Goal: Task Accomplishment & Management: Manage account settings

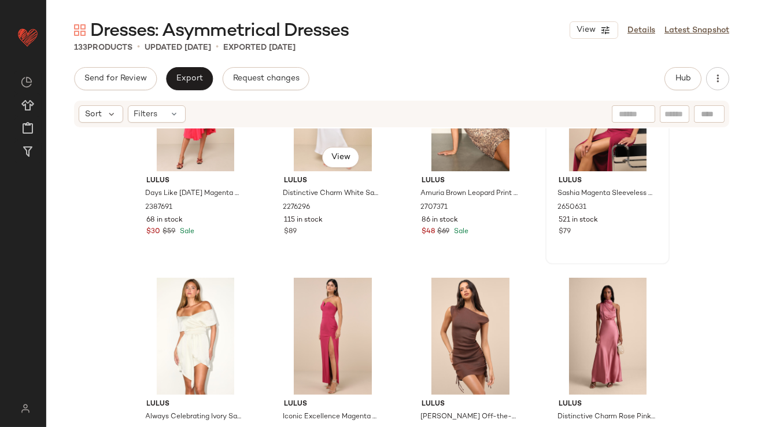
scroll to position [765, 0]
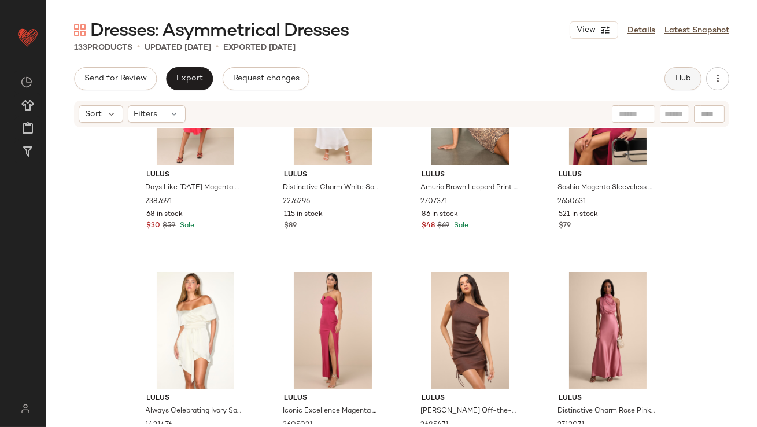
click at [682, 84] on button "Hub" at bounding box center [683, 78] width 37 height 23
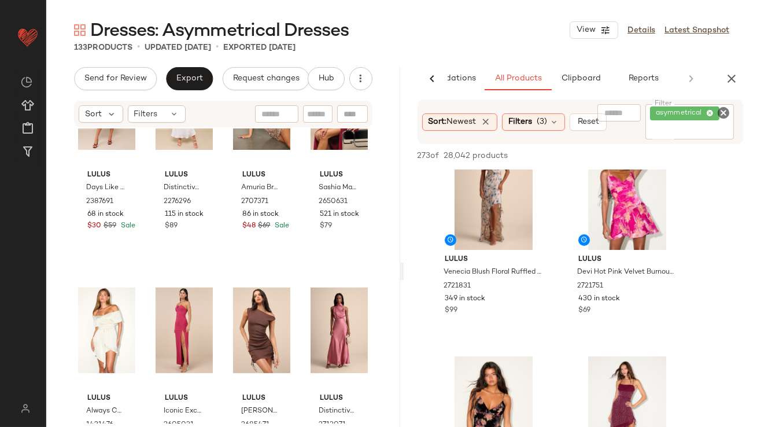
scroll to position [486, 0]
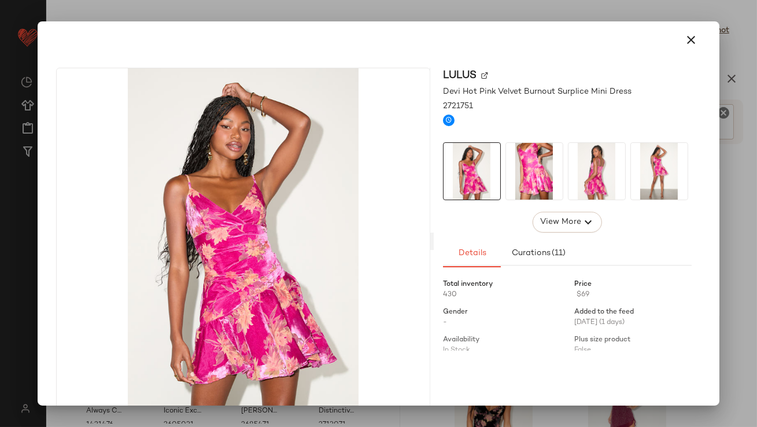
click at [585, 176] on img at bounding box center [597, 171] width 57 height 57
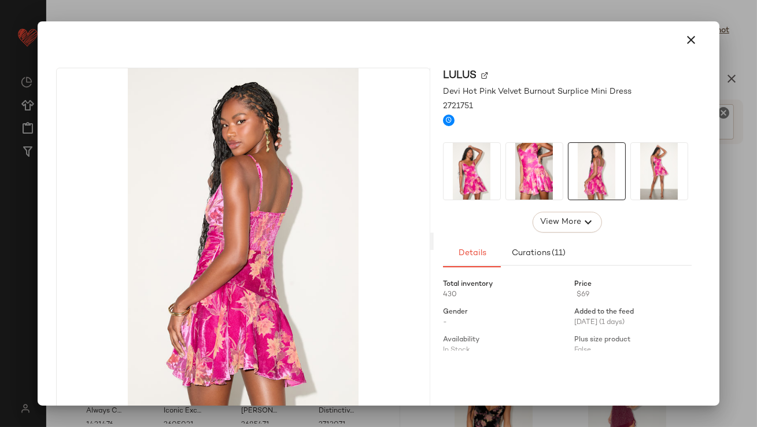
click at [631, 173] on img at bounding box center [659, 171] width 57 height 57
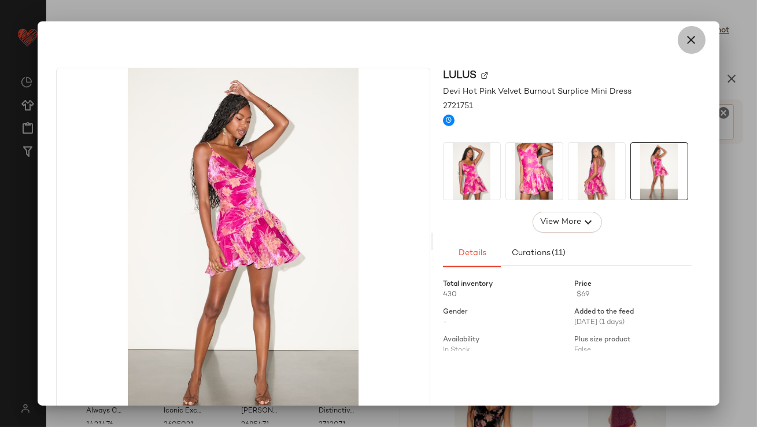
click at [678, 40] on button "button" at bounding box center [692, 40] width 28 height 28
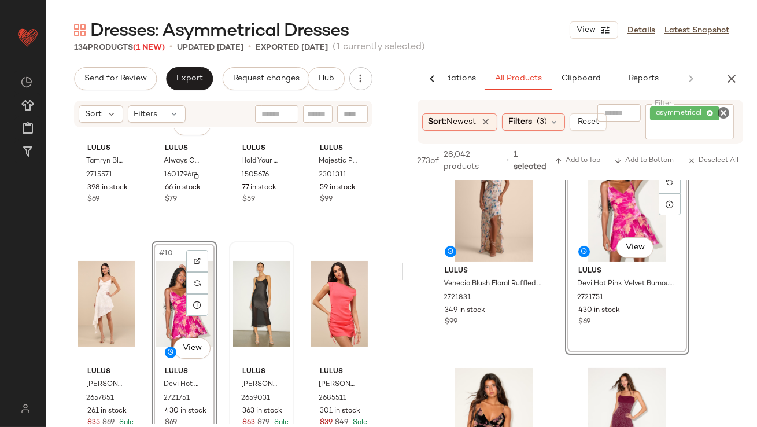
scroll to position [367, 0]
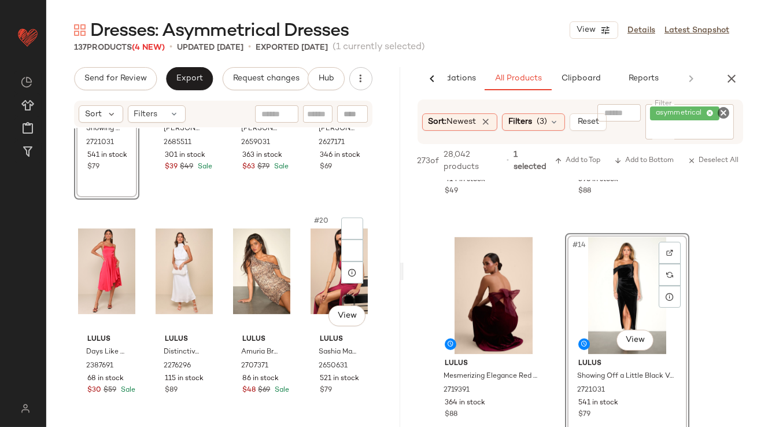
scroll to position [847, 0]
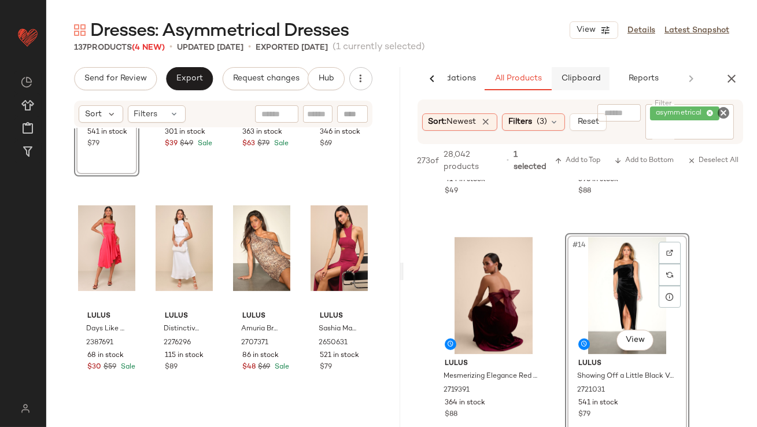
click at [580, 74] on span "Clipboard" at bounding box center [580, 78] width 40 height 9
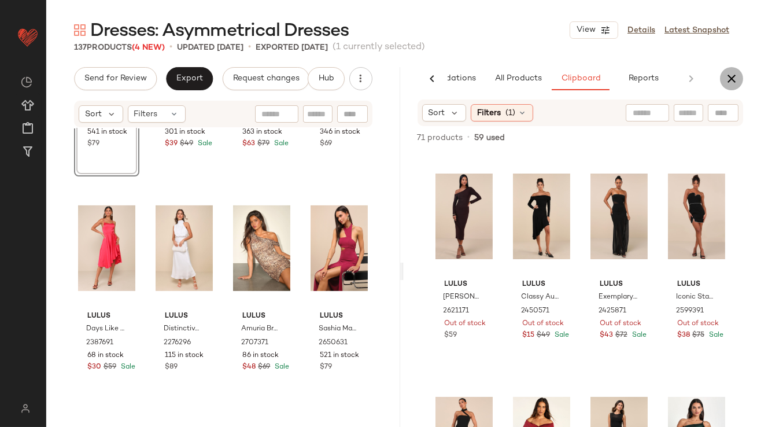
click at [726, 75] on icon "button" at bounding box center [732, 79] width 14 height 14
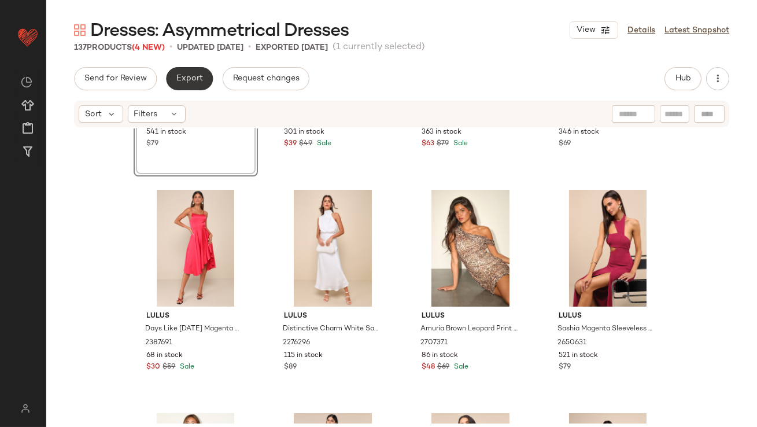
click at [180, 76] on span "Export" at bounding box center [189, 78] width 27 height 9
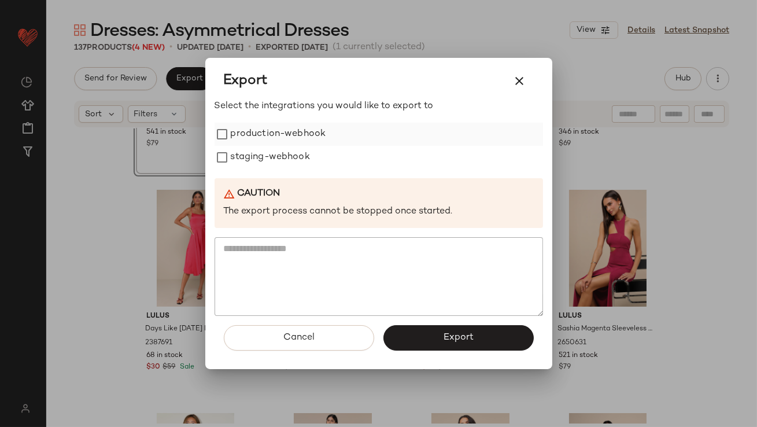
click at [241, 131] on label "production-webhook" at bounding box center [278, 134] width 95 height 23
click at [242, 151] on label "staging-webhook" at bounding box center [270, 157] width 79 height 23
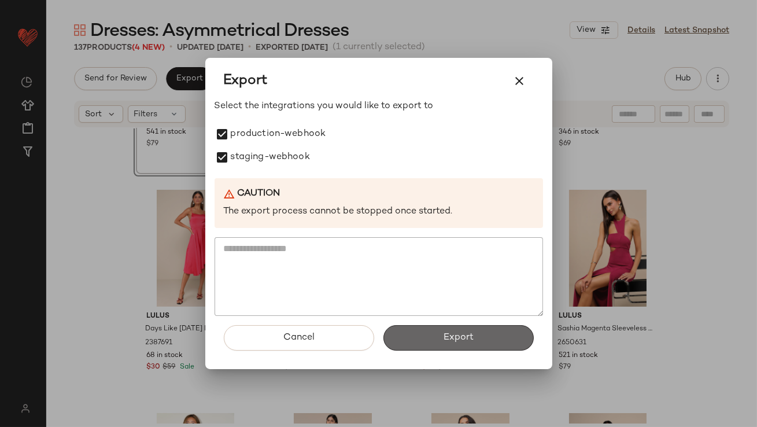
click at [485, 342] on button "Export" at bounding box center [458, 337] width 150 height 25
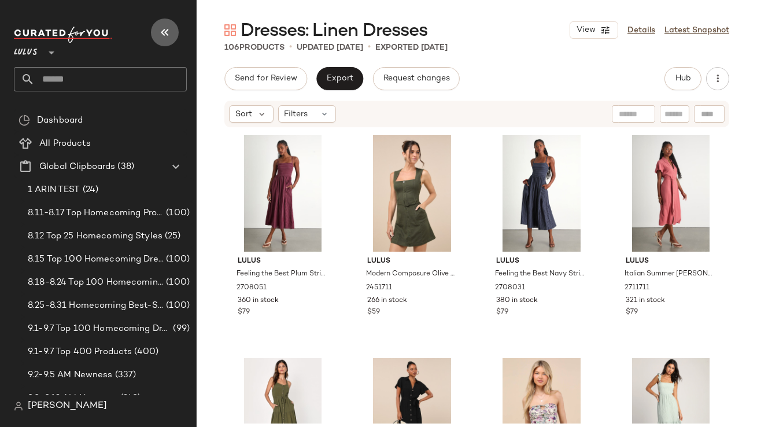
click at [162, 39] on icon "button" at bounding box center [165, 32] width 14 height 14
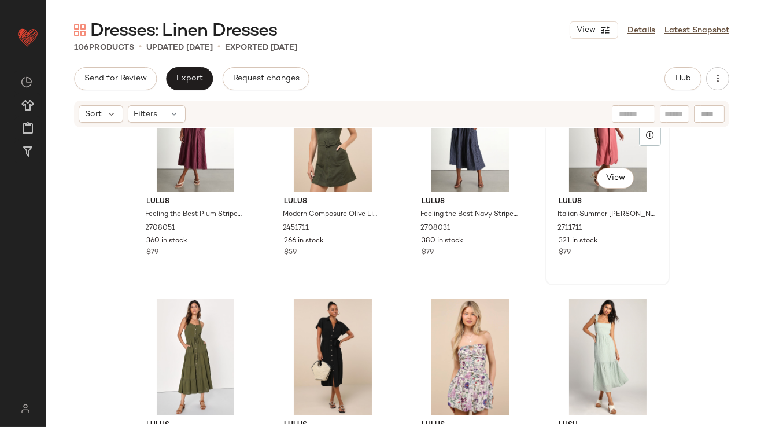
scroll to position [61, 0]
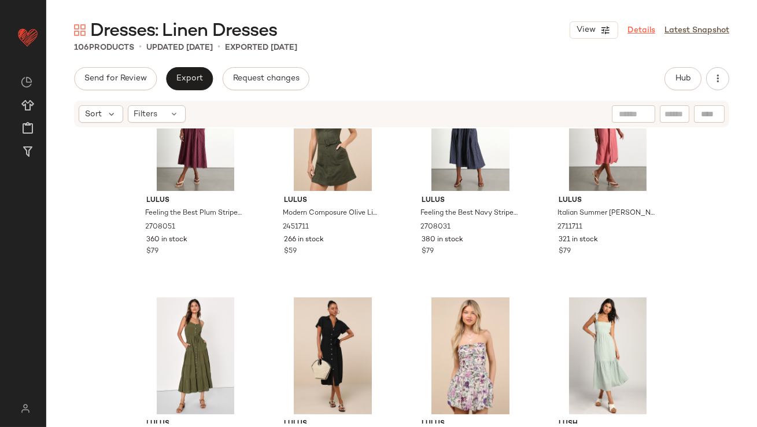
click at [635, 35] on link "Details" at bounding box center [642, 30] width 28 height 12
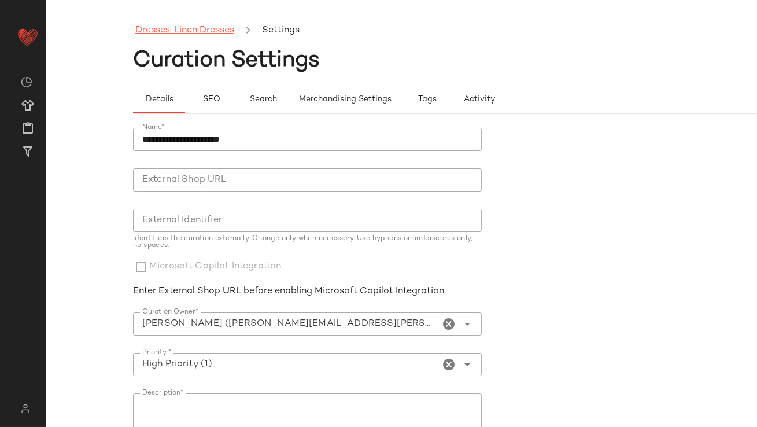
click at [191, 29] on link "Dresses: Linen Dresses" at bounding box center [184, 30] width 99 height 15
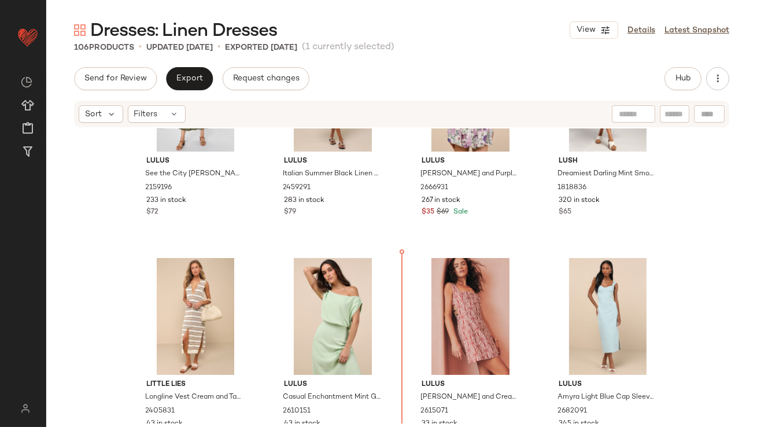
scroll to position [372, 0]
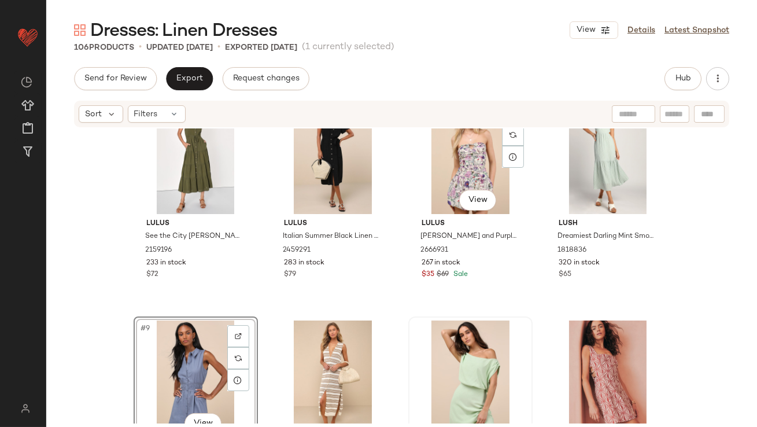
scroll to position [415, 0]
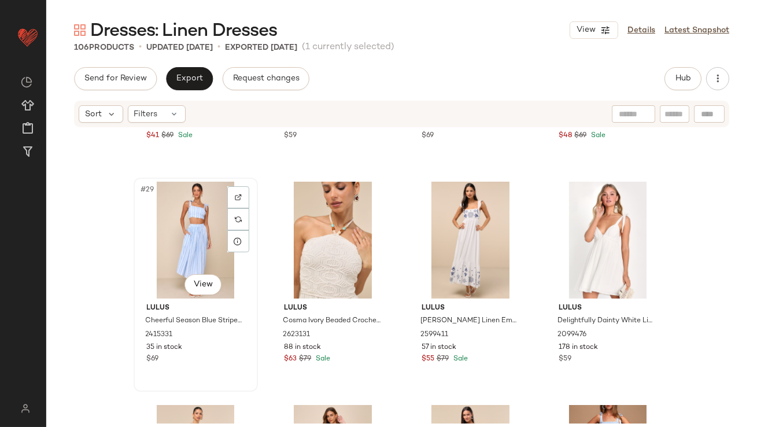
scroll to position [1709, 0]
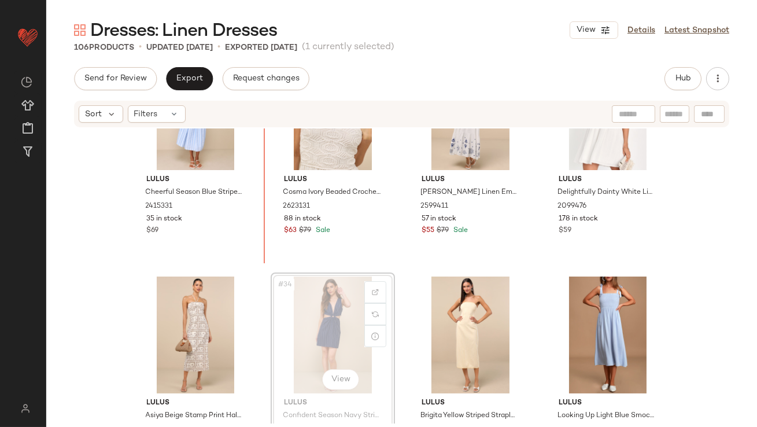
scroll to position [1749, 0]
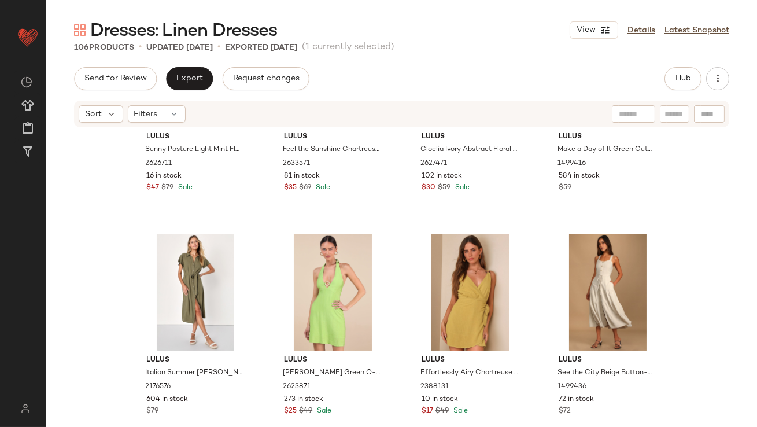
scroll to position [2631, 0]
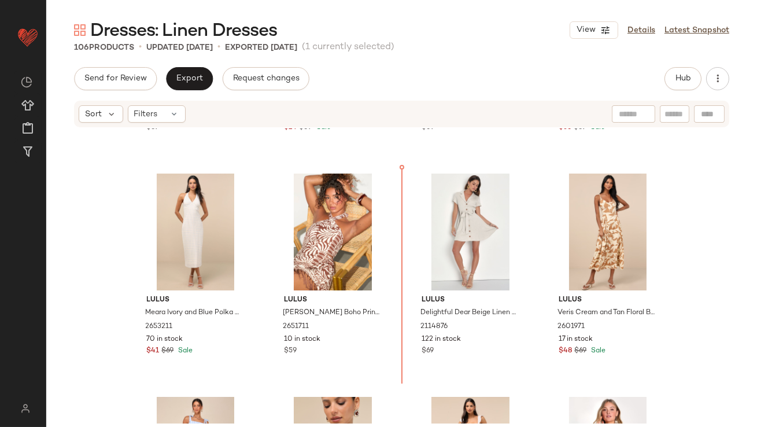
scroll to position [1222, 0]
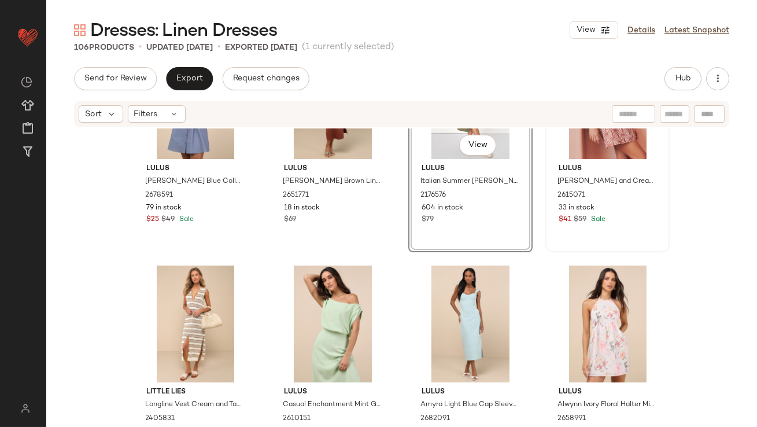
scroll to position [551, 0]
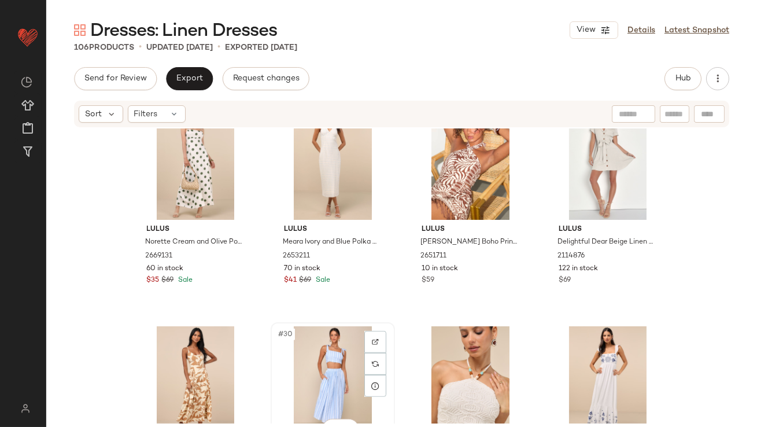
scroll to position [1382, 0]
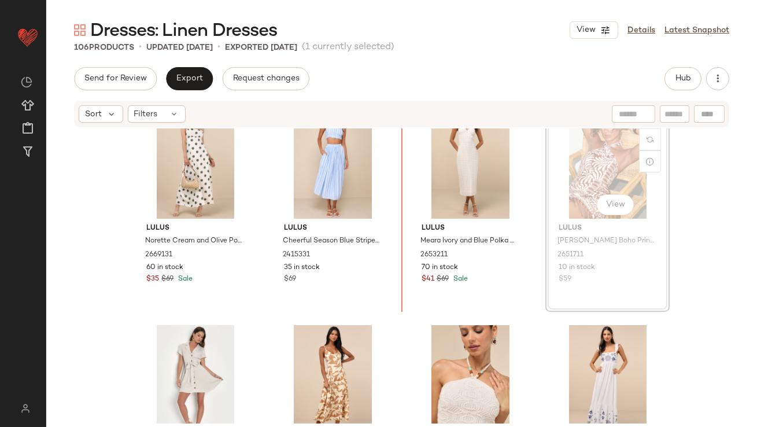
scroll to position [1381, 0]
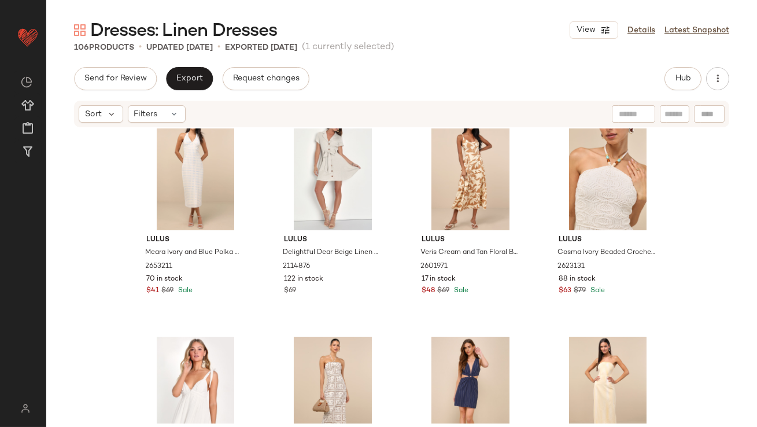
scroll to position [1608, 0]
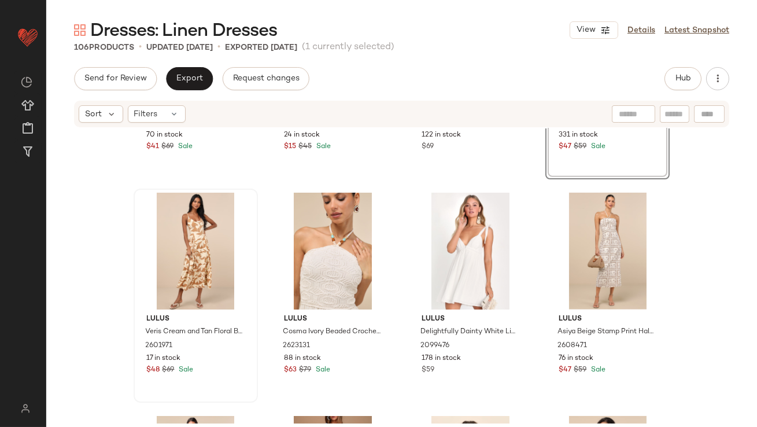
scroll to position [1845, 0]
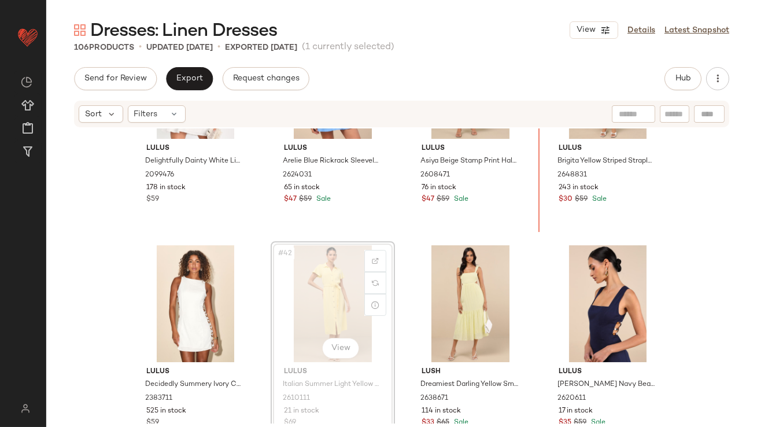
scroll to position [2096, 0]
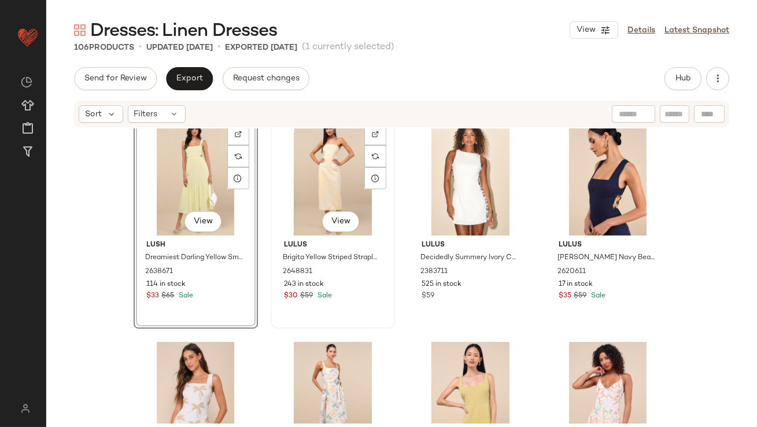
scroll to position [2253, 0]
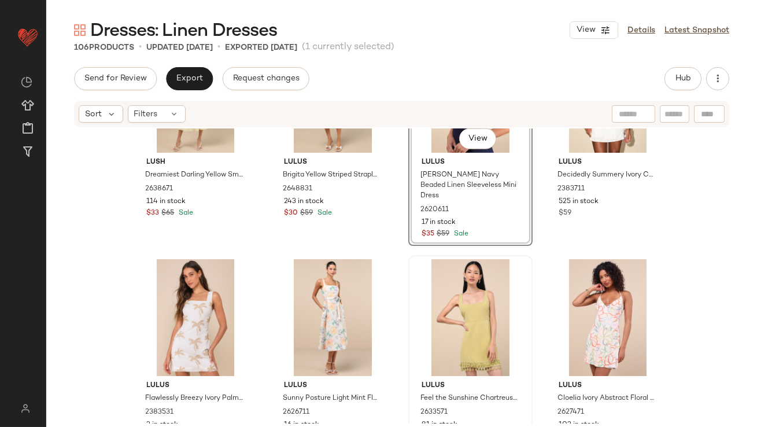
scroll to position [2358, 0]
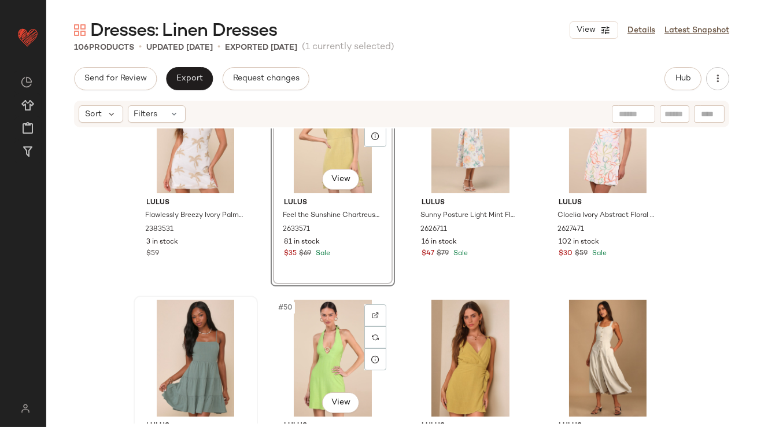
scroll to position [2528, 0]
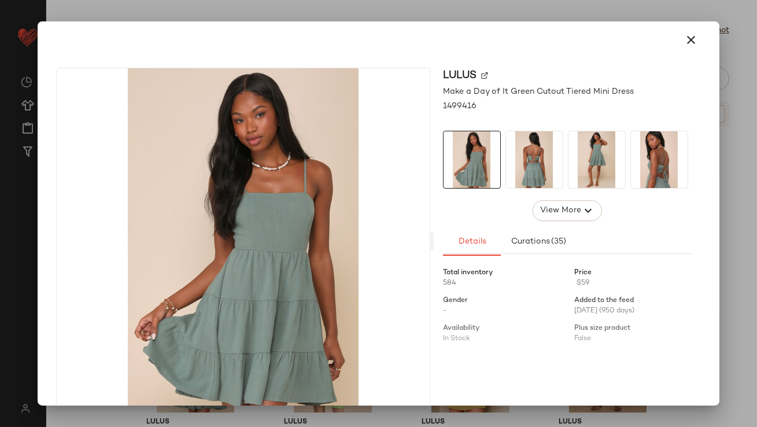
click at [695, 25] on div at bounding box center [378, 39] width 672 height 37
click at [688, 36] on icon "button" at bounding box center [692, 40] width 14 height 14
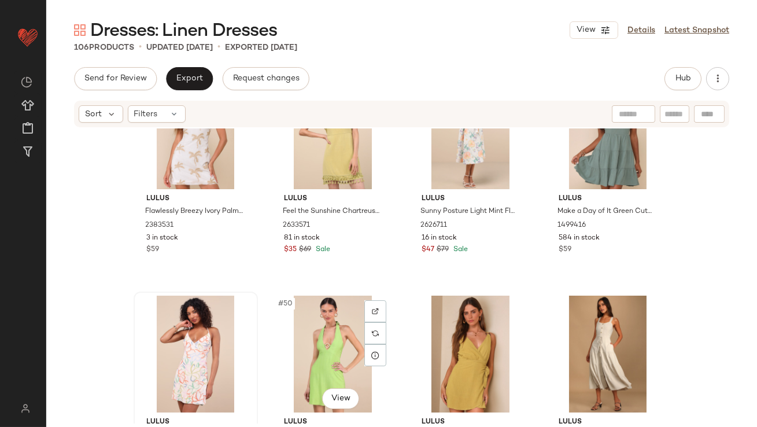
scroll to position [2536, 0]
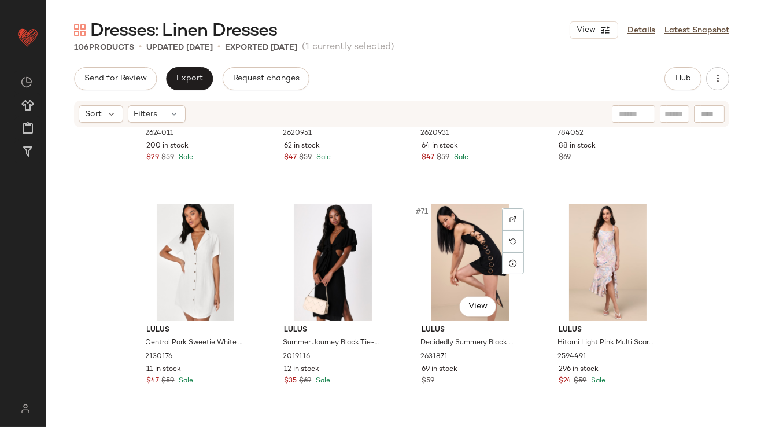
scroll to position [3678, 0]
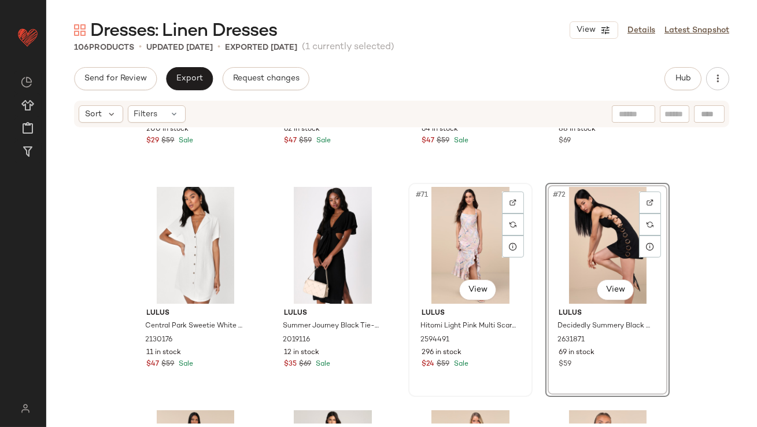
scroll to position [3871, 0]
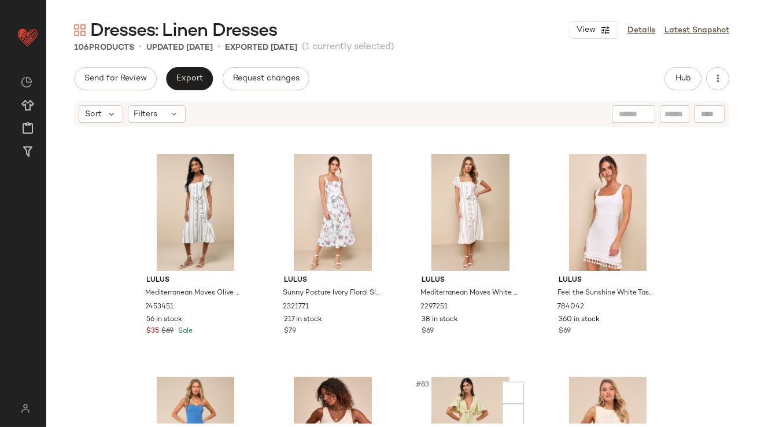
scroll to position [4317, 0]
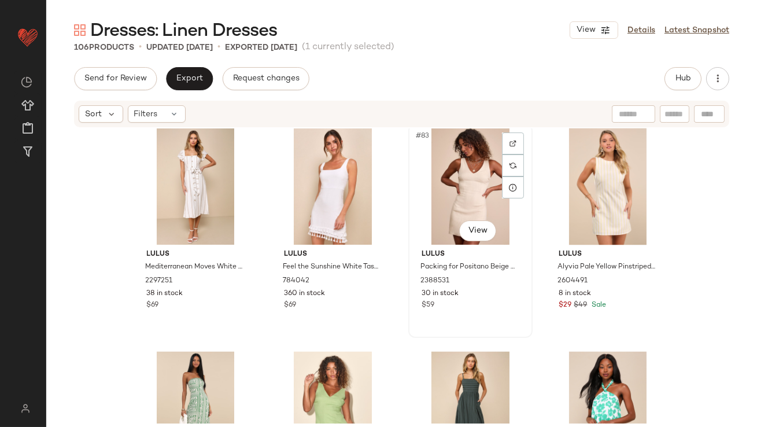
scroll to position [4538, 0]
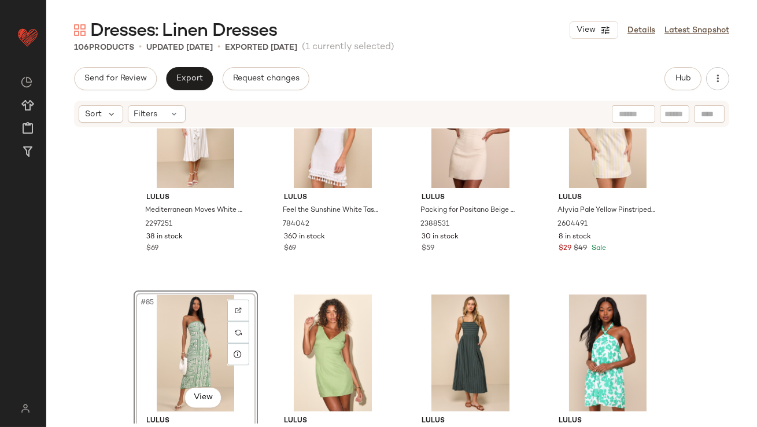
scroll to position [4535, 0]
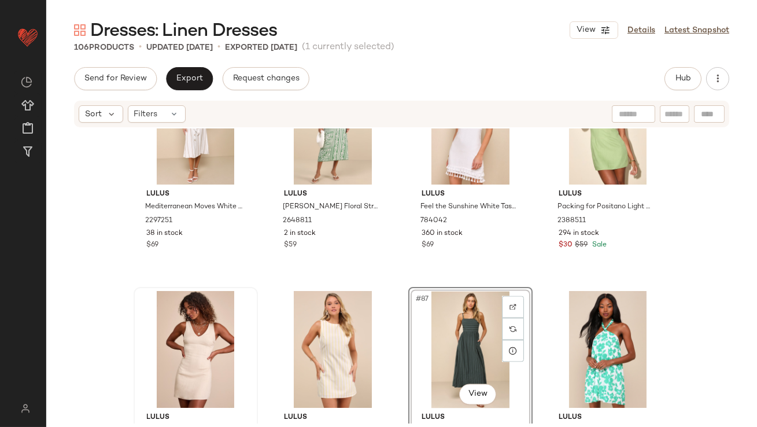
scroll to position [4545, 0]
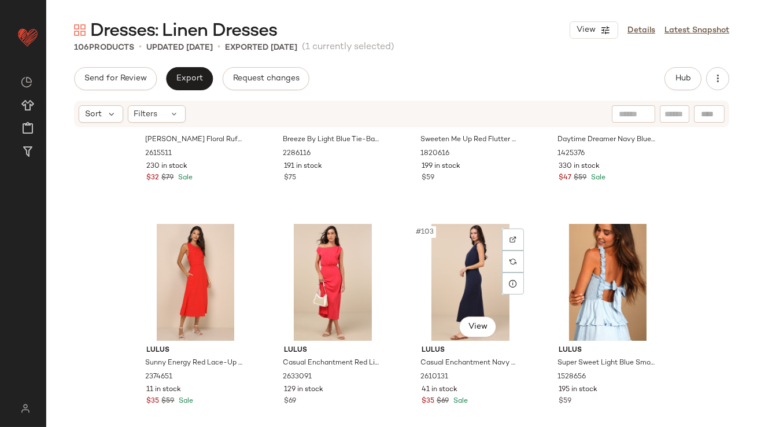
scroll to position [5513, 0]
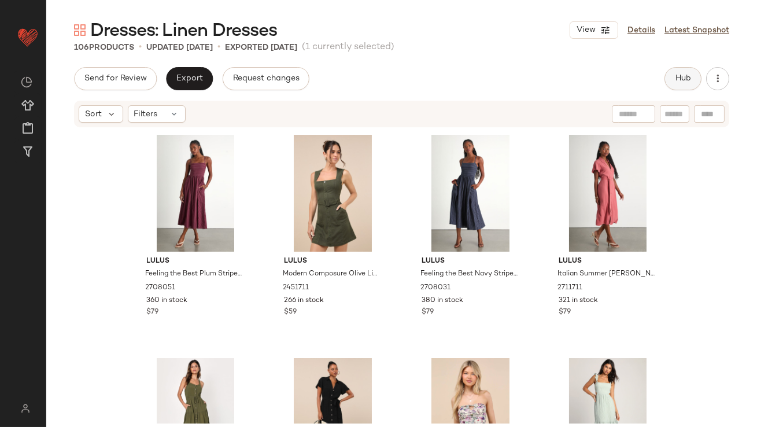
click at [680, 86] on button "Hub" at bounding box center [683, 78] width 37 height 23
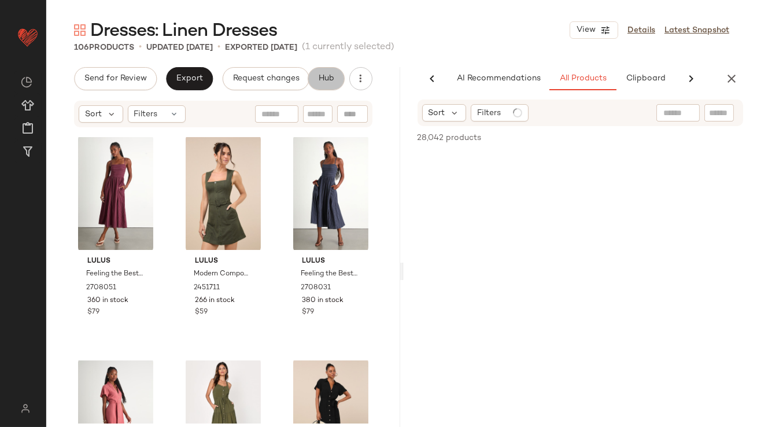
scroll to position [0, 65]
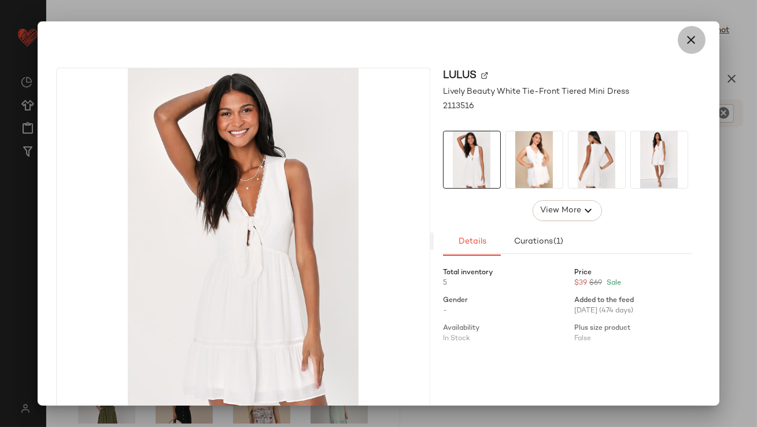
click at [685, 46] on icon "button" at bounding box center [692, 40] width 14 height 14
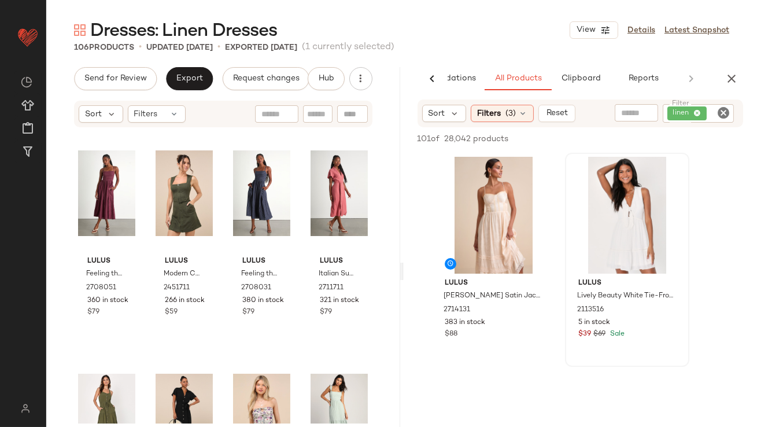
click at [724, 76] on button "button" at bounding box center [731, 78] width 23 height 23
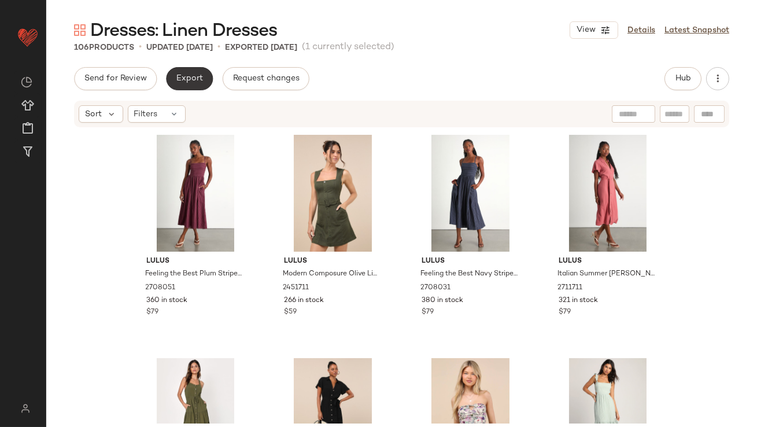
click at [197, 83] on span "Export" at bounding box center [189, 78] width 27 height 9
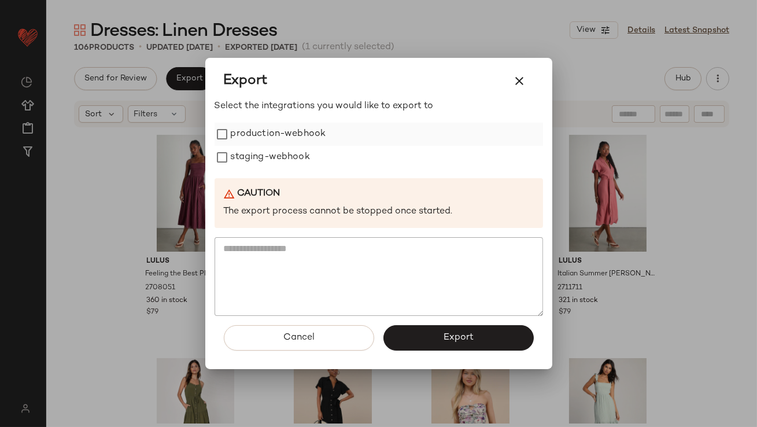
click at [253, 142] on label "production-webhook" at bounding box center [278, 134] width 95 height 23
click at [253, 158] on label "staging-webhook" at bounding box center [270, 157] width 79 height 23
click at [421, 338] on button "Export" at bounding box center [458, 337] width 150 height 25
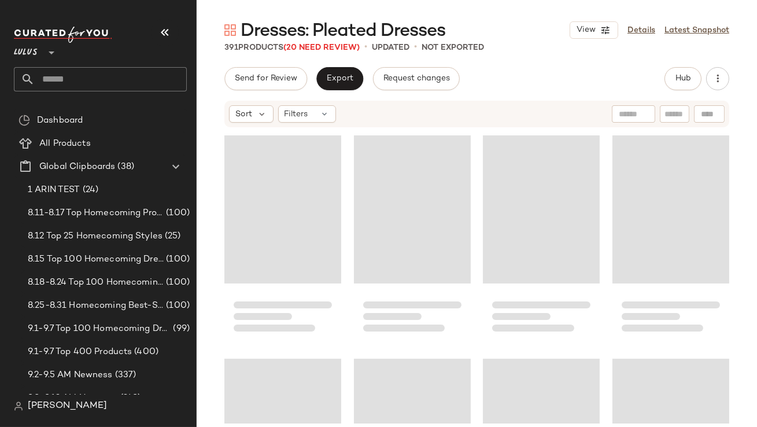
click at [168, 34] on icon "button" at bounding box center [165, 32] width 14 height 14
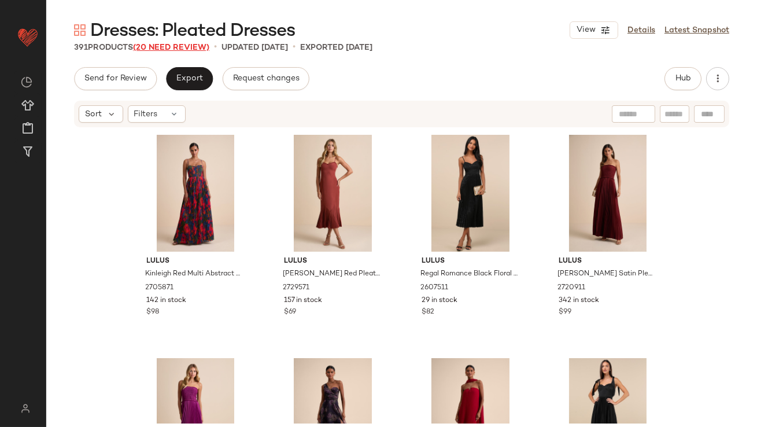
click at [175, 45] on span "(20 Need Review)" at bounding box center [171, 47] width 76 height 9
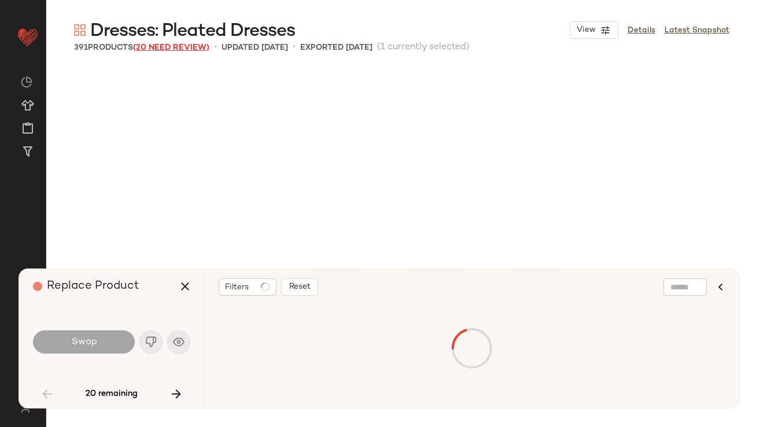
scroll to position [679, 0]
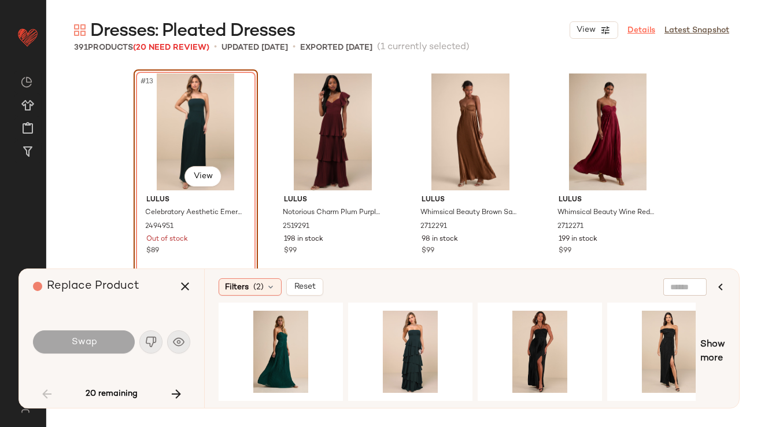
click at [651, 33] on link "Details" at bounding box center [642, 30] width 28 height 12
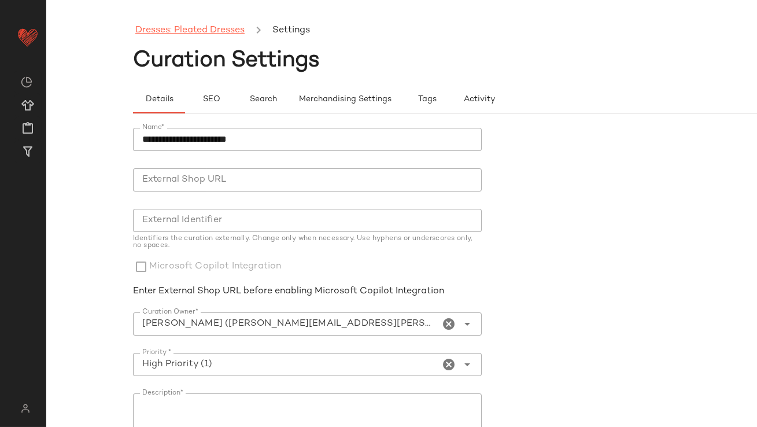
click at [207, 25] on link "Dresses: Pleated Dresses" at bounding box center [189, 30] width 109 height 15
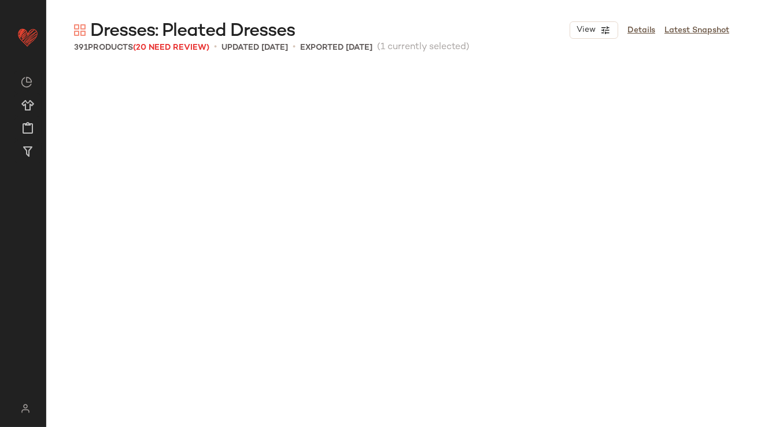
scroll to position [670, 0]
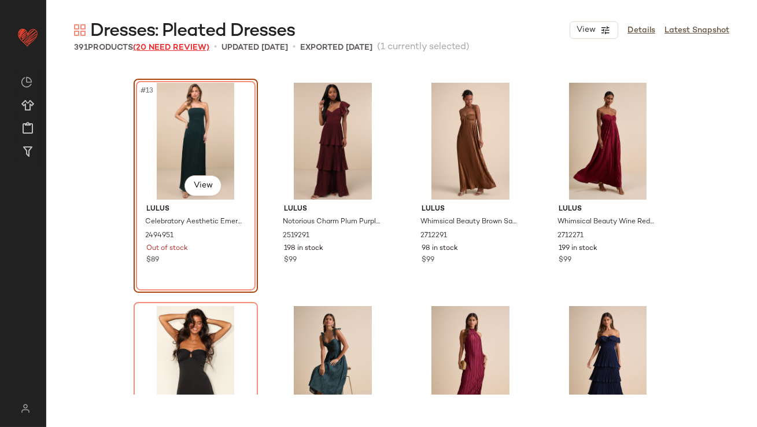
click at [185, 46] on span "(20 Need Review)" at bounding box center [171, 47] width 76 height 9
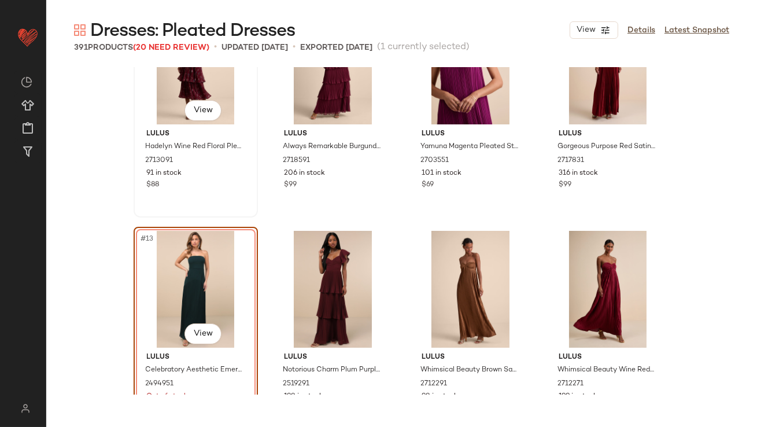
scroll to position [461, 0]
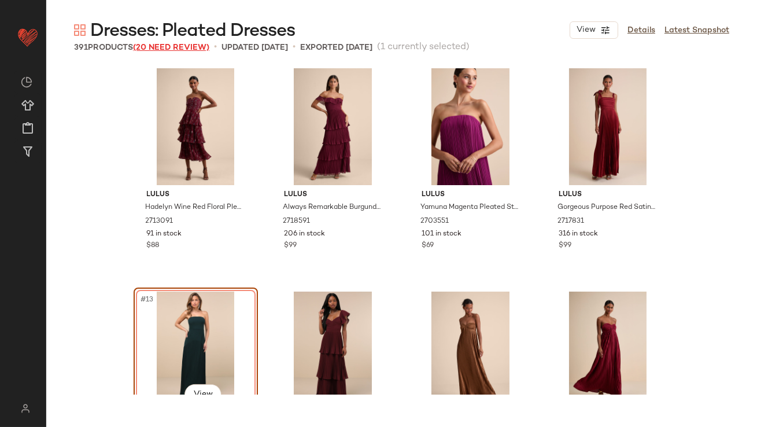
click at [190, 45] on span "(20 Need Review)" at bounding box center [171, 47] width 76 height 9
click at [191, 44] on span "(20 Need Review)" at bounding box center [171, 47] width 76 height 9
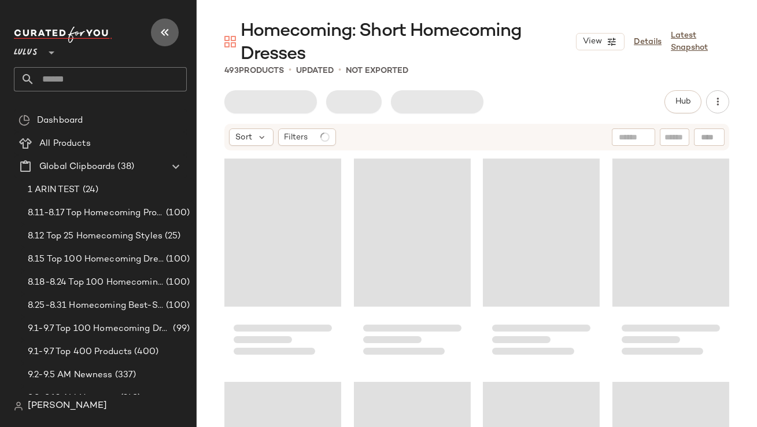
click at [171, 36] on button "button" at bounding box center [165, 33] width 28 height 28
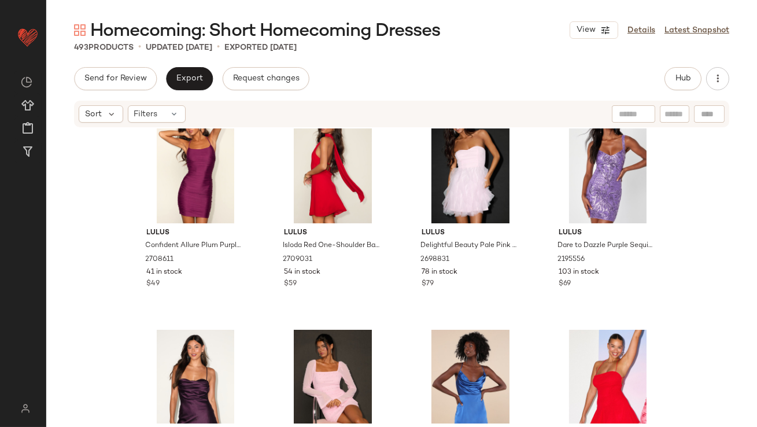
scroll to position [1975, 0]
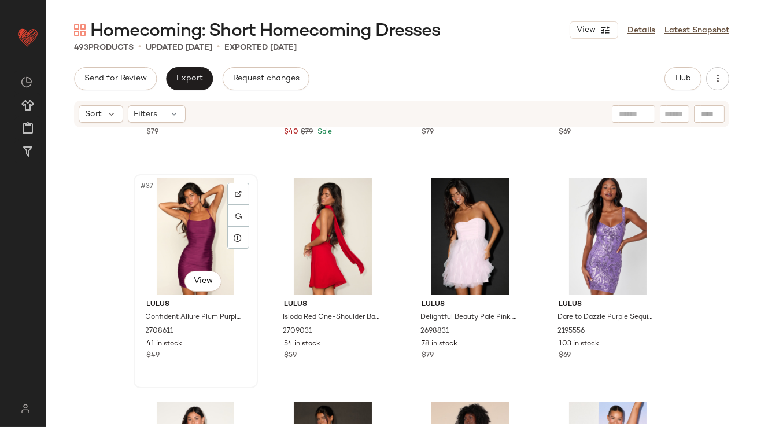
click at [189, 244] on div "#37 View" at bounding box center [196, 236] width 116 height 117
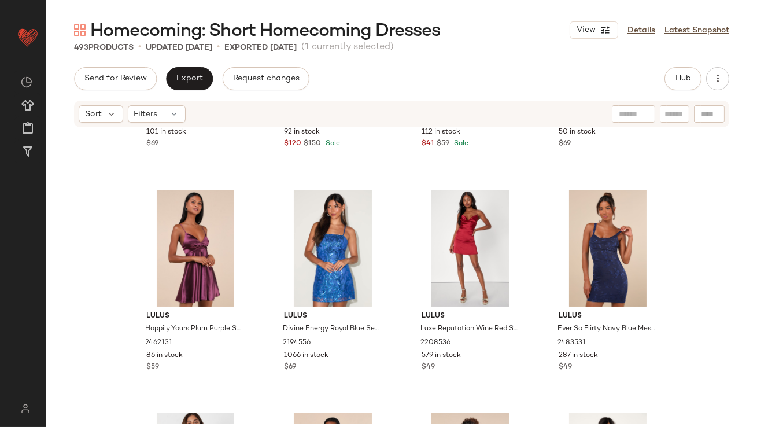
scroll to position [1604, 0]
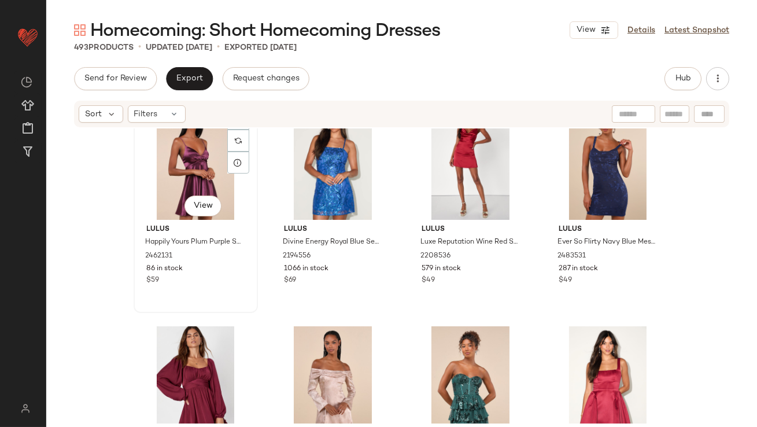
click at [189, 167] on div "#29 View" at bounding box center [196, 161] width 116 height 117
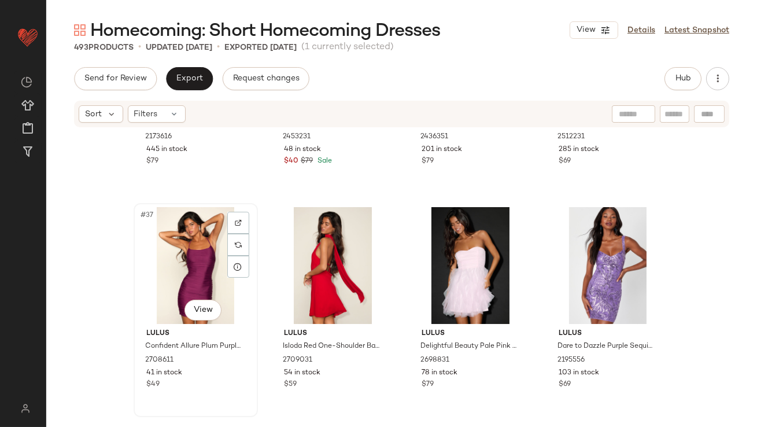
click at [193, 270] on div "#37 View" at bounding box center [196, 265] width 116 height 117
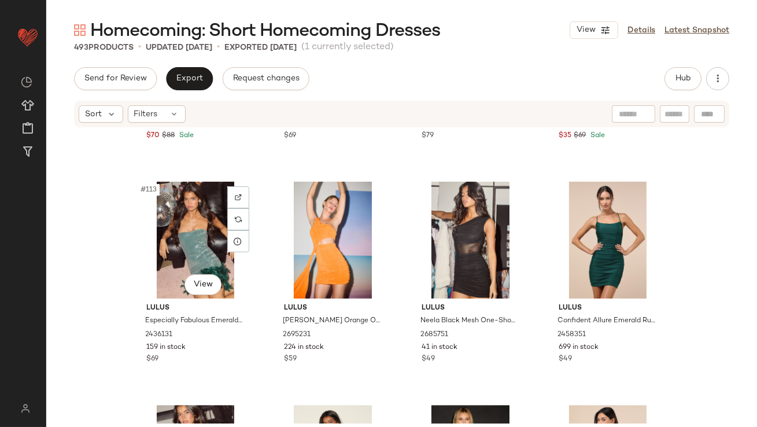
scroll to position [6104, 0]
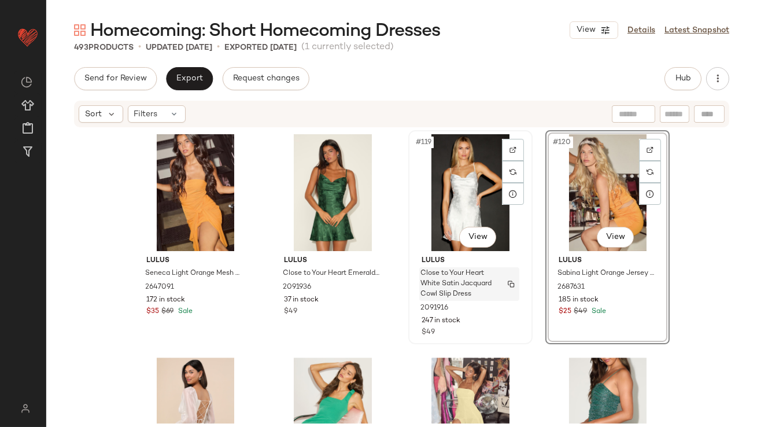
scroll to position [6538, 0]
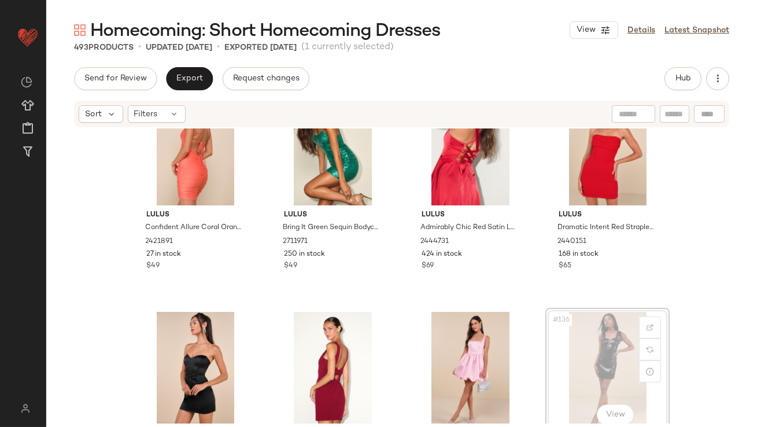
scroll to position [7201, 0]
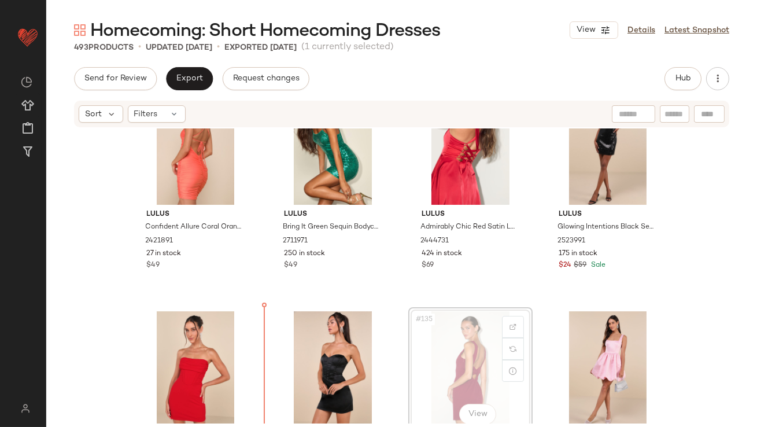
scroll to position [7206, 0]
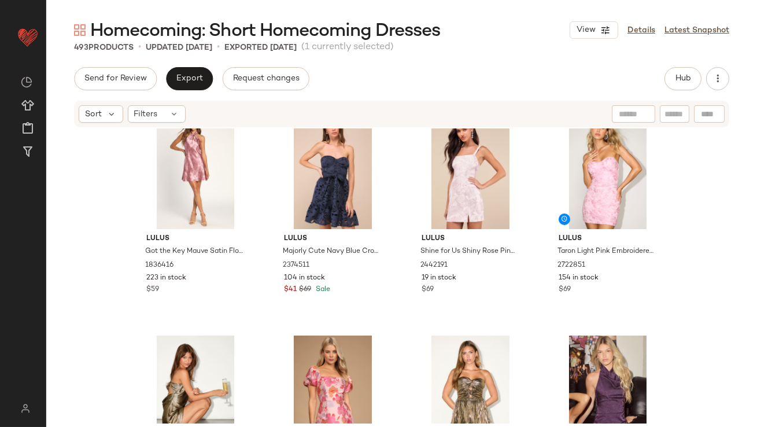
scroll to position [8075, 0]
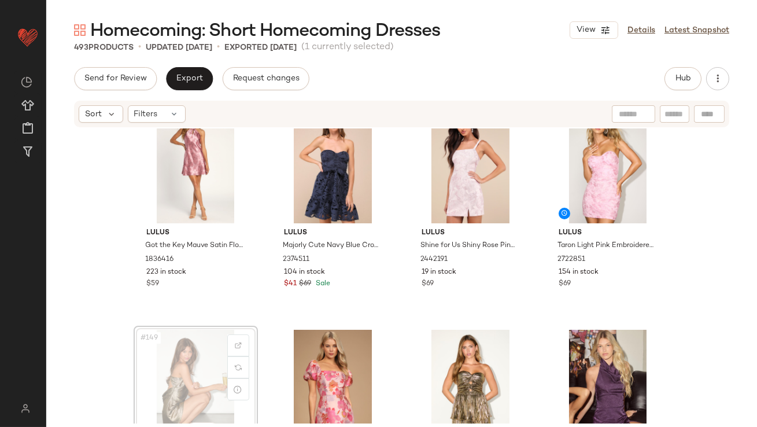
scroll to position [8076, 0]
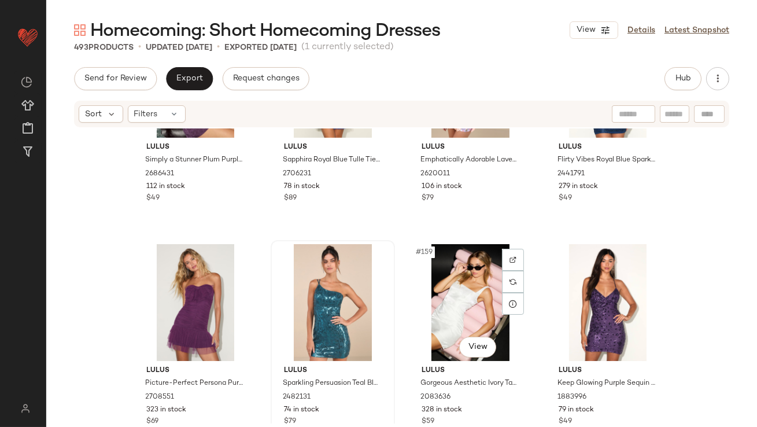
scroll to position [8575, 0]
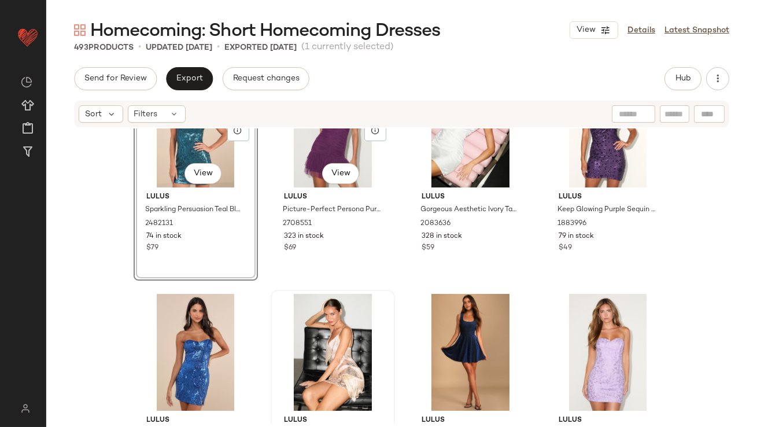
scroll to position [8790, 0]
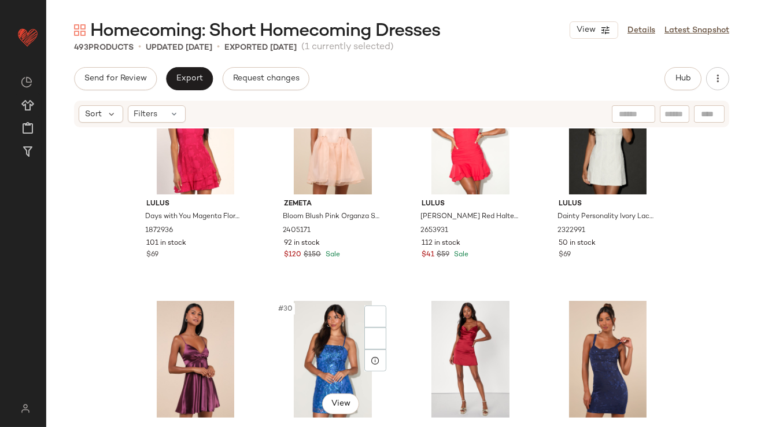
scroll to position [1566, 0]
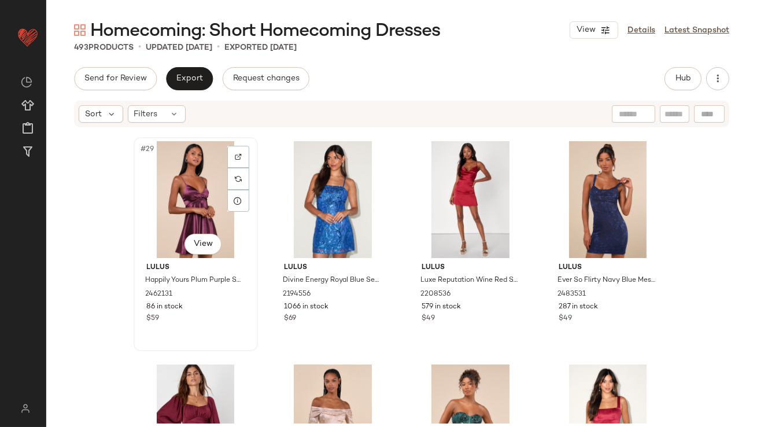
click at [187, 197] on div "#29 View" at bounding box center [196, 199] width 116 height 117
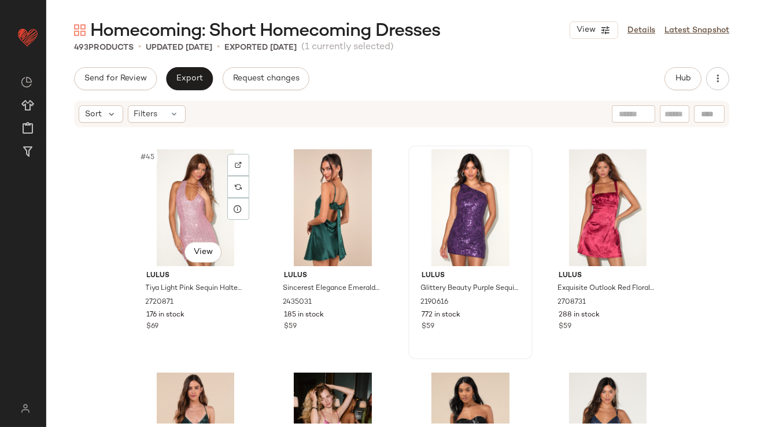
scroll to position [2472, 0]
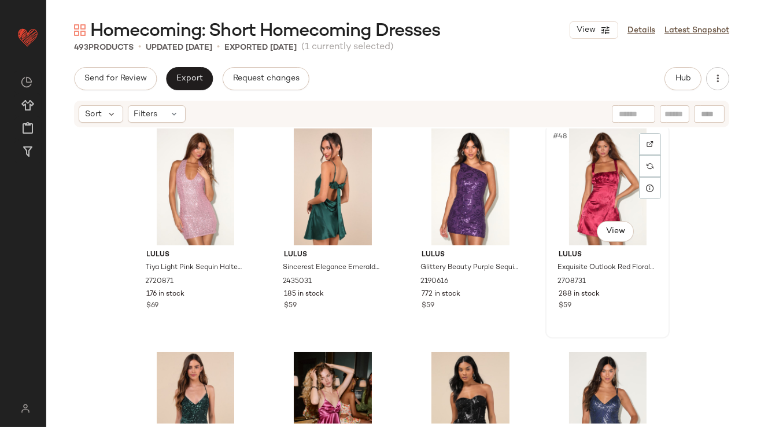
click at [583, 174] on div "#48 View" at bounding box center [608, 186] width 116 height 117
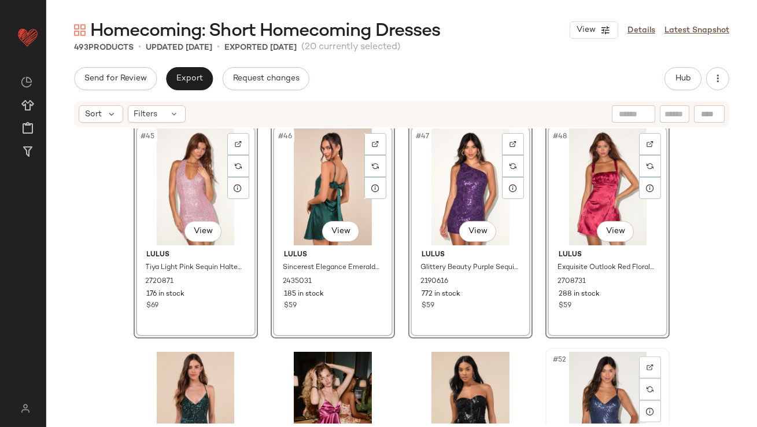
click at [585, 374] on div "#52 View" at bounding box center [608, 410] width 116 height 117
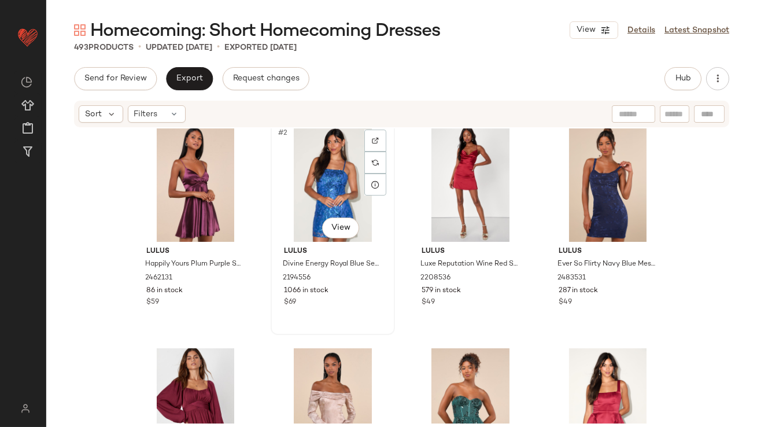
scroll to position [10, 0]
click at [111, 309] on div "Lulus Happily Yours Plum Purple Satin Skater Mini Dress 2462131 86 in stock $59…" at bounding box center [401, 275] width 711 height 295
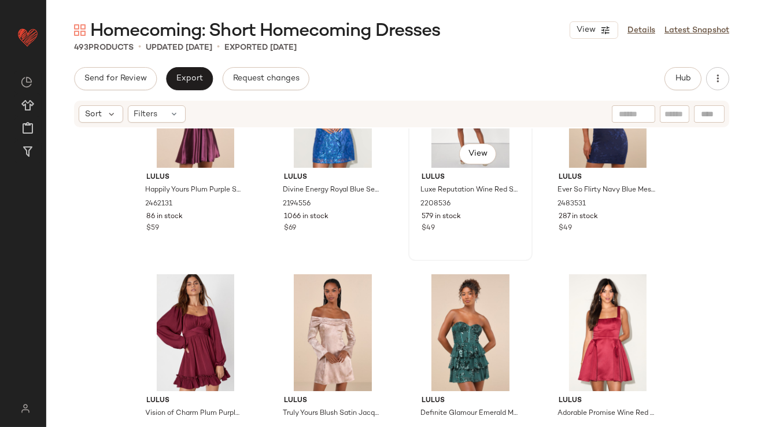
scroll to position [89, 0]
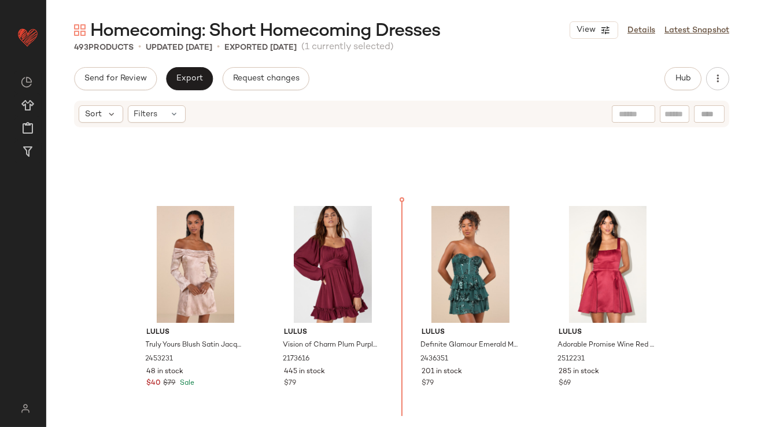
scroll to position [161, 0]
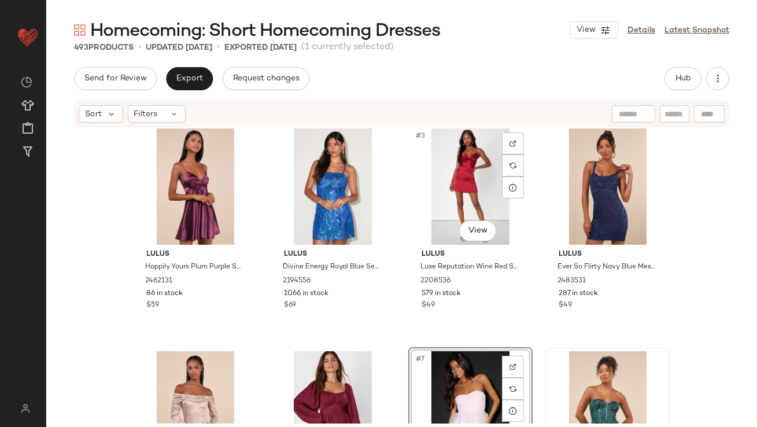
scroll to position [8, 0]
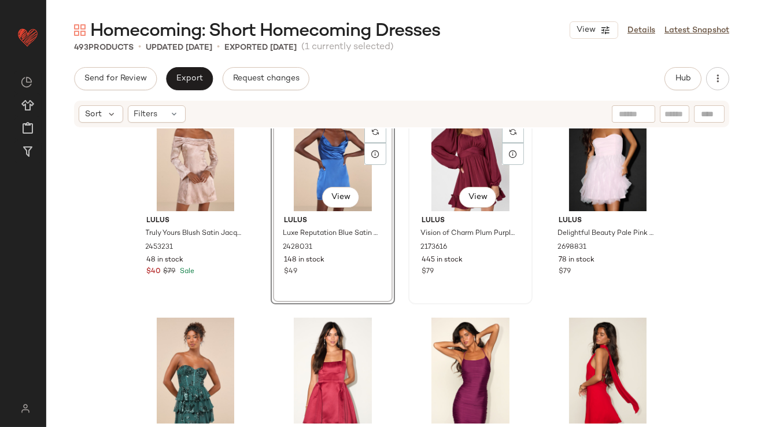
scroll to position [386, 0]
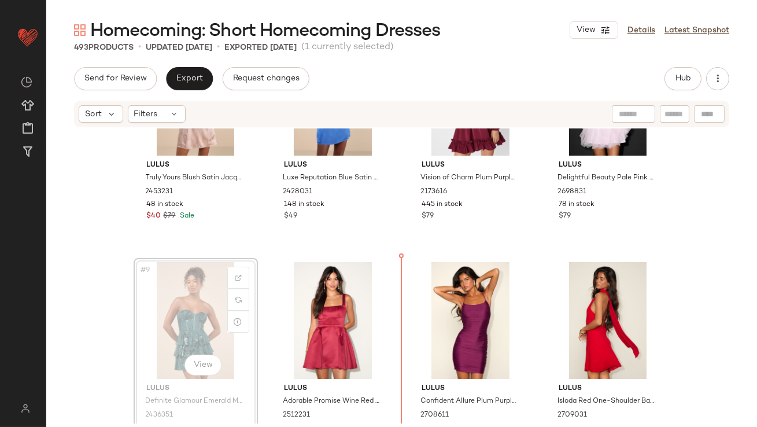
scroll to position [323, 0]
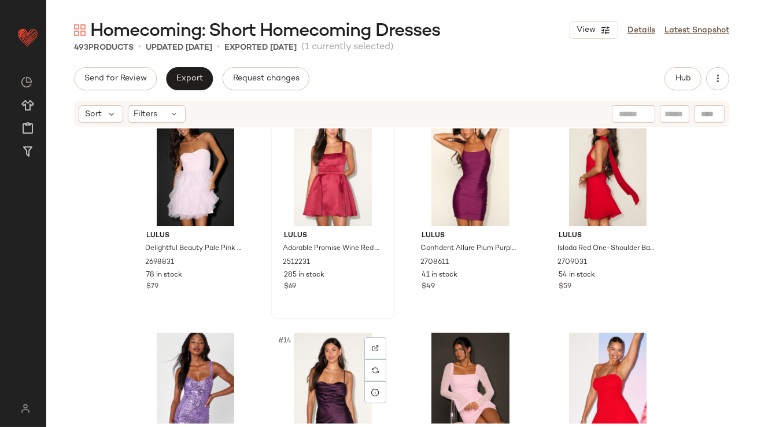
scroll to position [556, 0]
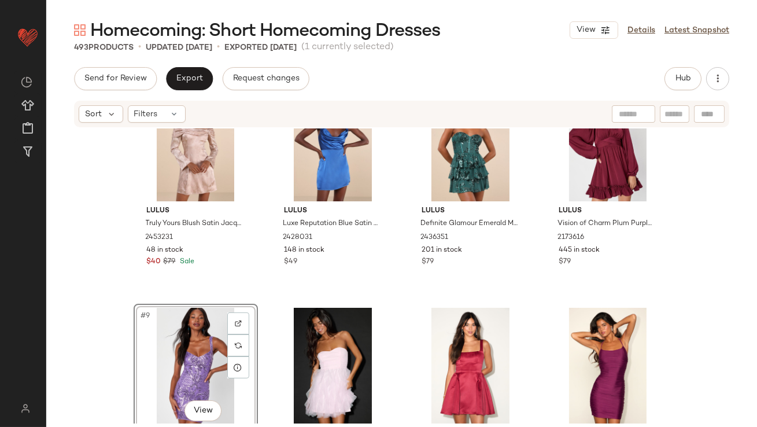
scroll to position [272, 0]
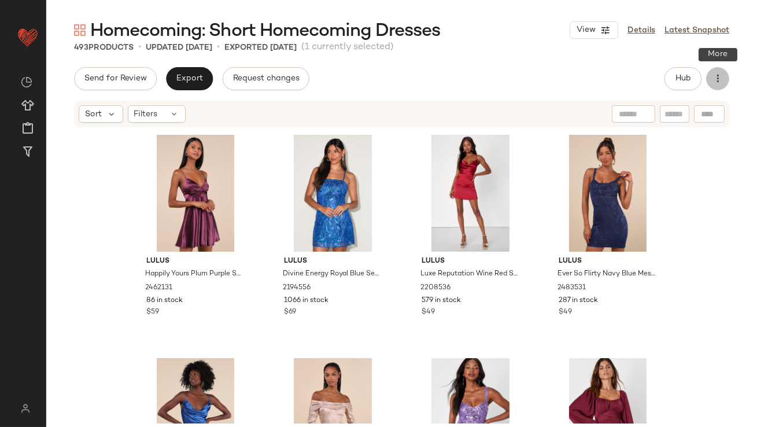
click at [720, 86] on button "button" at bounding box center [717, 78] width 23 height 23
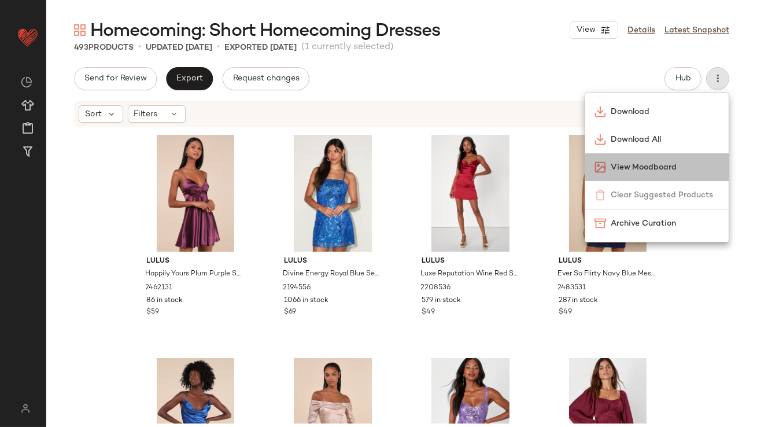
click at [637, 164] on span "View Moodboard" at bounding box center [665, 167] width 109 height 12
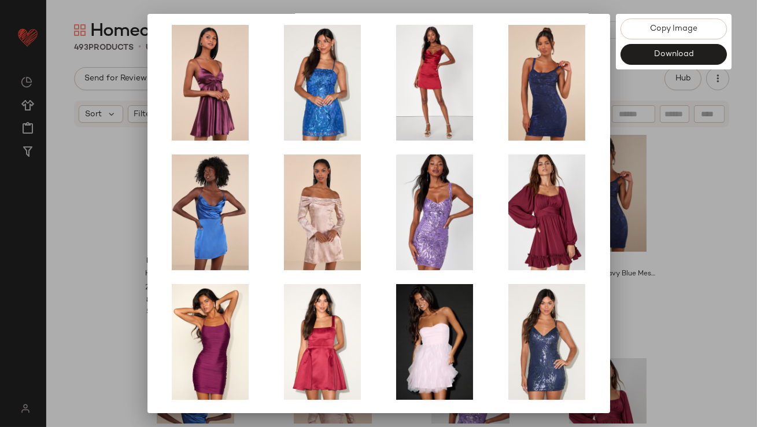
click at [688, 273] on div at bounding box center [378, 213] width 757 height 427
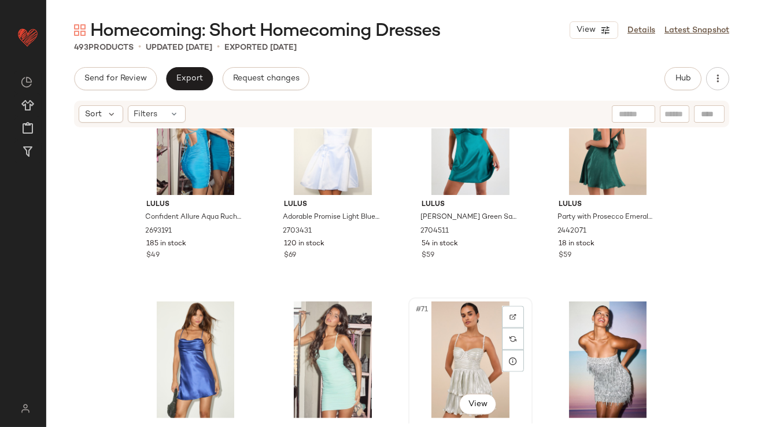
scroll to position [3639, 0]
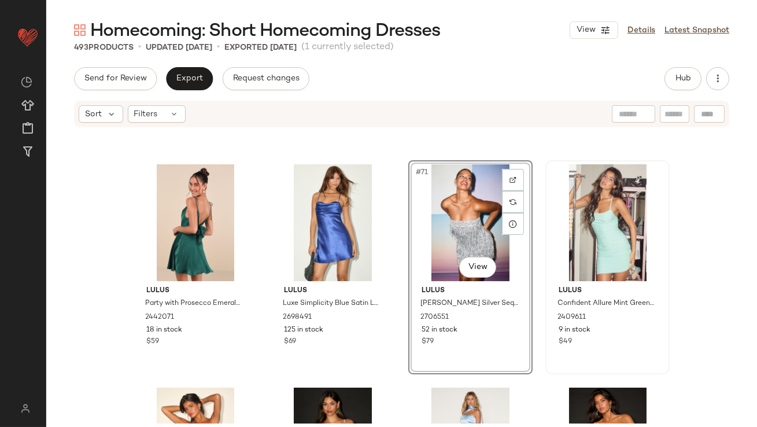
scroll to position [3868, 0]
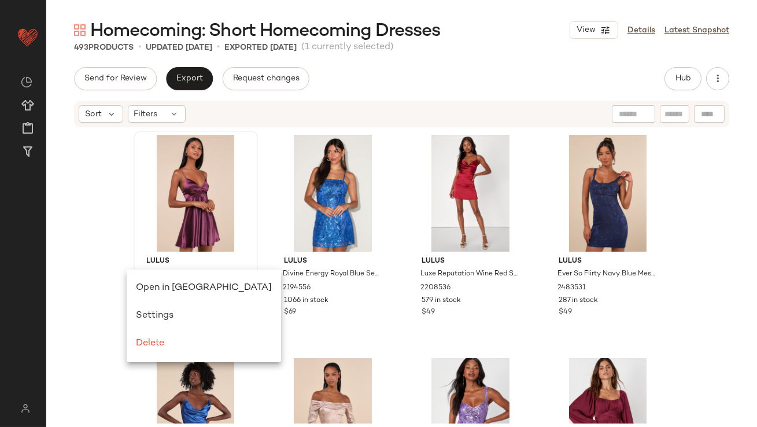
click at [152, 282] on div "Open in Split View" at bounding box center [204, 288] width 136 height 14
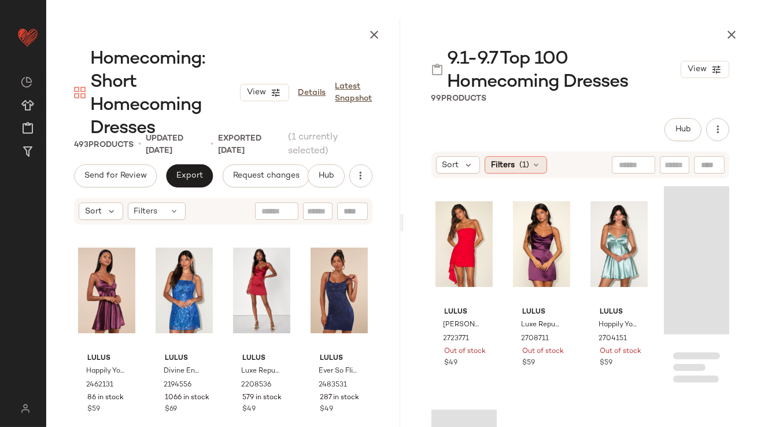
click at [535, 164] on icon at bounding box center [536, 164] width 9 height 9
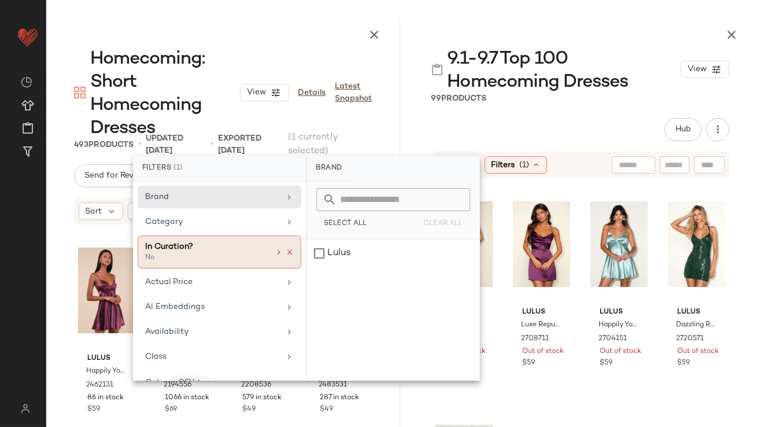
click at [286, 248] on icon at bounding box center [290, 252] width 8 height 8
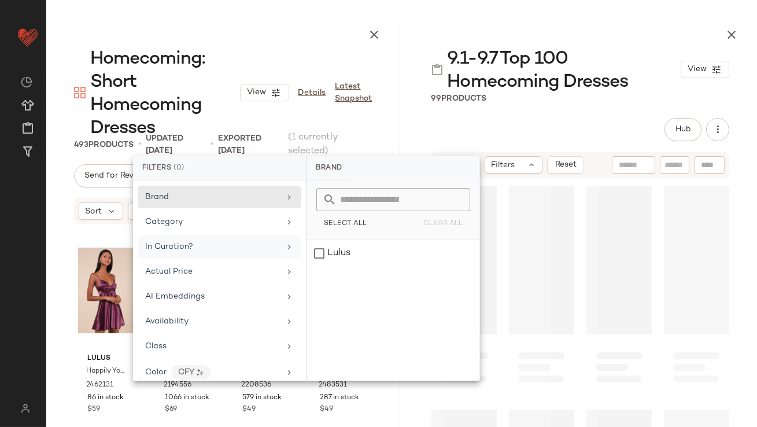
click at [588, 82] on span "9.1-9.7 Top 100 Homecoming Dresses" at bounding box center [564, 70] width 233 height 46
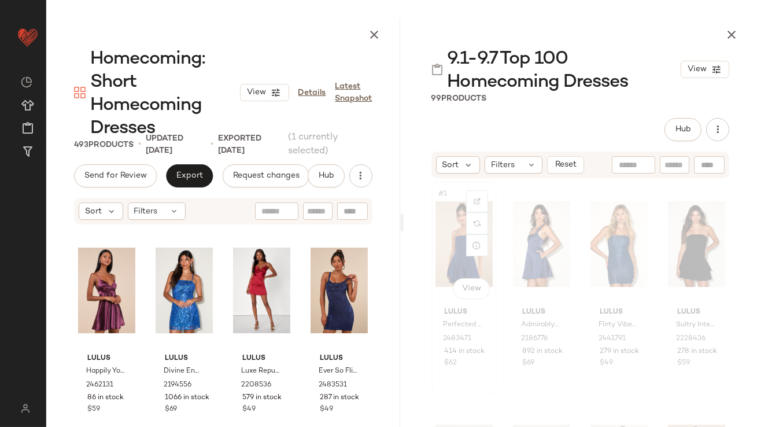
click at [463, 251] on div "#1 View" at bounding box center [464, 244] width 57 height 117
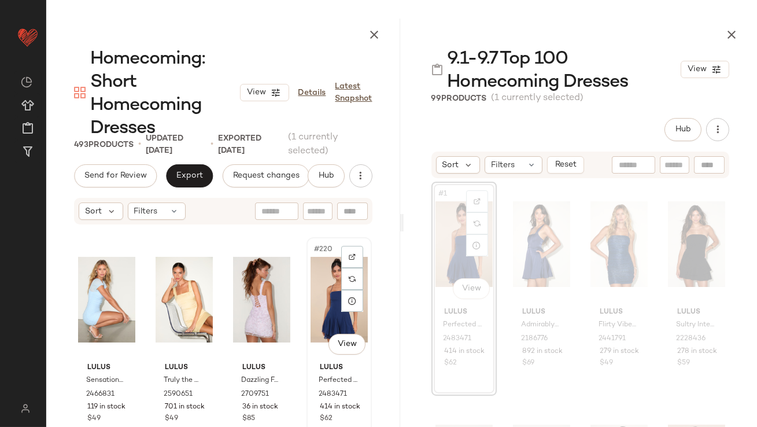
click at [329, 289] on div "#220 View" at bounding box center [339, 299] width 57 height 117
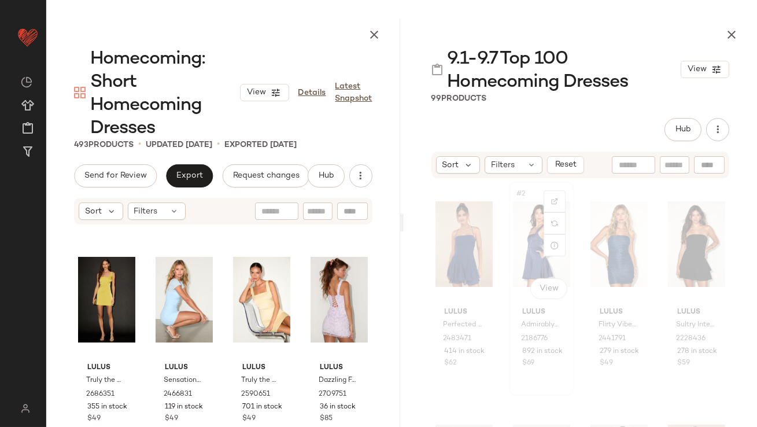
click at [532, 253] on div "#2 View" at bounding box center [541, 244] width 57 height 117
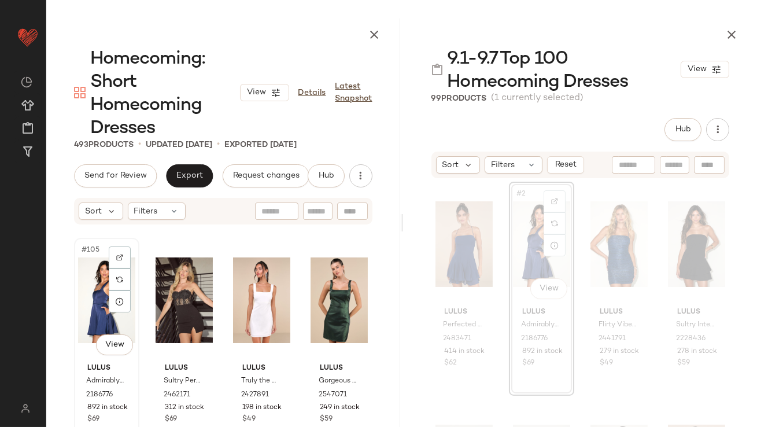
click at [102, 308] on div "#105 View" at bounding box center [106, 300] width 57 height 117
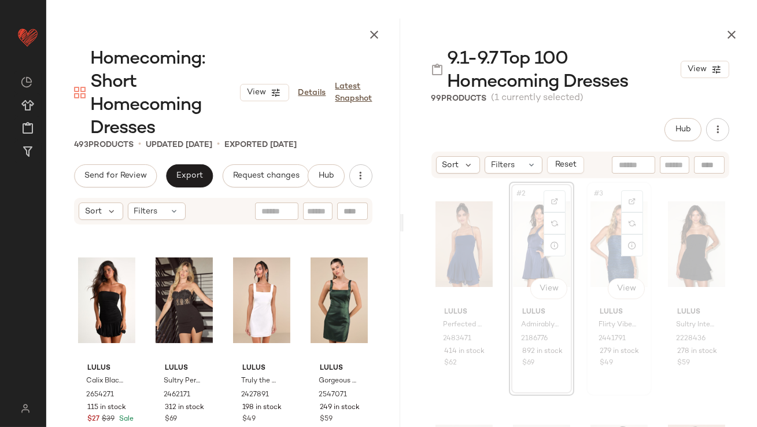
click at [605, 258] on div "#3 View" at bounding box center [619, 244] width 57 height 117
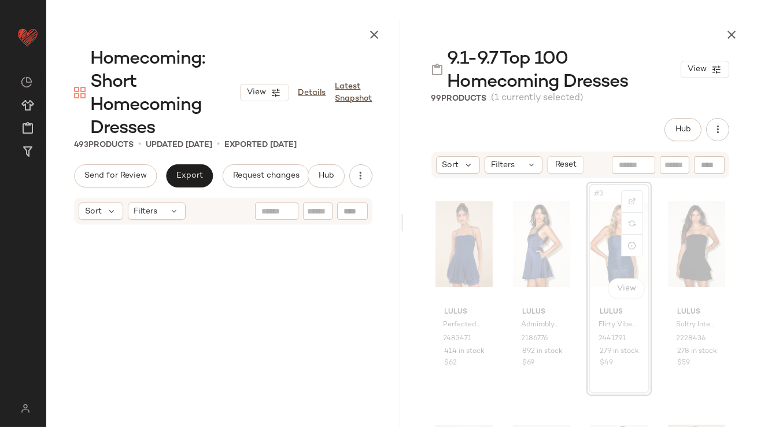
scroll to position [8708, 0]
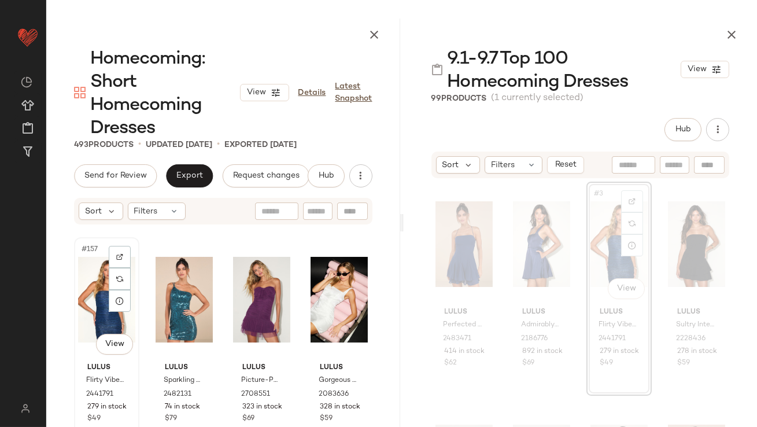
click at [104, 303] on div "#157 View" at bounding box center [106, 299] width 57 height 117
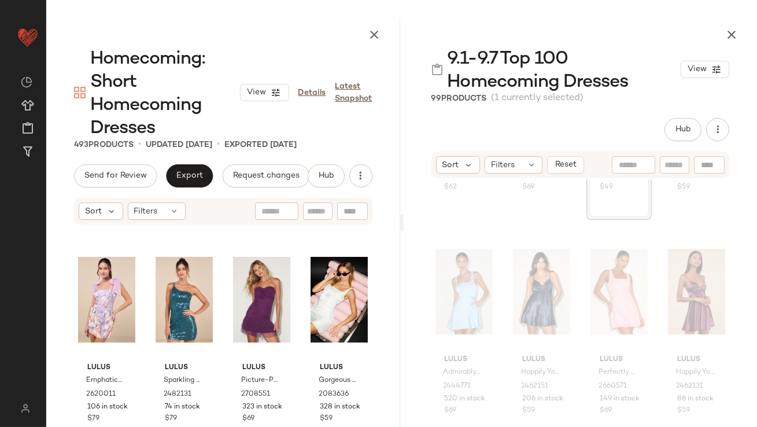
scroll to position [179, 0]
click at [682, 275] on div "#8 View" at bounding box center [696, 288] width 57 height 117
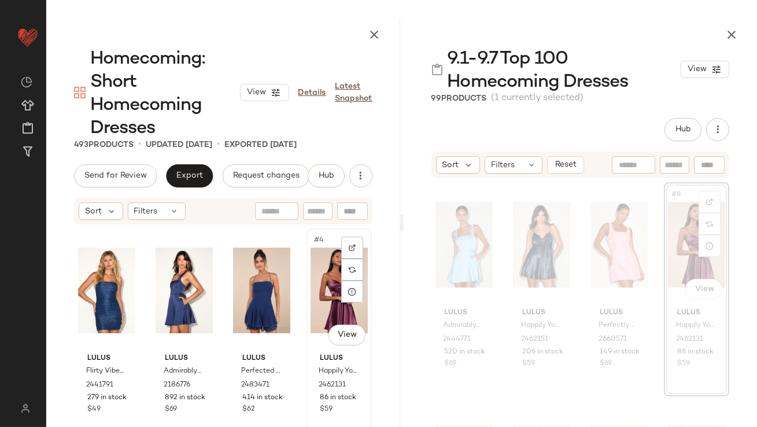
click at [317, 292] on div "#4 View" at bounding box center [339, 290] width 57 height 117
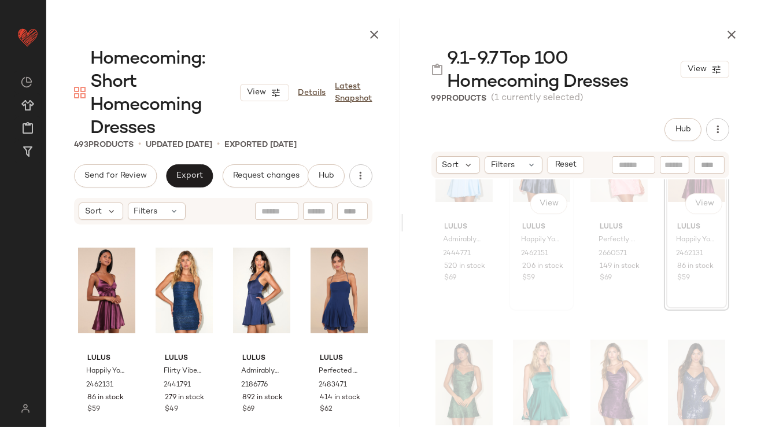
scroll to position [371, 0]
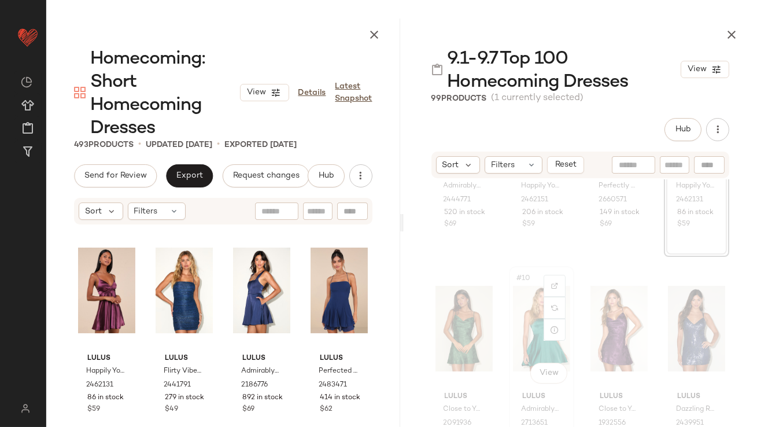
click at [529, 326] on div "#10 View" at bounding box center [541, 328] width 57 height 117
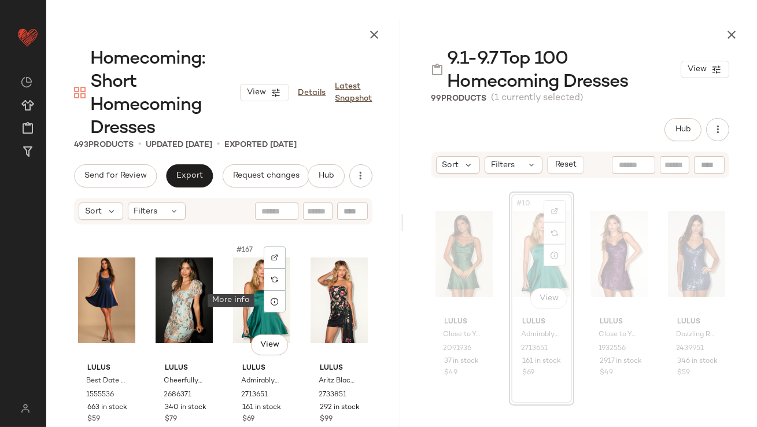
click at [264, 298] on div at bounding box center [275, 301] width 22 height 22
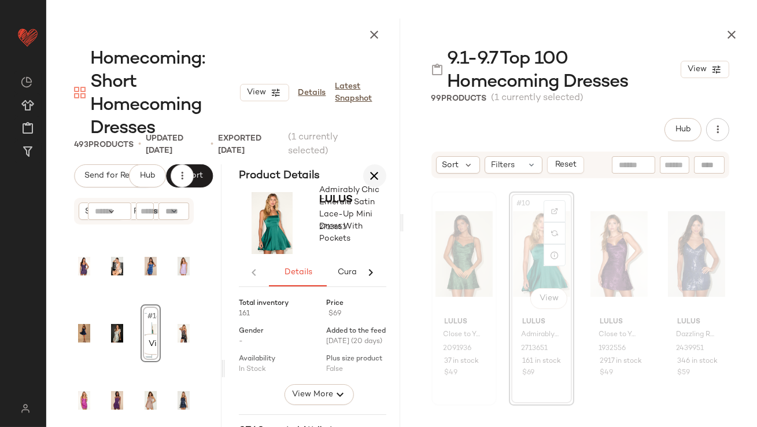
click at [381, 176] on icon "button" at bounding box center [375, 176] width 14 height 14
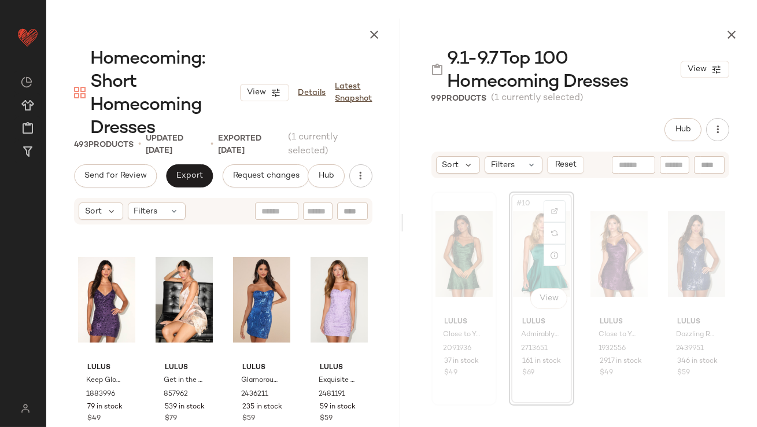
scroll to position [9130, 0]
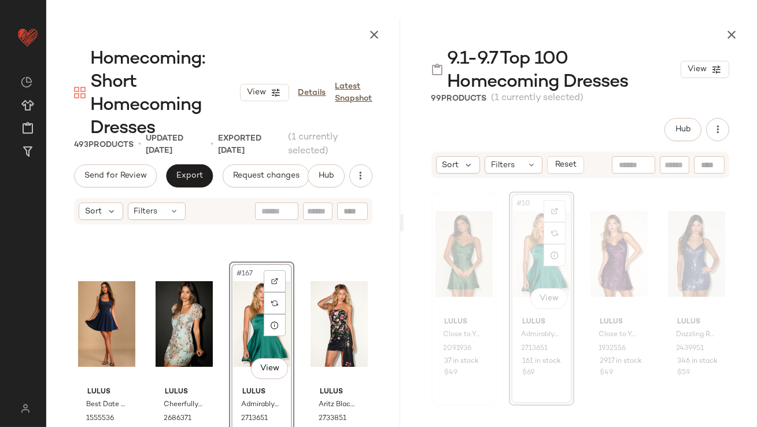
click at [241, 330] on div "#167 View" at bounding box center [261, 323] width 57 height 117
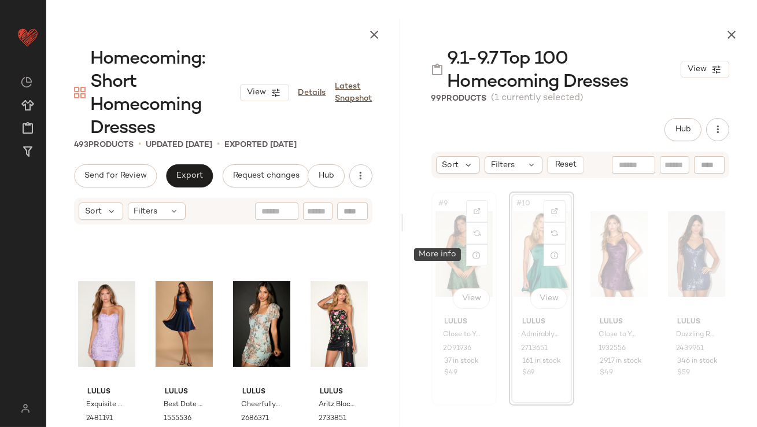
click at [446, 252] on div "#9 View" at bounding box center [464, 254] width 57 height 117
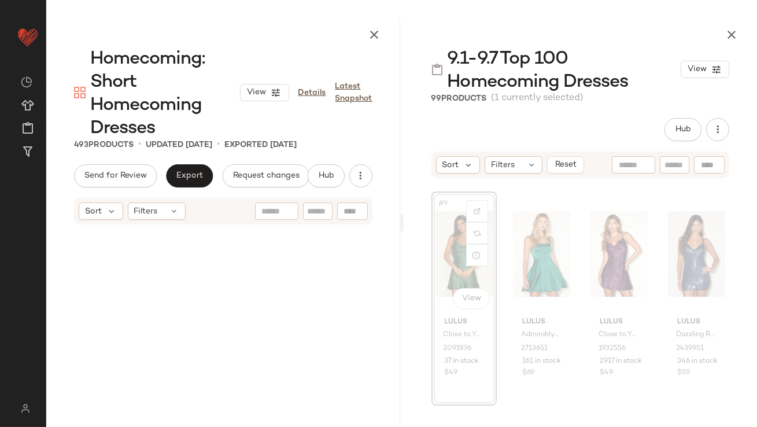
scroll to position [6698, 0]
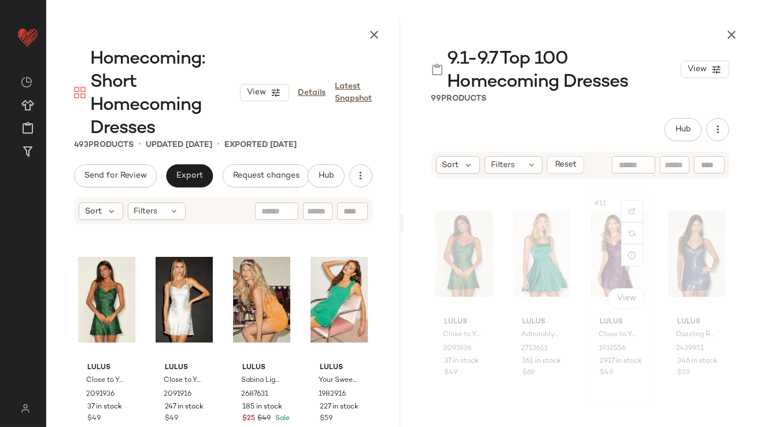
click at [594, 263] on div "#11 View" at bounding box center [619, 254] width 57 height 117
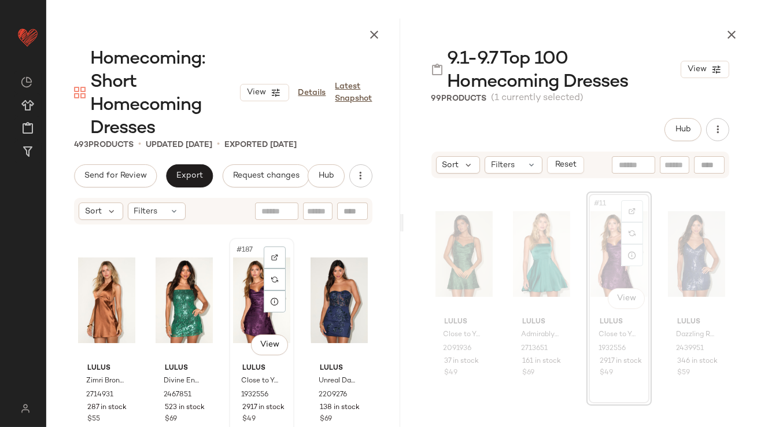
click at [239, 312] on div "#187 View" at bounding box center [261, 300] width 57 height 117
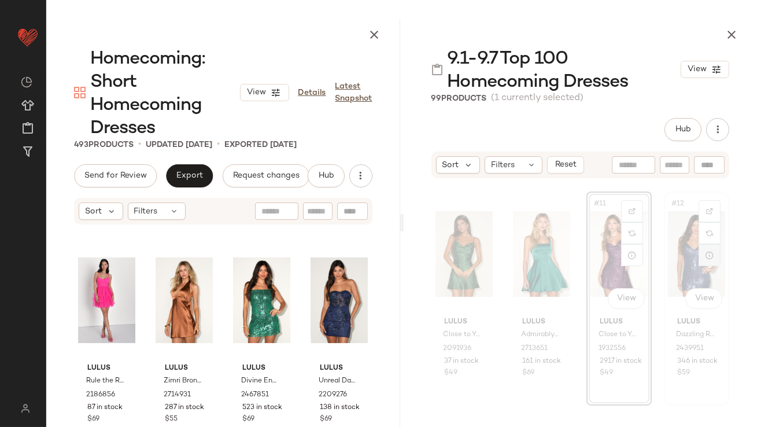
click at [699, 252] on div at bounding box center [710, 255] width 22 height 22
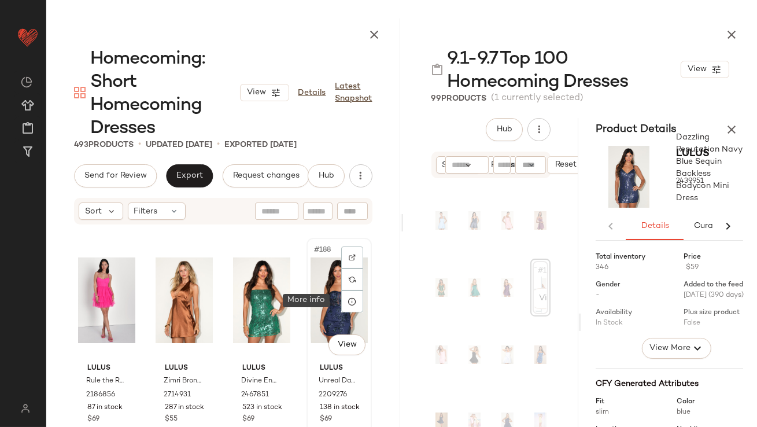
click at [320, 308] on div "#188 View" at bounding box center [339, 300] width 57 height 117
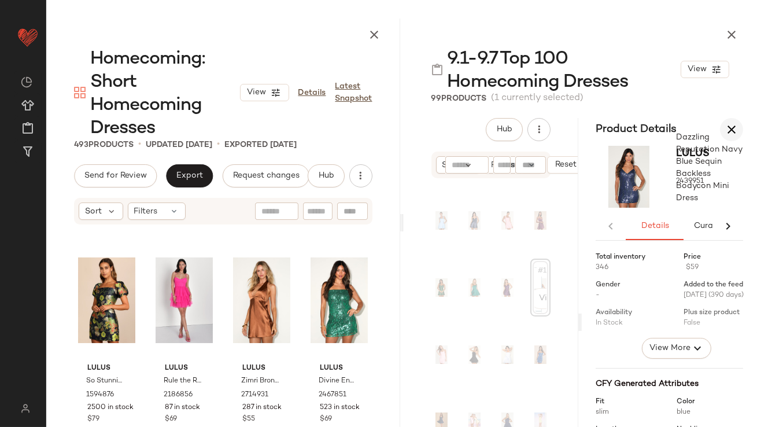
click at [732, 125] on icon "button" at bounding box center [732, 130] width 14 height 14
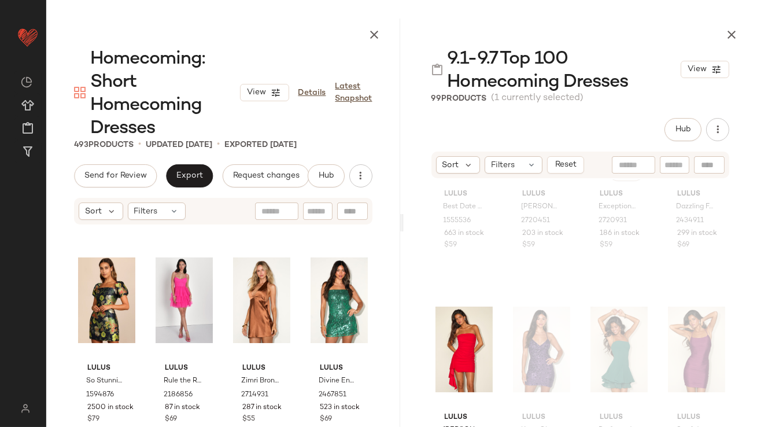
scroll to position [1075, 0]
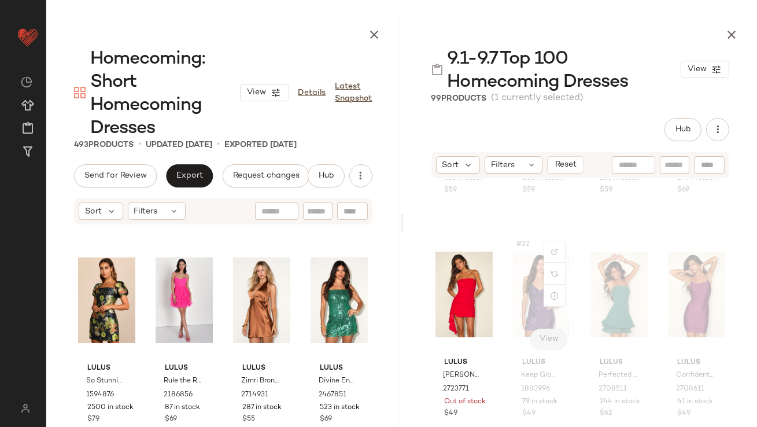
click at [534, 305] on div "#22 View" at bounding box center [541, 294] width 57 height 117
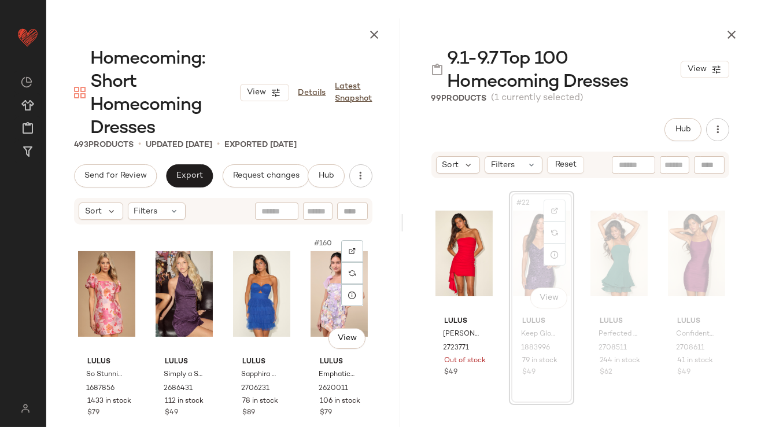
scroll to position [8866, 0]
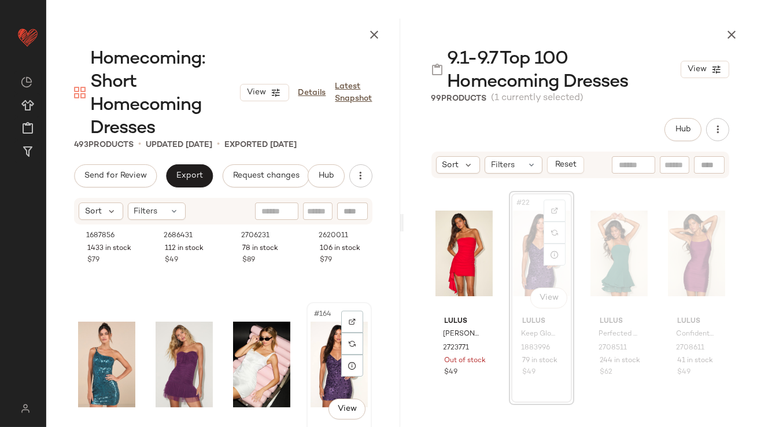
click at [320, 346] on div "#164 View" at bounding box center [339, 364] width 57 height 117
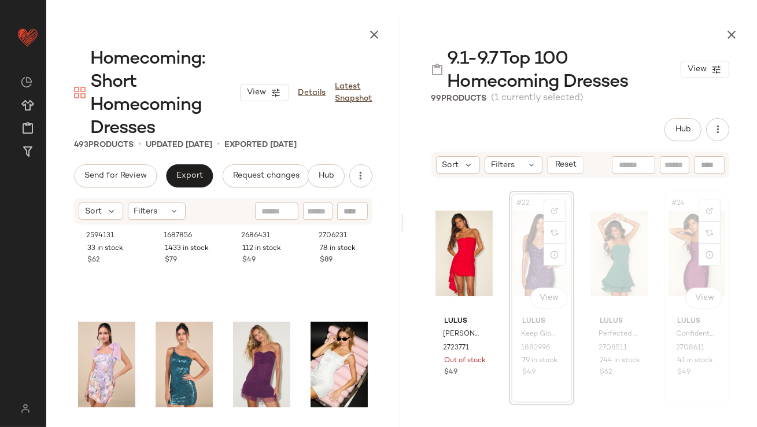
click at [677, 250] on div "#24 View" at bounding box center [696, 253] width 57 height 117
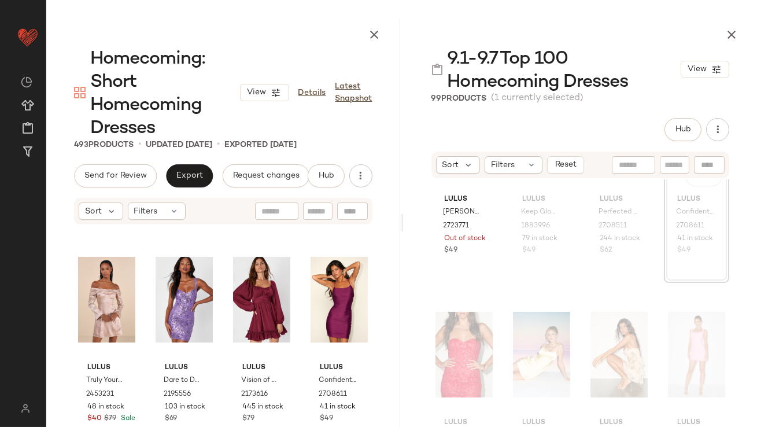
scroll to position [1274, 0]
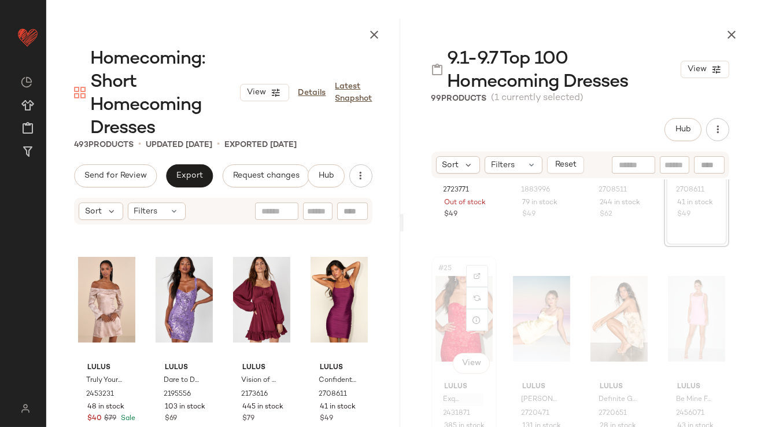
click at [445, 333] on div "#25 View" at bounding box center [464, 318] width 57 height 117
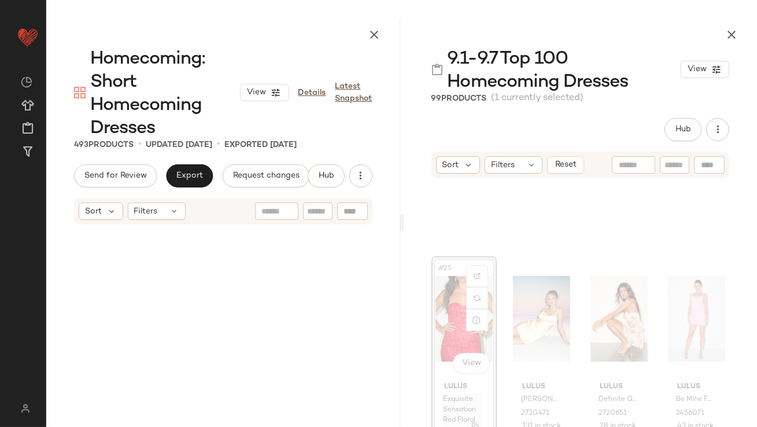
scroll to position [15406, 0]
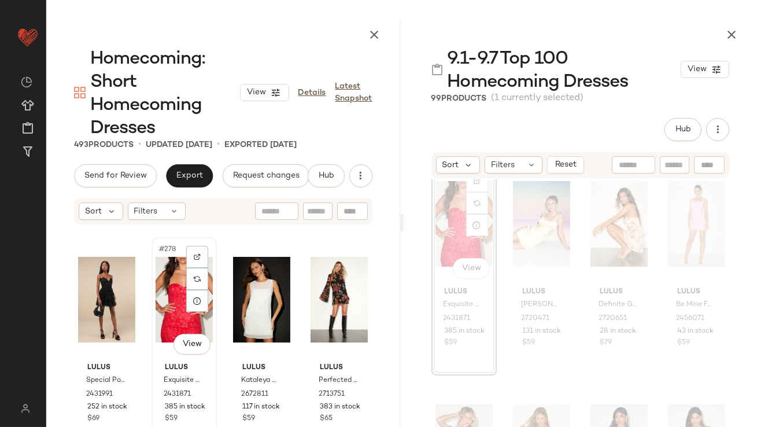
click at [173, 312] on div "#278 View" at bounding box center [184, 299] width 57 height 117
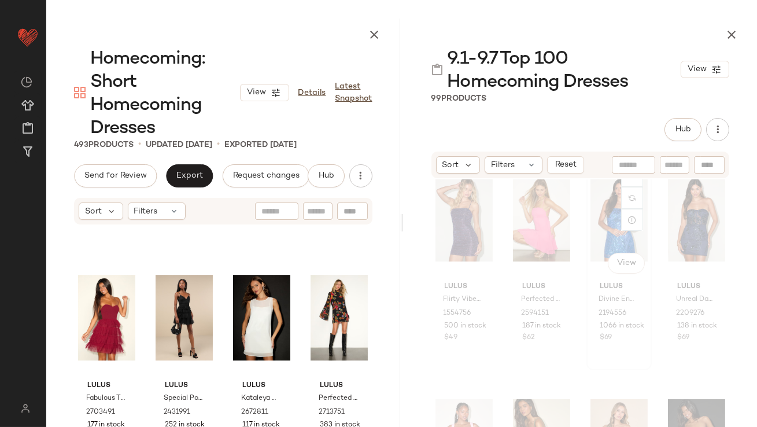
click at [607, 225] on div "#31 View" at bounding box center [619, 218] width 57 height 117
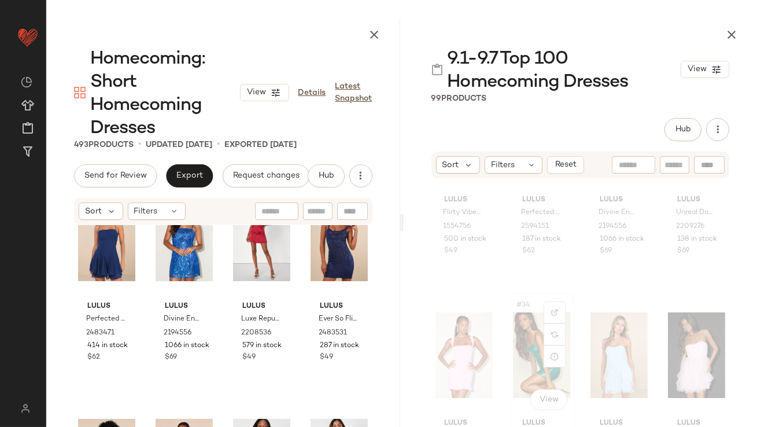
click at [519, 344] on div "#34 View" at bounding box center [541, 355] width 57 height 117
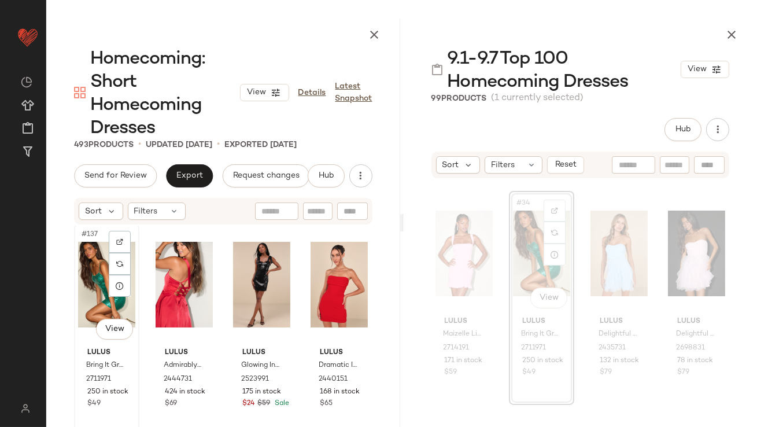
click at [99, 290] on div "#137 View" at bounding box center [106, 284] width 57 height 117
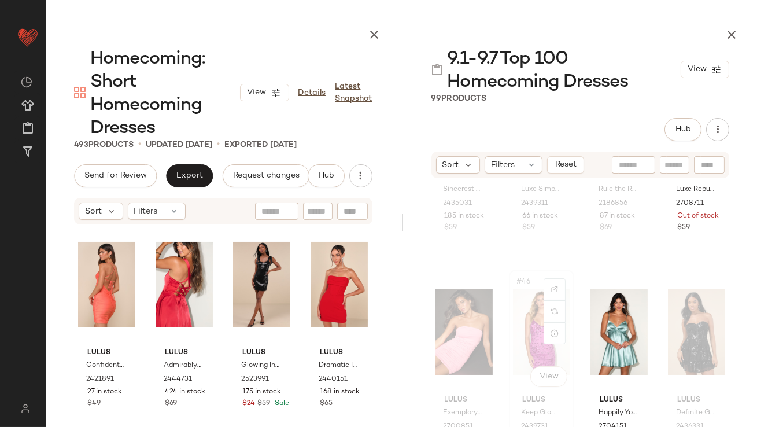
click at [522, 319] on div "#46 View" at bounding box center [541, 332] width 57 height 117
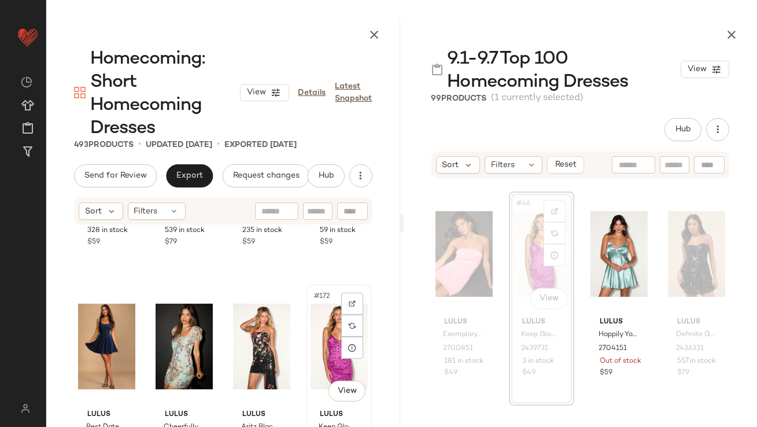
click at [324, 334] on div "#172 View" at bounding box center [339, 346] width 57 height 117
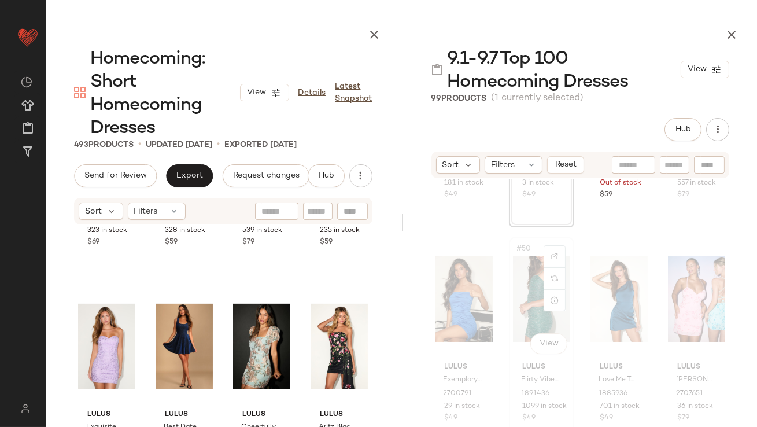
click at [536, 286] on div "#50 View" at bounding box center [541, 299] width 57 height 117
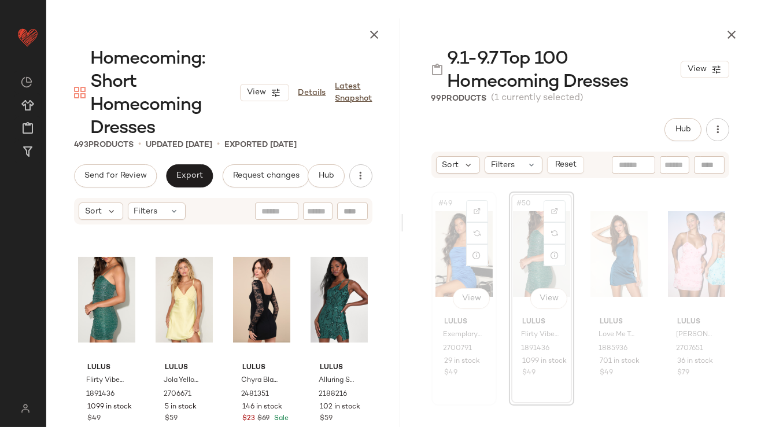
click at [442, 250] on div "#49 View" at bounding box center [464, 254] width 57 height 117
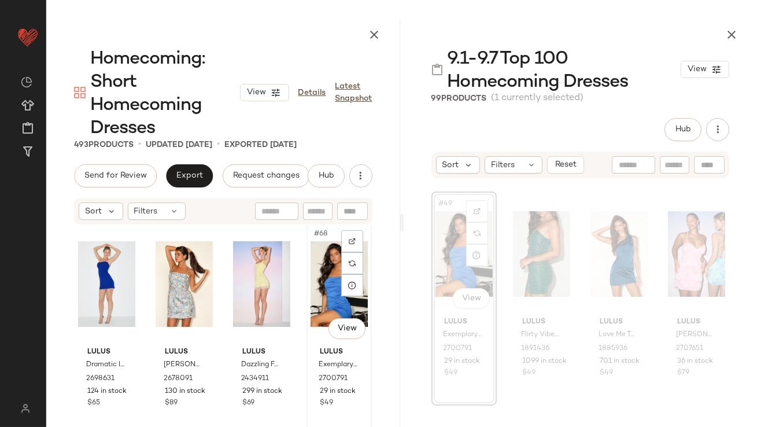
click at [314, 300] on div "#68 View" at bounding box center [339, 284] width 57 height 117
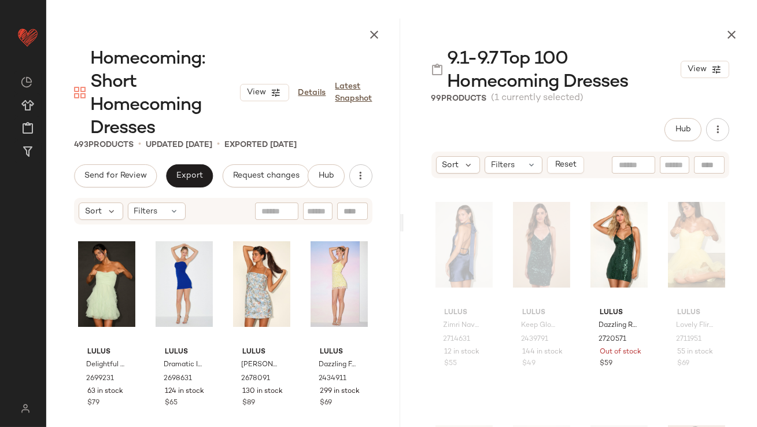
click at [736, 35] on icon "button" at bounding box center [732, 35] width 14 height 14
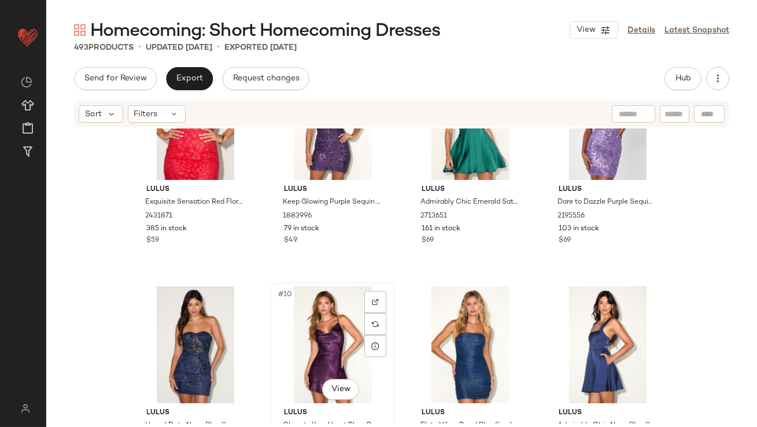
click at [326, 350] on div "#10 View" at bounding box center [333, 344] width 116 height 117
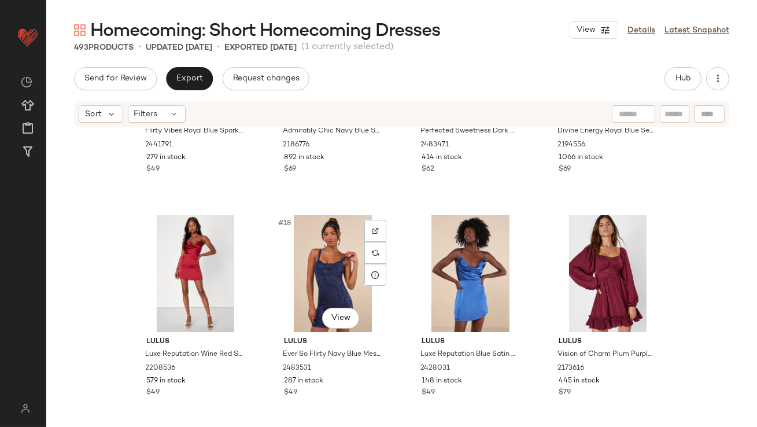
scroll to position [890, 0]
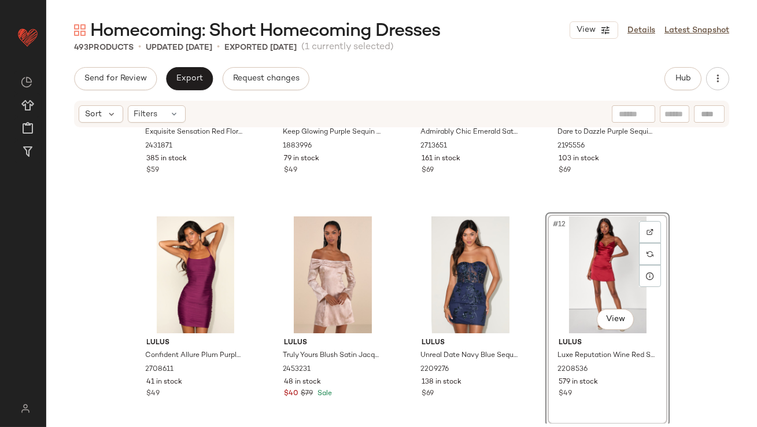
scroll to position [156, 0]
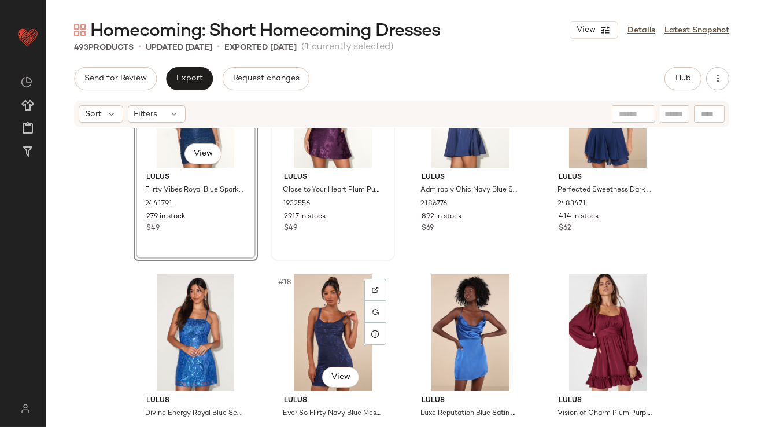
scroll to position [777, 0]
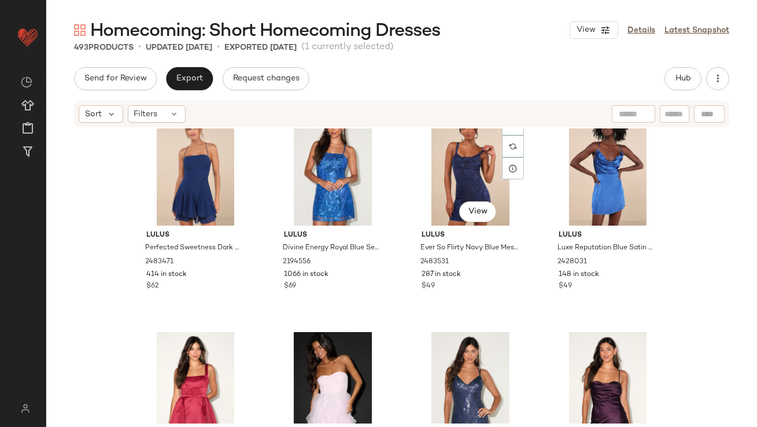
scroll to position [992, 0]
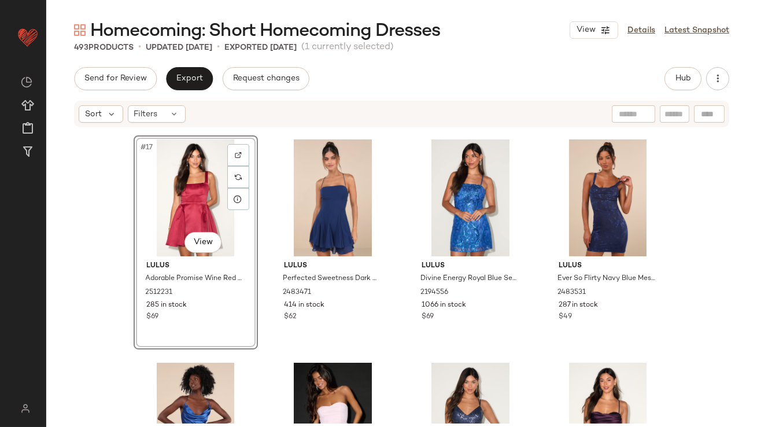
scroll to position [1007, 0]
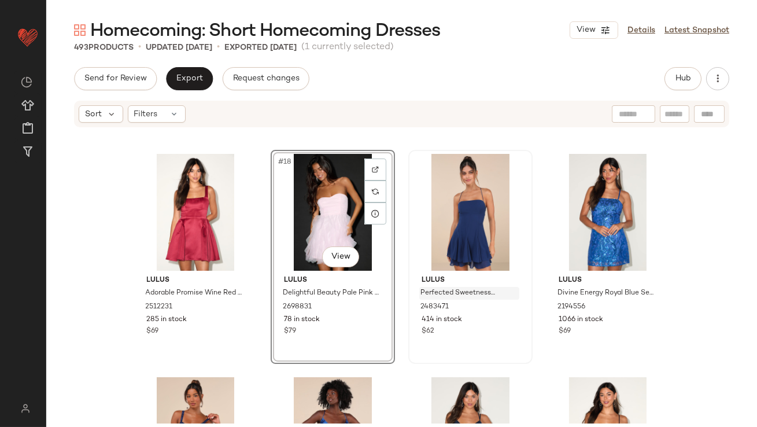
scroll to position [721, 0]
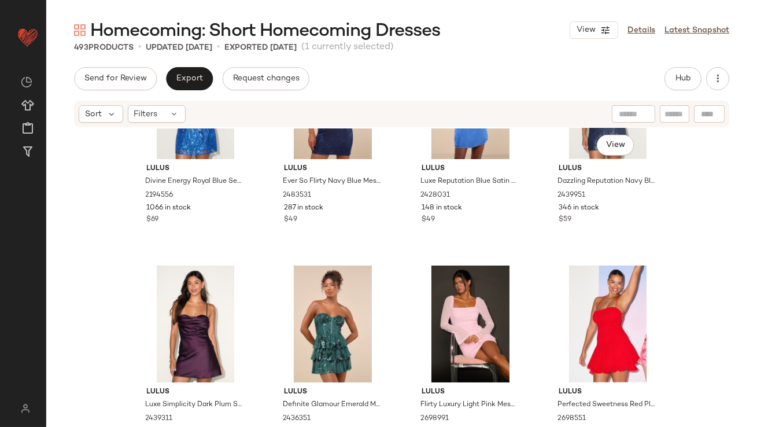
scroll to position [1238, 0]
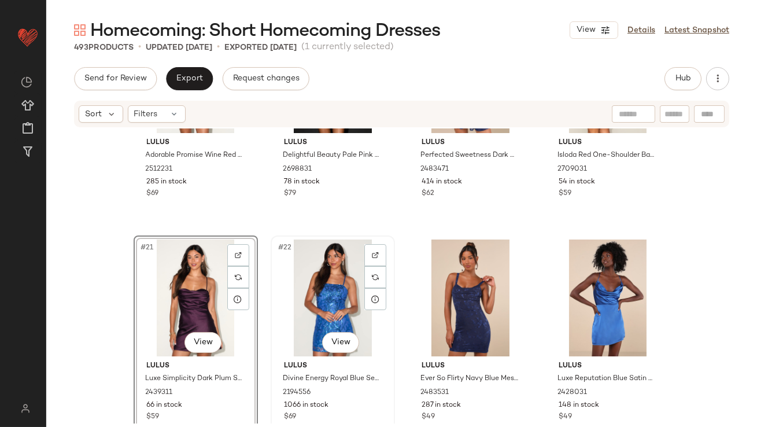
scroll to position [1163, 0]
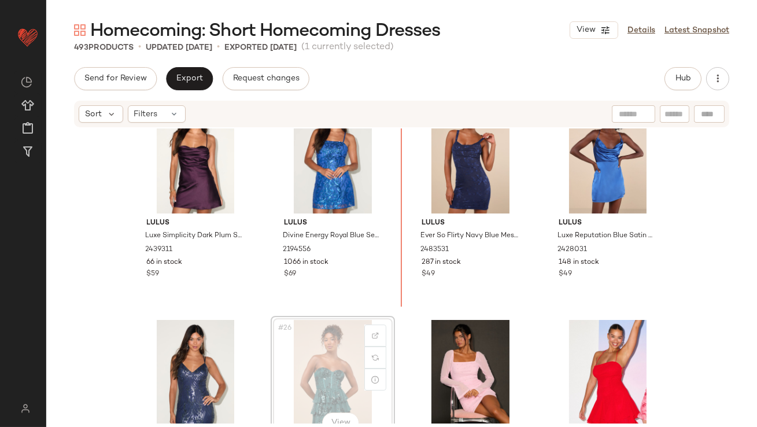
drag, startPoint x: 310, startPoint y: 370, endPoint x: 312, endPoint y: 363, distance: 7.7
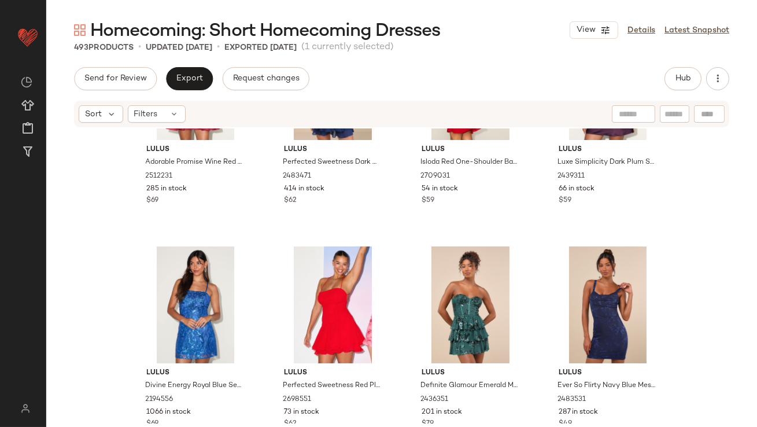
scroll to position [941, 0]
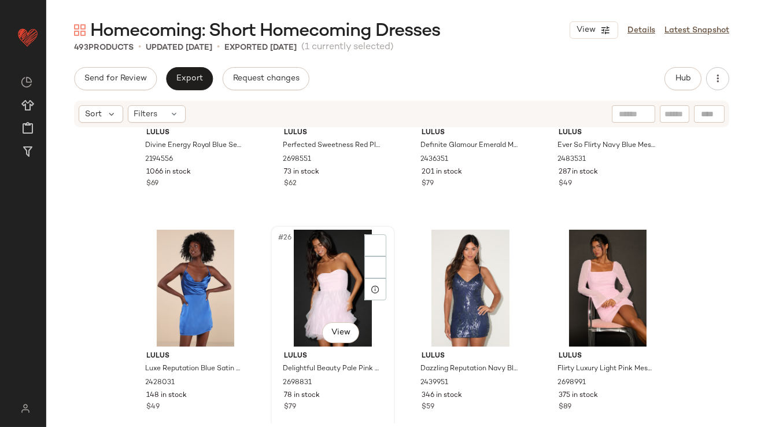
scroll to position [1267, 0]
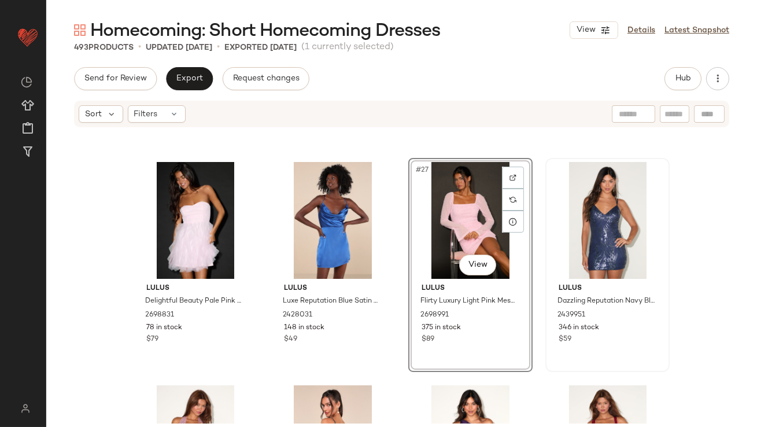
scroll to position [1415, 0]
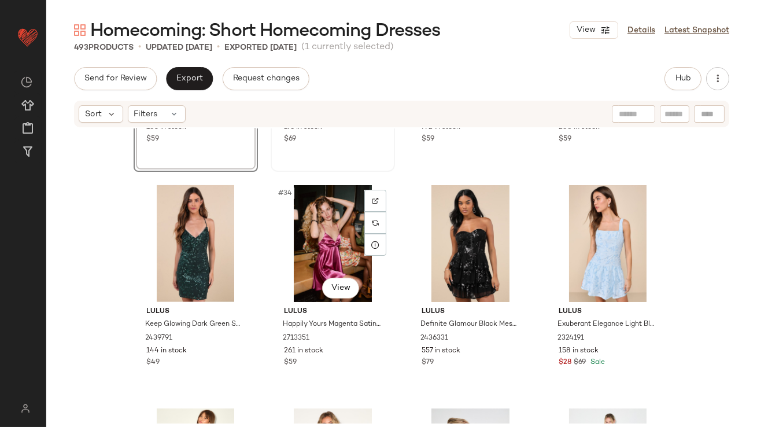
scroll to position [1830, 0]
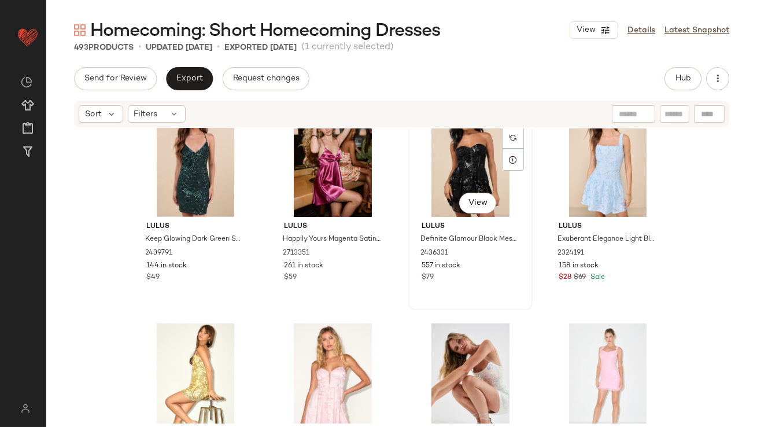
click at [448, 182] on div "#35 View" at bounding box center [470, 158] width 116 height 117
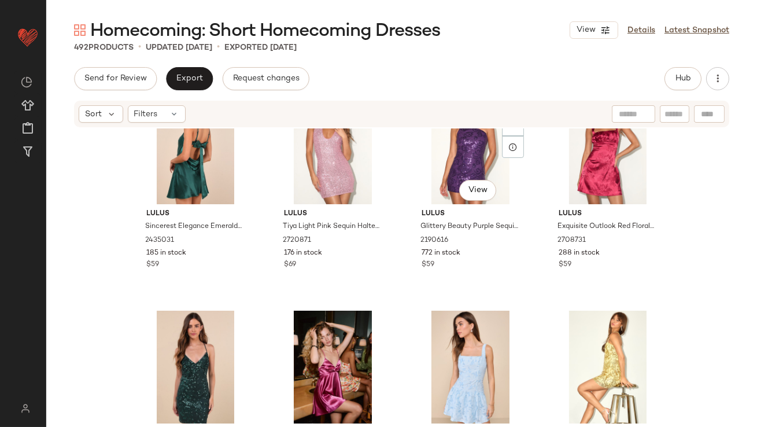
scroll to position [1633, 0]
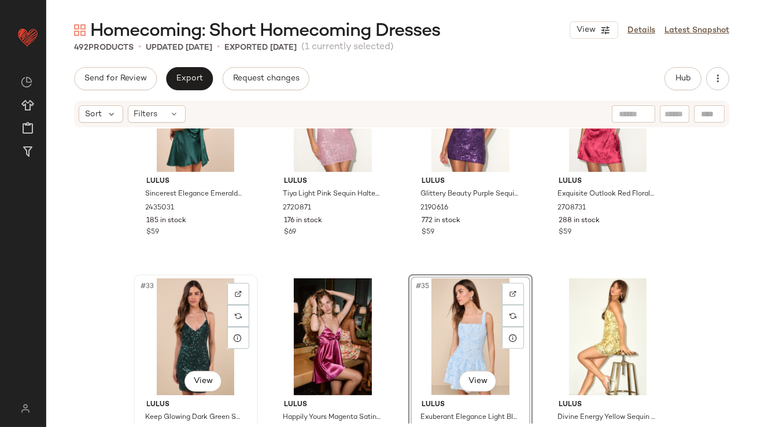
scroll to position [1655, 0]
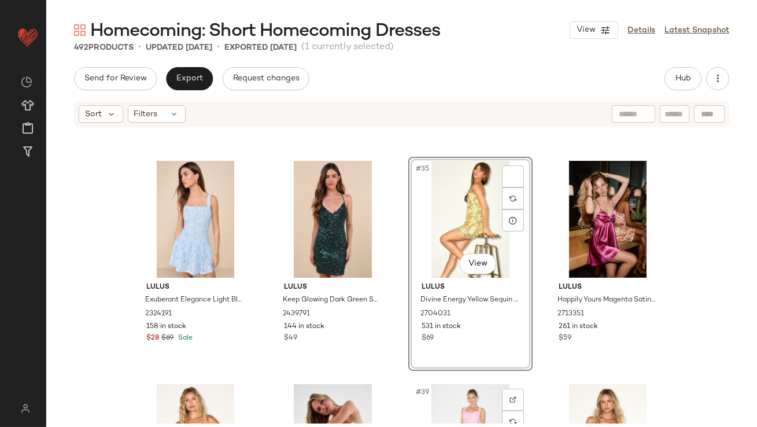
scroll to position [1761, 0]
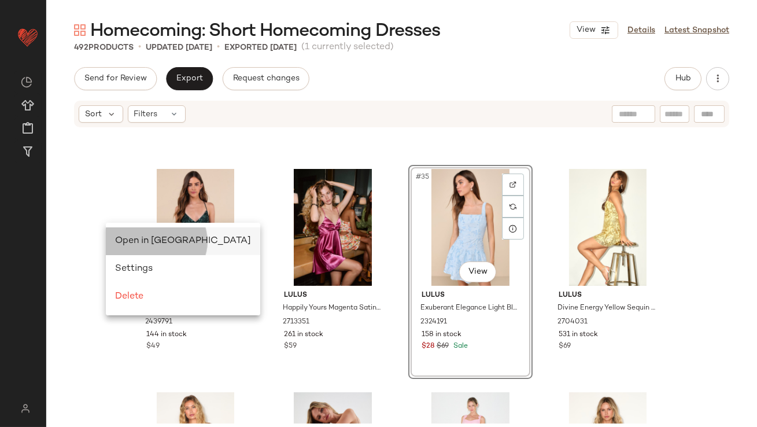
click at [130, 233] on div "Open in Split View" at bounding box center [183, 241] width 154 height 28
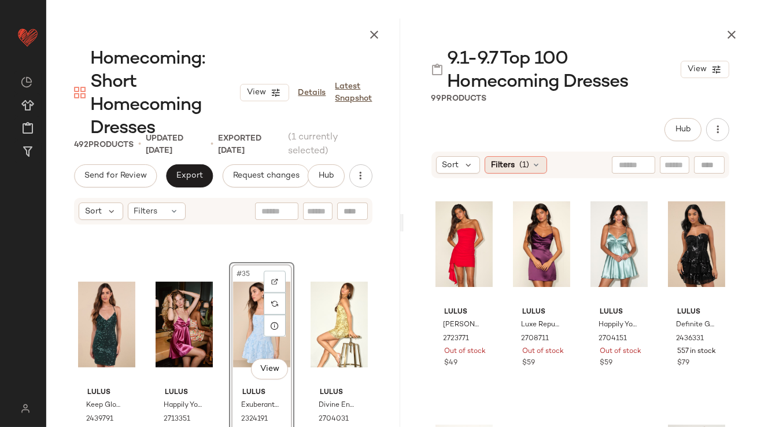
click at [506, 168] on span "Filters" at bounding box center [503, 165] width 24 height 12
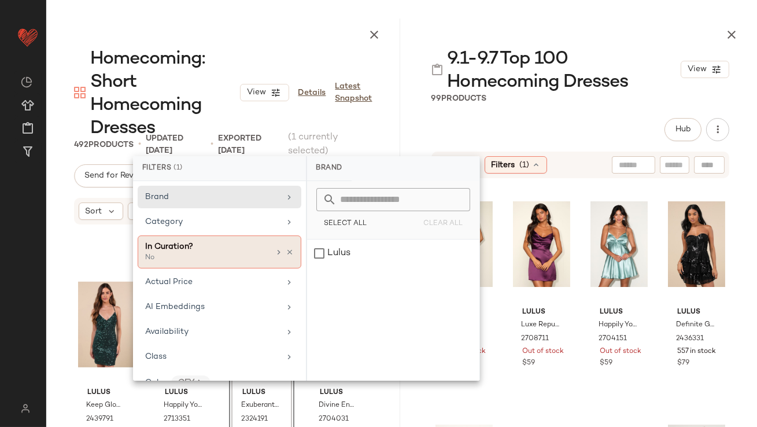
click at [287, 250] on icon at bounding box center [290, 252] width 8 height 8
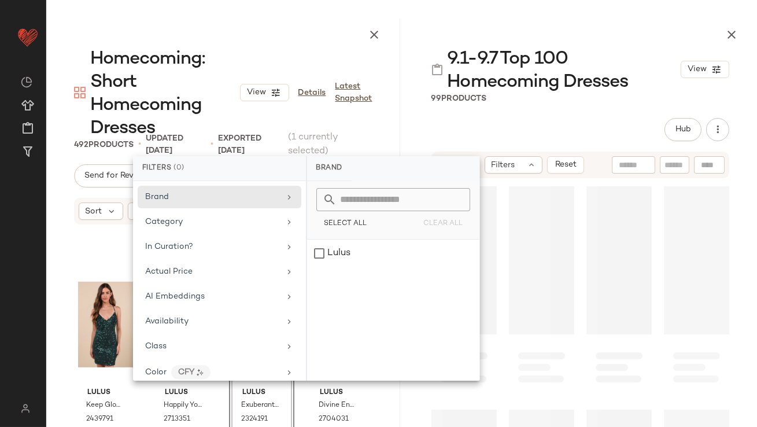
click at [510, 100] on div "99 Products" at bounding box center [581, 99] width 354 height 12
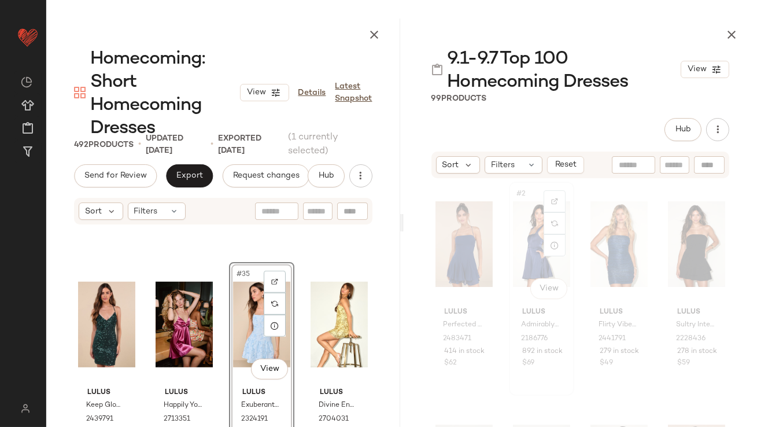
click at [518, 252] on div "#2 View" at bounding box center [541, 244] width 57 height 117
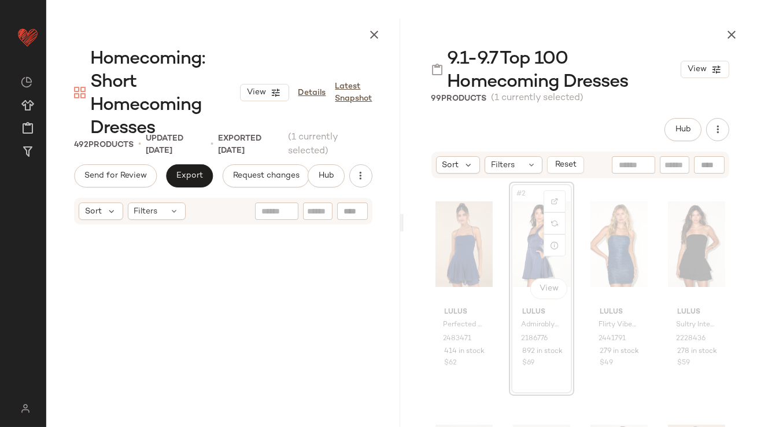
scroll to position [670, 0]
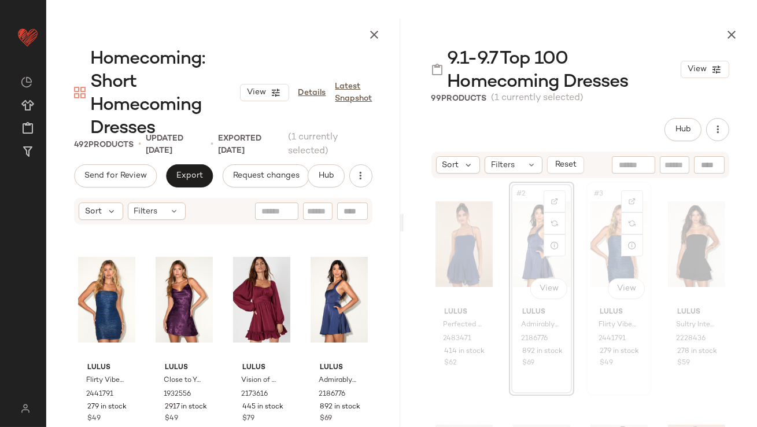
click at [607, 249] on div "#3 View" at bounding box center [619, 244] width 57 height 117
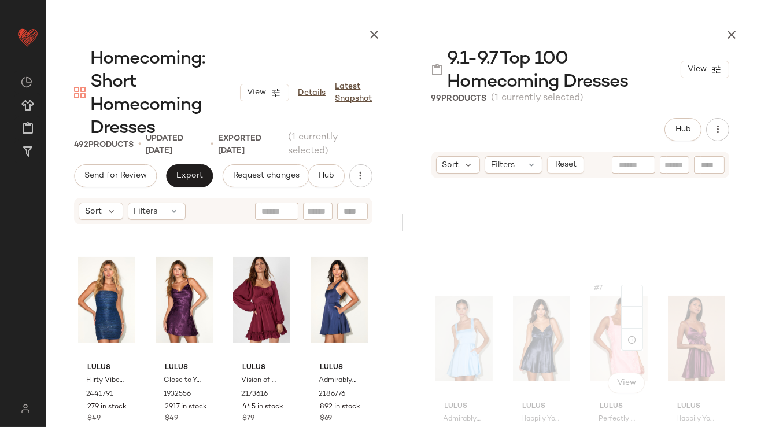
scroll to position [252, 0]
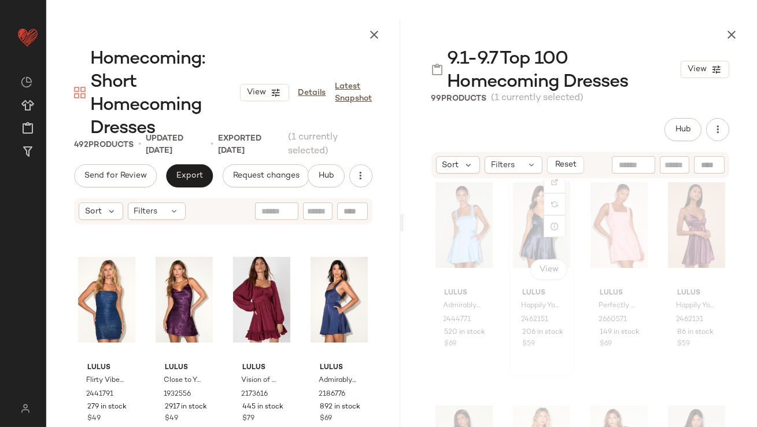
click at [539, 239] on div "#6 View" at bounding box center [541, 225] width 57 height 117
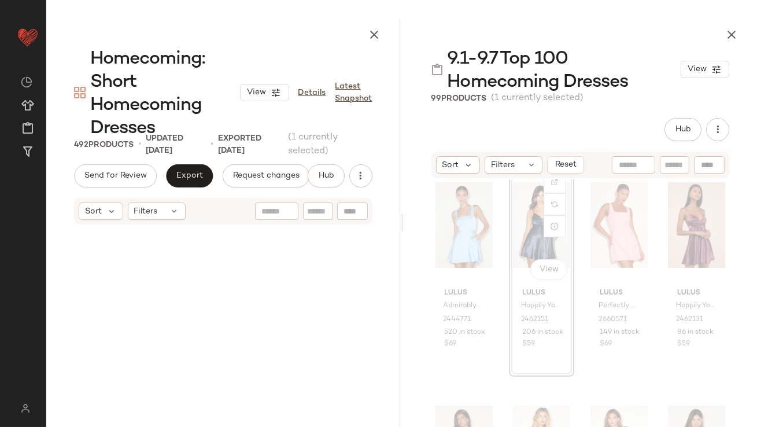
scroll to position [223, 0]
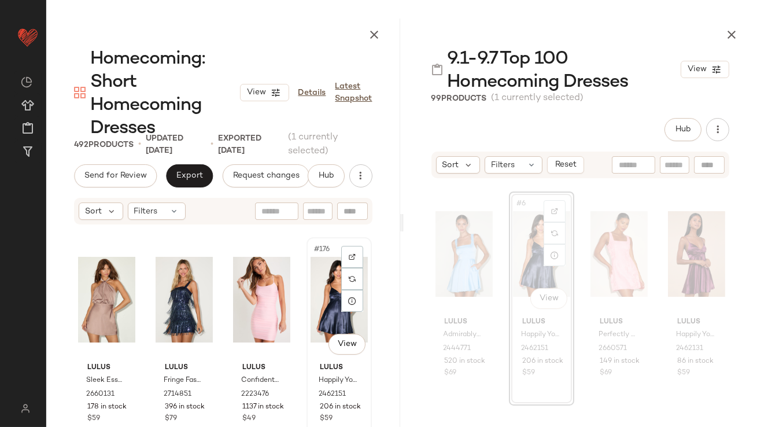
click at [322, 299] on div "#176 View" at bounding box center [339, 299] width 57 height 117
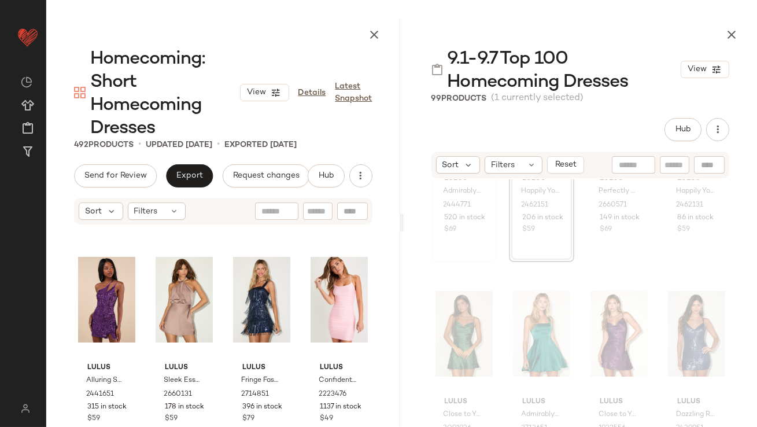
scroll to position [462, 0]
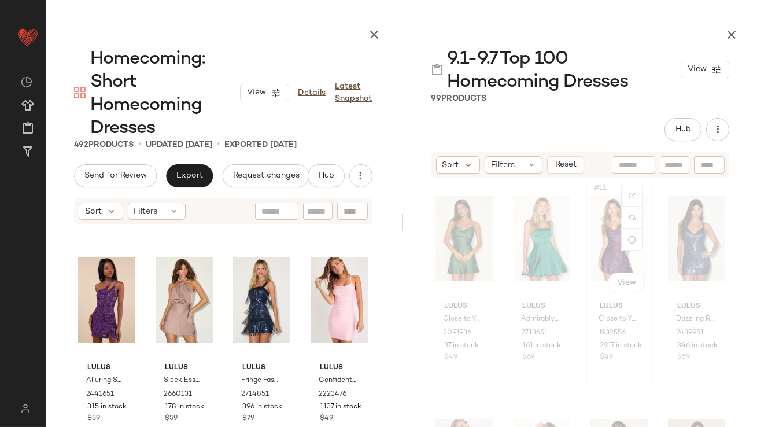
click at [588, 249] on div "#11 View Lulus Close to Your Heart Plum Purple Satin Jacquard Cowl Slip Dress 1…" at bounding box center [619, 283] width 63 height 212
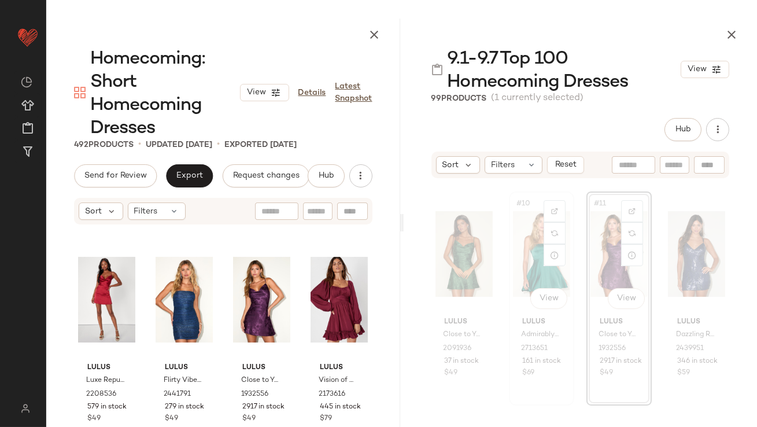
click at [530, 264] on div "#10 View" at bounding box center [541, 254] width 57 height 117
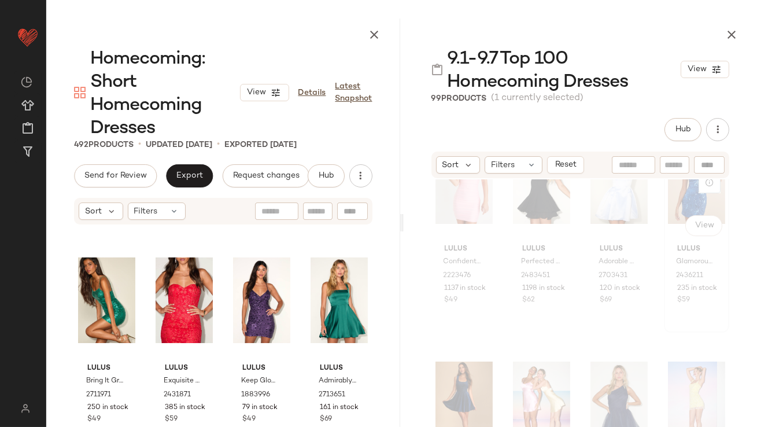
scroll to position [743, 0]
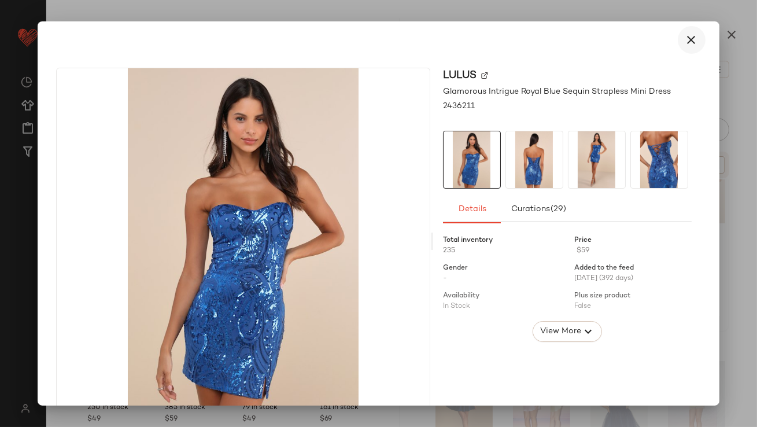
click at [686, 35] on icon "button" at bounding box center [692, 40] width 14 height 14
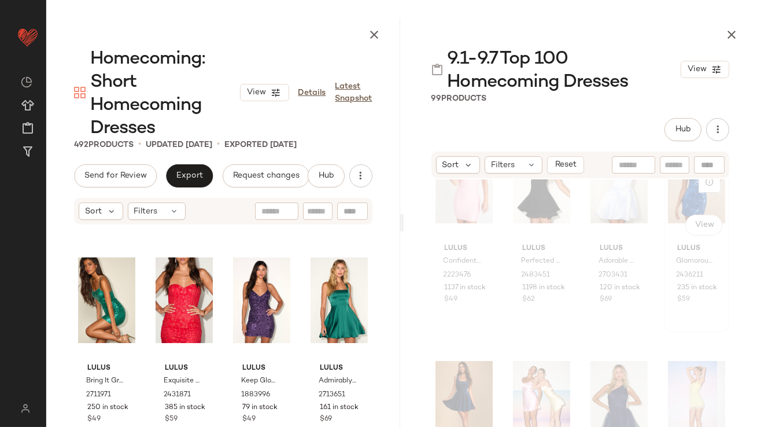
click at [669, 190] on div "#16 View" at bounding box center [696, 180] width 57 height 117
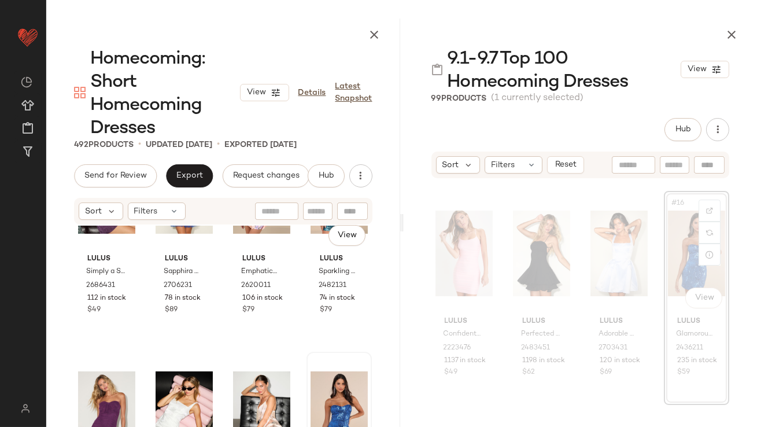
scroll to position [9071, 0]
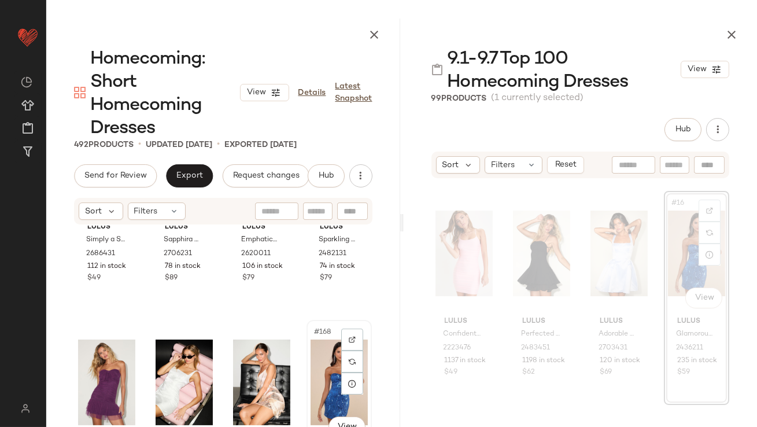
click at [320, 356] on div "#168 View" at bounding box center [339, 382] width 57 height 117
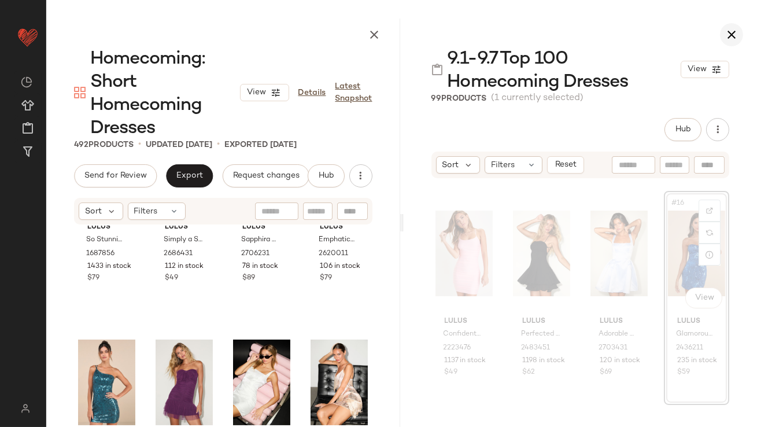
click at [723, 34] on button "button" at bounding box center [731, 34] width 23 height 23
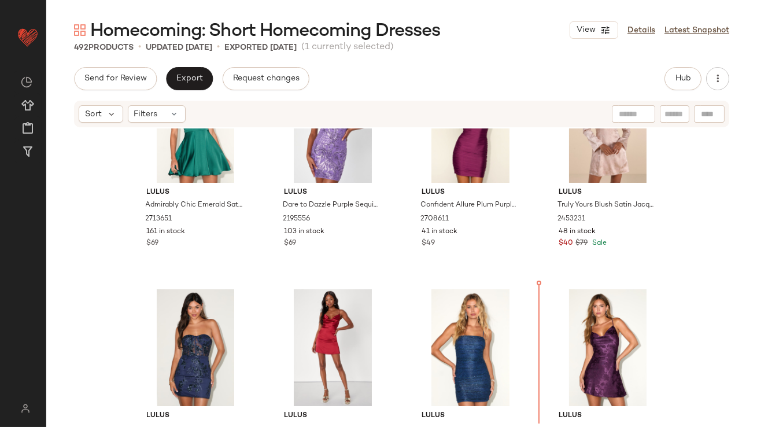
scroll to position [547, 0]
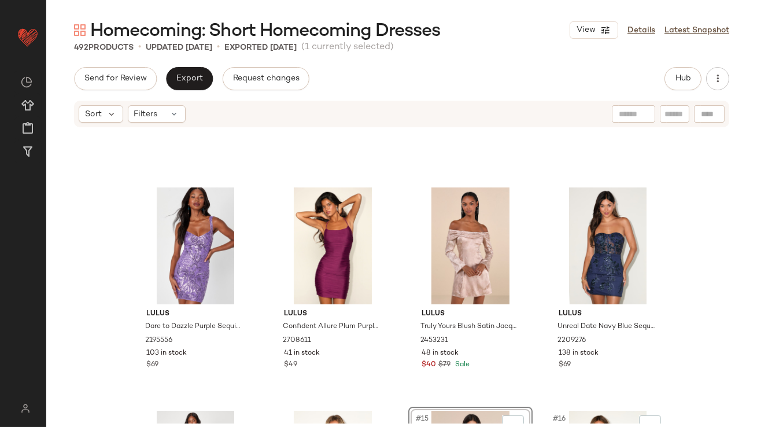
scroll to position [25, 0]
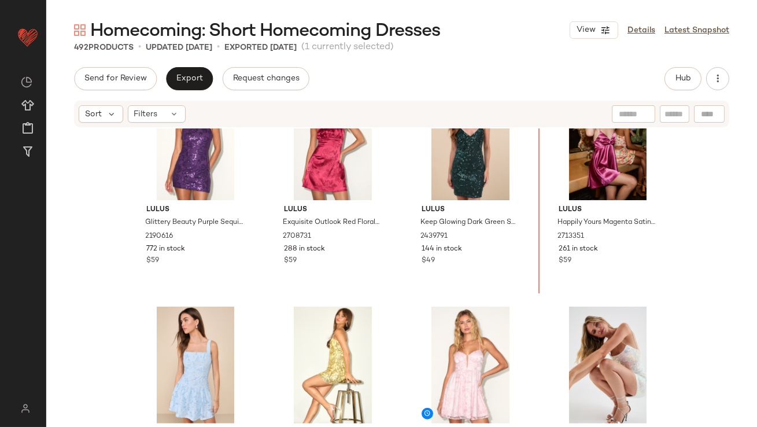
scroll to position [1836, 0]
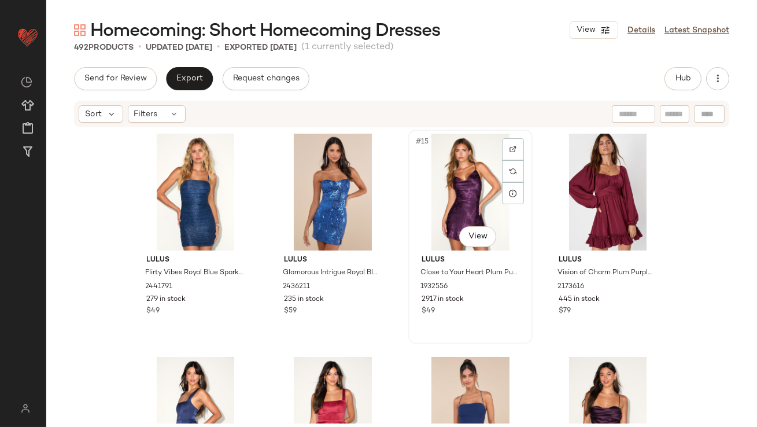
scroll to position [693, 0]
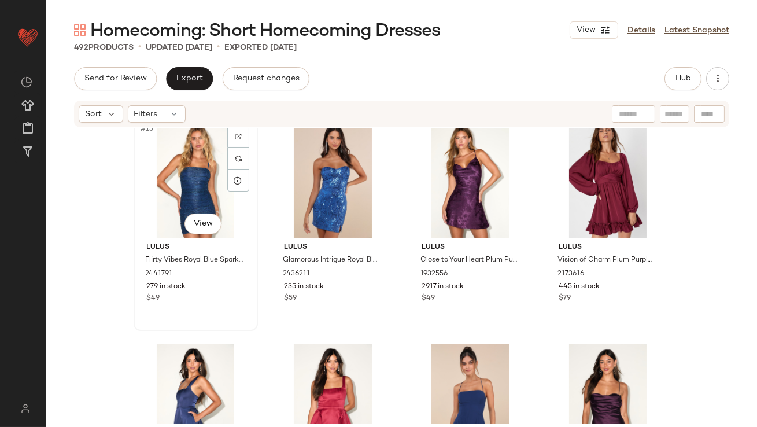
click at [189, 169] on div "#13 View" at bounding box center [196, 179] width 116 height 117
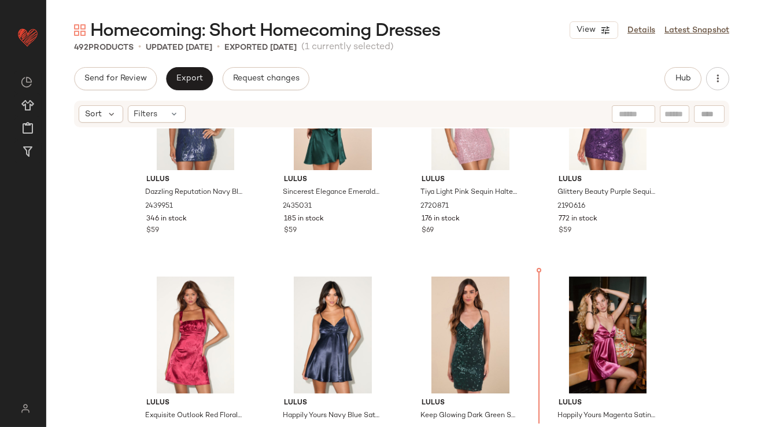
scroll to position [1659, 0]
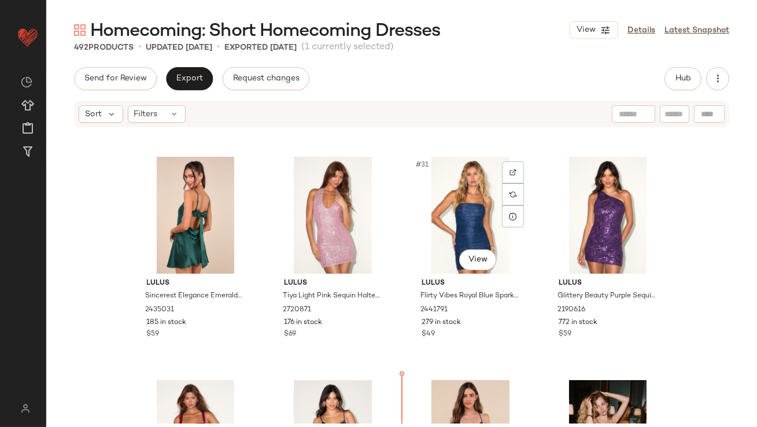
scroll to position [1573, 0]
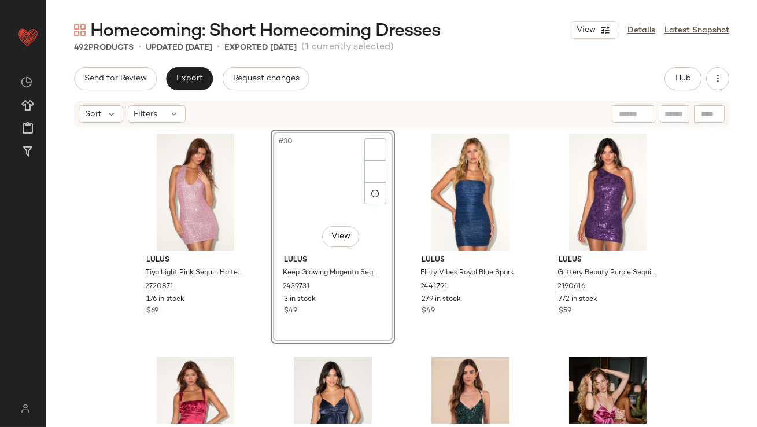
scroll to position [1350, 0]
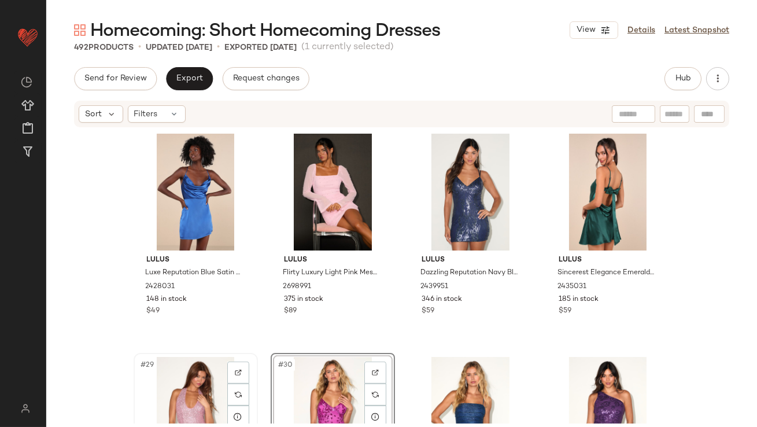
click at [201, 392] on div "#29 View" at bounding box center [196, 415] width 116 height 117
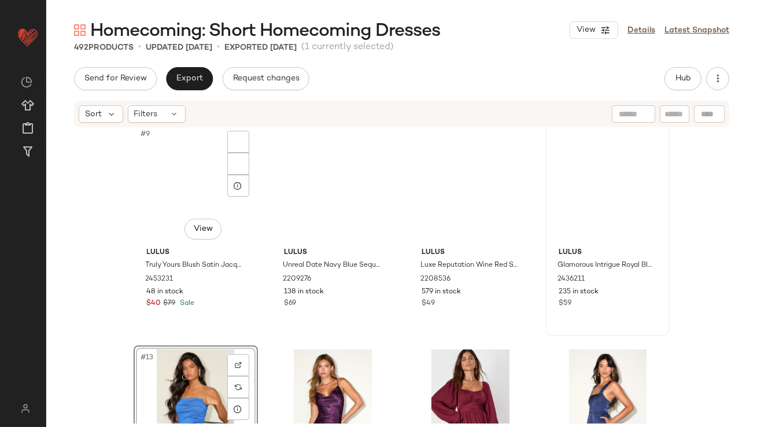
scroll to position [416, 0]
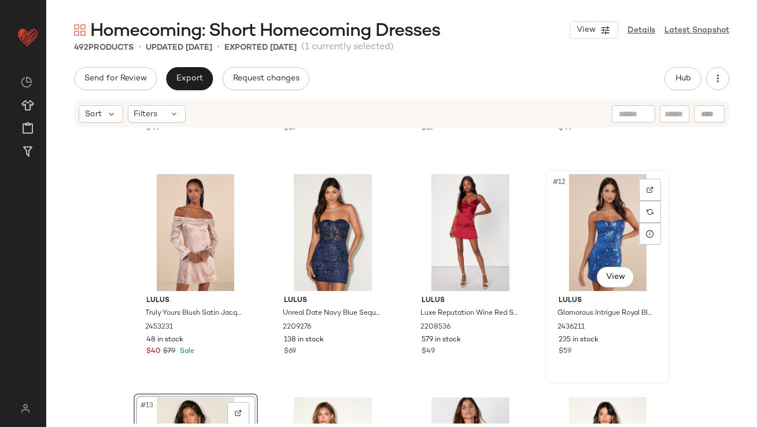
click at [589, 223] on div "#12 View" at bounding box center [608, 232] width 116 height 117
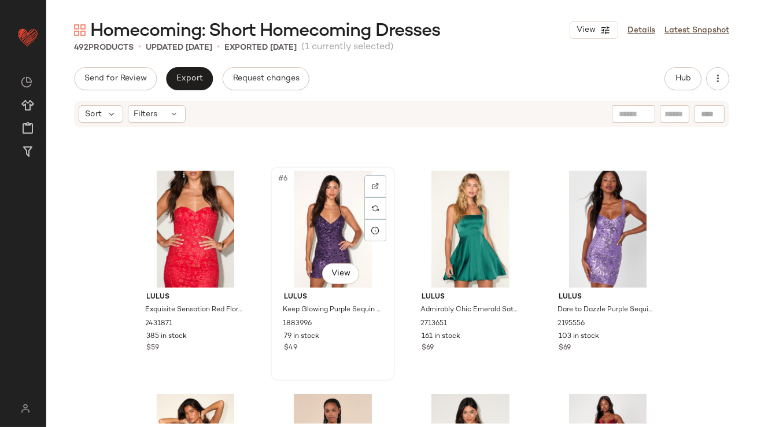
scroll to position [436, 0]
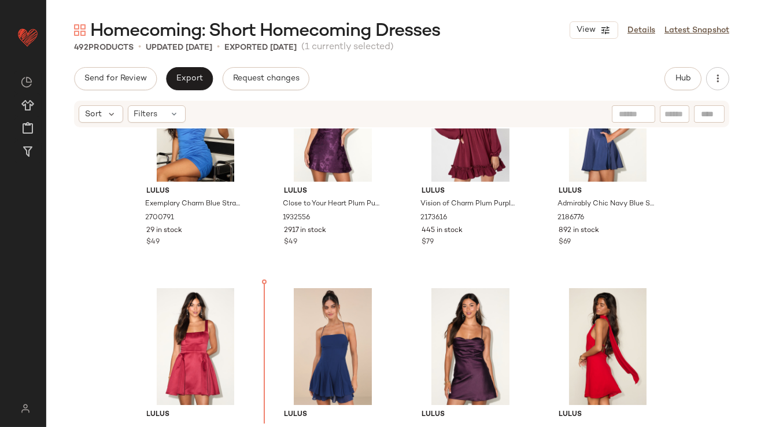
scroll to position [840, 0]
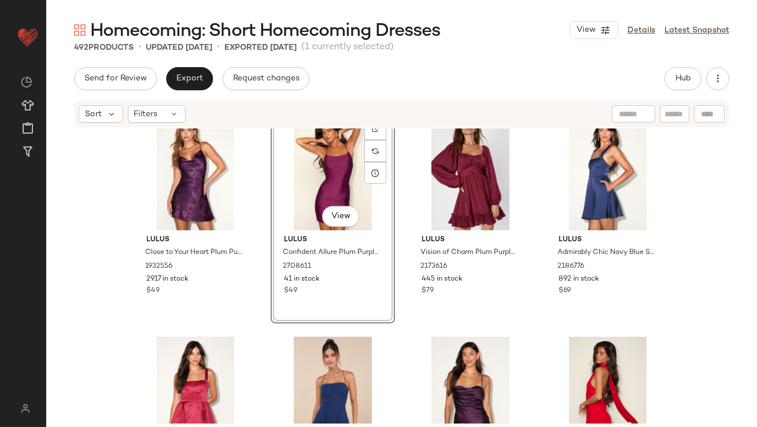
scroll to position [668, 0]
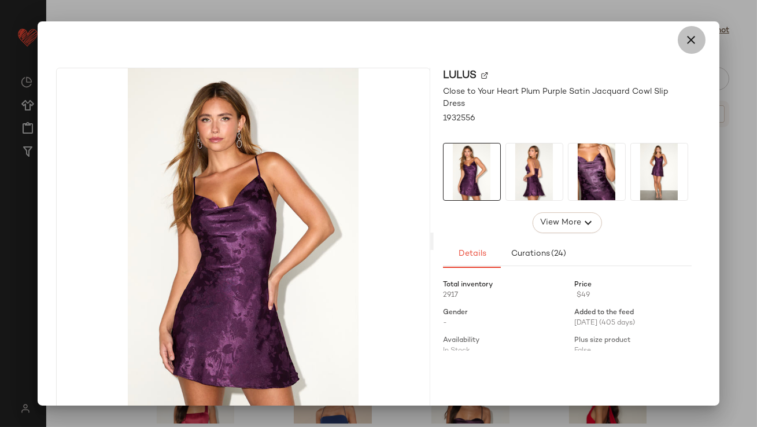
click at [686, 34] on icon "button" at bounding box center [692, 40] width 14 height 14
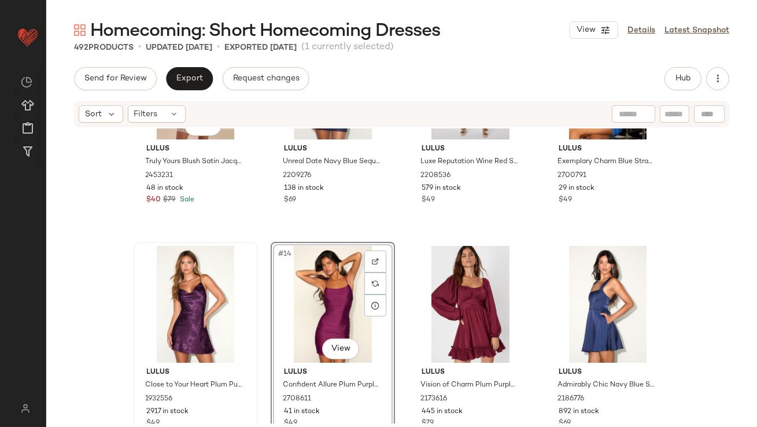
scroll to position [545, 0]
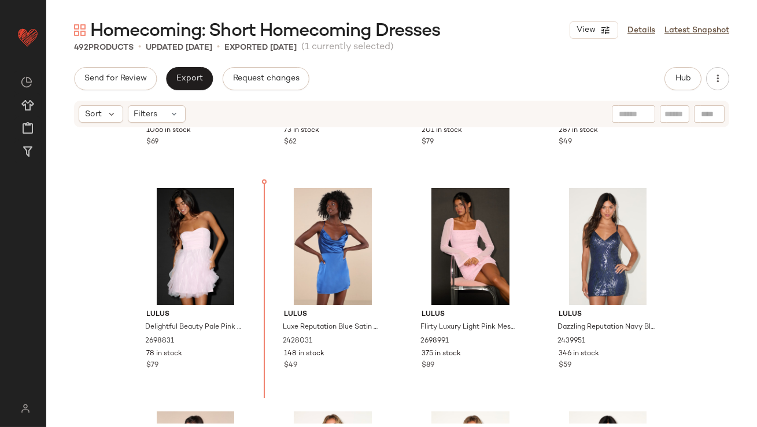
scroll to position [1296, 0]
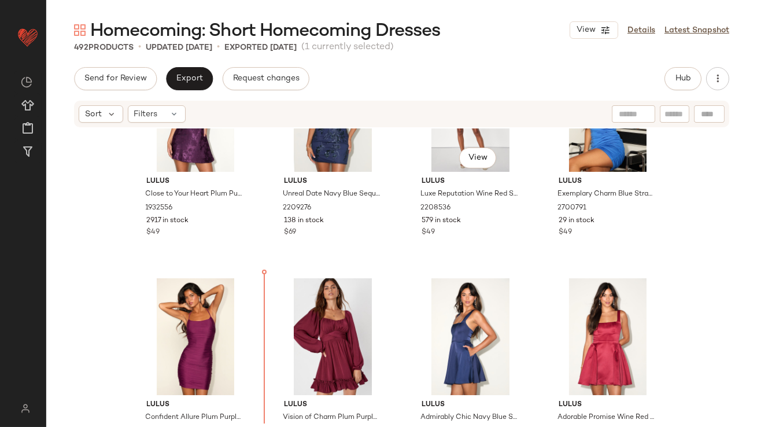
scroll to position [542, 0]
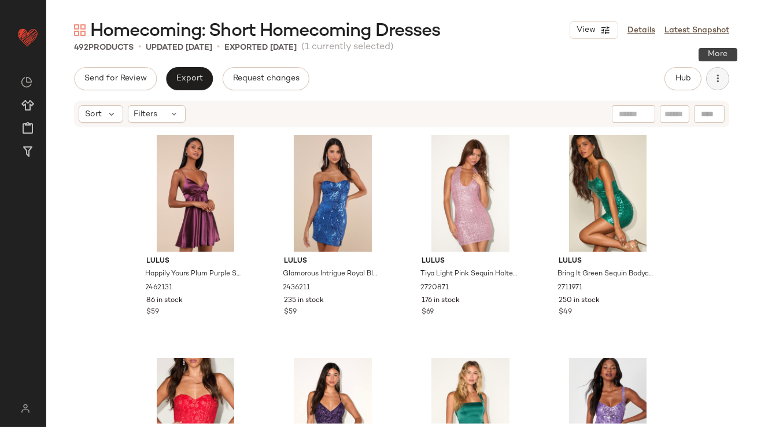
click at [714, 84] on button "button" at bounding box center [717, 78] width 23 height 23
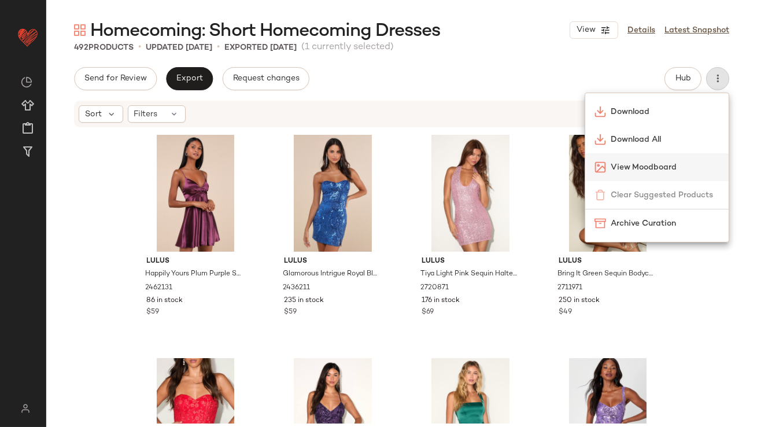
click at [599, 162] on img at bounding box center [601, 167] width 12 height 12
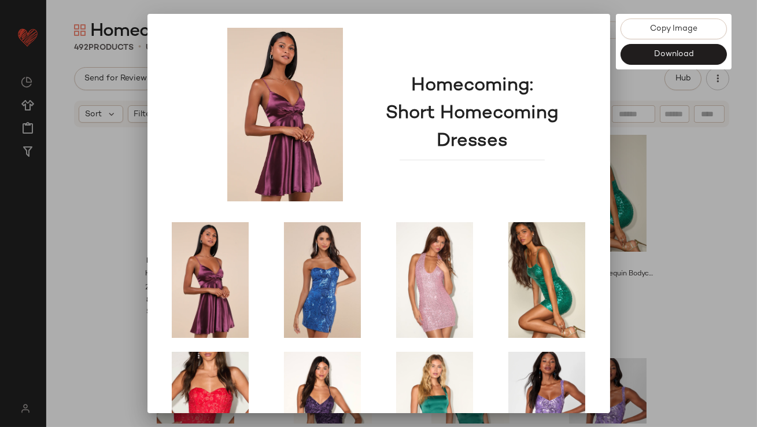
scroll to position [197, 0]
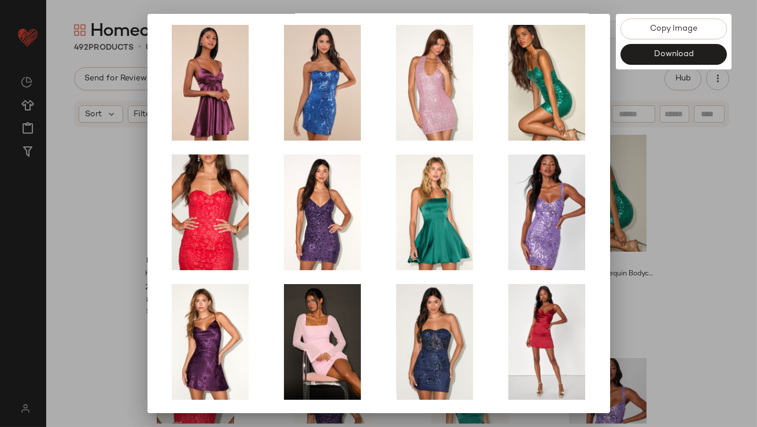
click at [667, 233] on div at bounding box center [378, 213] width 757 height 427
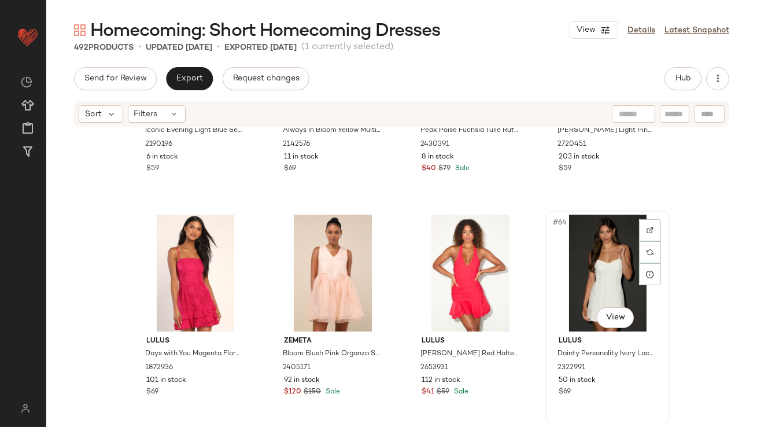
scroll to position [3303, 0]
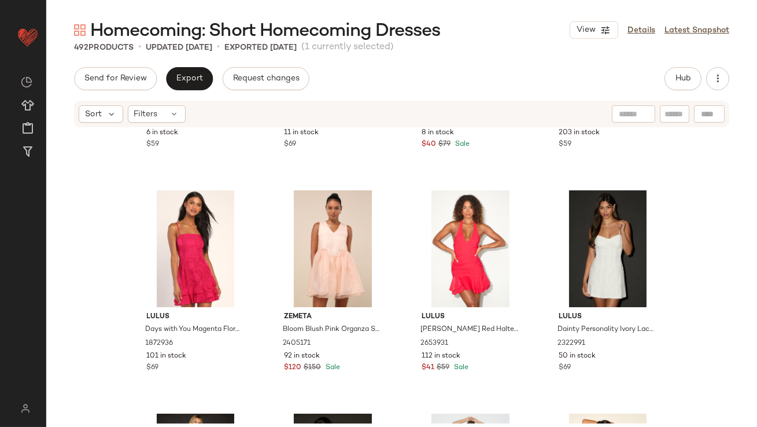
click at [185, 92] on div "Send for Review Export Request changes Hub Sort Filters Lulus Iconic Evening Li…" at bounding box center [401, 271] width 711 height 408
click at [191, 84] on button "Export" at bounding box center [189, 78] width 47 height 23
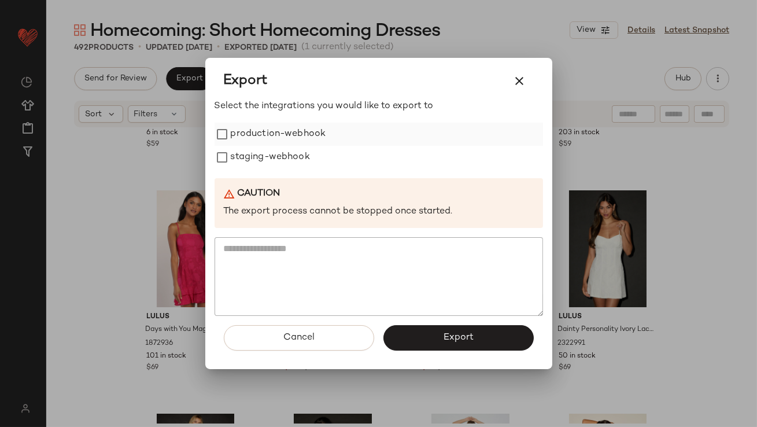
click at [230, 137] on div "production-webhook" at bounding box center [379, 134] width 329 height 23
click at [234, 156] on label "staging-webhook" at bounding box center [270, 157] width 79 height 23
click at [239, 120] on div "Select the integrations you would like to export to production-webhook staging-…" at bounding box center [379, 207] width 329 height 216
click at [243, 136] on label "production-webhook" at bounding box center [278, 134] width 95 height 23
click at [447, 331] on button "Export" at bounding box center [458, 337] width 150 height 25
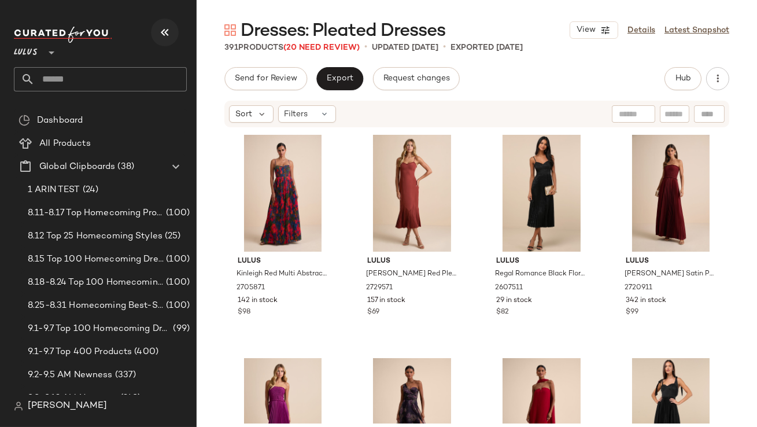
click at [157, 32] on button "button" at bounding box center [165, 33] width 28 height 28
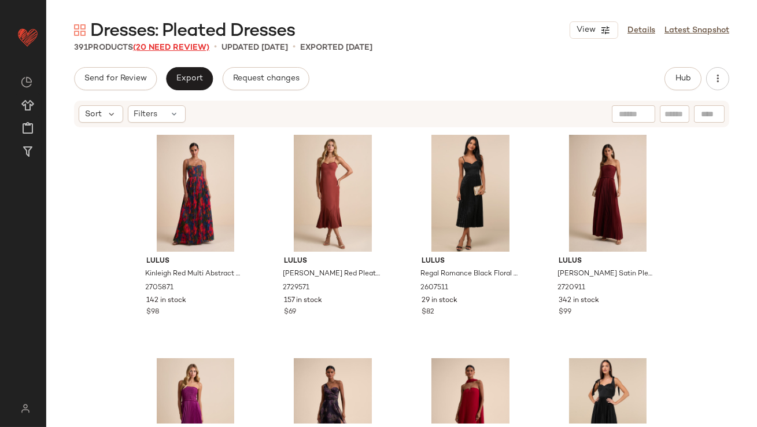
click at [169, 43] on span "(20 Need Review)" at bounding box center [171, 47] width 76 height 9
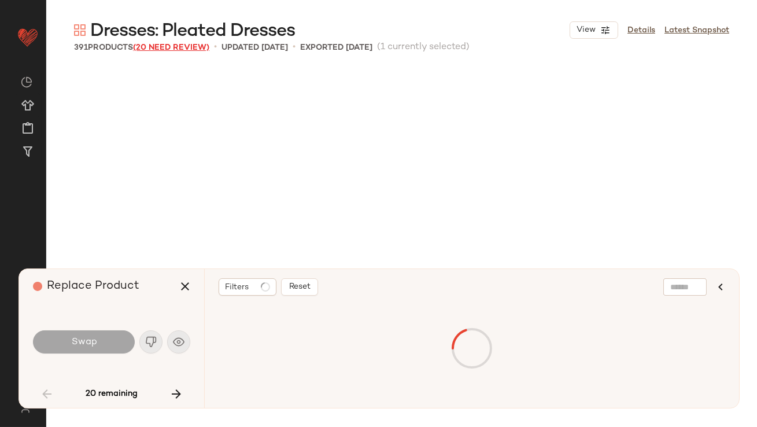
scroll to position [679, 0]
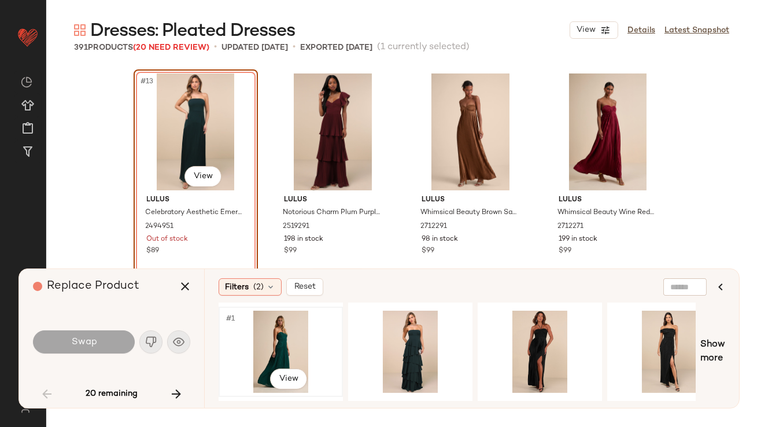
click at [284, 333] on div "#1 View" at bounding box center [281, 352] width 116 height 82
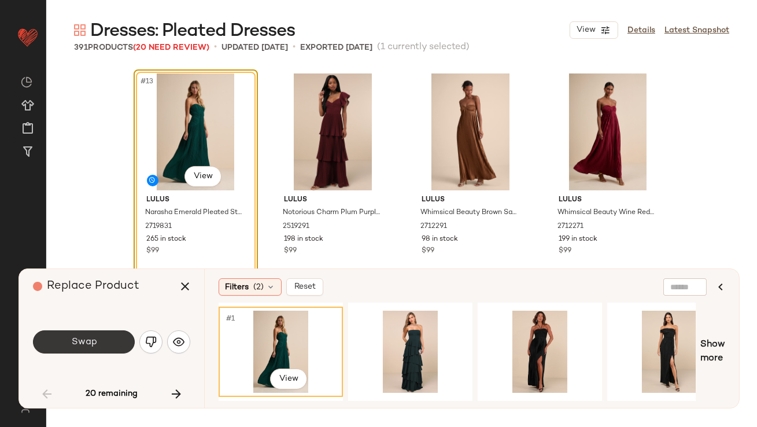
click at [108, 346] on button "Swap" at bounding box center [84, 341] width 102 height 23
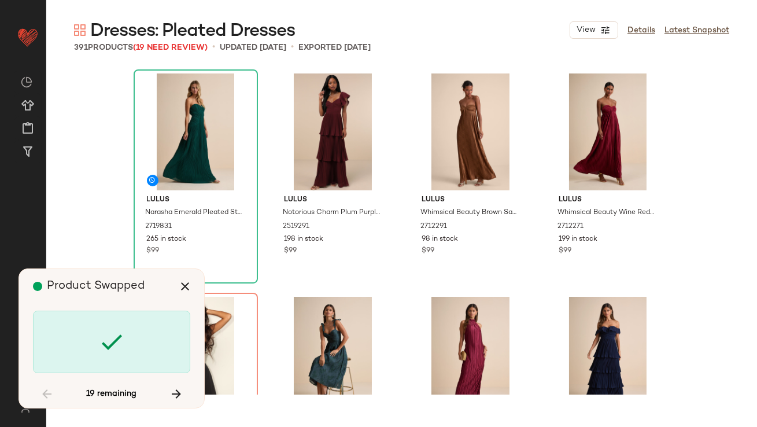
scroll to position [893, 0]
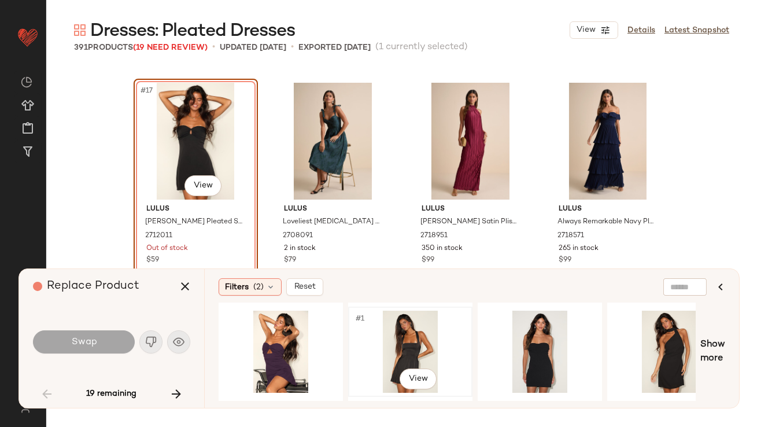
click at [396, 350] on div "#1 View" at bounding box center [410, 352] width 116 height 82
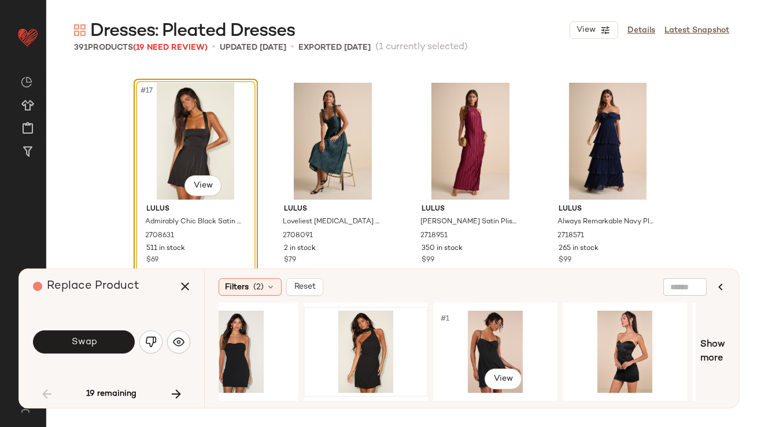
scroll to position [0, 378]
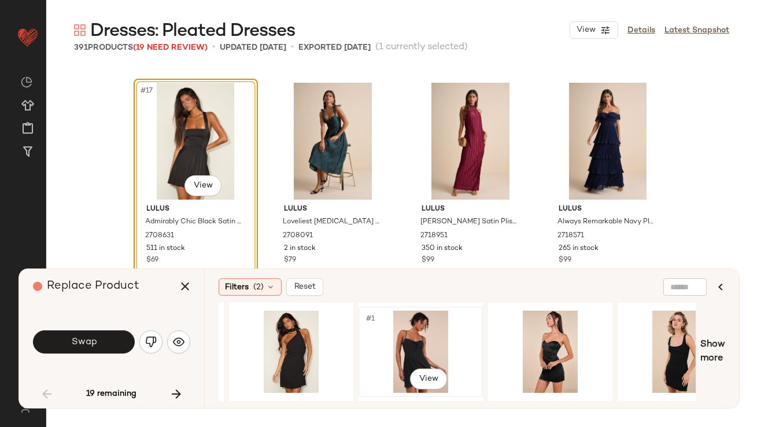
click at [421, 336] on div "#1 View" at bounding box center [421, 352] width 116 height 82
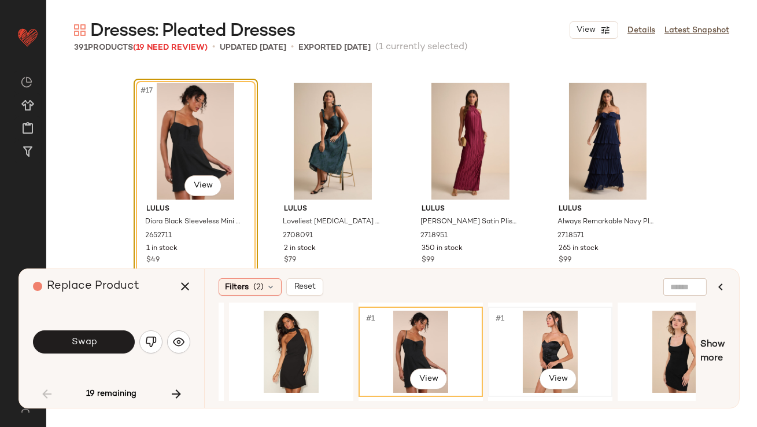
click at [560, 351] on div "#1 View" at bounding box center [550, 352] width 116 height 82
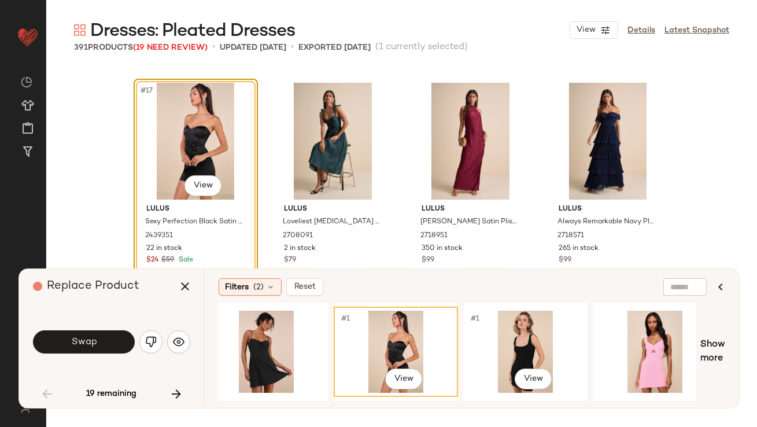
scroll to position [0, 550]
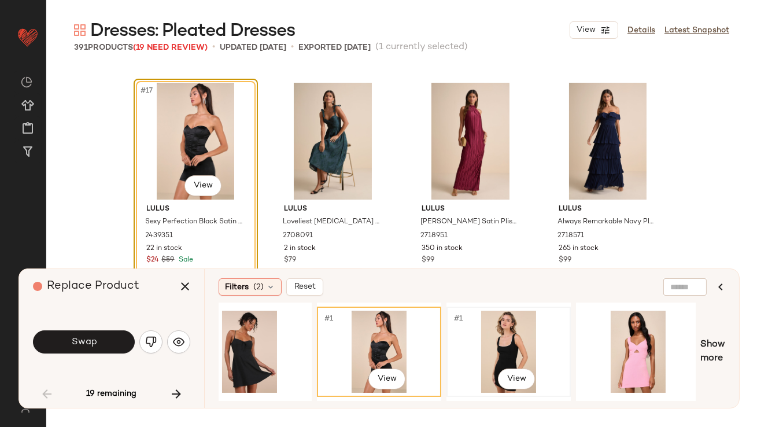
click at [517, 352] on div "#1 View" at bounding box center [509, 352] width 116 height 82
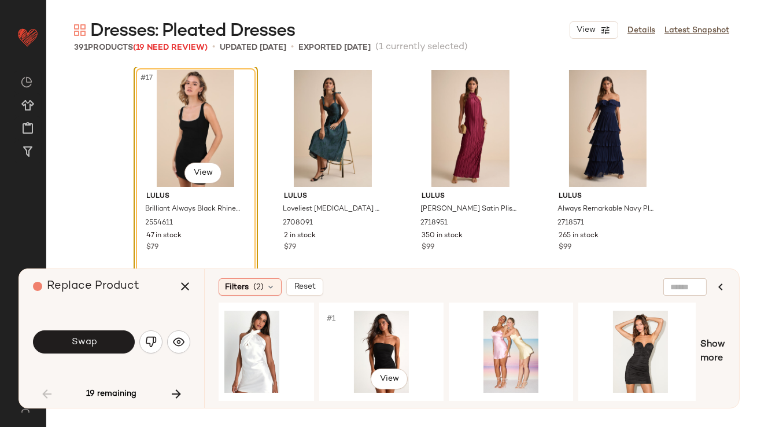
scroll to position [0, 1978]
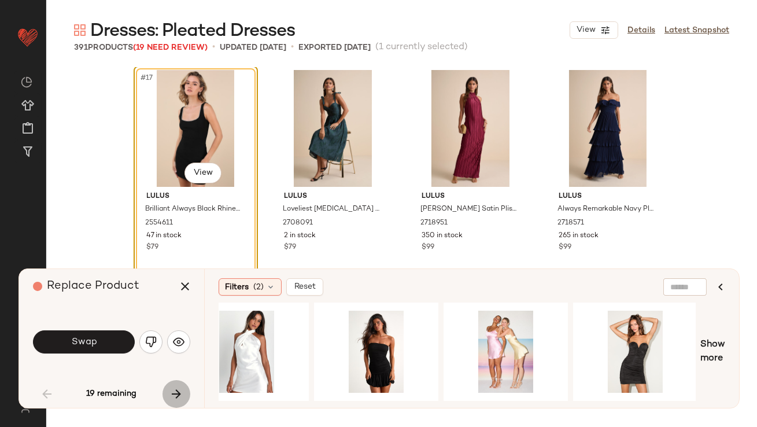
click at [167, 392] on button "button" at bounding box center [177, 394] width 28 height 28
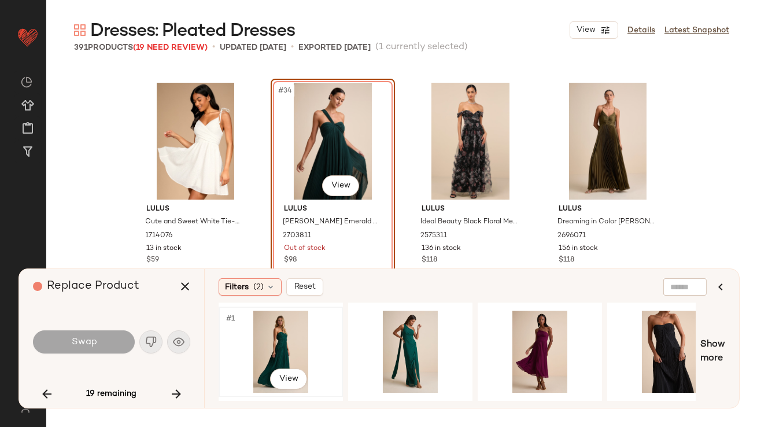
click at [283, 346] on div "#1 View" at bounding box center [281, 352] width 116 height 82
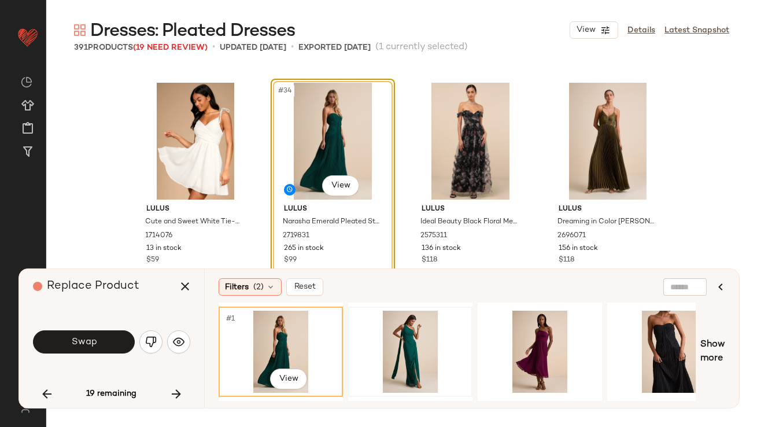
click at [383, 338] on div at bounding box center [410, 352] width 116 height 82
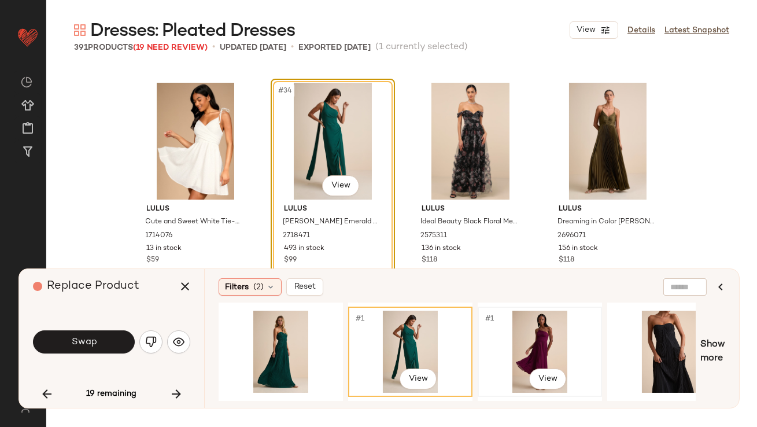
click at [518, 341] on div "#1 View" at bounding box center [540, 352] width 116 height 82
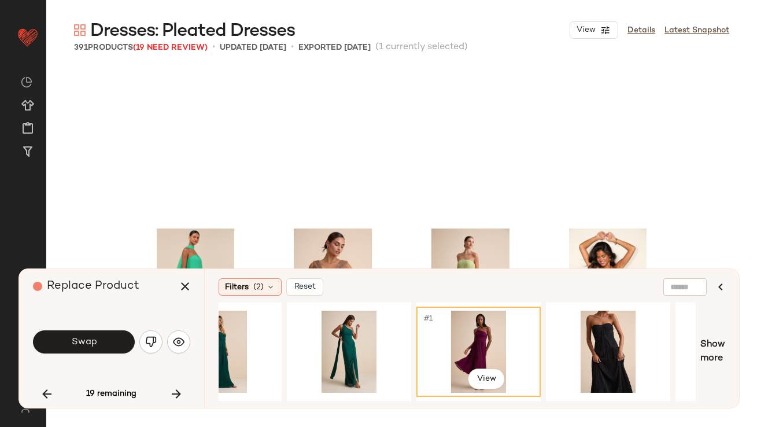
scroll to position [1804, 0]
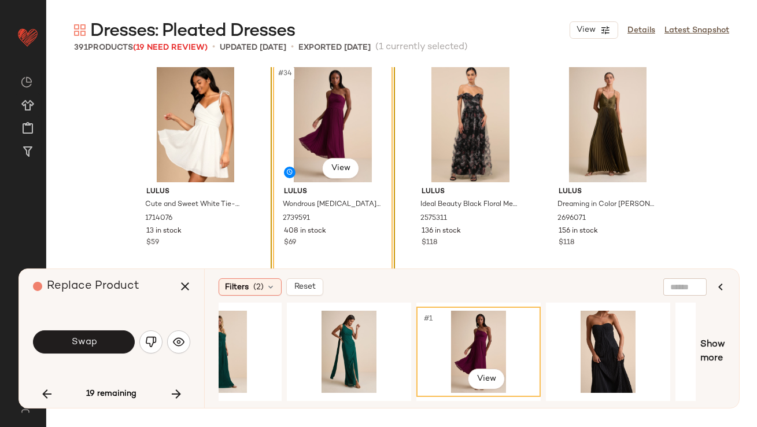
click at [98, 331] on button "Swap" at bounding box center [84, 341] width 102 height 23
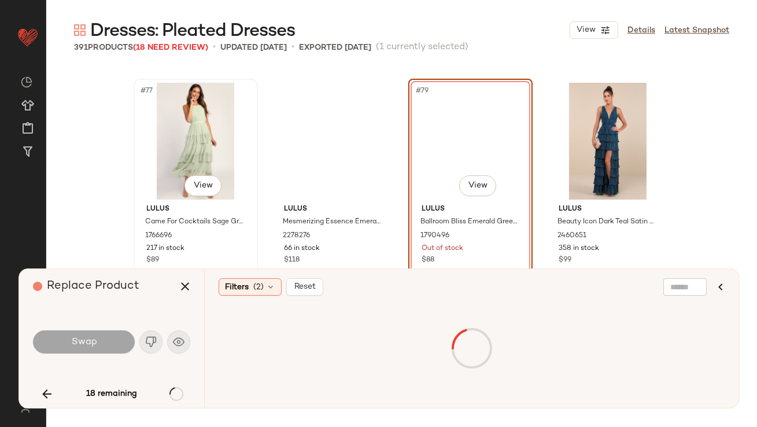
scroll to position [4220, 0]
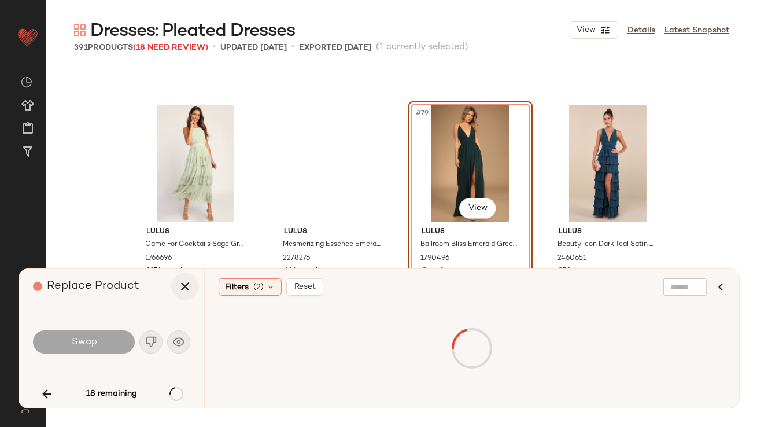
click at [179, 286] on icon "button" at bounding box center [185, 286] width 14 height 14
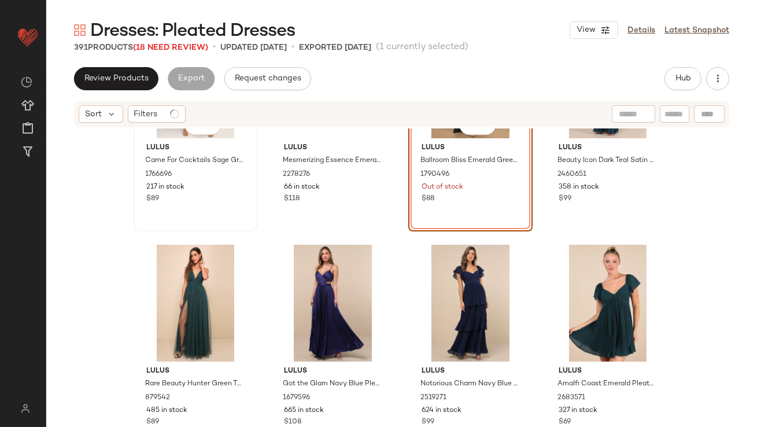
scroll to position [4156, 0]
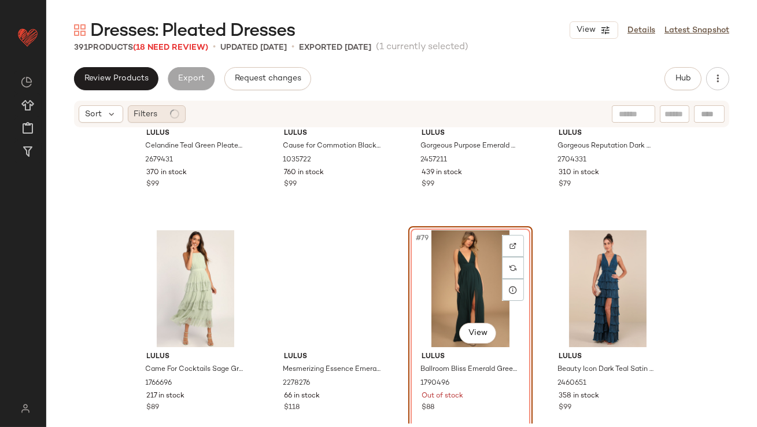
click at [145, 116] on span "Filters" at bounding box center [146, 114] width 24 height 12
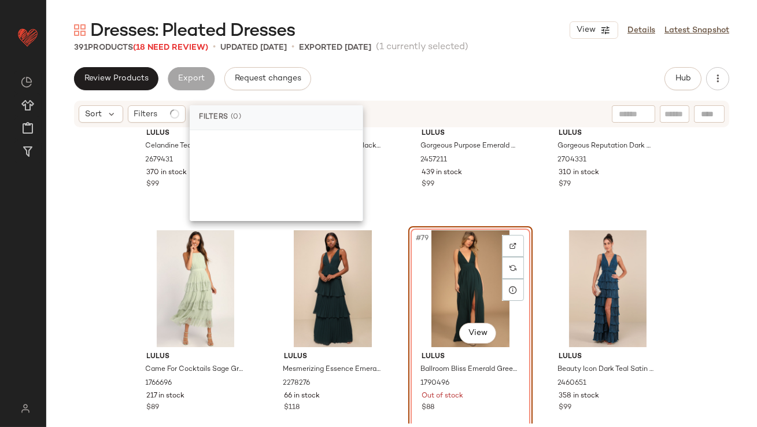
click at [64, 195] on div "#73 View Lulus Celandine Teal Green Pleated Strapless Swing Maxi Dress 2679431 …" at bounding box center [401, 275] width 711 height 295
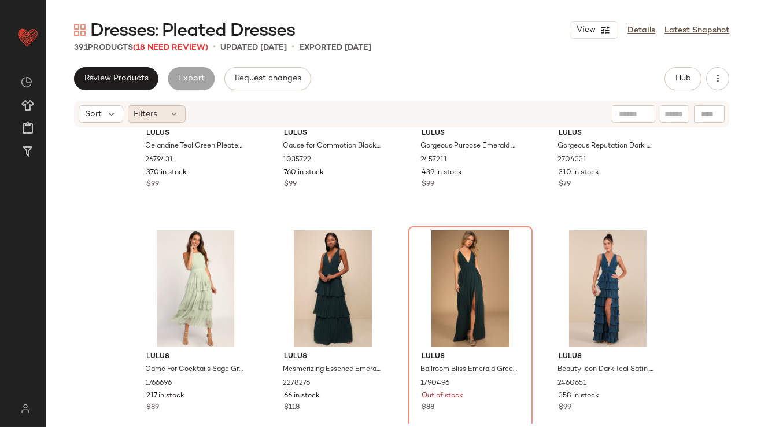
click at [150, 110] on span "Filters" at bounding box center [146, 114] width 24 height 12
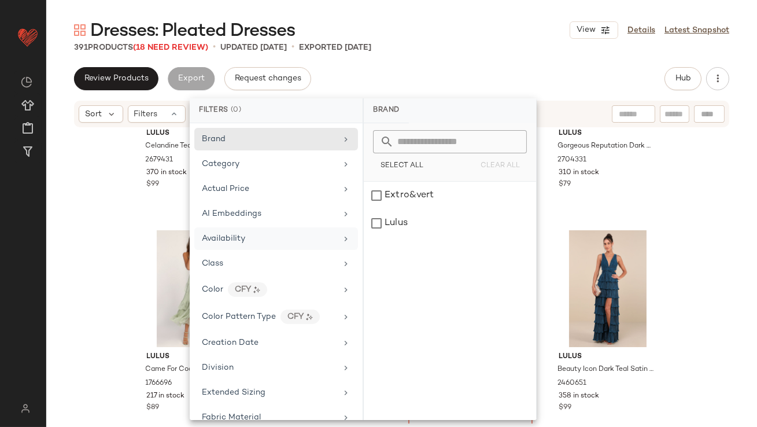
click at [208, 231] on div "Availability" at bounding box center [276, 238] width 164 height 23
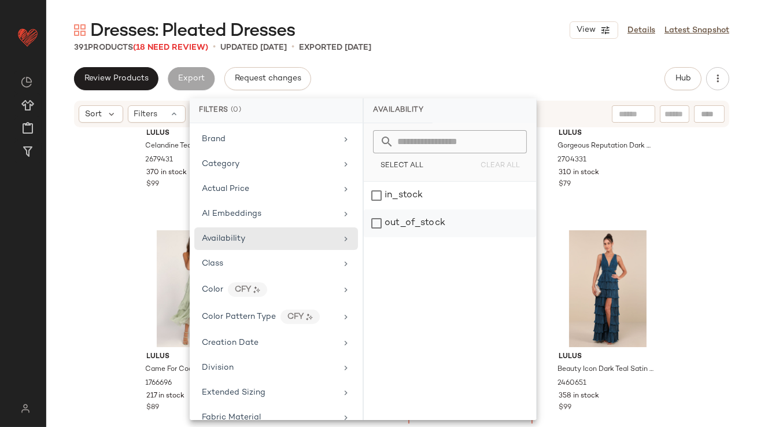
click at [397, 213] on div "out_of_stock" at bounding box center [450, 223] width 172 height 28
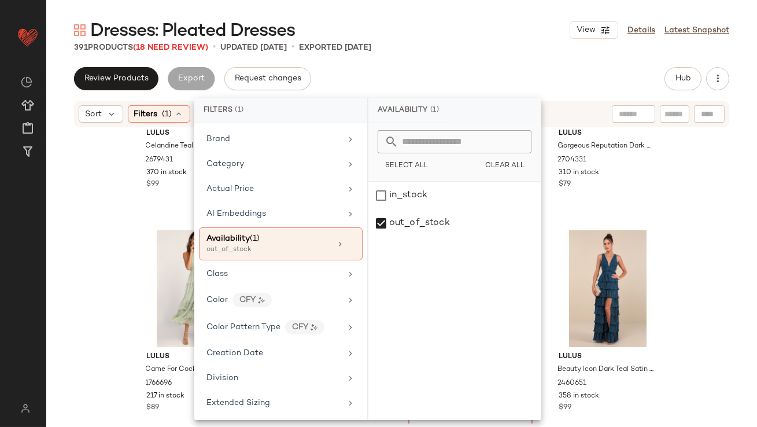
click at [448, 58] on div "Dresses: Pleated Dresses View Details Latest Snapshot 391 Products (18 Need Rev…" at bounding box center [401, 223] width 711 height 408
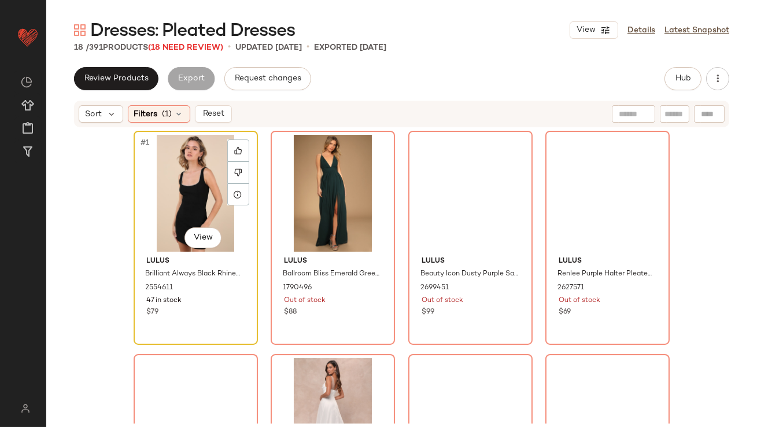
click at [176, 179] on div "#1 View" at bounding box center [196, 193] width 116 height 117
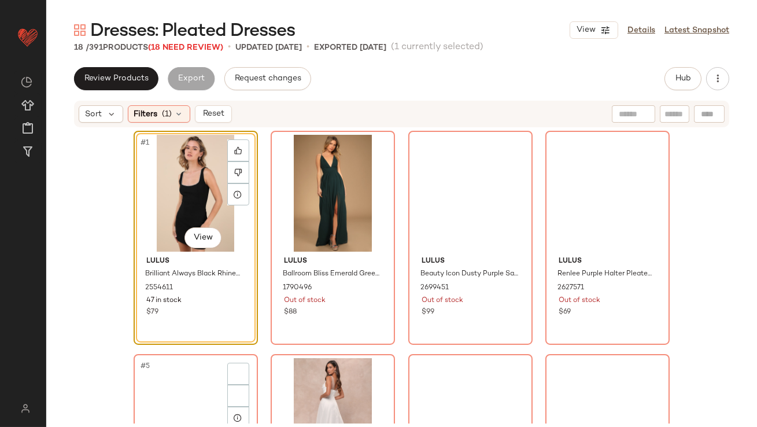
scroll to position [823, 0]
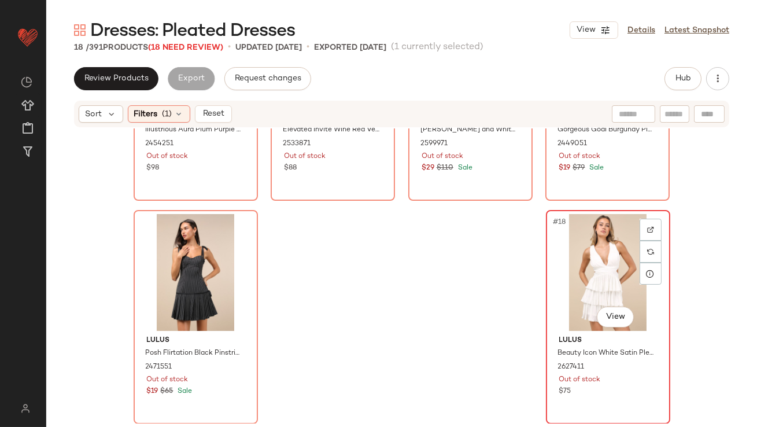
click at [596, 233] on div "#18 View" at bounding box center [608, 272] width 116 height 117
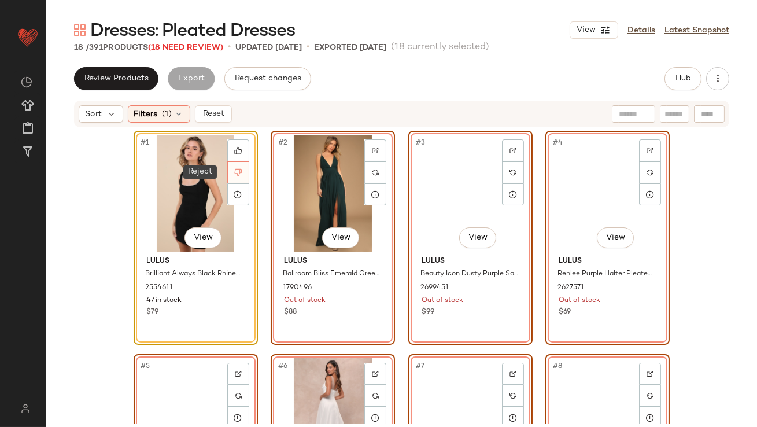
click at [227, 171] on div at bounding box center [238, 172] width 22 height 22
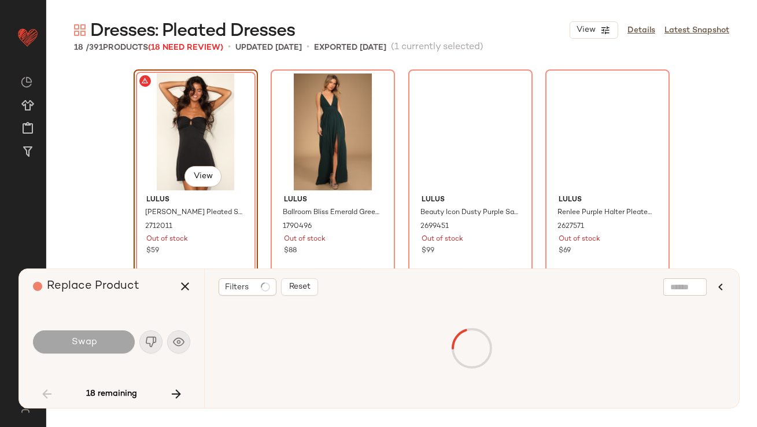
click at [81, 195] on div "#1 View Lulus Gillian Black Pleated Strapless Mini Dress 2712011 Out of stock $…" at bounding box center [401, 230] width 711 height 327
click at [182, 287] on icon "button" at bounding box center [185, 286] width 14 height 14
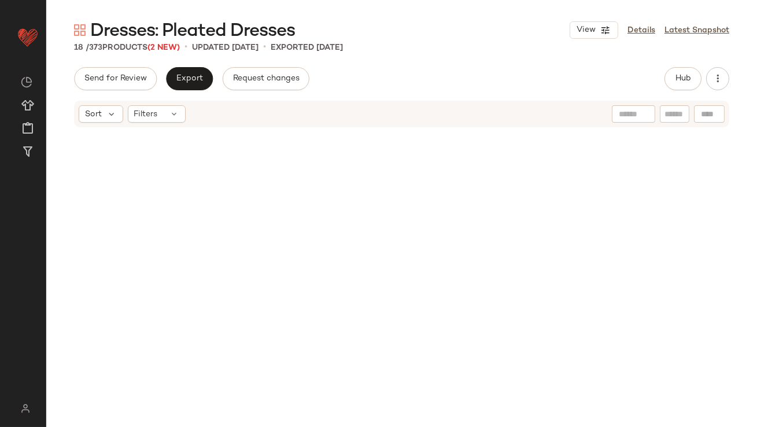
click at [358, 198] on div at bounding box center [402, 253] width 537 height 244
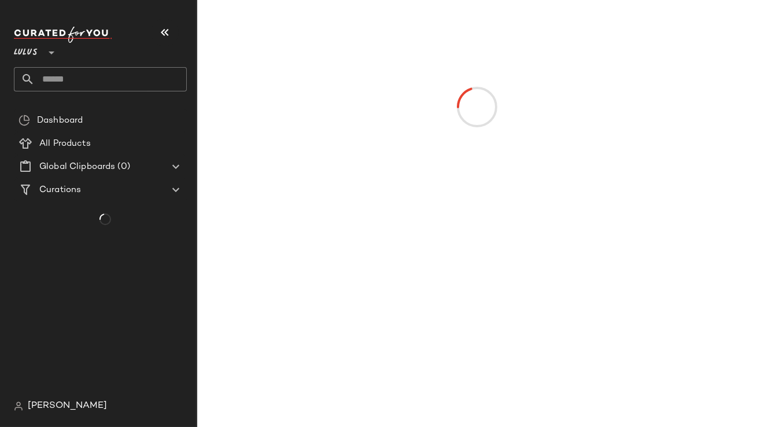
click at [171, 40] on button "button" at bounding box center [165, 33] width 28 height 28
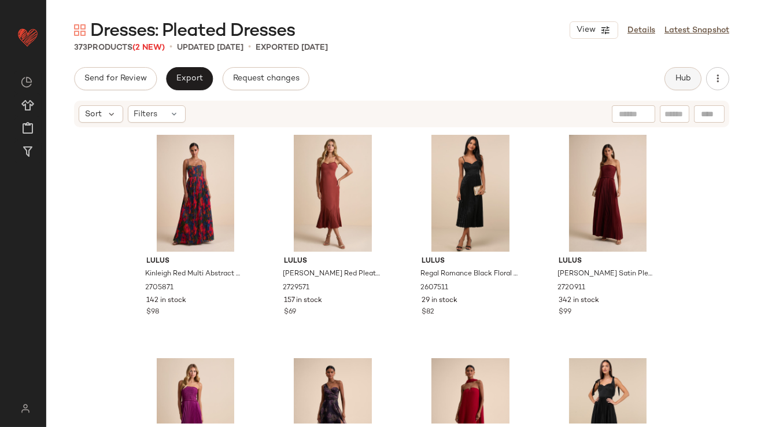
click at [681, 72] on button "Hub" at bounding box center [683, 78] width 37 height 23
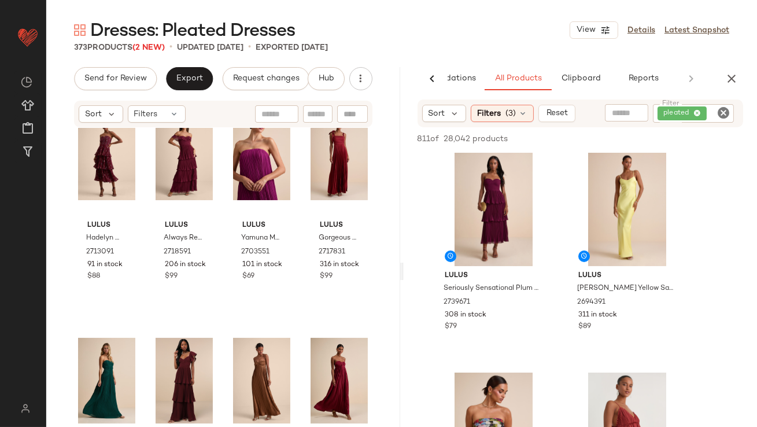
scroll to position [450, 0]
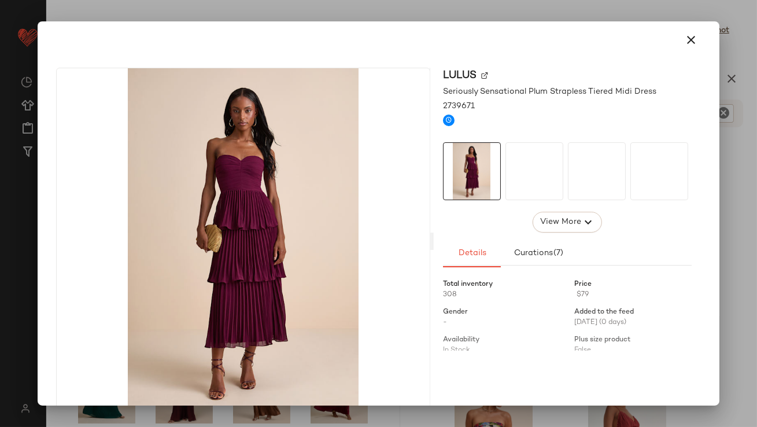
drag, startPoint x: 493, startPoint y: 249, endPoint x: 254, endPoint y: 388, distance: 276.8
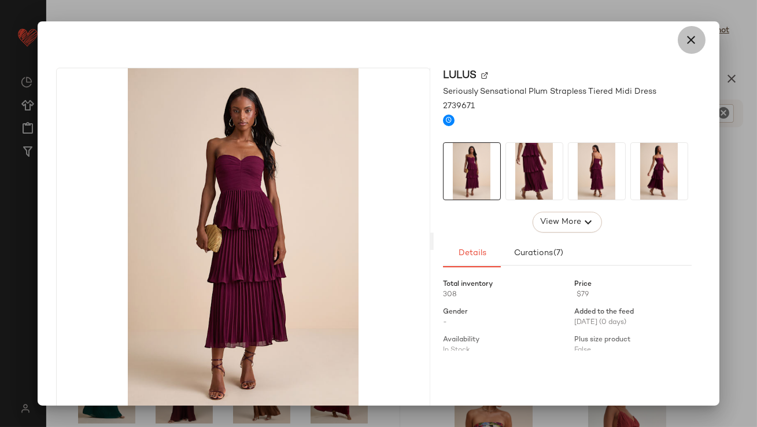
click at [678, 39] on button "button" at bounding box center [692, 40] width 28 height 28
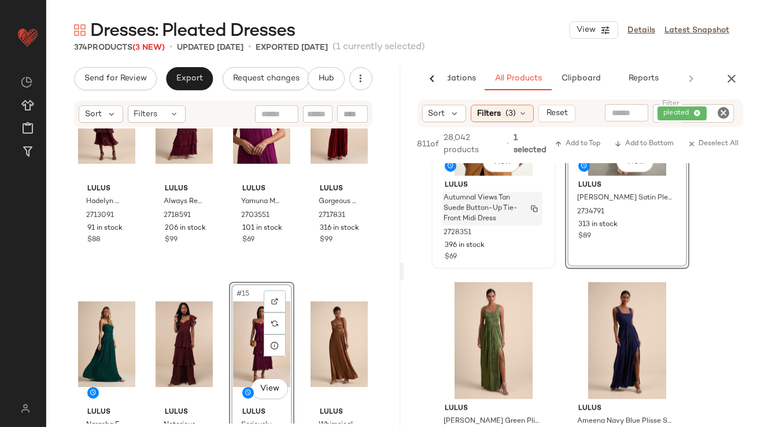
scroll to position [3070, 0]
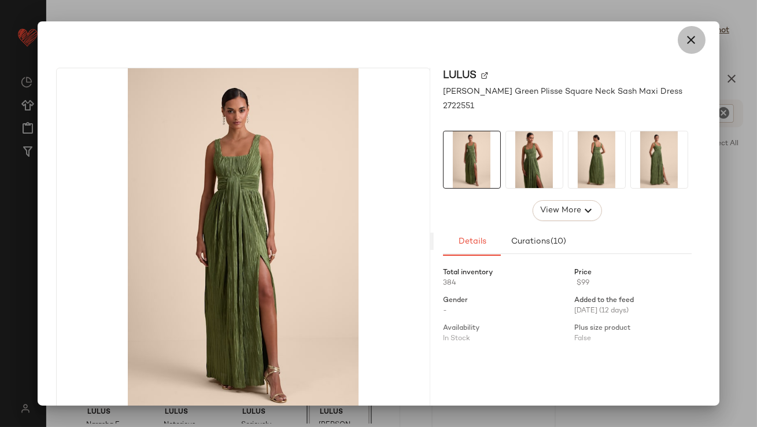
click at [687, 39] on icon "button" at bounding box center [692, 40] width 14 height 14
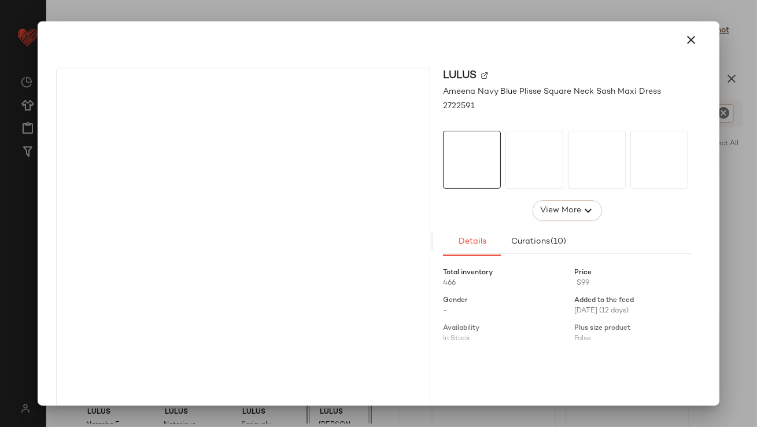
click at [545, 170] on div at bounding box center [535, 160] width 58 height 58
click at [473, 171] on div at bounding box center [472, 160] width 58 height 58
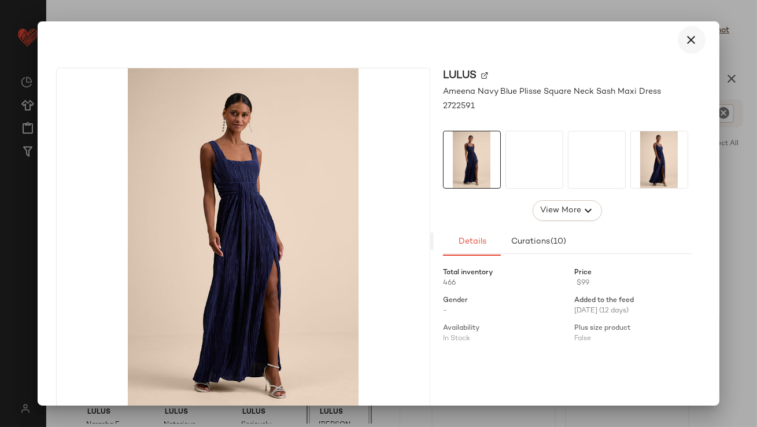
click at [687, 28] on button "button" at bounding box center [692, 40] width 28 height 28
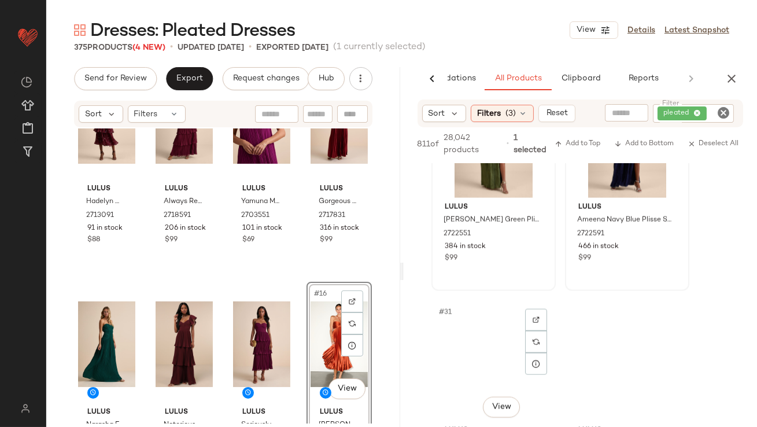
scroll to position [3306, 0]
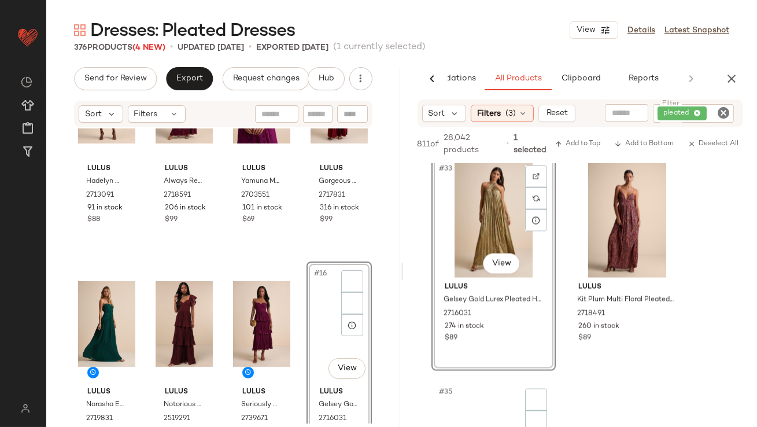
scroll to position [3685, 0]
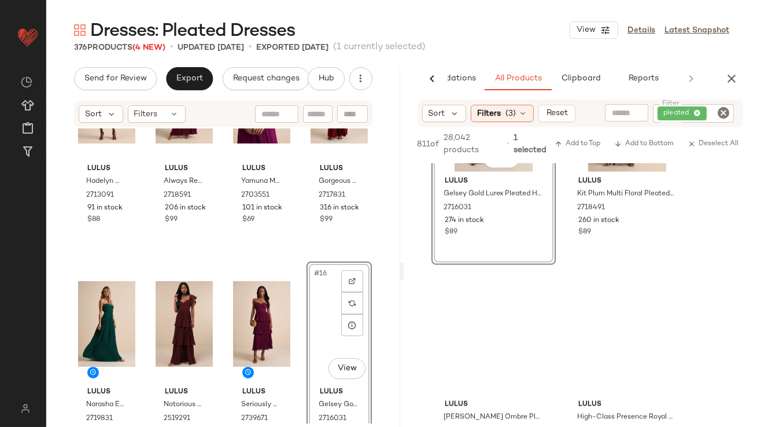
click at [532, 35] on div "Dresses: Pleated Dresses View Details Latest Snapshot" at bounding box center [401, 30] width 711 height 23
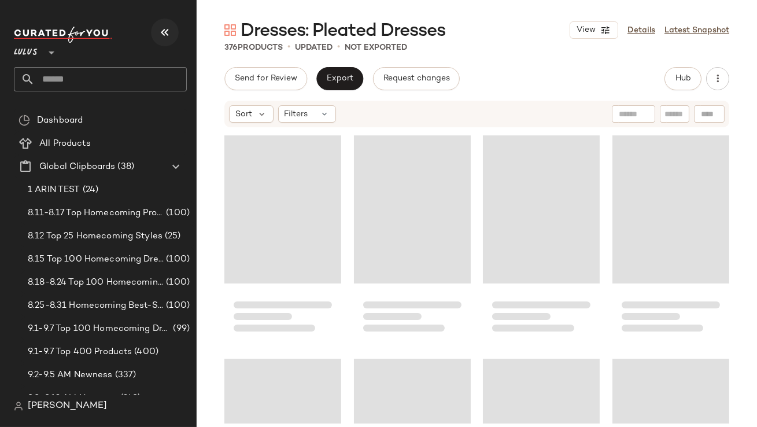
click at [166, 34] on icon "button" at bounding box center [165, 32] width 14 height 14
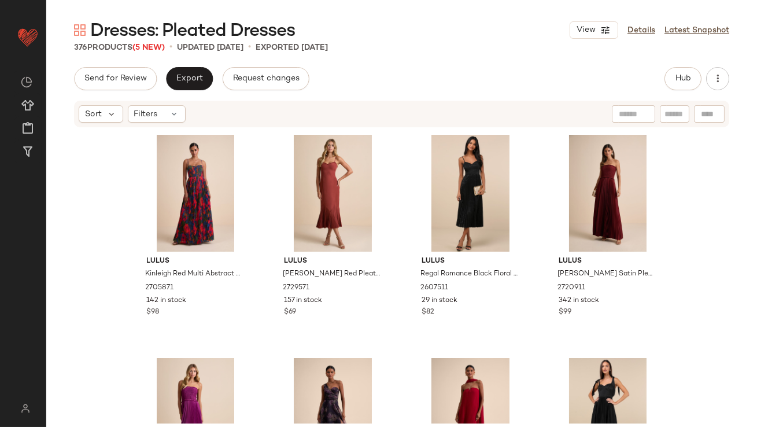
click at [668, 90] on div "Send for Review Export Request changes Hub Sort Filters Lulus Kinleigh Red Mult…" at bounding box center [401, 271] width 711 height 408
click at [673, 81] on button "Hub" at bounding box center [683, 78] width 37 height 23
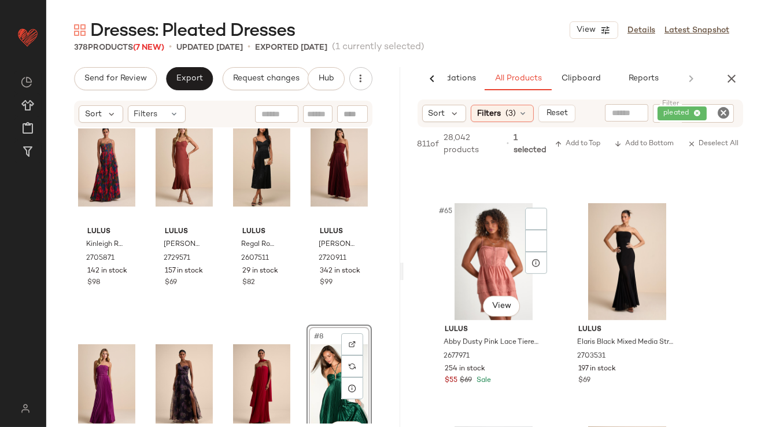
scroll to position [7131, 0]
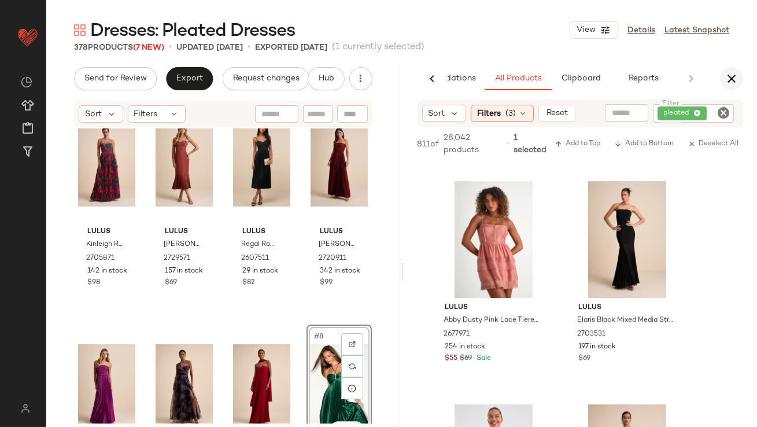
click at [729, 89] on button "button" at bounding box center [731, 78] width 23 height 23
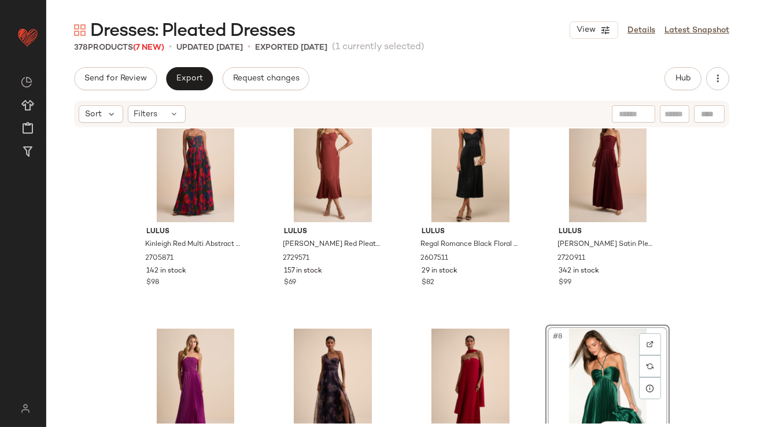
scroll to position [0, 0]
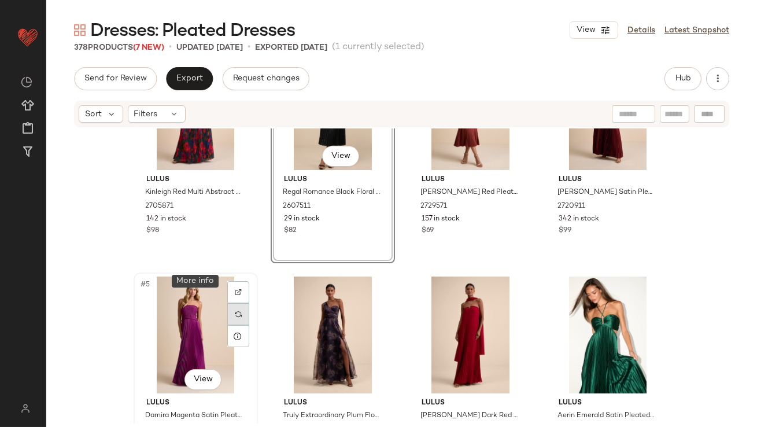
scroll to position [410, 0]
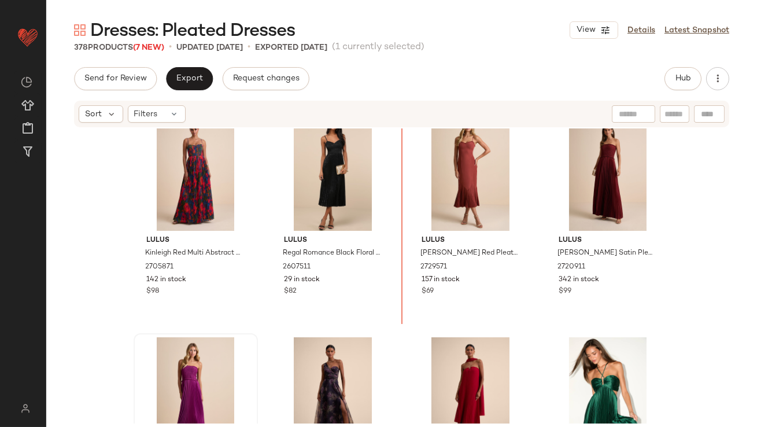
scroll to position [10, 0]
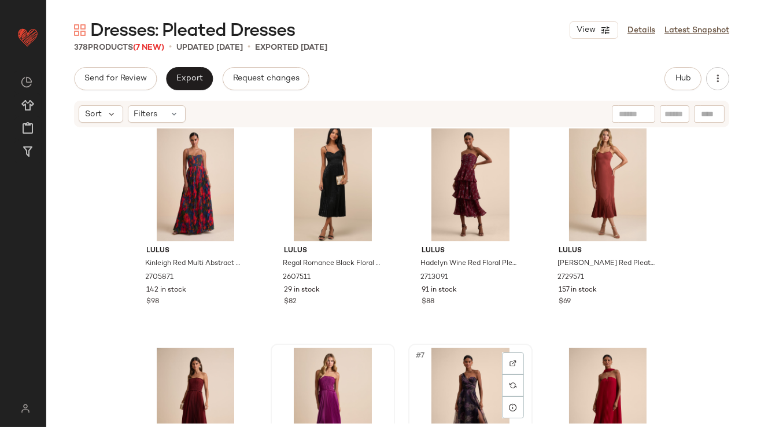
scroll to position [11, 0]
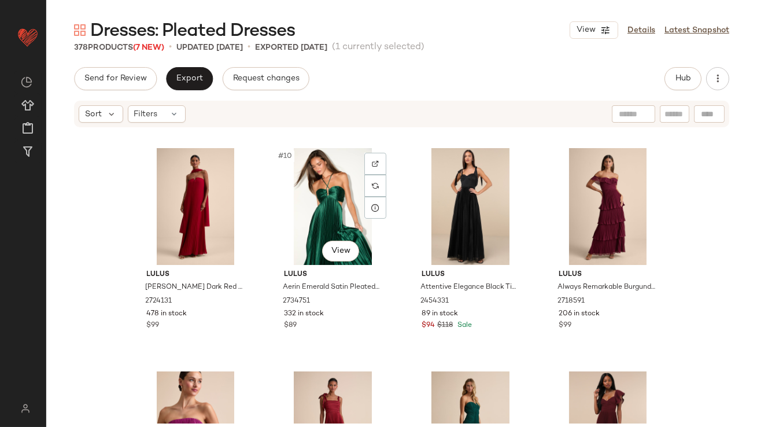
scroll to position [514, 0]
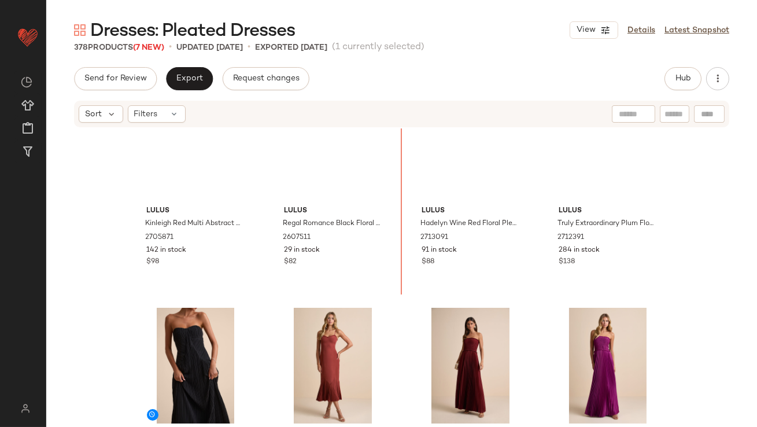
scroll to position [43, 0]
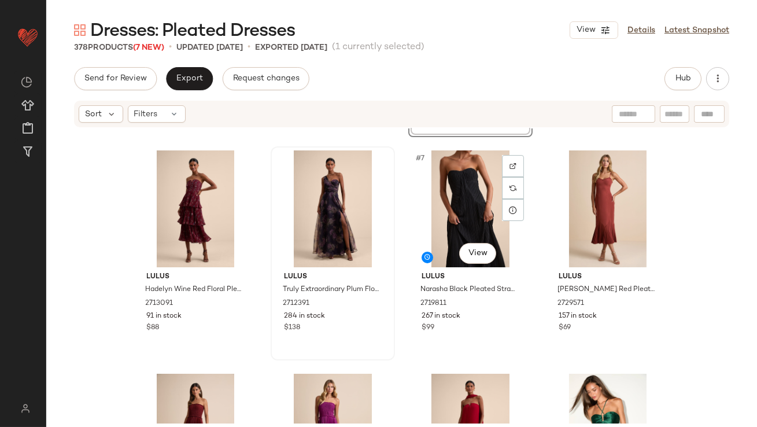
scroll to position [216, 0]
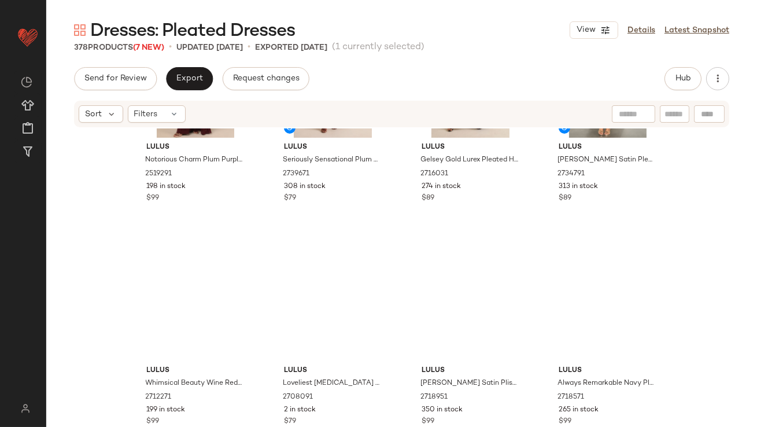
scroll to position [1128, 0]
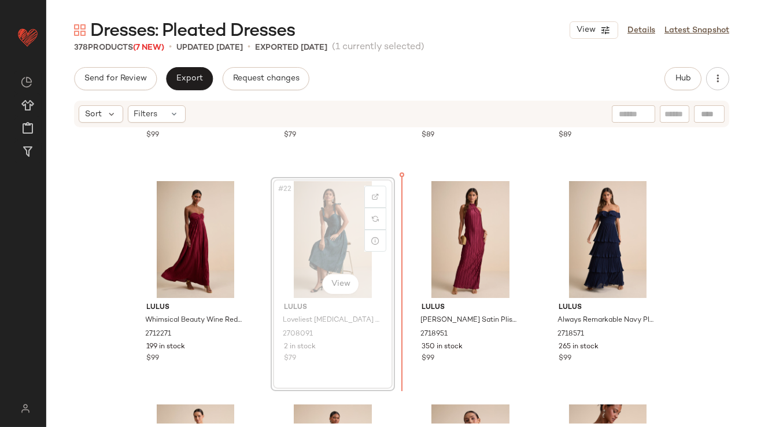
scroll to position [1067, 0]
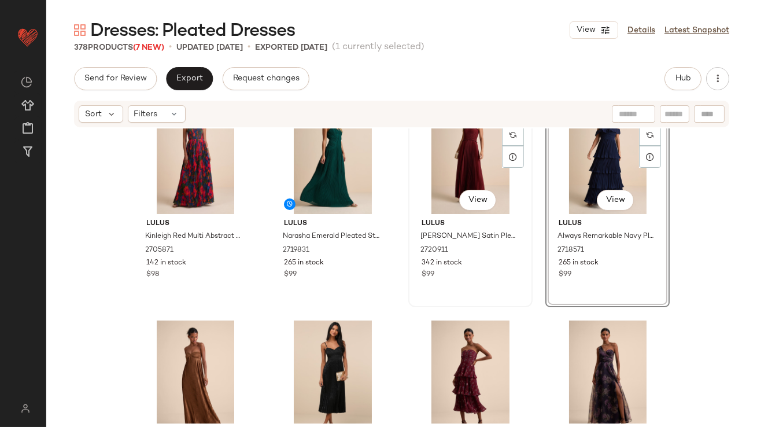
scroll to position [104, 0]
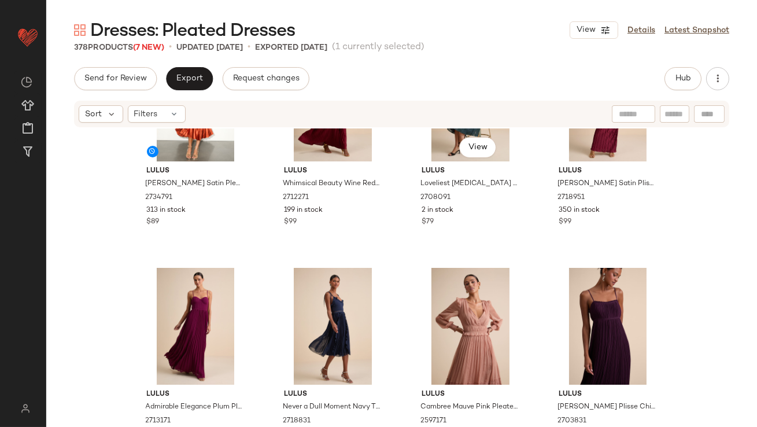
scroll to position [1449, 0]
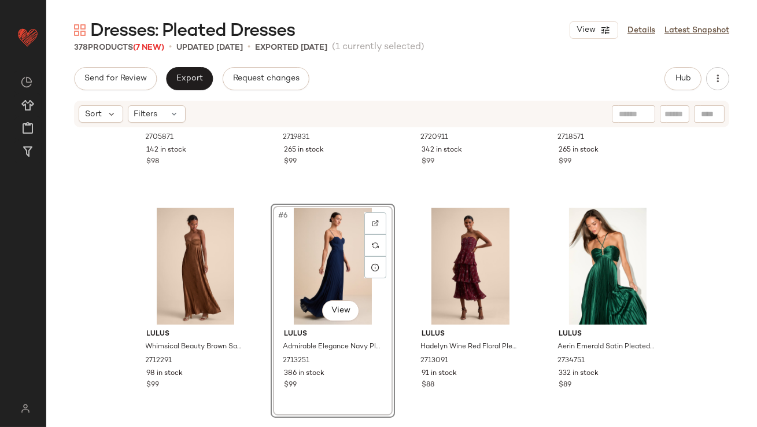
scroll to position [42, 0]
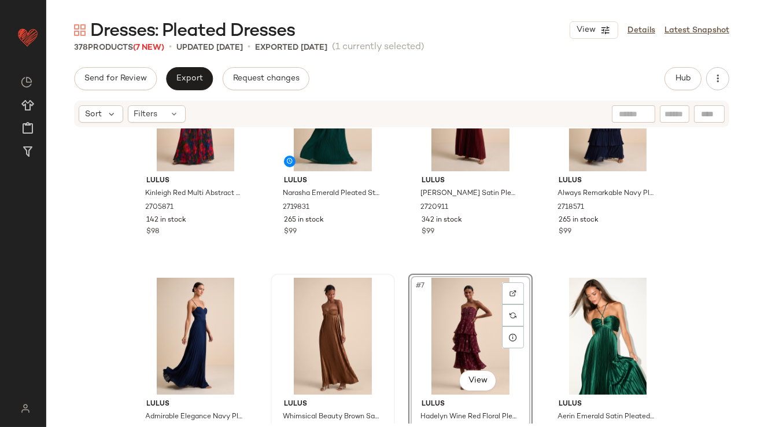
scroll to position [80, 0]
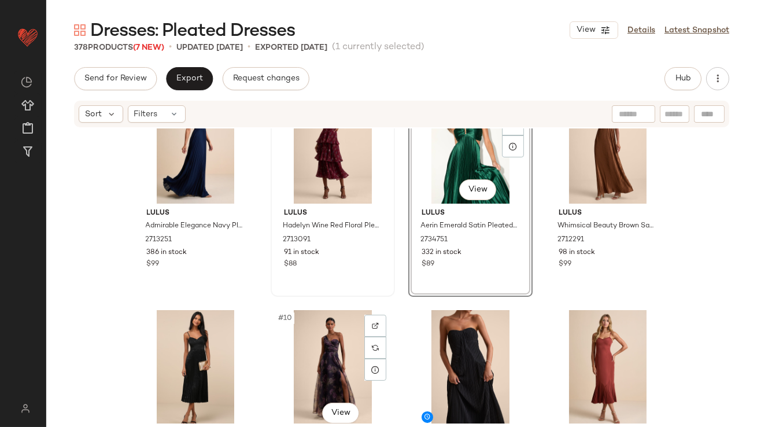
scroll to position [302, 0]
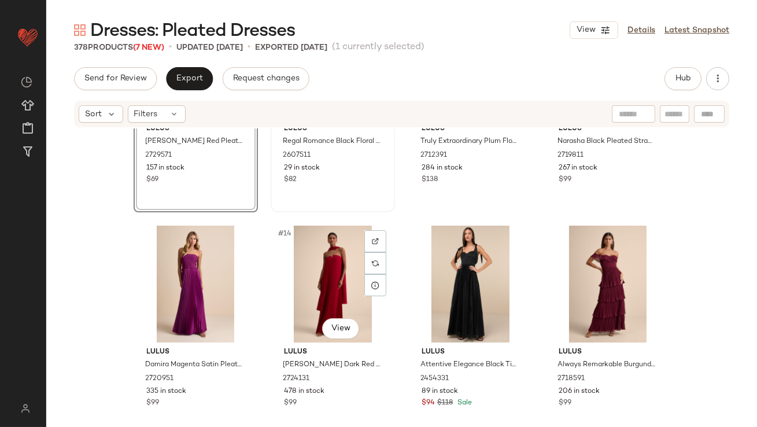
scroll to position [591, 0]
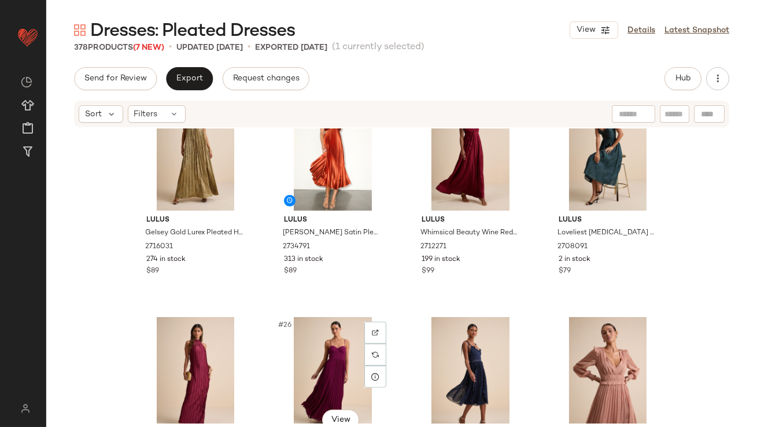
scroll to position [1227, 0]
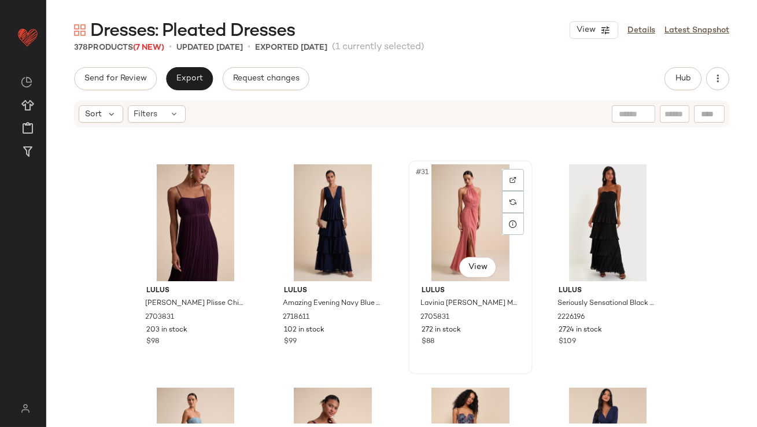
scroll to position [1742, 0]
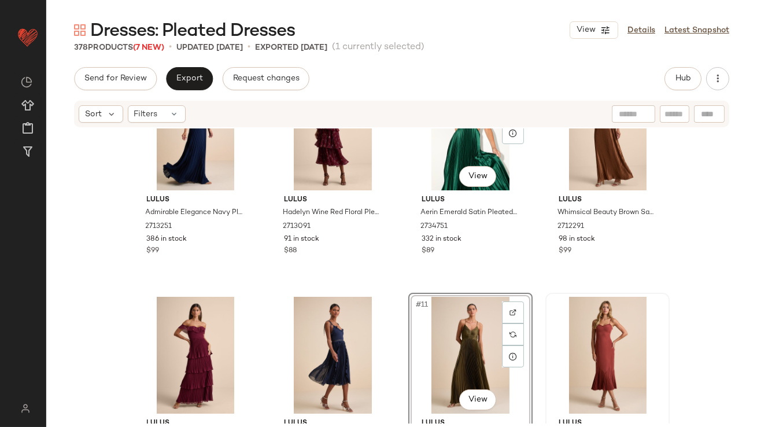
scroll to position [340, 0]
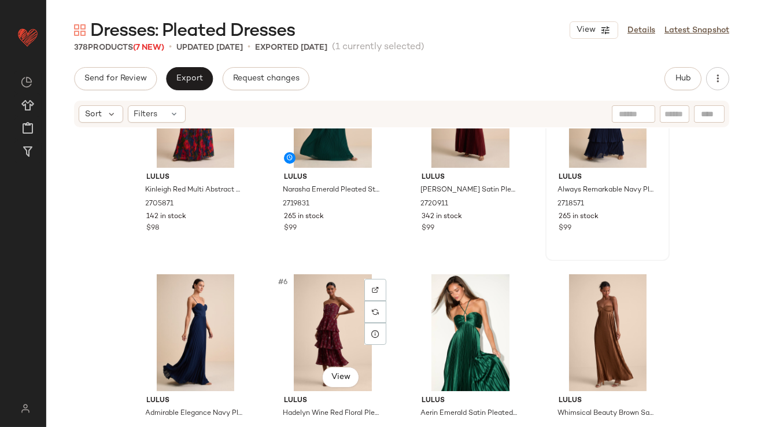
scroll to position [39, 0]
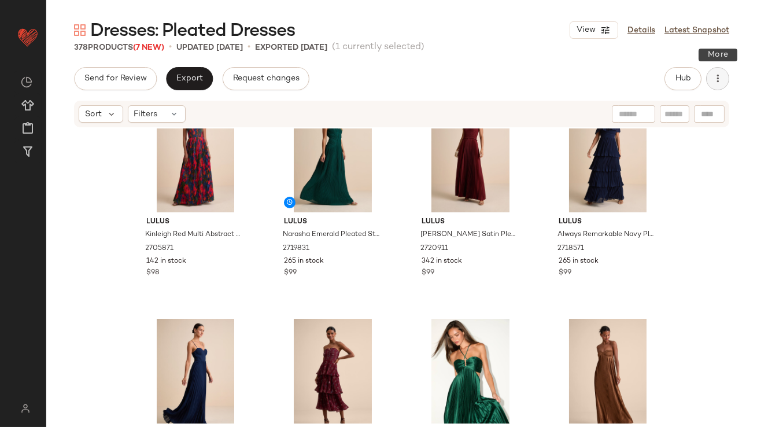
drag, startPoint x: 724, startPoint y: 80, endPoint x: 723, endPoint y: 87, distance: 6.5
click at [724, 80] on button "button" at bounding box center [717, 78] width 23 height 23
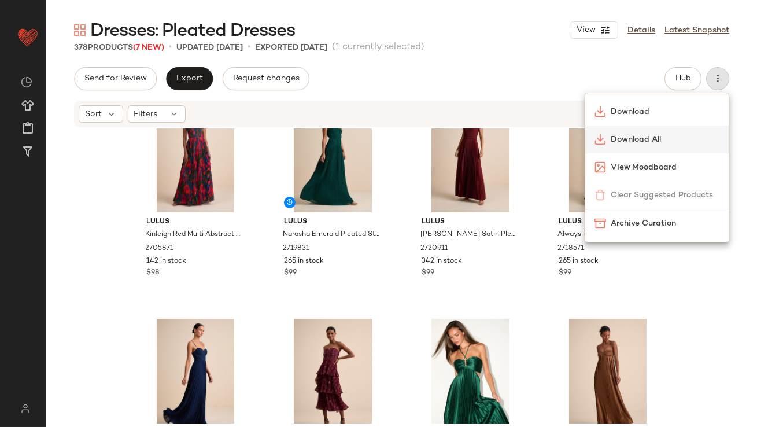
click at [654, 143] on span "Download All" at bounding box center [665, 140] width 109 height 12
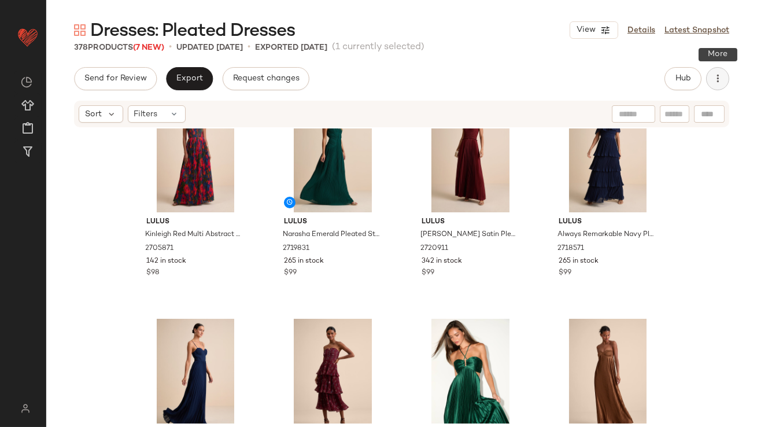
drag, startPoint x: 720, startPoint y: 73, endPoint x: 714, endPoint y: 88, distance: 16.3
click at [721, 73] on icon "button" at bounding box center [718, 79] width 12 height 12
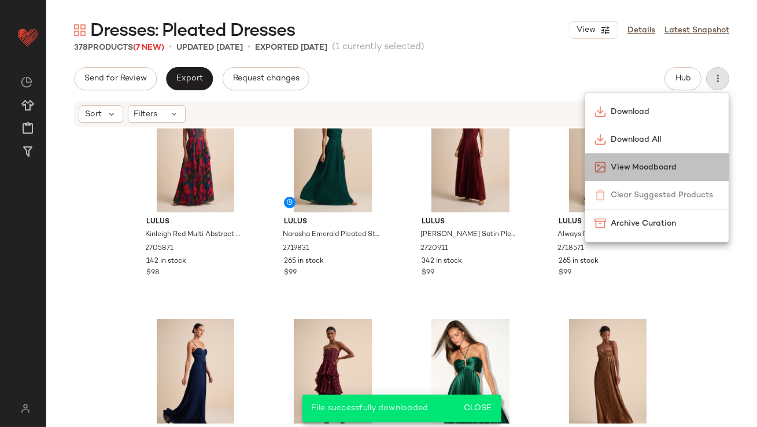
click at [667, 164] on span "View Moodboard" at bounding box center [665, 167] width 109 height 12
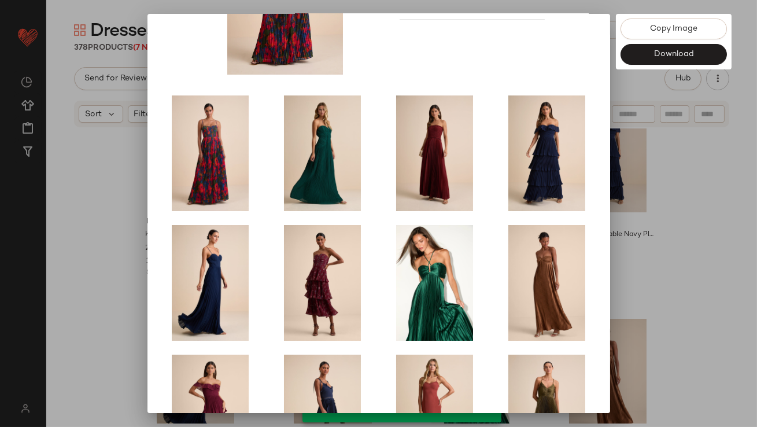
scroll to position [197, 0]
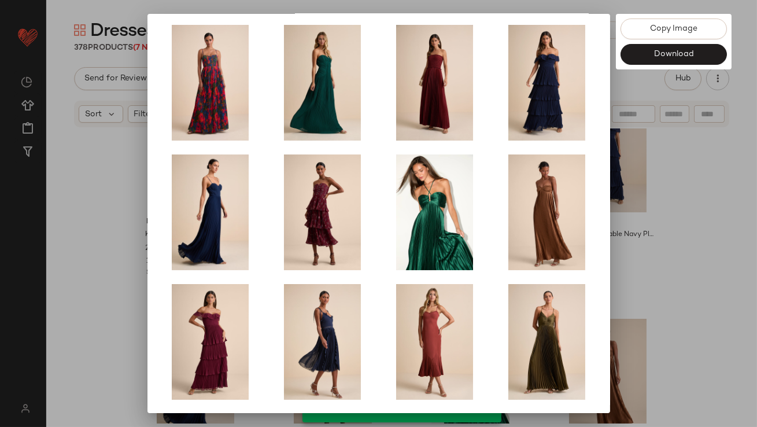
click at [733, 230] on div at bounding box center [378, 213] width 757 height 427
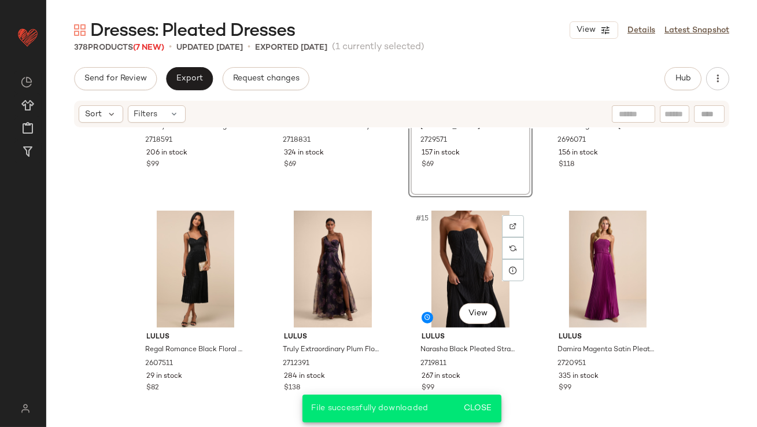
scroll to position [609, 0]
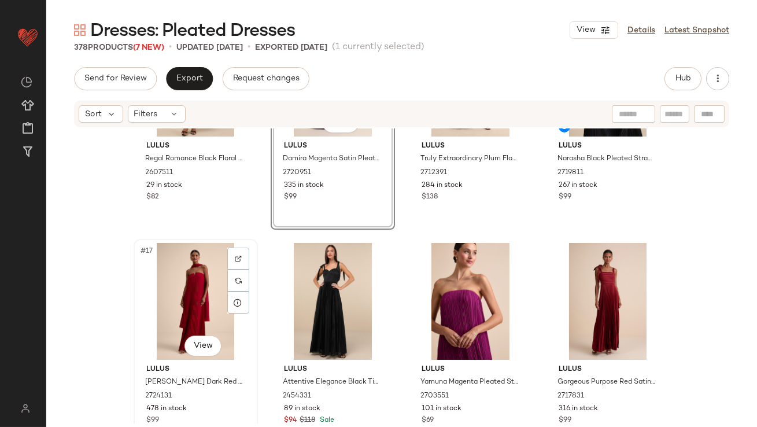
scroll to position [976, 0]
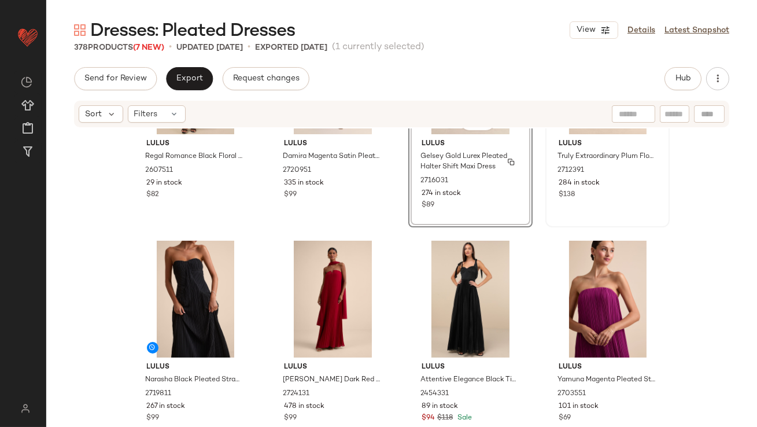
scroll to position [816, 0]
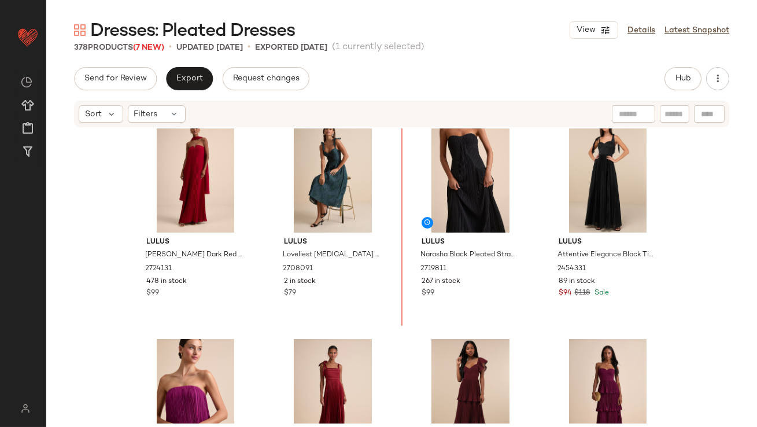
scroll to position [843, 0]
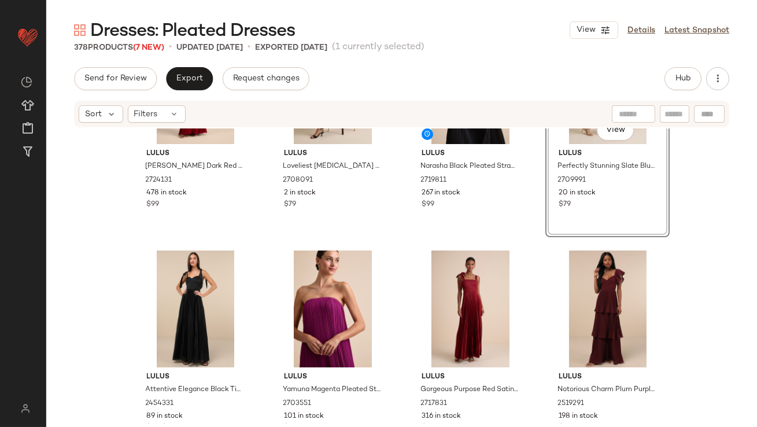
scroll to position [1034, 0]
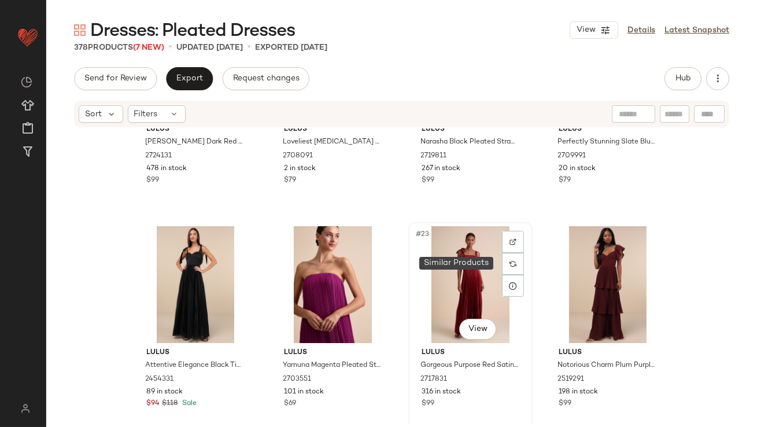
drag, startPoint x: 525, startPoint y: 261, endPoint x: 497, endPoint y: 269, distance: 28.2
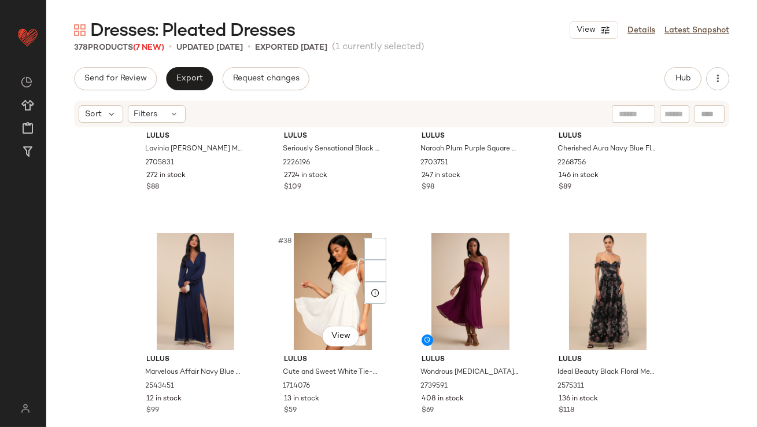
scroll to position [2009, 0]
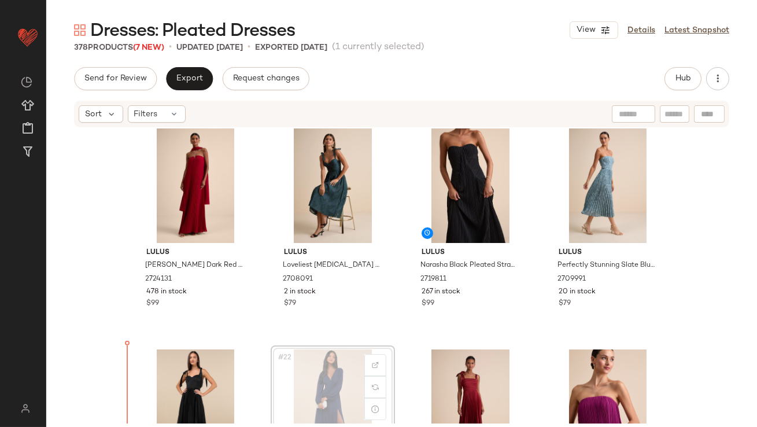
scroll to position [938, 0]
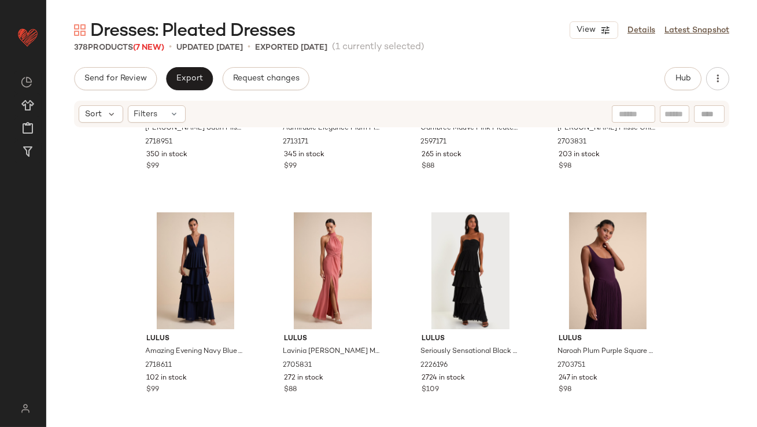
scroll to position [2059, 0]
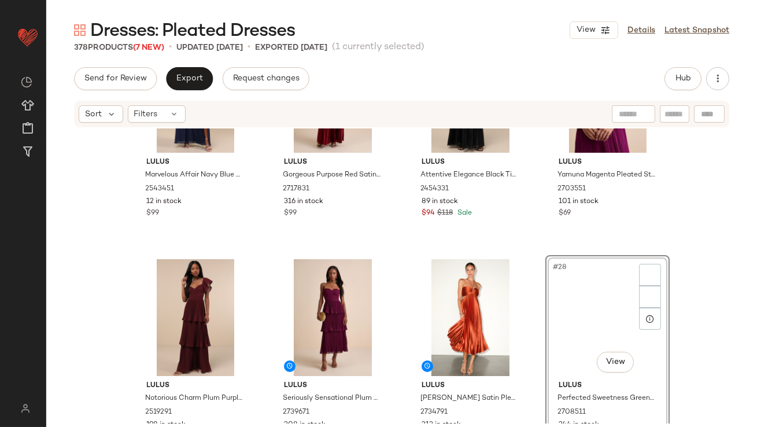
click at [545, 358] on div "#28 View Lulus Perfected Sweetness Green Pleated Tiered Mini Dress 2708511 244 …" at bounding box center [607, 362] width 124 height 214
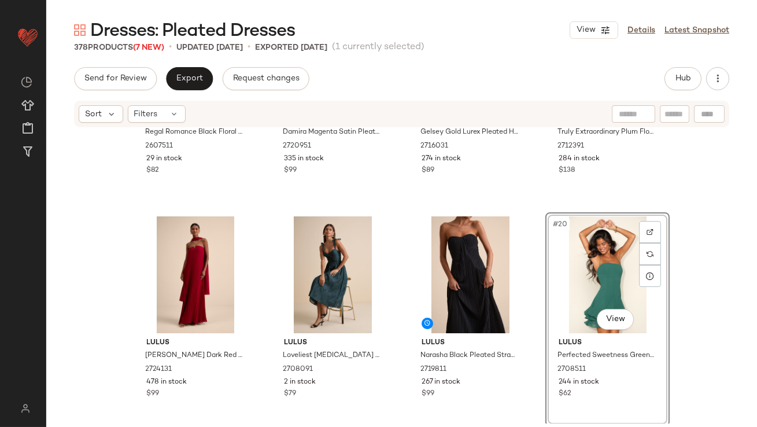
scroll to position [829, 0]
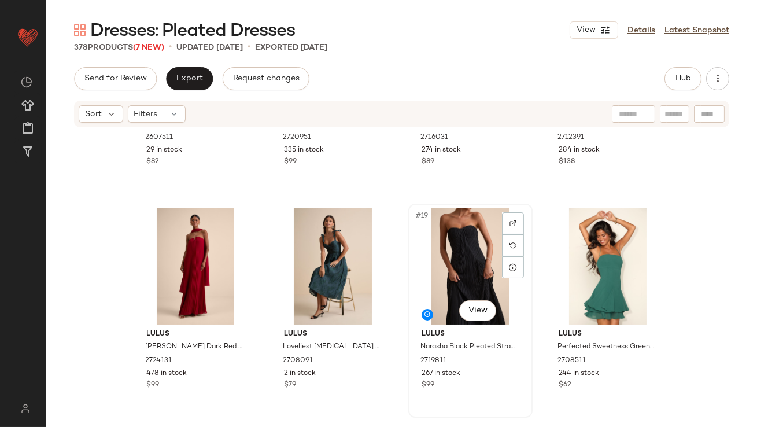
click at [525, 384] on div "Lulus Narasha Black Pleated Strapless Maxi Dress 2719811 267 in stock $99" at bounding box center [470, 357] width 116 height 67
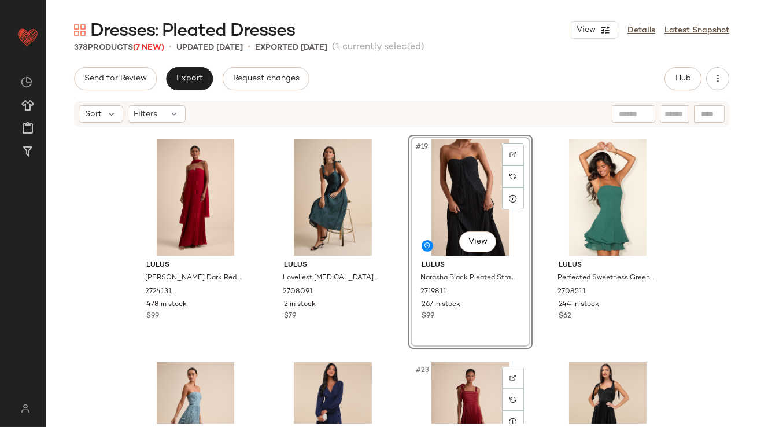
scroll to position [975, 0]
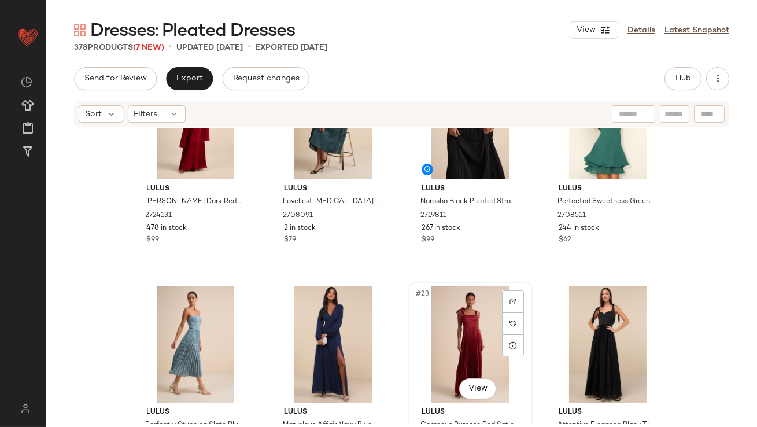
click at [466, 348] on div "#23 View" at bounding box center [470, 344] width 116 height 117
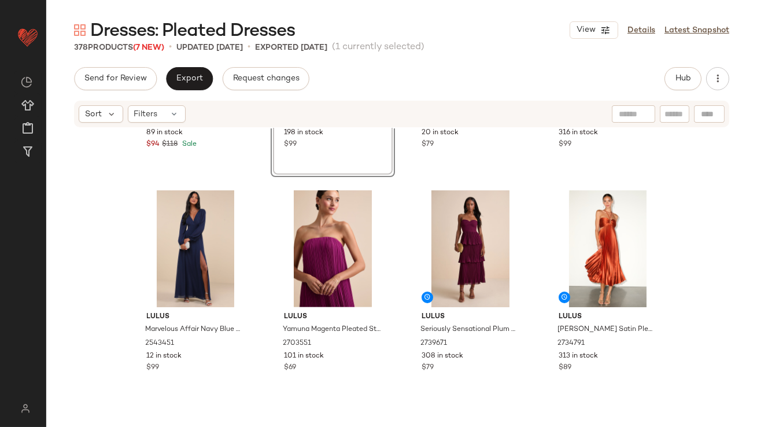
scroll to position [1333, 0]
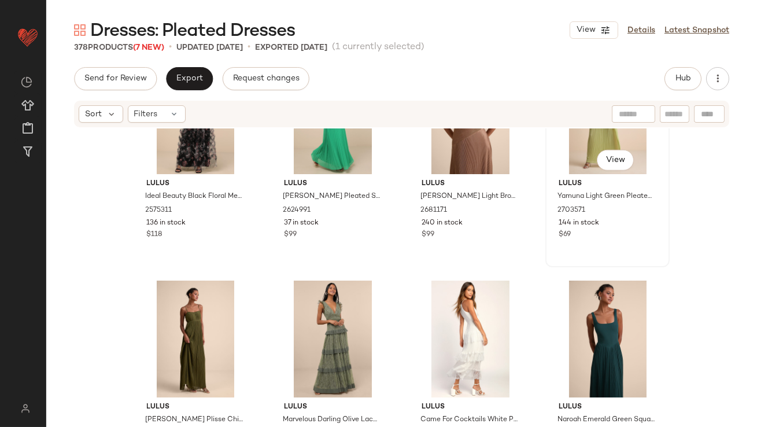
scroll to position [2321, 0]
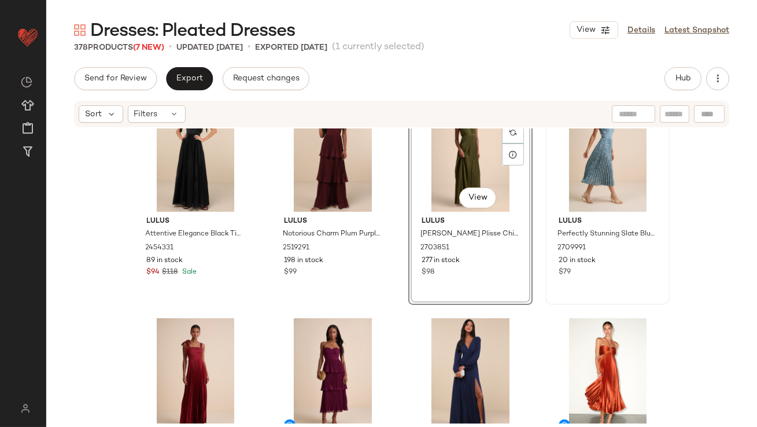
scroll to position [1168, 0]
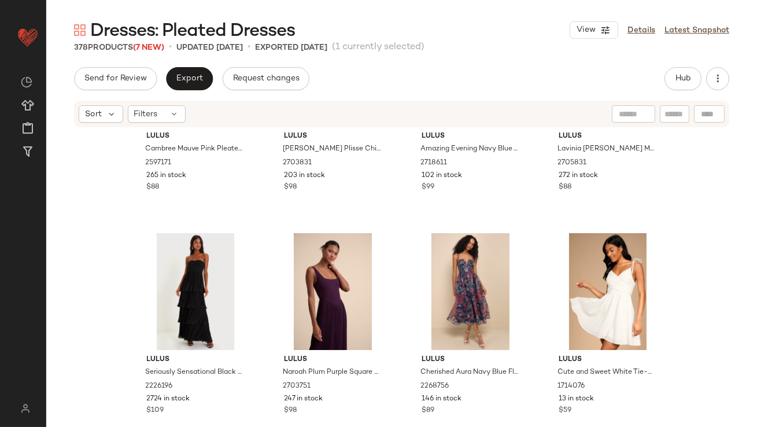
scroll to position [2072, 0]
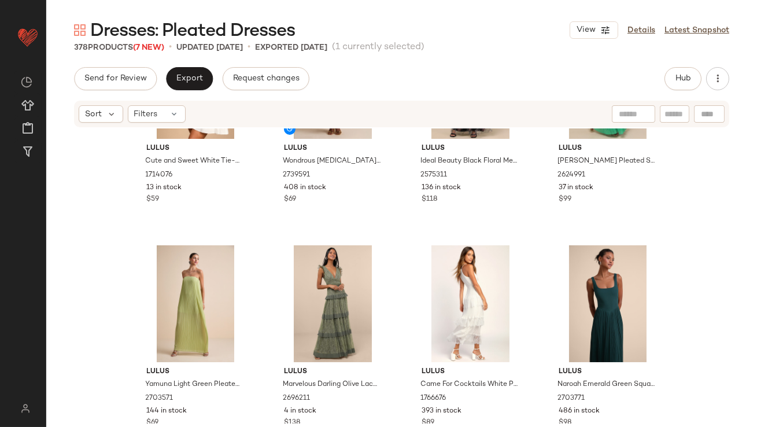
scroll to position [2428, 0]
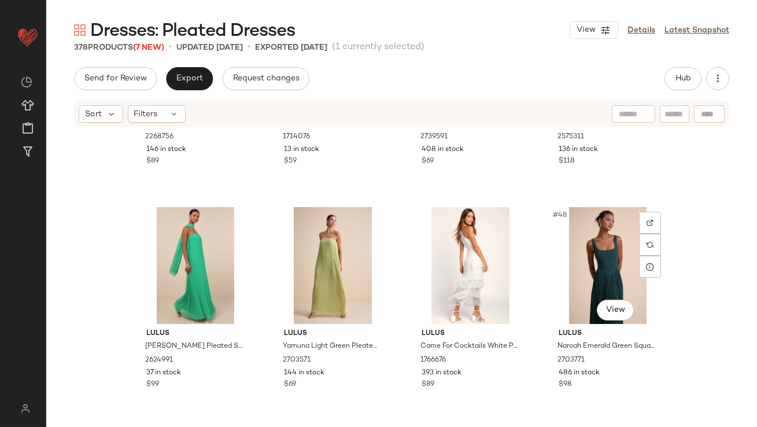
scroll to position [2433, 0]
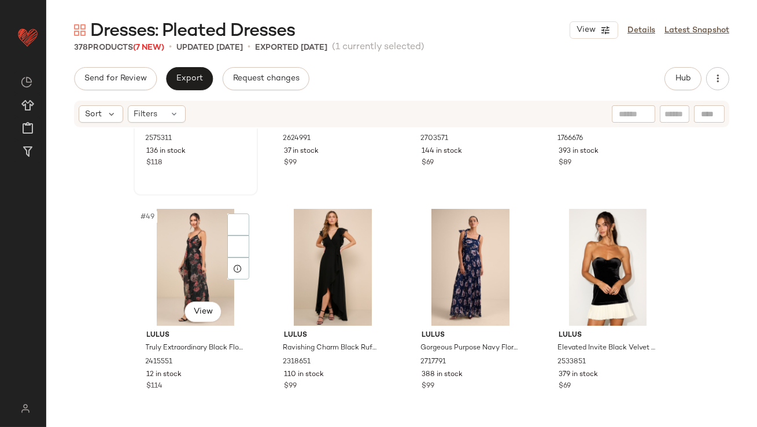
scroll to position [2654, 0]
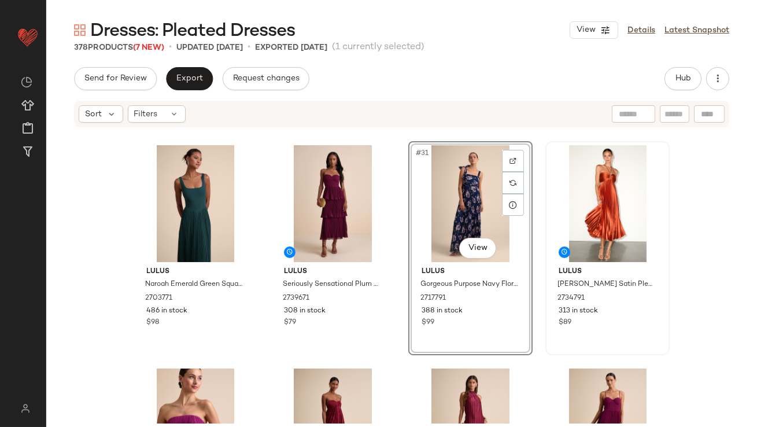
scroll to position [1603, 0]
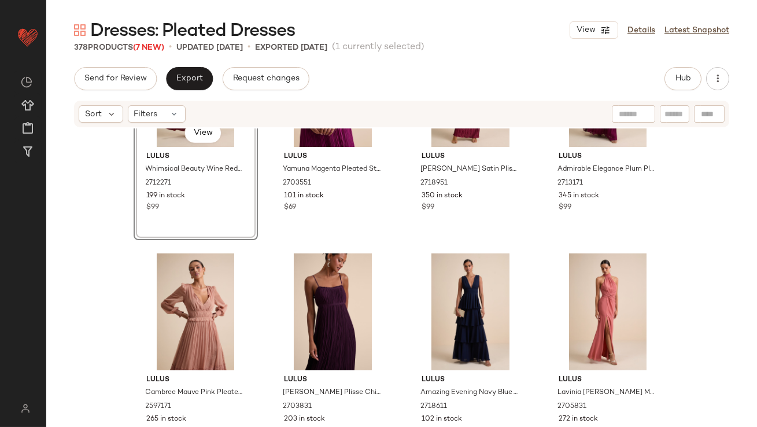
scroll to position [2102, 0]
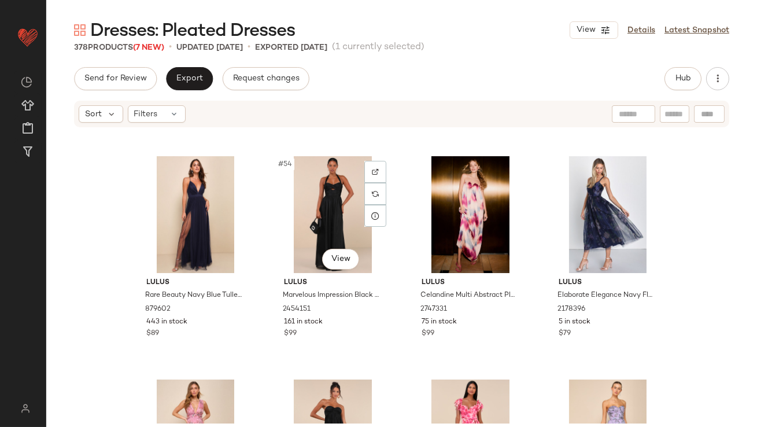
scroll to position [2892, 0]
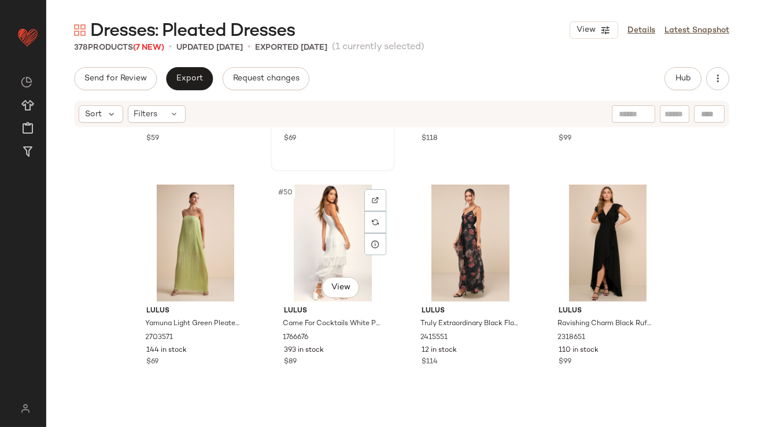
scroll to position [2852, 0]
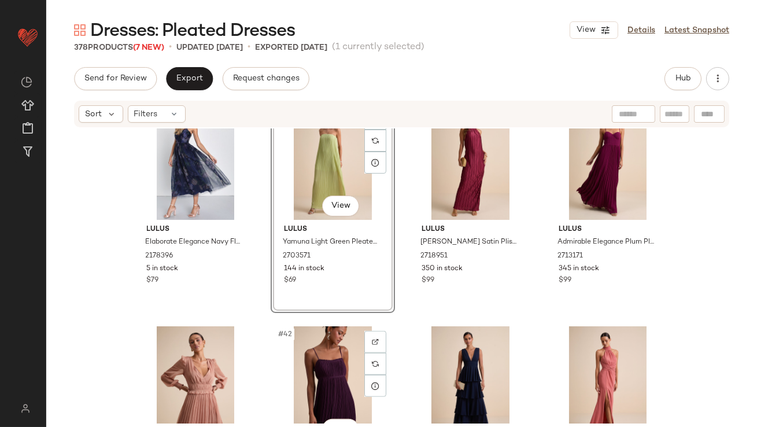
scroll to position [2067, 0]
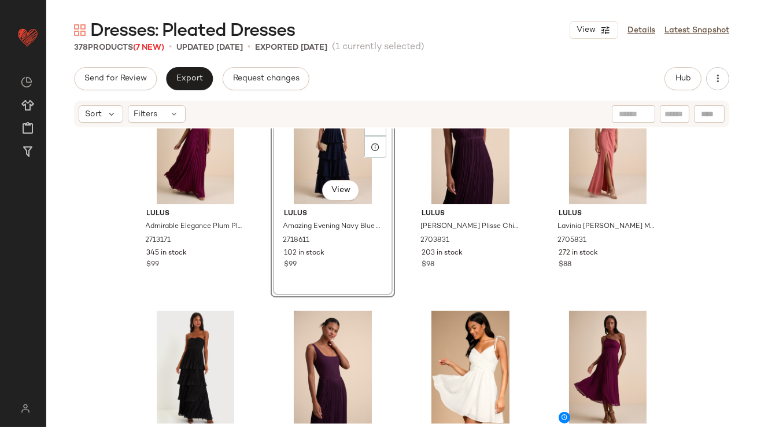
scroll to position [2315, 0]
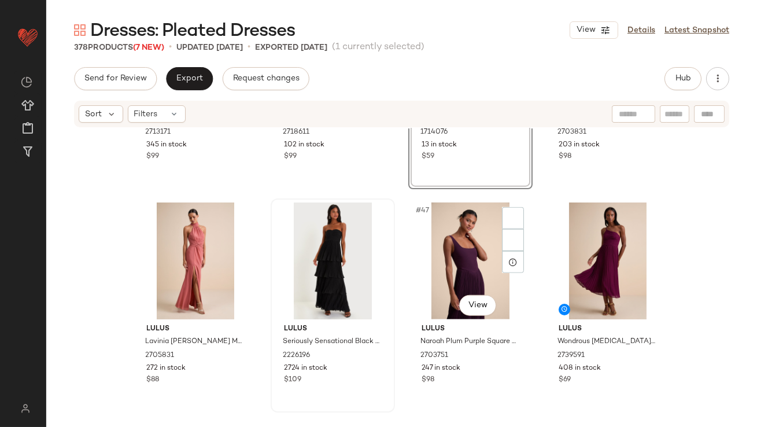
scroll to position [2407, 0]
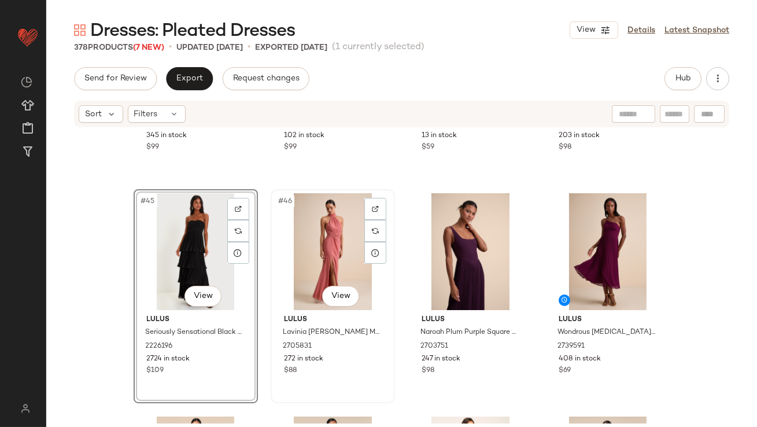
scroll to position [2533, 0]
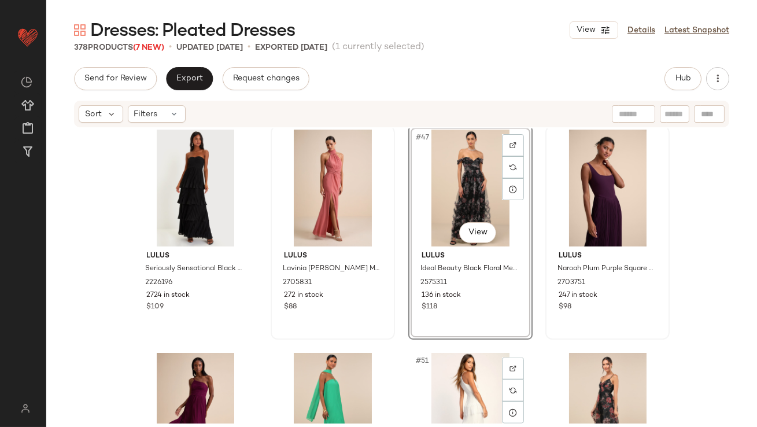
scroll to position [2533, 0]
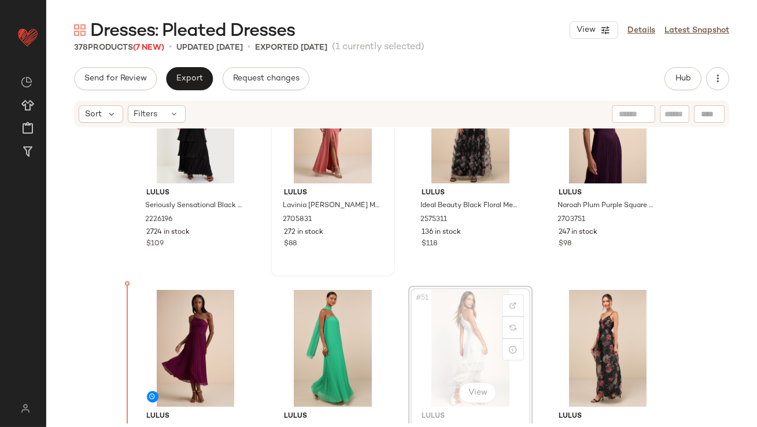
scroll to position [2551, 0]
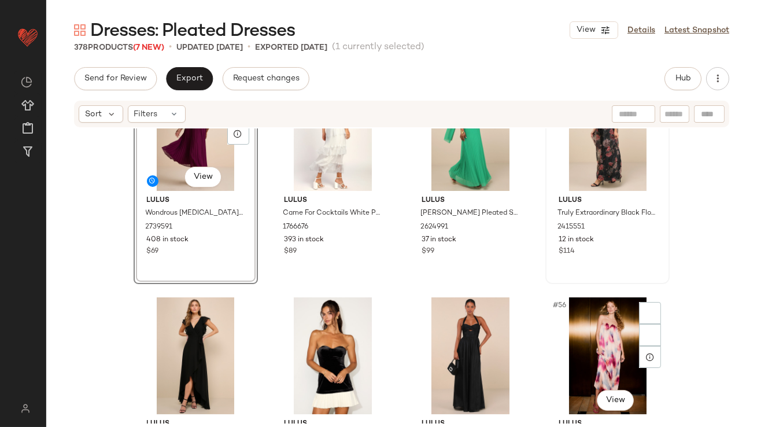
scroll to position [2765, 0]
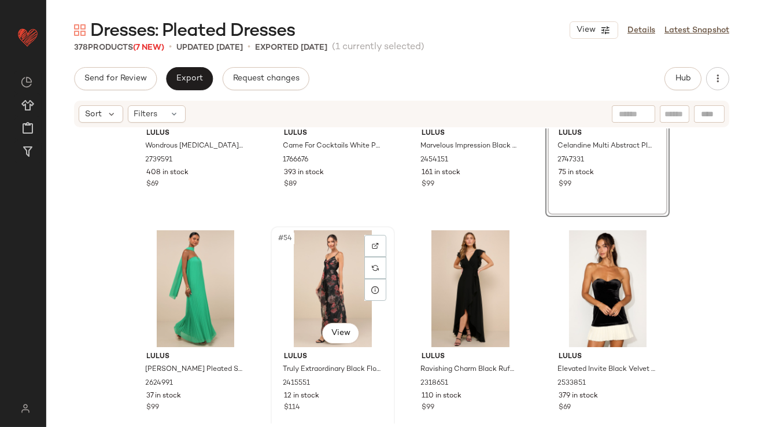
scroll to position [2988, 0]
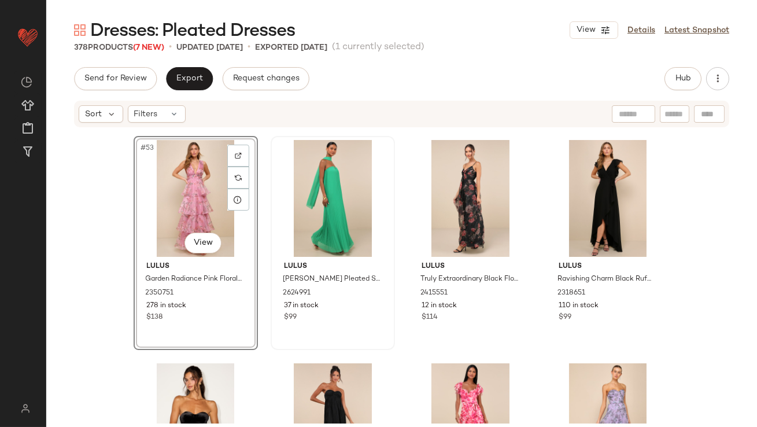
scroll to position [2890, 0]
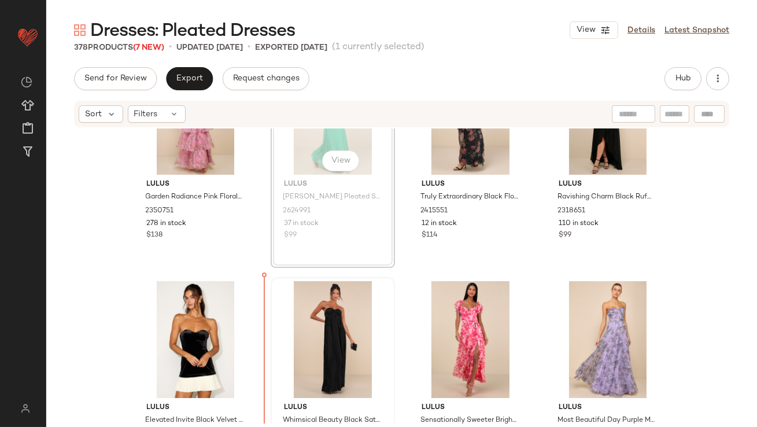
drag, startPoint x: 320, startPoint y: 205, endPoint x: 284, endPoint y: 412, distance: 209.7
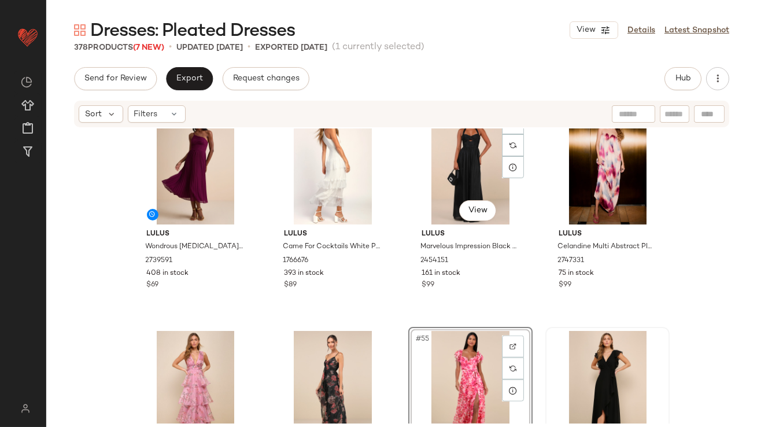
scroll to position [2724, 0]
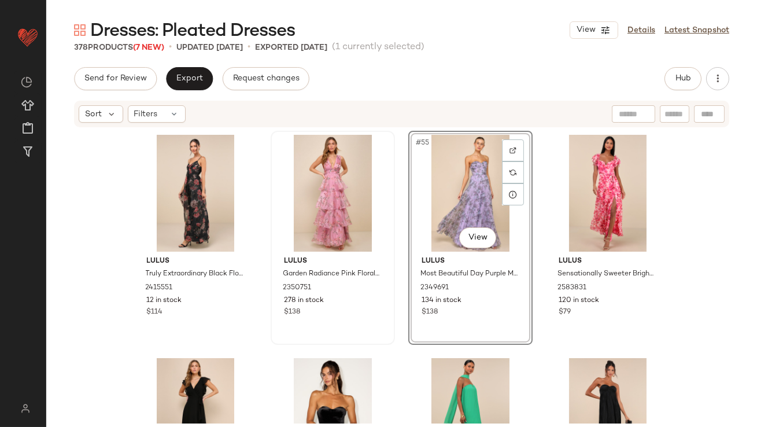
scroll to position [2966, 0]
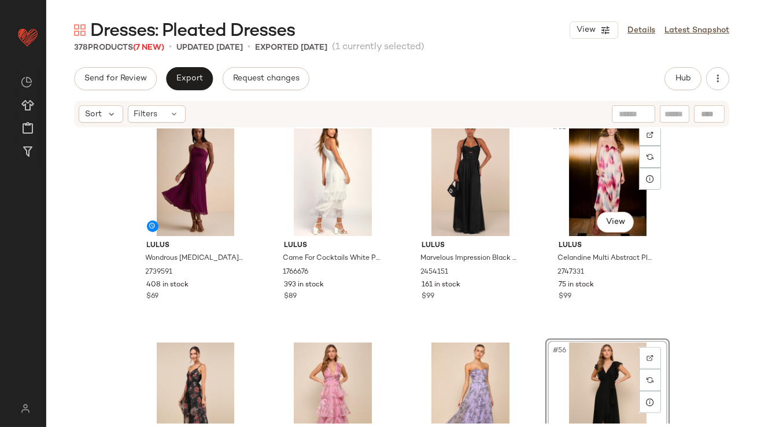
scroll to position [2752, 0]
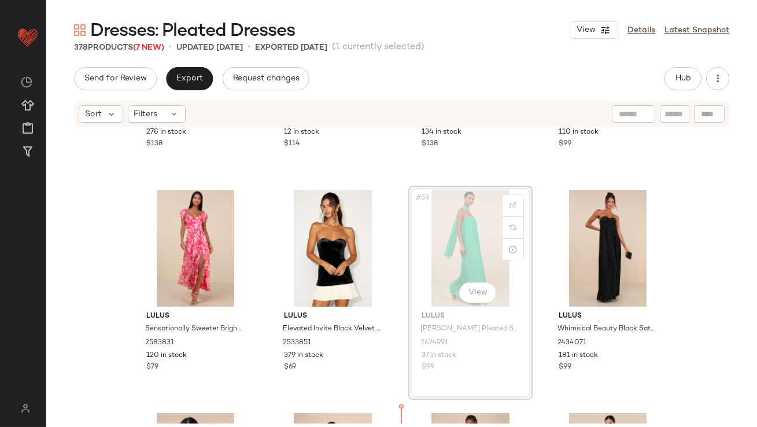
scroll to position [3097, 0]
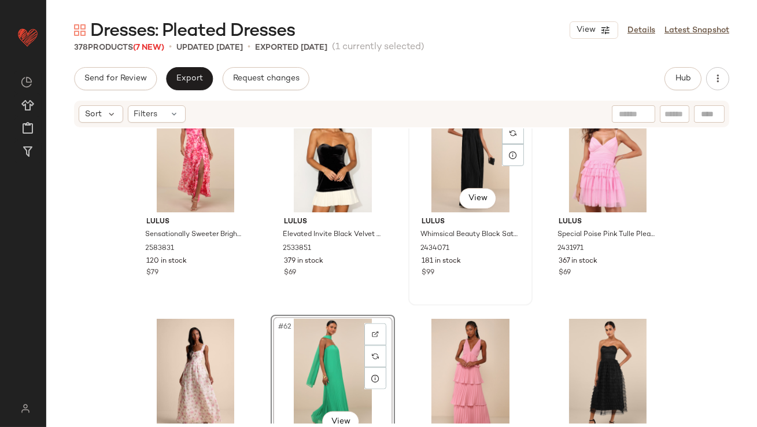
scroll to position [3193, 0]
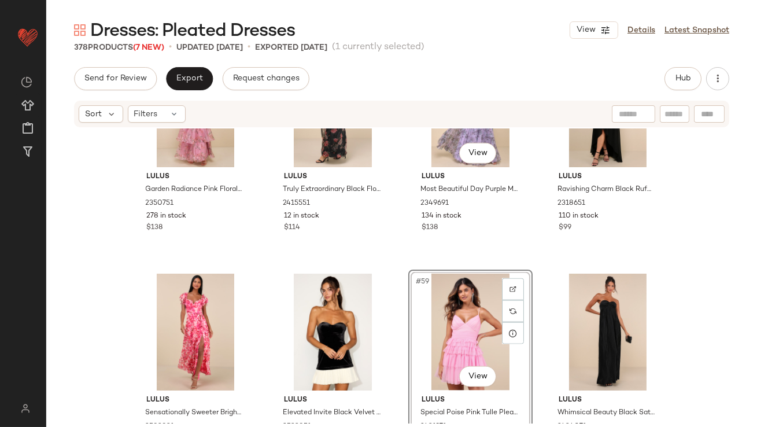
scroll to position [3004, 0]
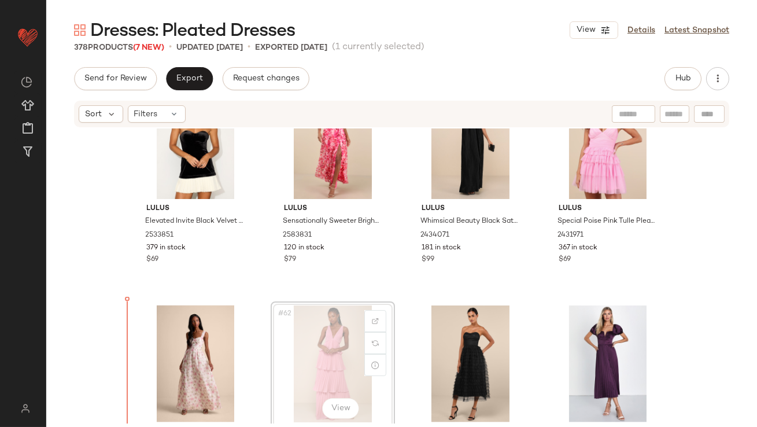
scroll to position [3192, 0]
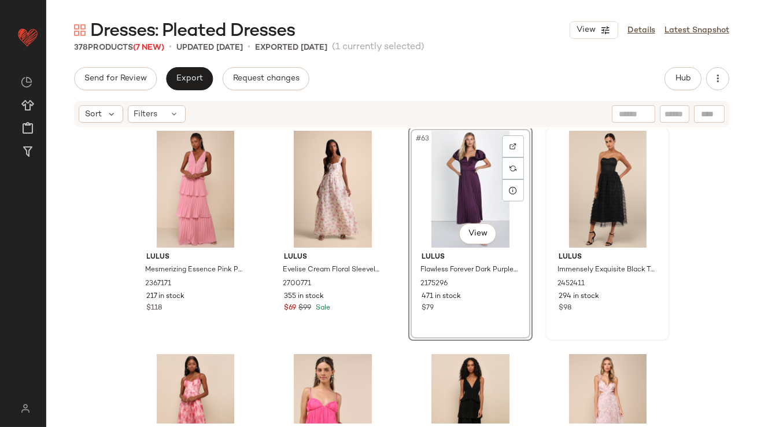
scroll to position [3433, 0]
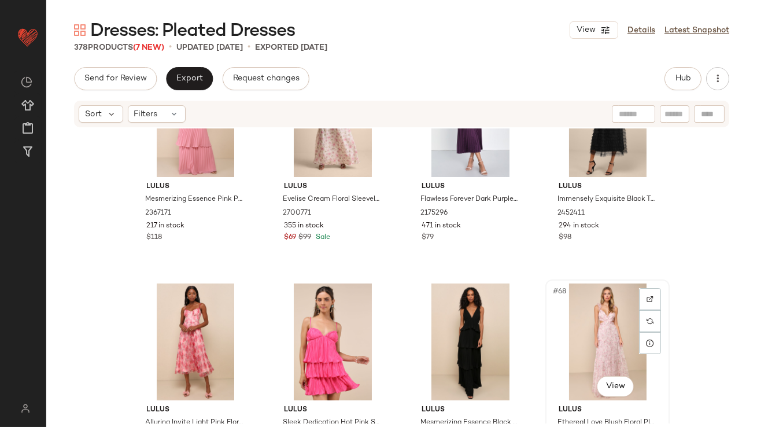
click at [584, 327] on div "#68 View" at bounding box center [608, 341] width 116 height 117
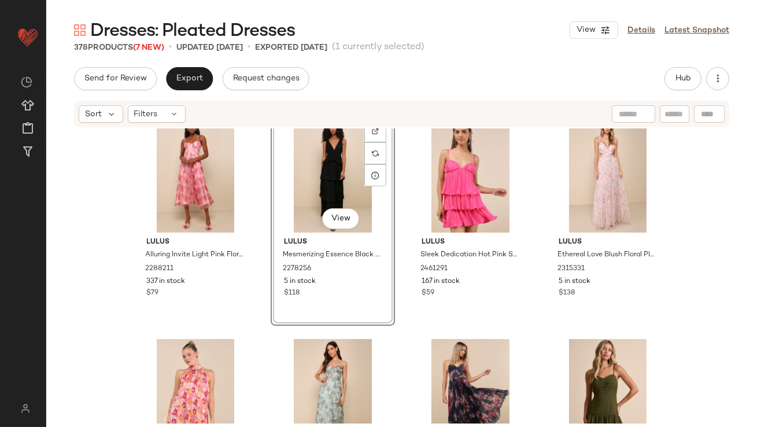
scroll to position [3647, 0]
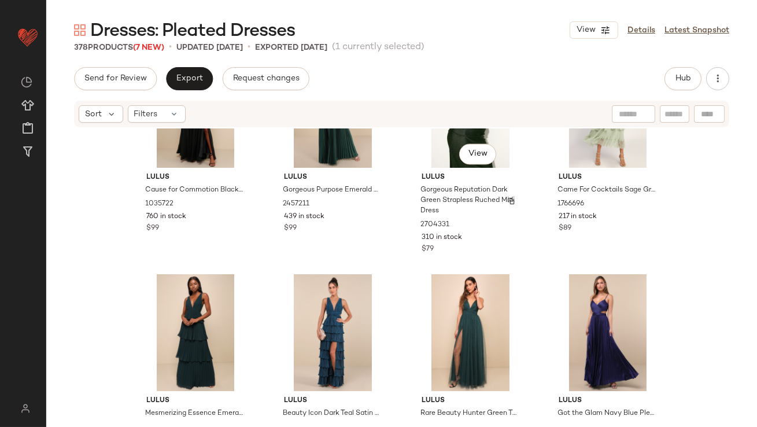
scroll to position [4352, 0]
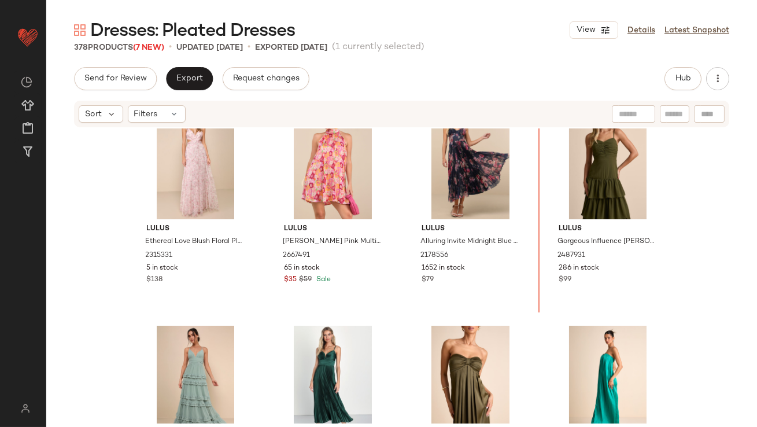
scroll to position [3781, 0]
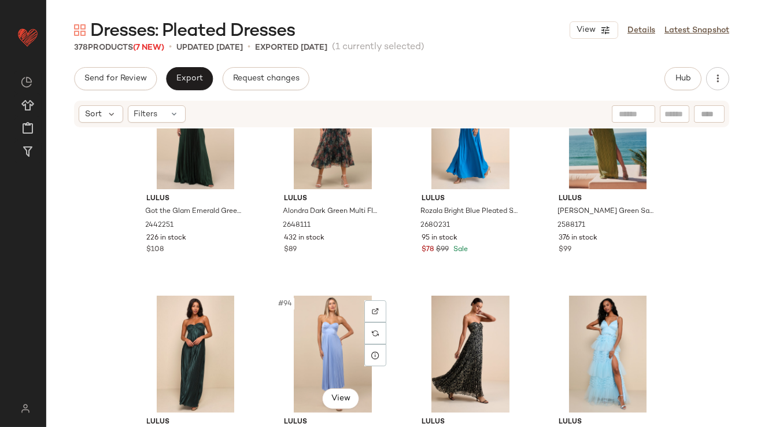
scroll to position [5075, 0]
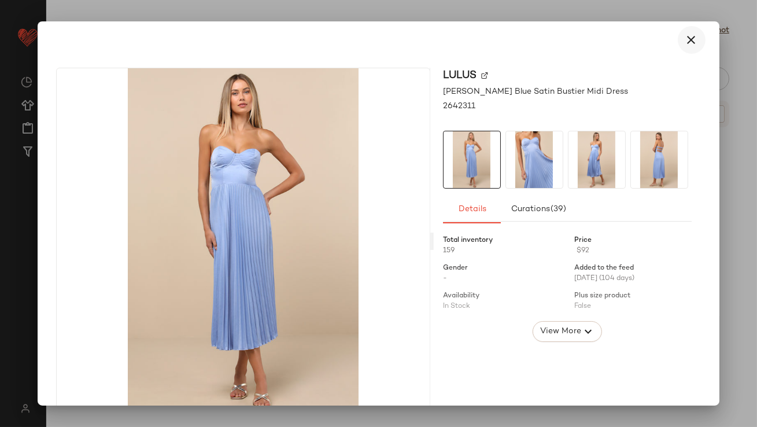
click at [685, 36] on icon "button" at bounding box center [692, 40] width 14 height 14
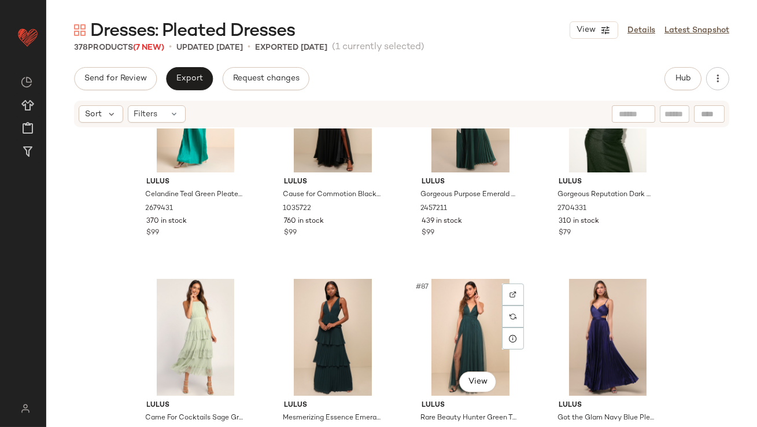
scroll to position [4723, 0]
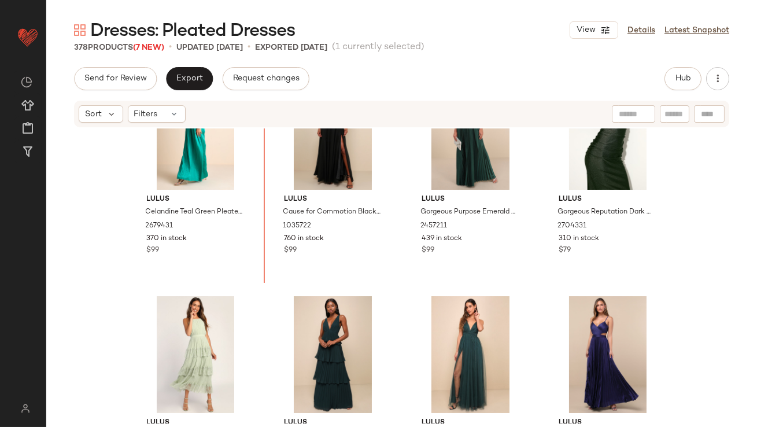
drag, startPoint x: 559, startPoint y: 363, endPoint x: 553, endPoint y: 363, distance: 5.8
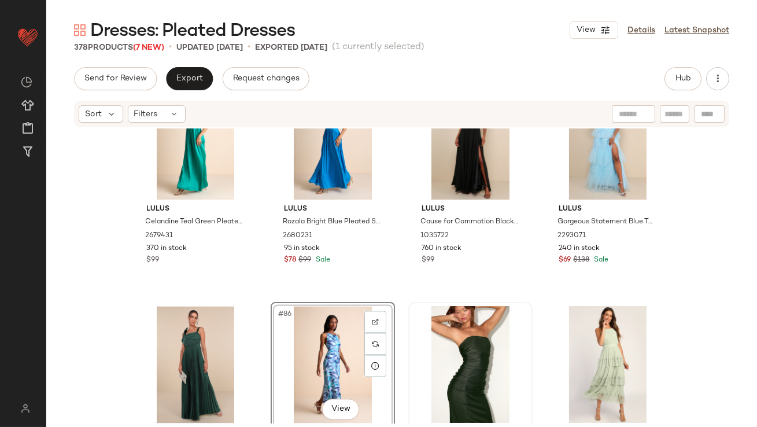
scroll to position [4610, 0]
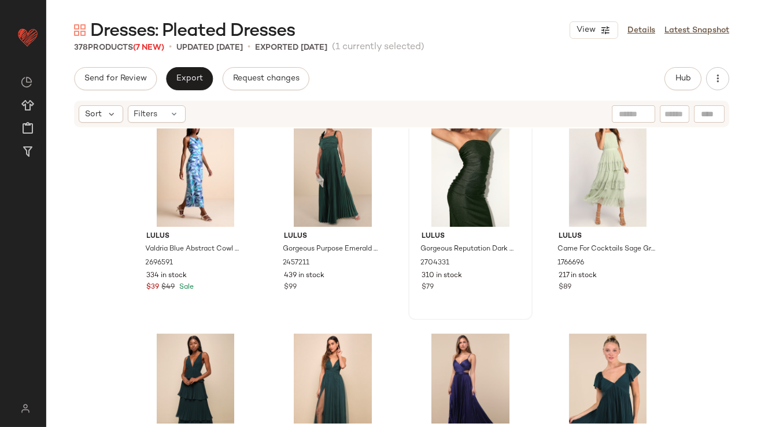
drag, startPoint x: 456, startPoint y: 253, endPoint x: 440, endPoint y: 224, distance: 33.7
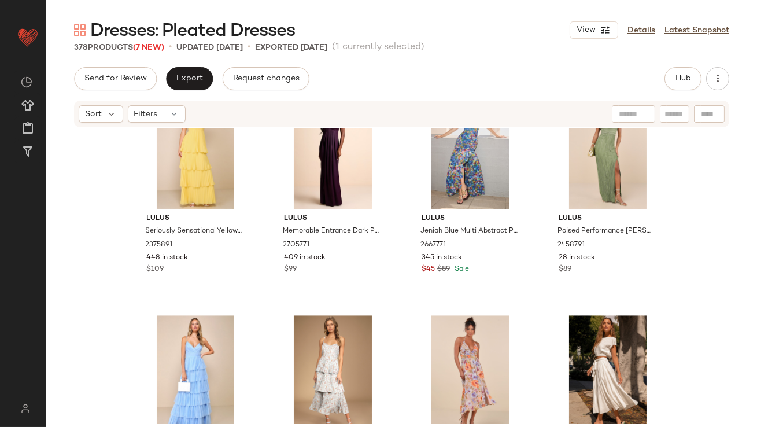
scroll to position [6354, 0]
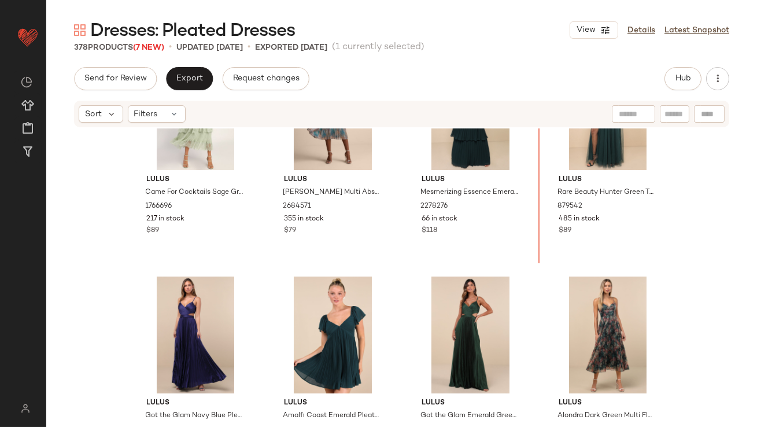
scroll to position [4977, 0]
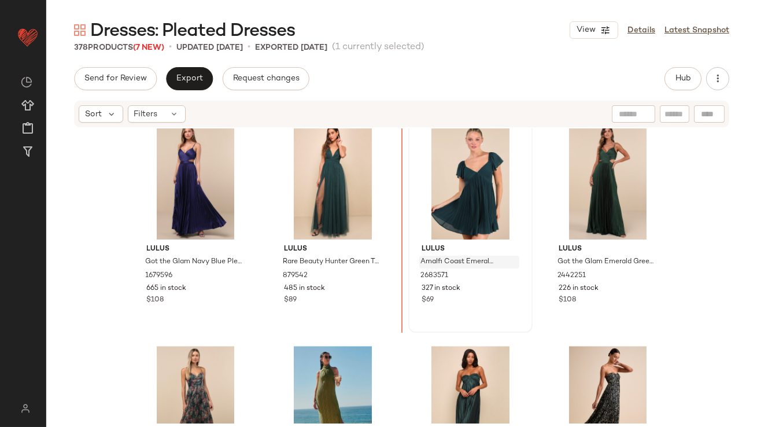
drag, startPoint x: 310, startPoint y: 224, endPoint x: 425, endPoint y: 263, distance: 121.3
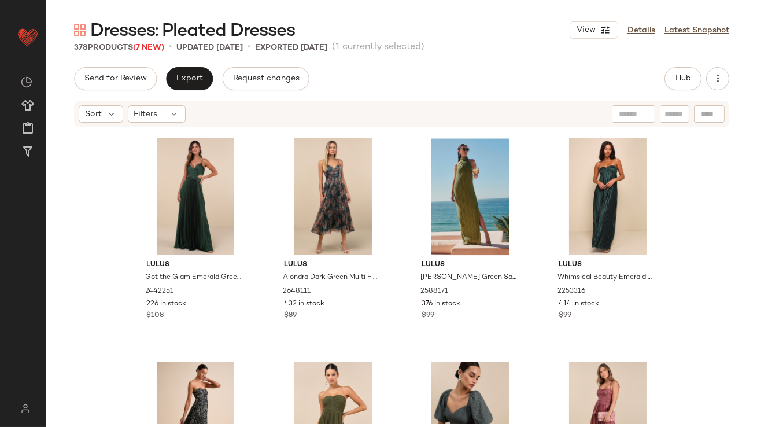
scroll to position [5418, 0]
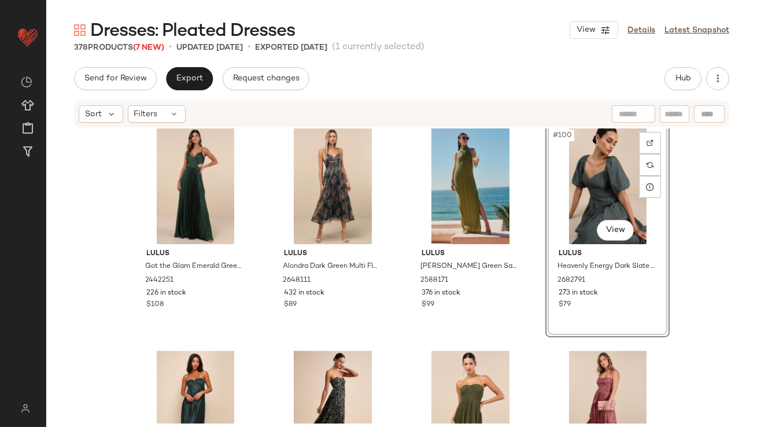
scroll to position [5483, 0]
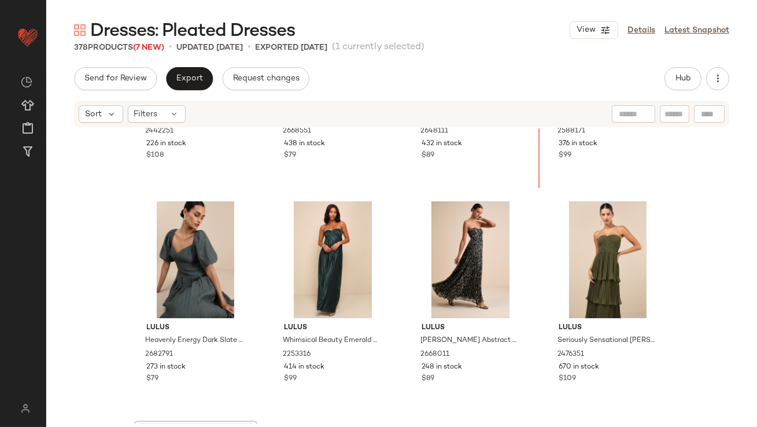
scroll to position [5439, 0]
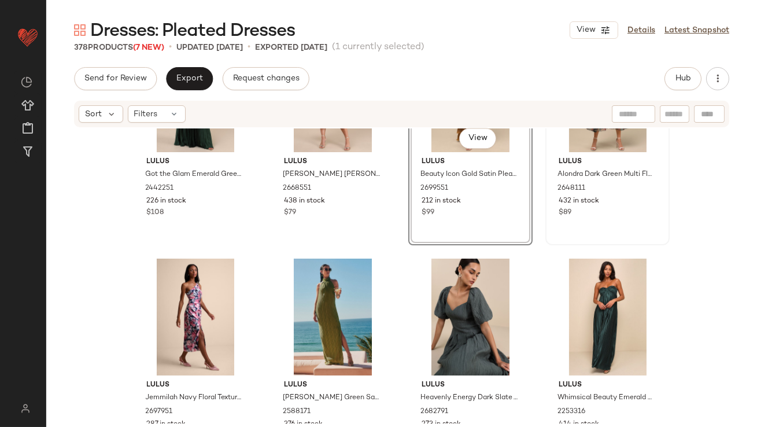
scroll to position [5648, 0]
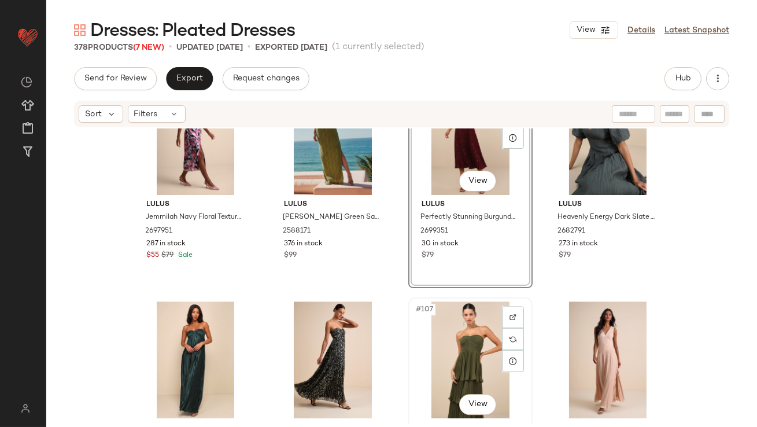
scroll to position [5660, 0]
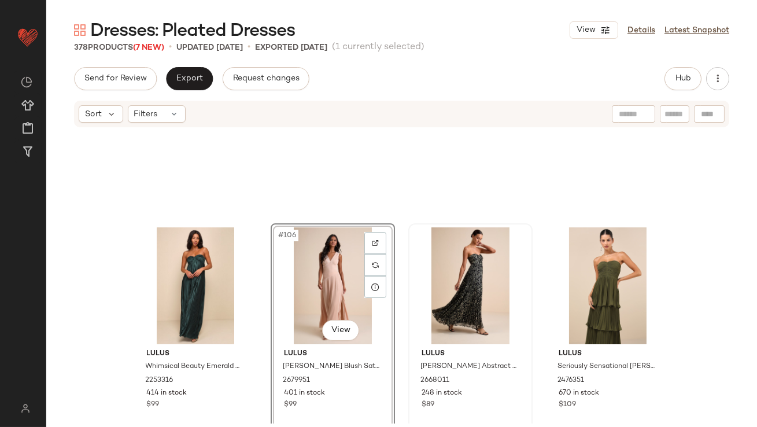
scroll to position [5829, 0]
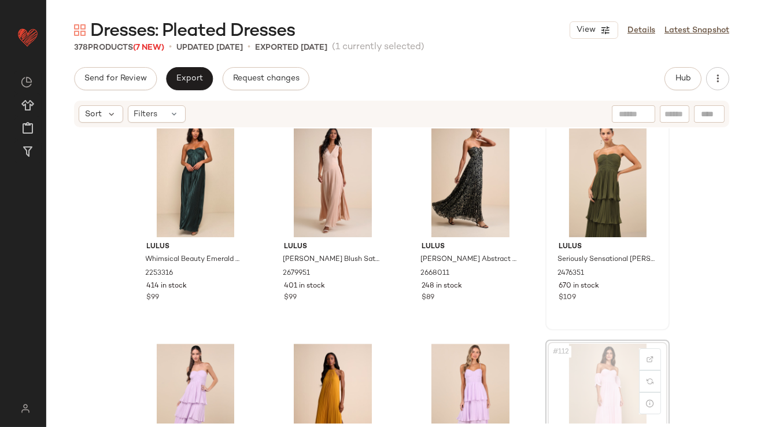
scroll to position [5829, 0]
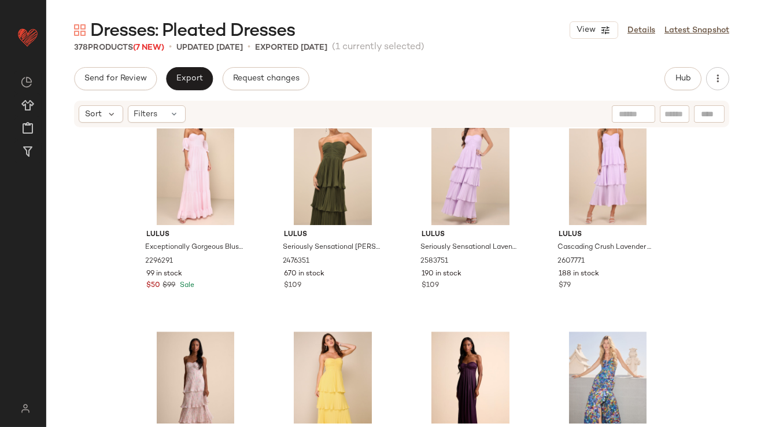
scroll to position [6058, 0]
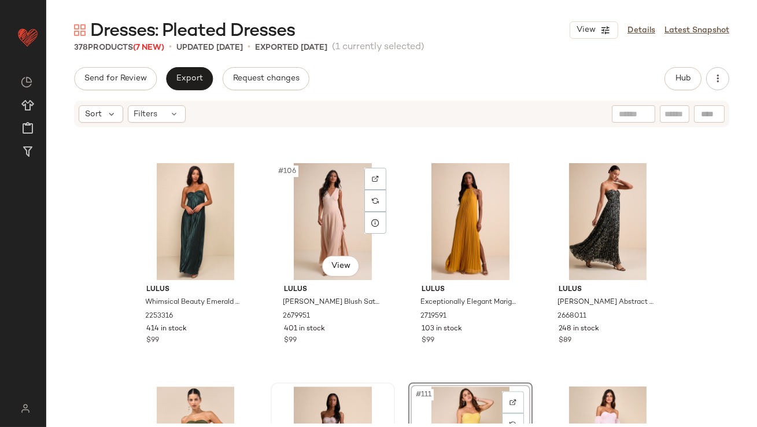
scroll to position [5880, 0]
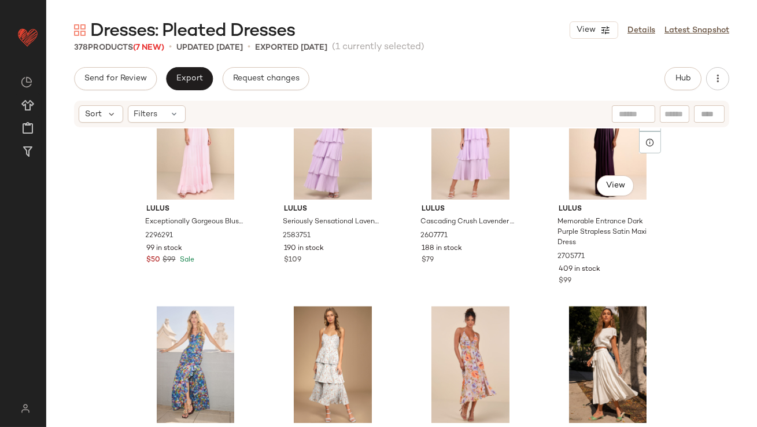
scroll to position [6335, 0]
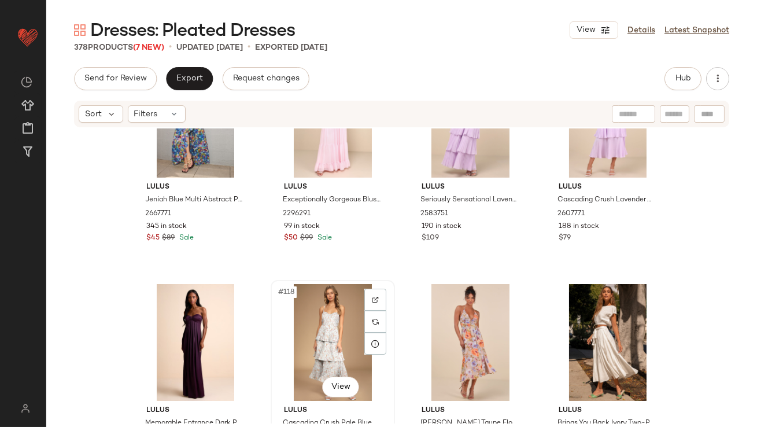
drag, startPoint x: 334, startPoint y: 334, endPoint x: 338, endPoint y: 329, distance: 6.3
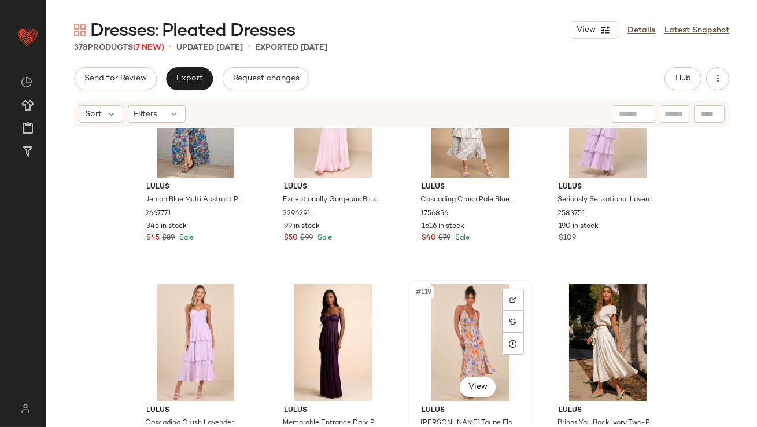
click at [471, 318] on div "#119 View" at bounding box center [470, 342] width 116 height 117
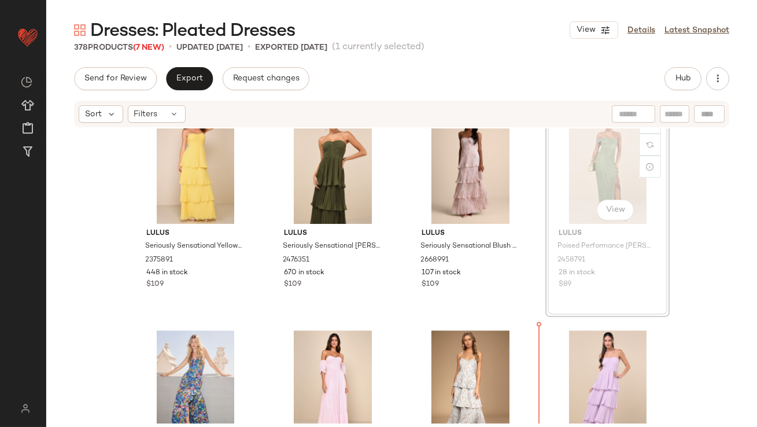
scroll to position [6095, 0]
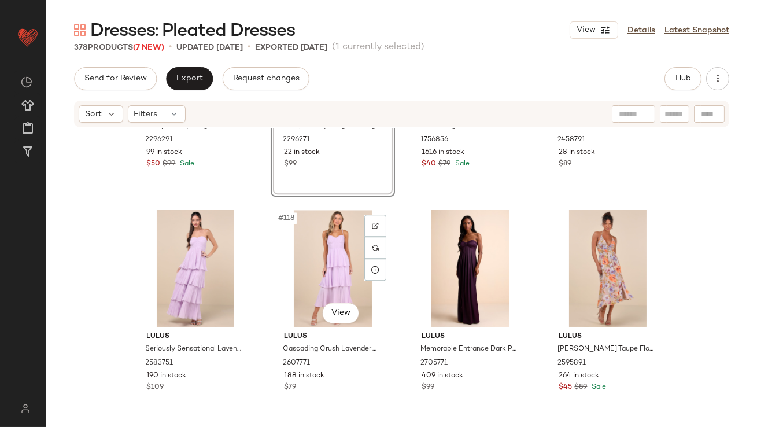
scroll to position [6455, 0]
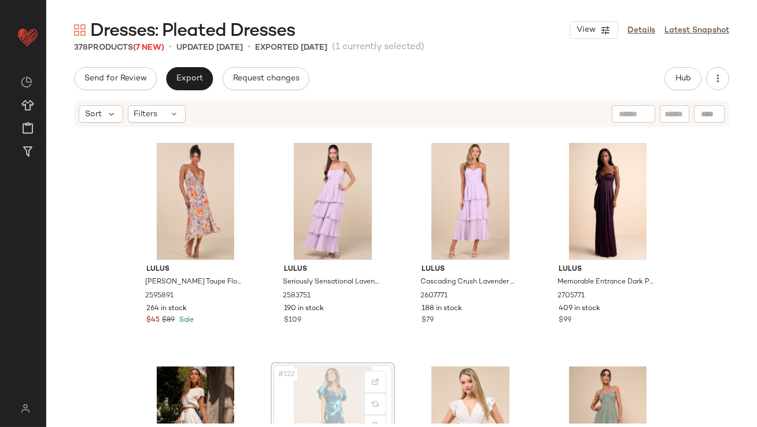
drag, startPoint x: 322, startPoint y: 379, endPoint x: 337, endPoint y: 364, distance: 21.3
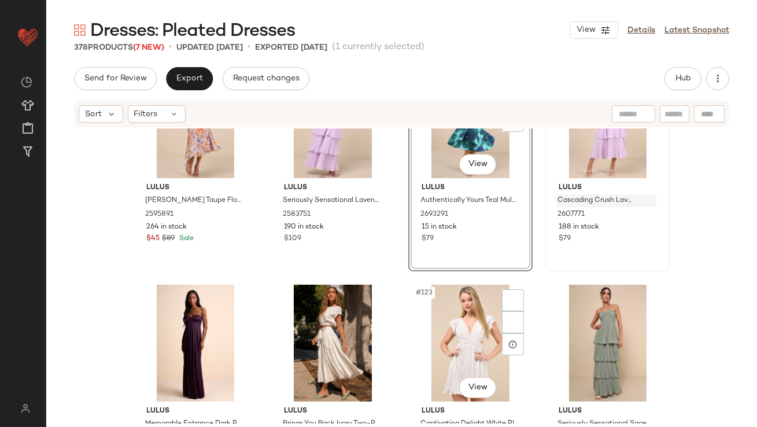
scroll to position [6626, 0]
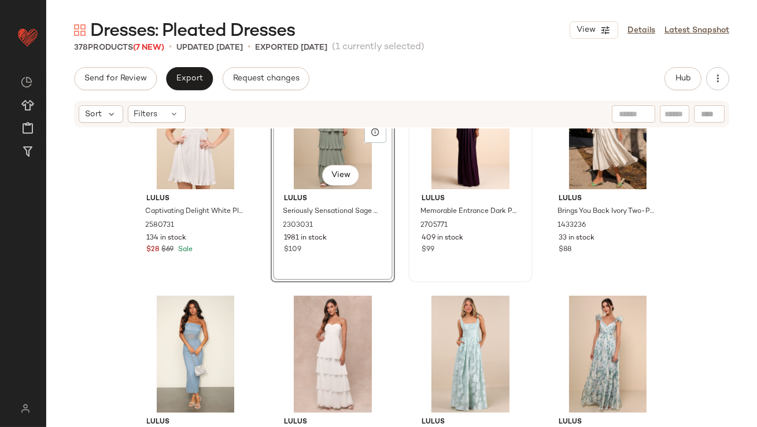
scroll to position [6822, 0]
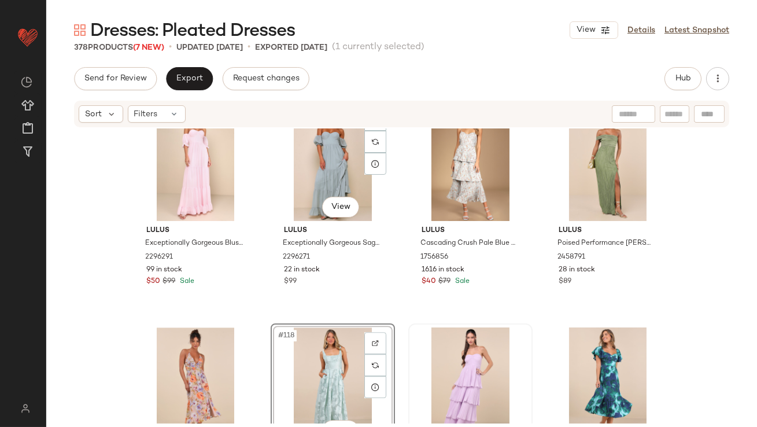
scroll to position [6364, 0]
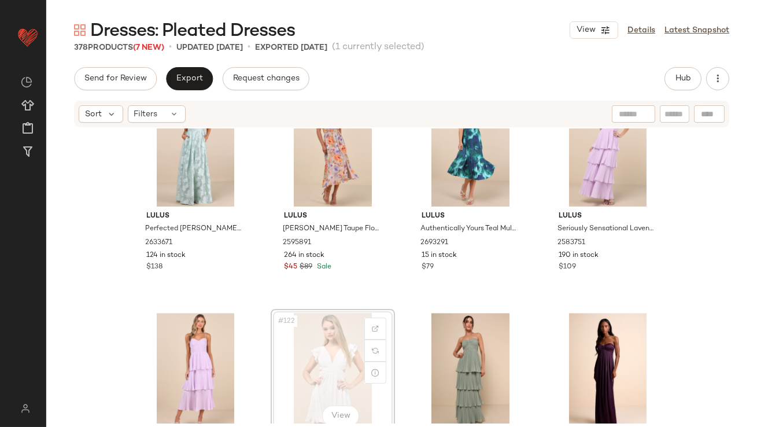
scroll to position [6530, 0]
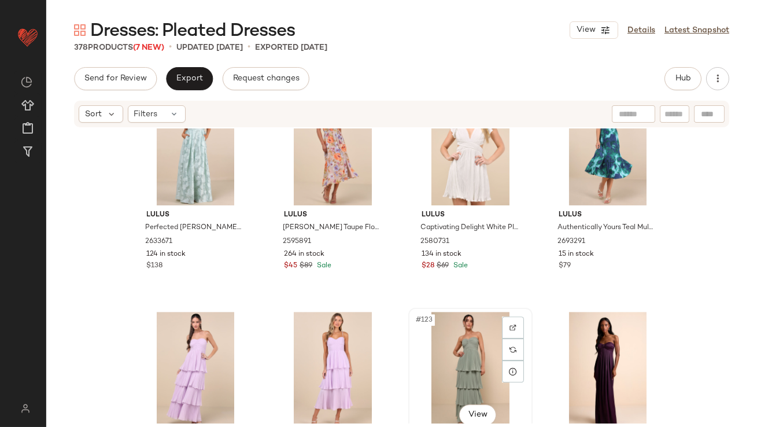
click at [459, 349] on div "#123 View" at bounding box center [470, 370] width 116 height 117
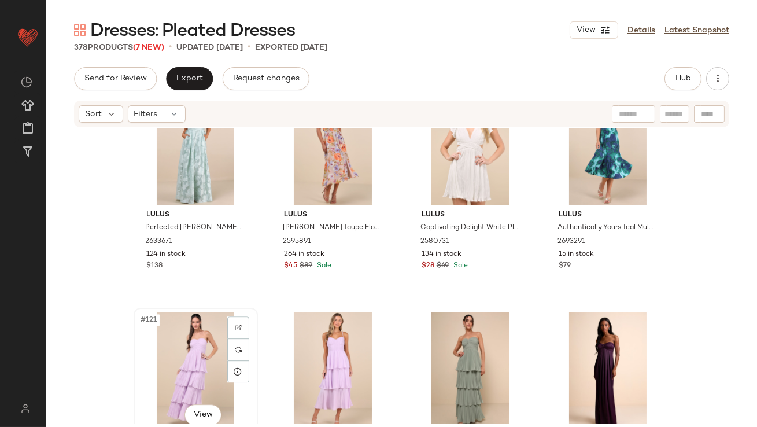
scroll to position [6530, 0]
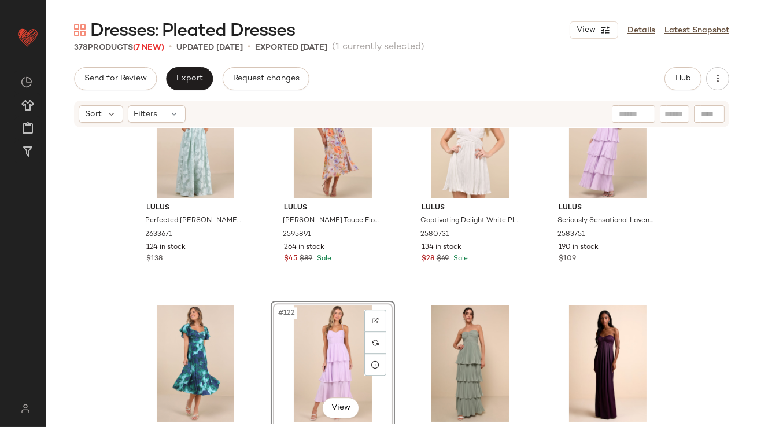
scroll to position [6539, 0]
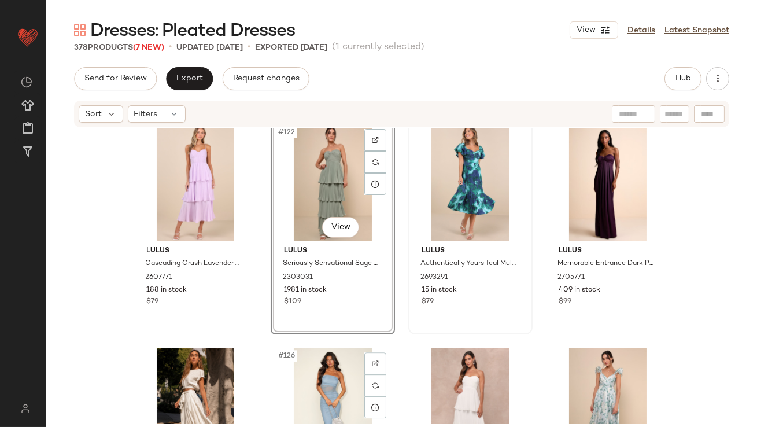
scroll to position [6749, 0]
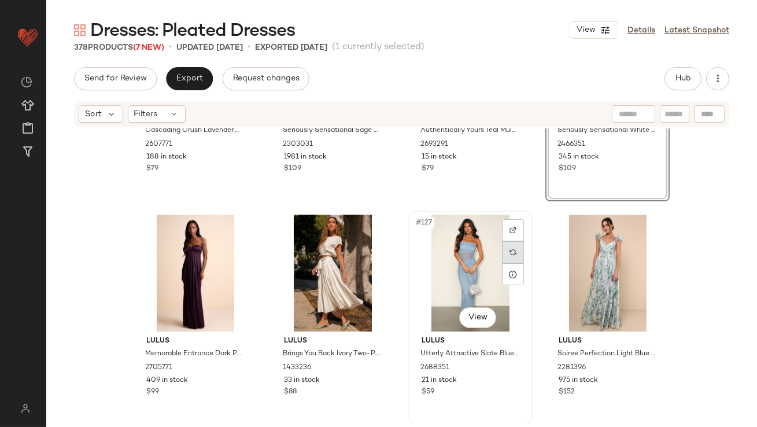
scroll to position [6853, 0]
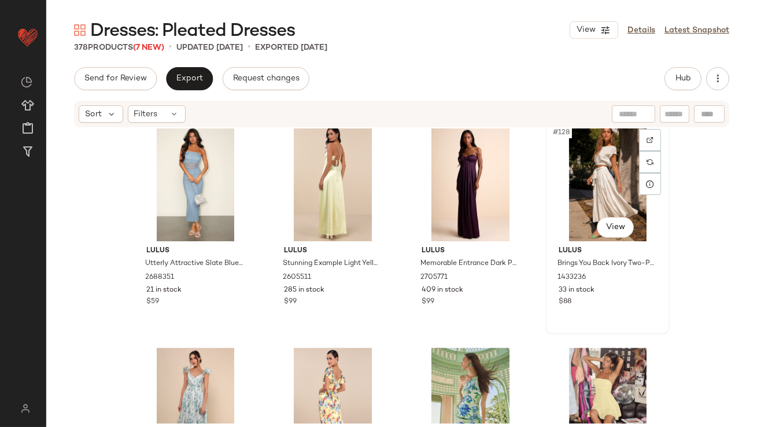
scroll to position [6939, 0]
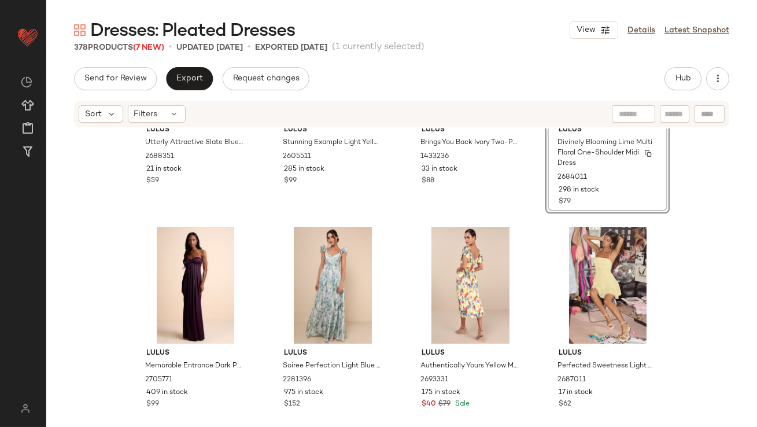
scroll to position [7061, 0]
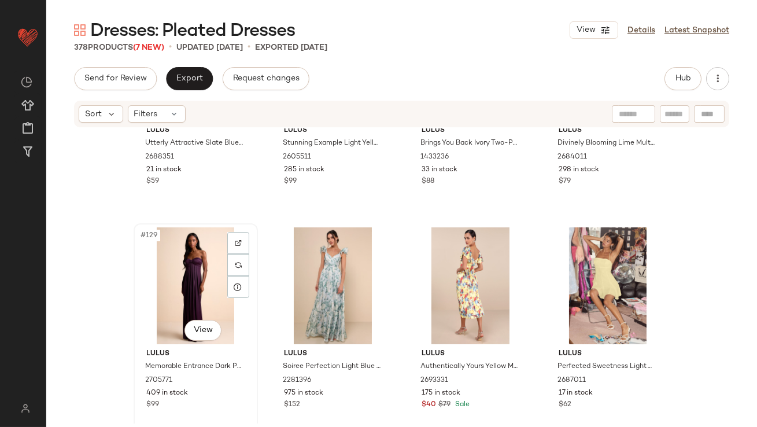
click at [193, 289] on div "#129 View" at bounding box center [196, 285] width 116 height 117
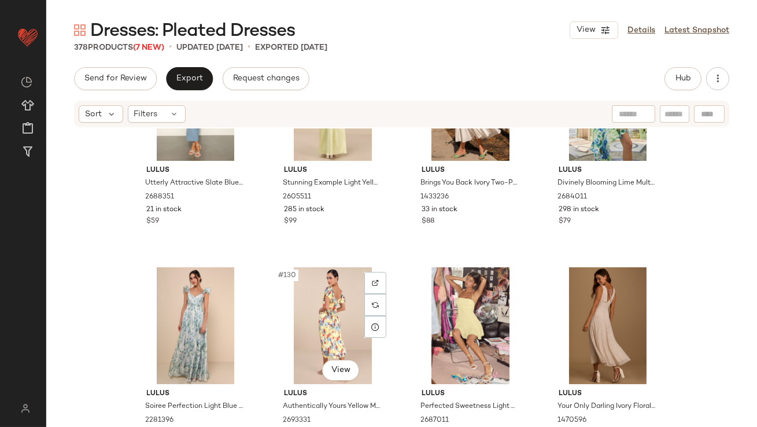
scroll to position [7038, 0]
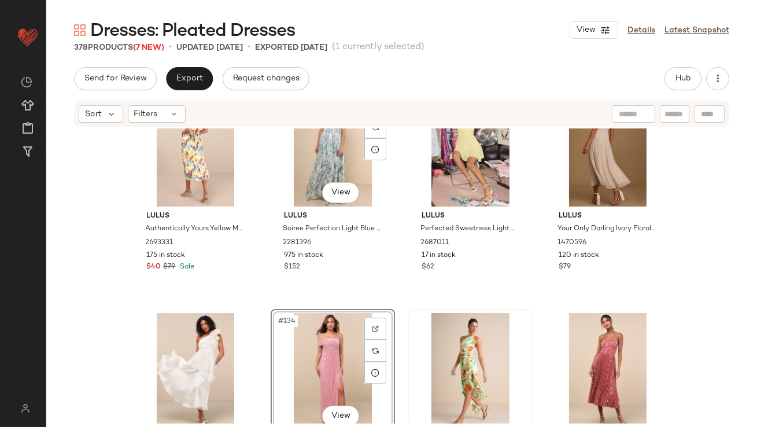
scroll to position [7217, 0]
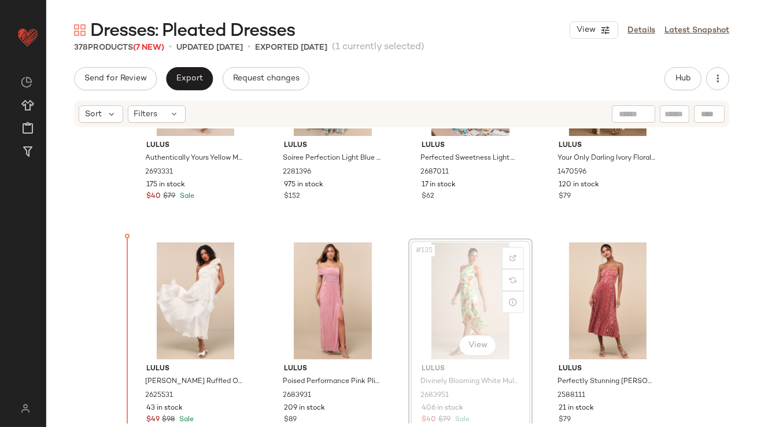
scroll to position [7303, 0]
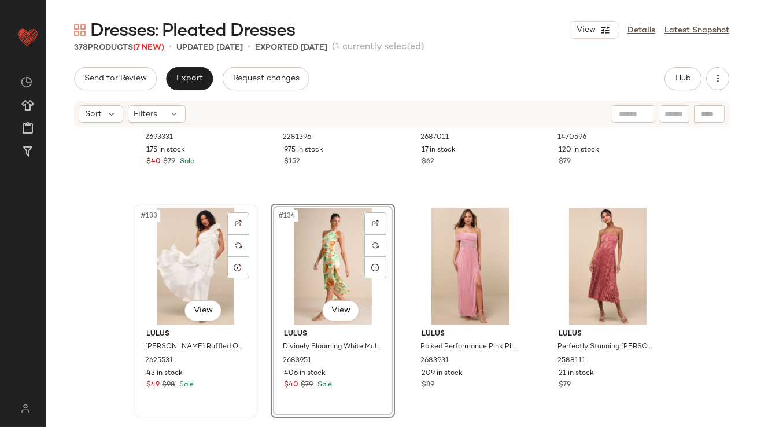
scroll to position [7386, 0]
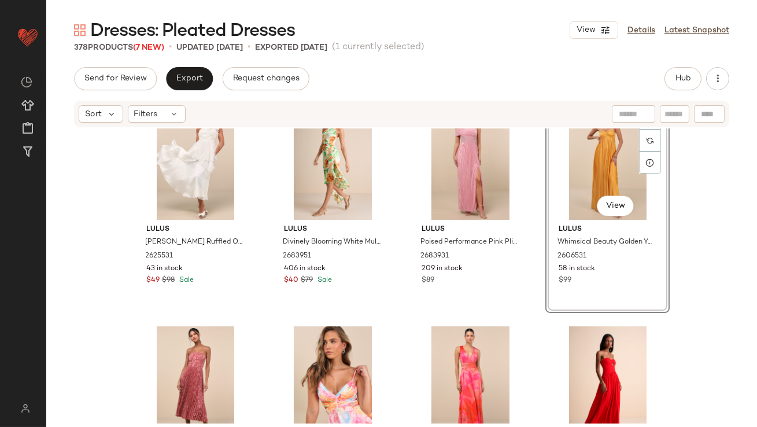
scroll to position [7410, 0]
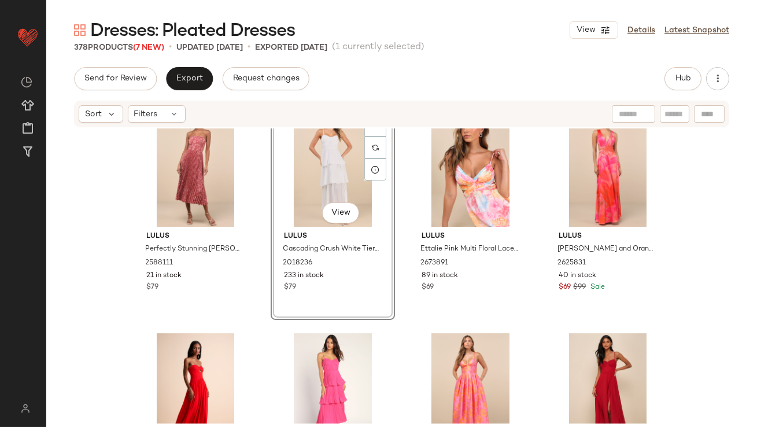
scroll to position [7427, 0]
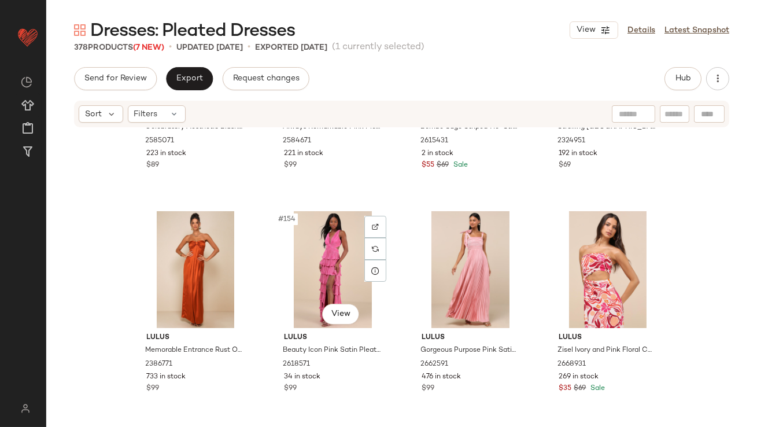
scroll to position [8433, 0]
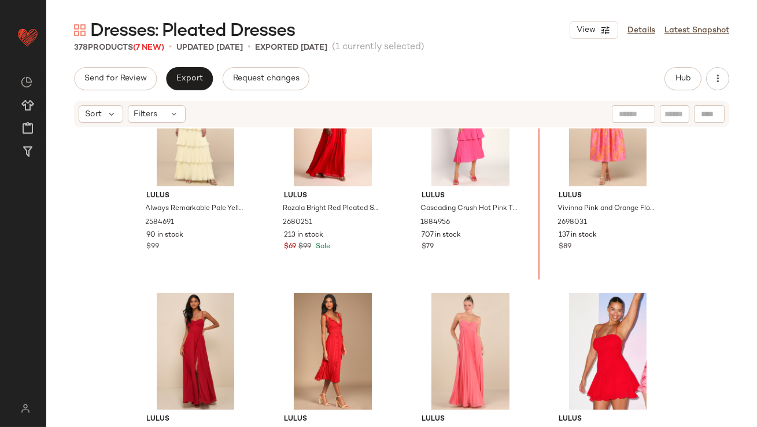
scroll to position [7869, 0]
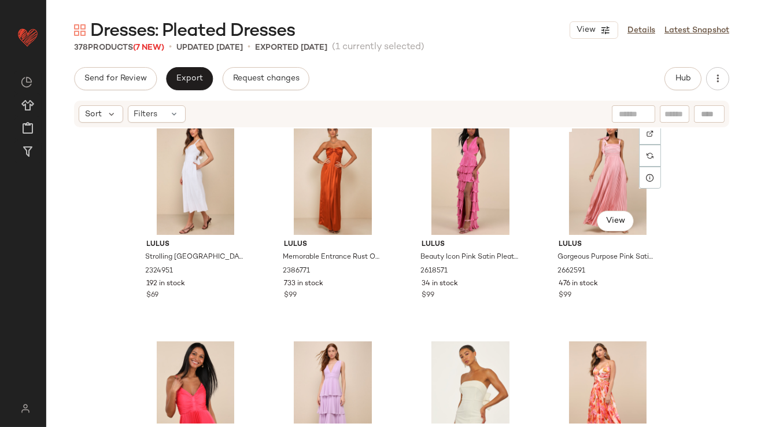
scroll to position [8524, 0]
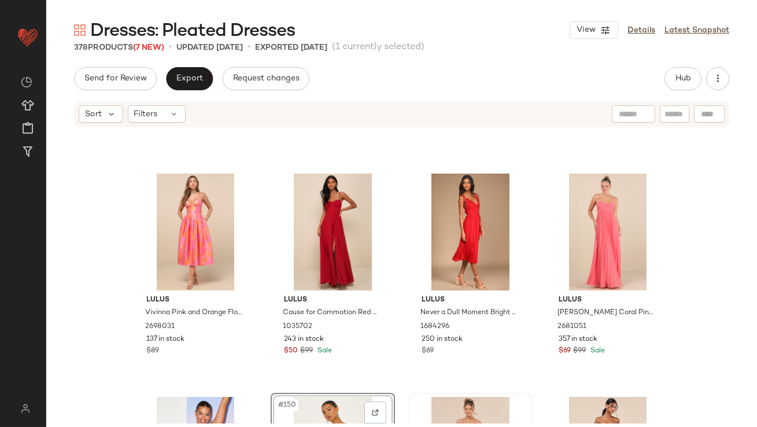
scroll to position [7995, 0]
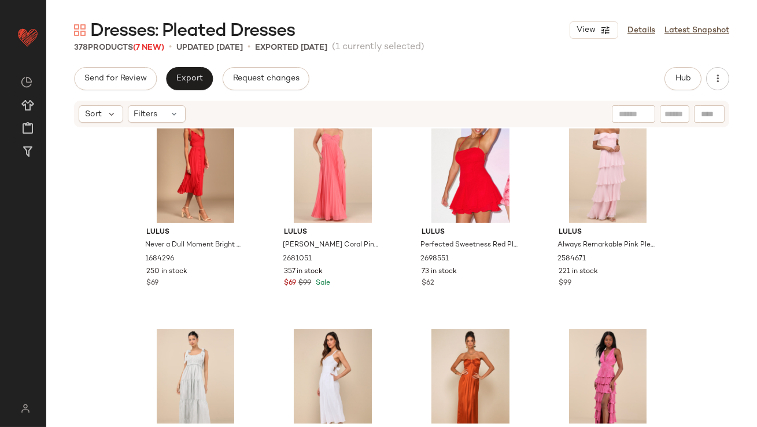
scroll to position [8381, 0]
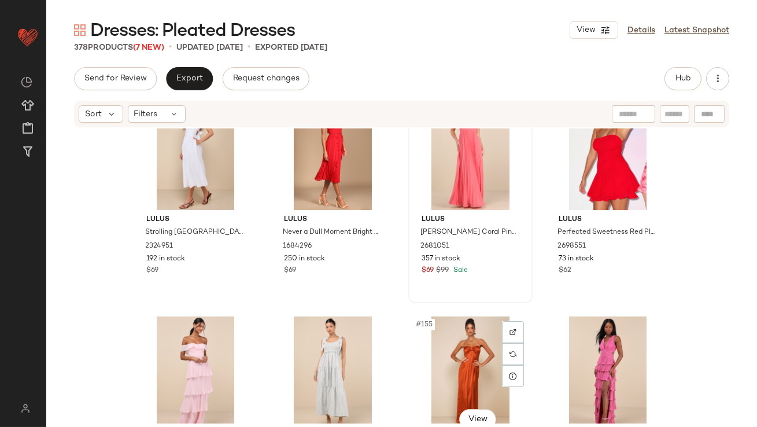
scroll to position [8313, 0]
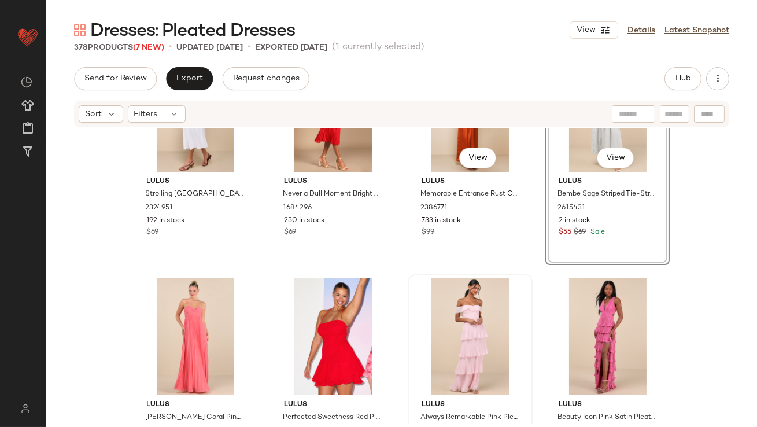
scroll to position [8424, 0]
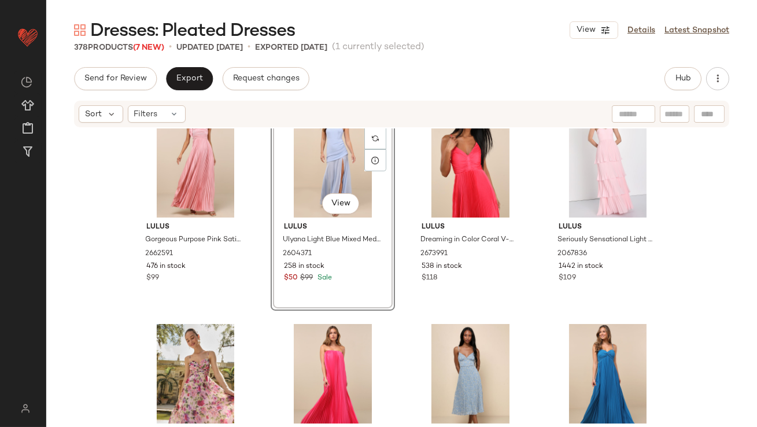
scroll to position [9027, 0]
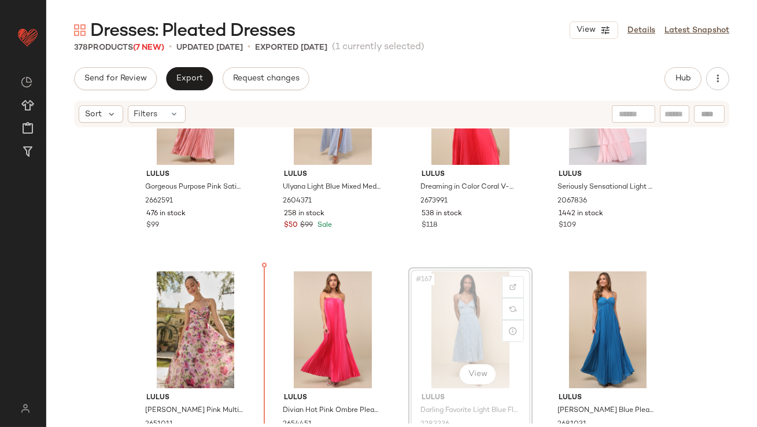
drag, startPoint x: 455, startPoint y: 303, endPoint x: 448, endPoint y: 303, distance: 7.5
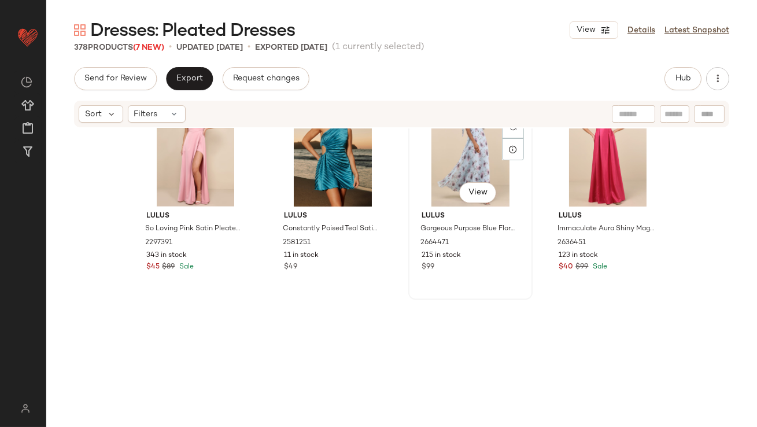
scroll to position [9450, 0]
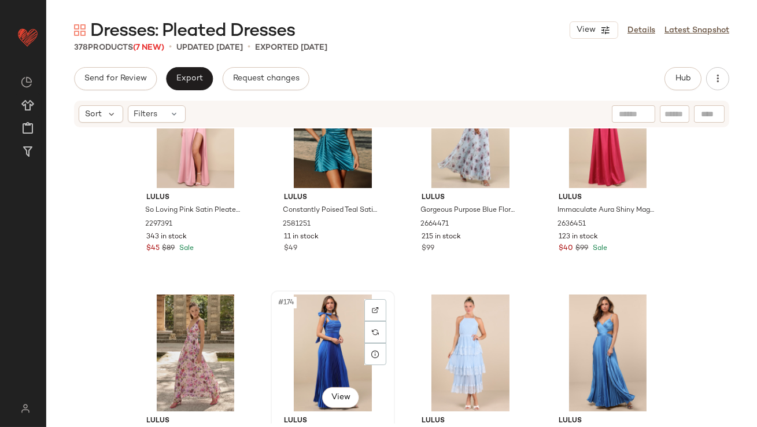
click at [310, 329] on div "#174 View" at bounding box center [333, 352] width 116 height 117
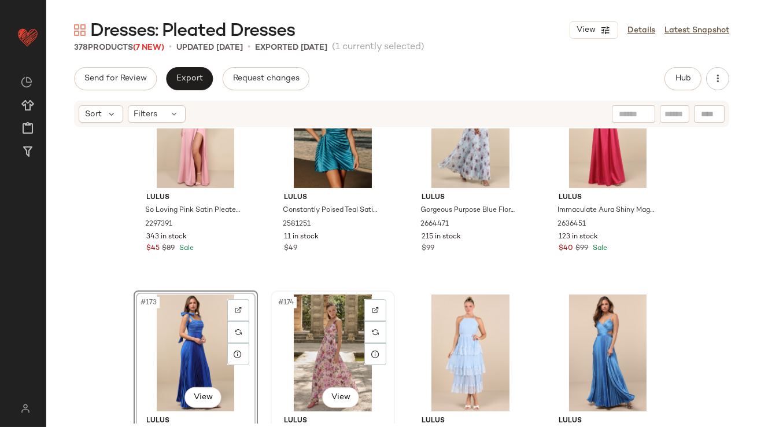
scroll to position [9606, 0]
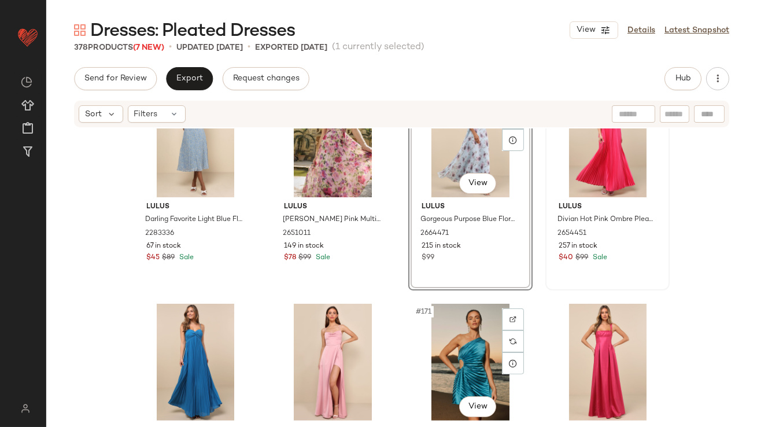
scroll to position [9239, 0]
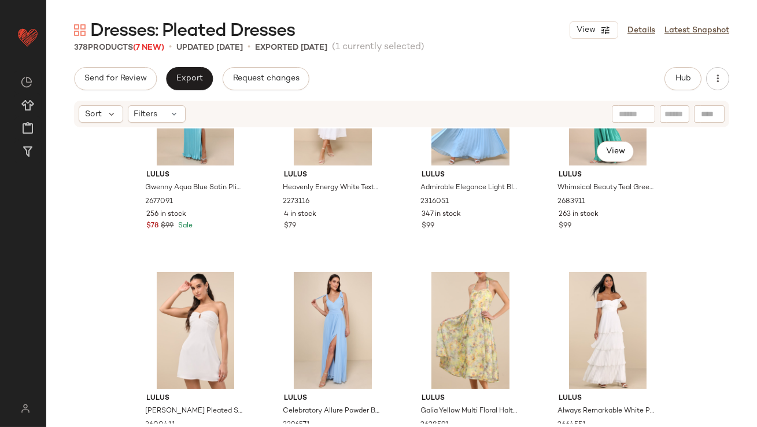
scroll to position [10312, 0]
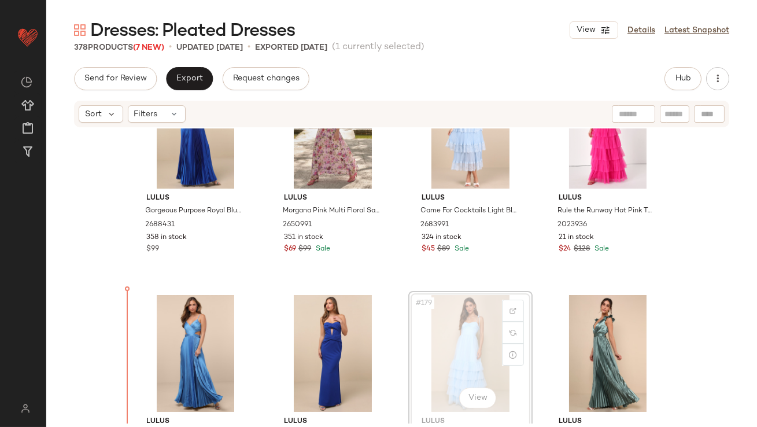
scroll to position [9680, 0]
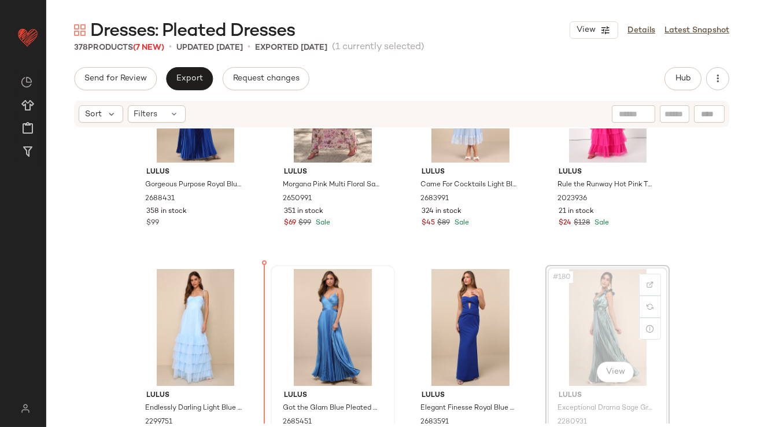
scroll to position [9710, 0]
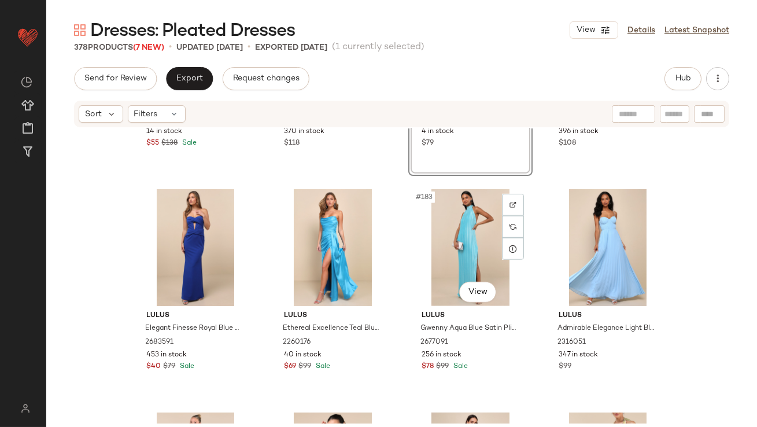
scroll to position [10073, 0]
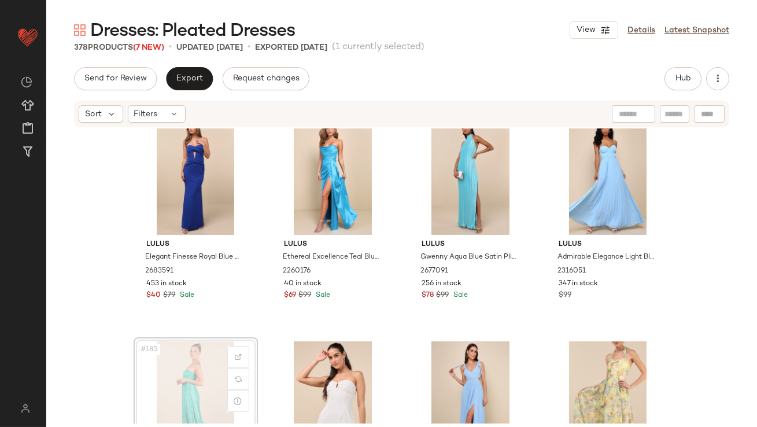
scroll to position [10074, 0]
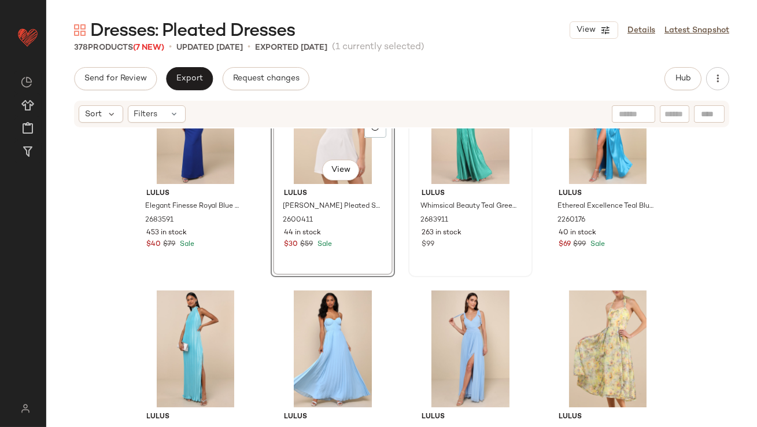
scroll to position [10139, 0]
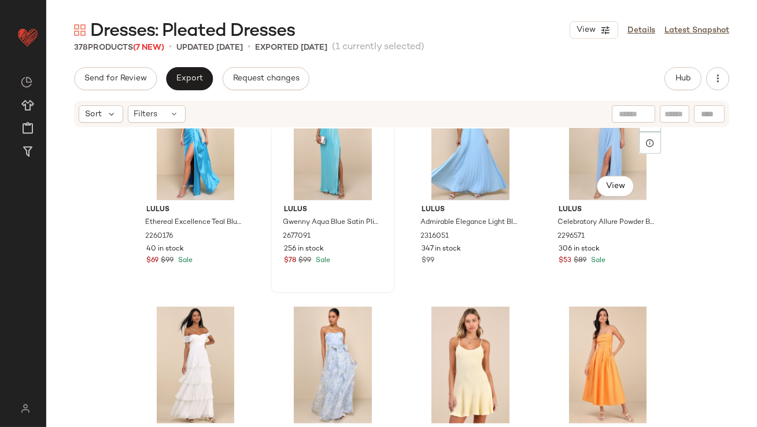
scroll to position [10352, 0]
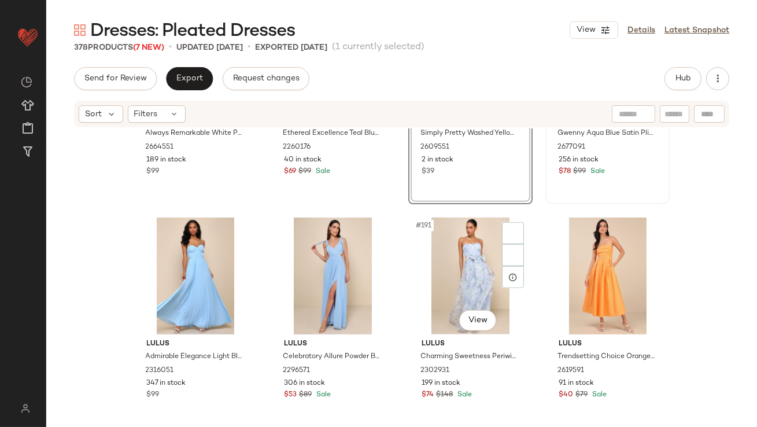
scroll to position [10433, 0]
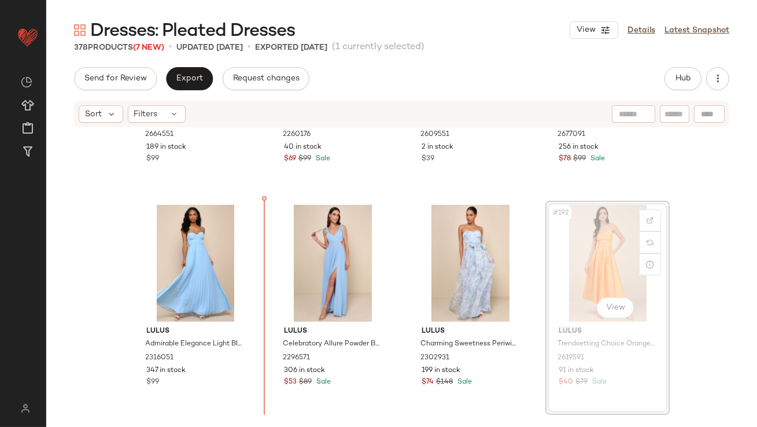
drag, startPoint x: 583, startPoint y: 234, endPoint x: 575, endPoint y: 234, distance: 8.1
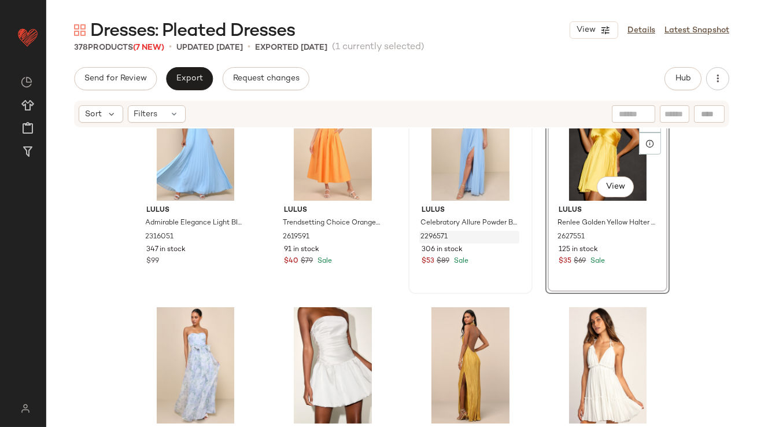
scroll to position [10583, 0]
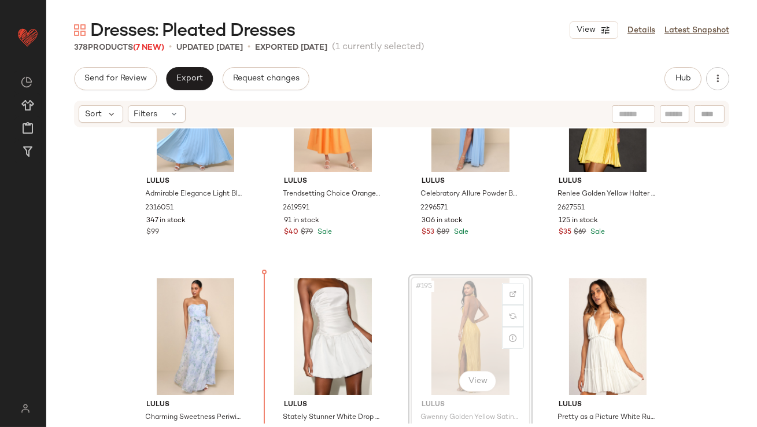
drag, startPoint x: 465, startPoint y: 328, endPoint x: 443, endPoint y: 328, distance: 22.0
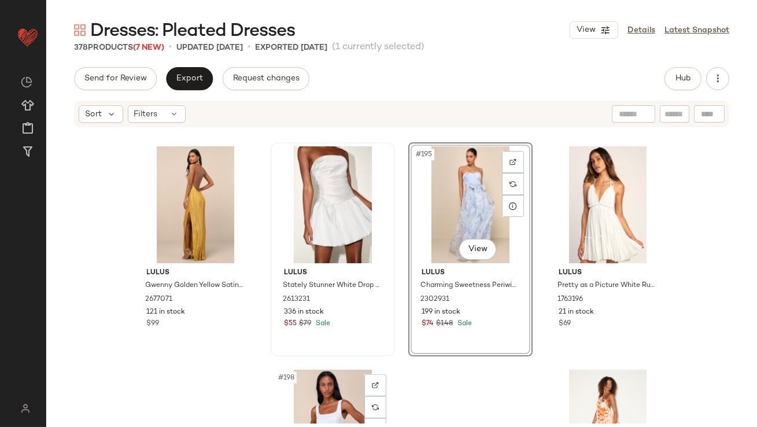
scroll to position [10790, 0]
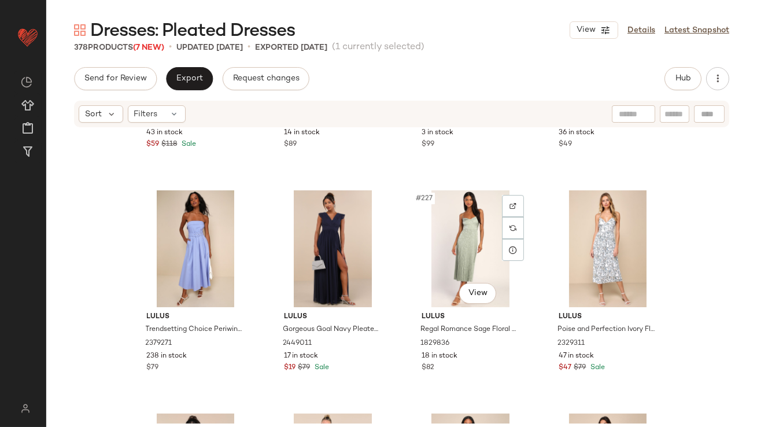
scroll to position [12507, 0]
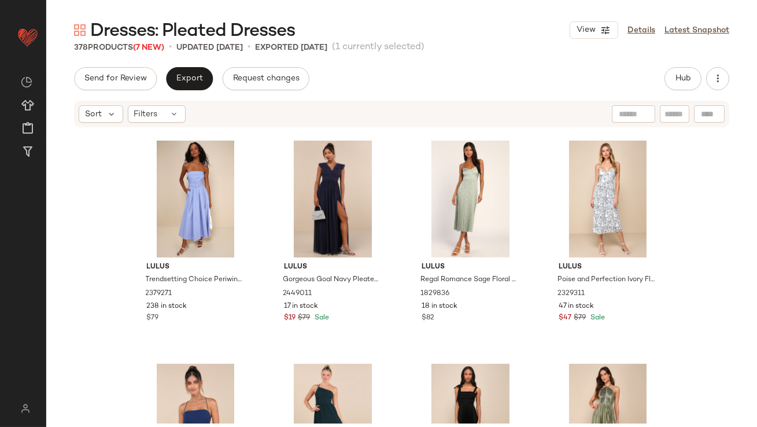
drag, startPoint x: 757, startPoint y: 305, endPoint x: 754, endPoint y: 87, distance: 218.1
click at [754, 87] on div "Send for Review Export Request changes Hub Sort Filters Lulus Trendsetting Choi…" at bounding box center [401, 271] width 711 height 408
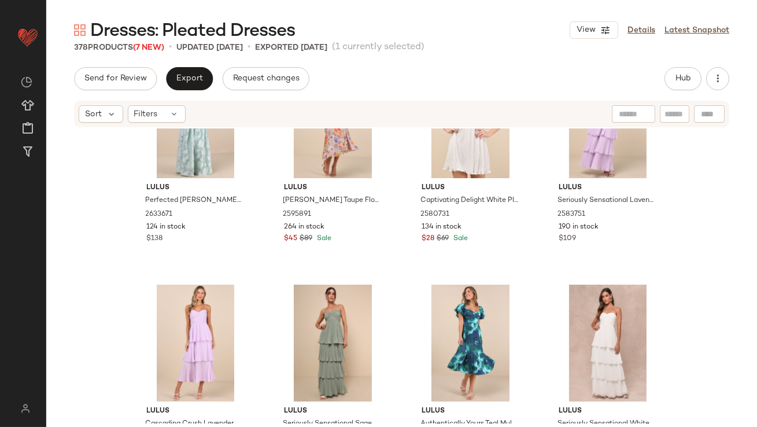
scroll to position [6883, 0]
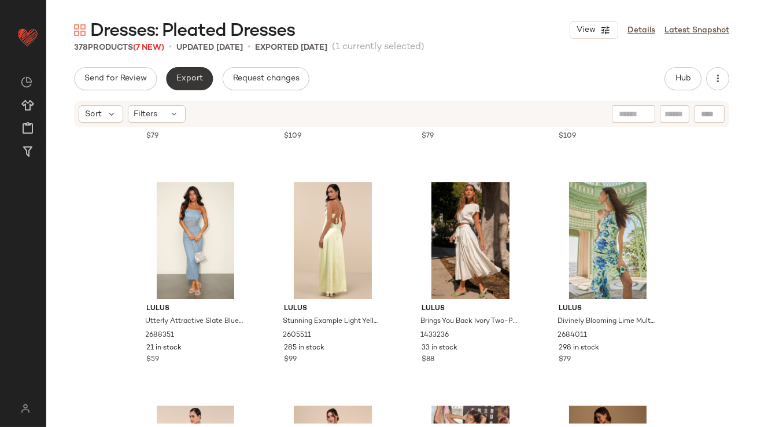
click at [182, 88] on button "Export" at bounding box center [189, 78] width 47 height 23
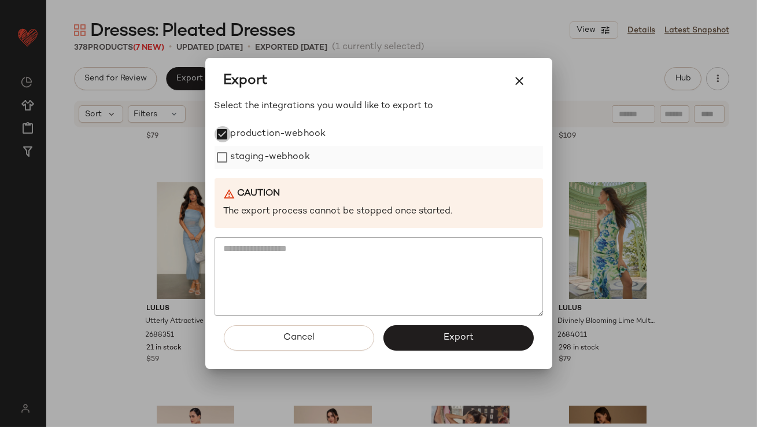
click at [229, 149] on div "staging-webhook" at bounding box center [379, 157] width 329 height 23
click at [256, 160] on label "staging-webhook" at bounding box center [270, 157] width 79 height 23
click at [451, 330] on button "Export" at bounding box center [458, 337] width 150 height 25
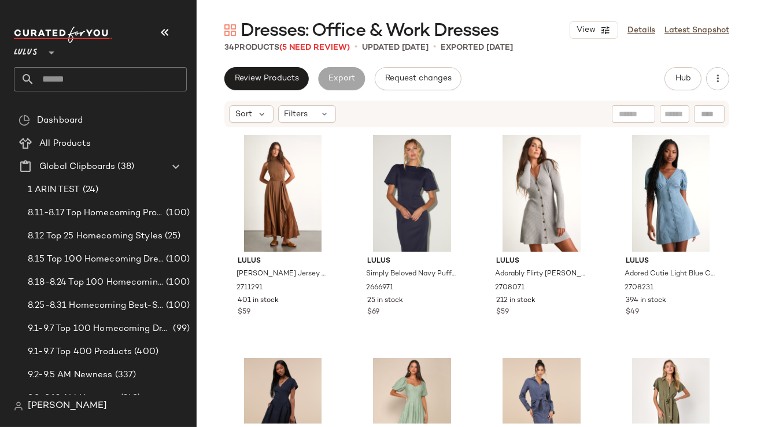
click at [169, 34] on icon "button" at bounding box center [165, 32] width 14 height 14
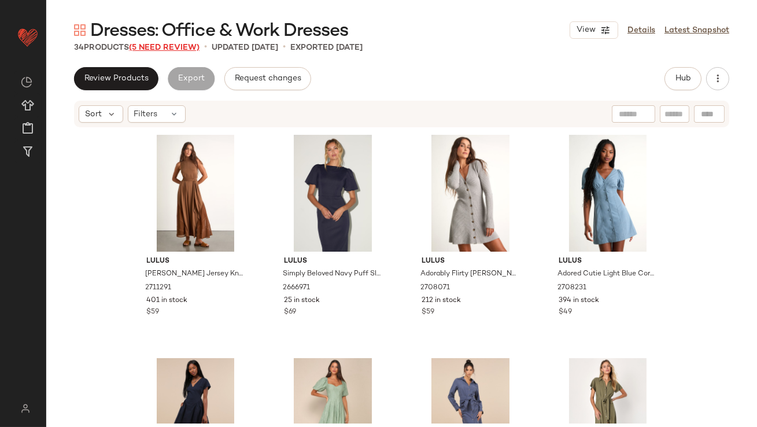
click at [190, 45] on span "(5 Need Review)" at bounding box center [164, 47] width 71 height 9
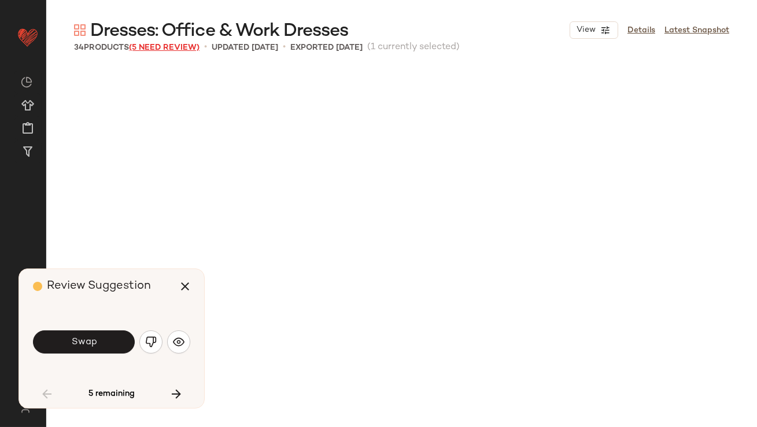
scroll to position [679, 0]
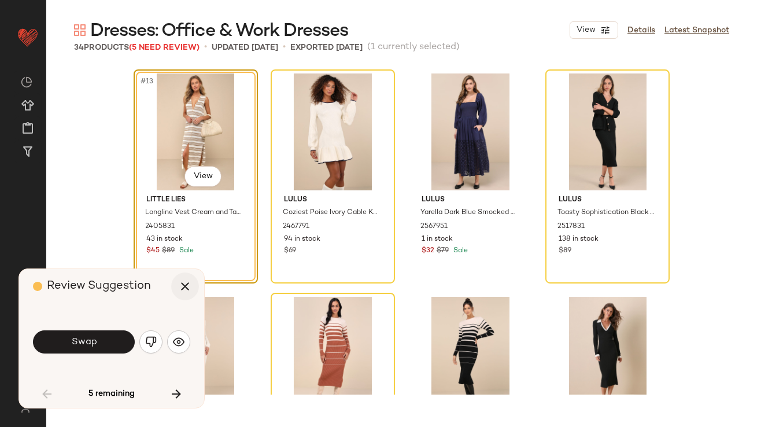
click at [186, 289] on icon "button" at bounding box center [185, 286] width 14 height 14
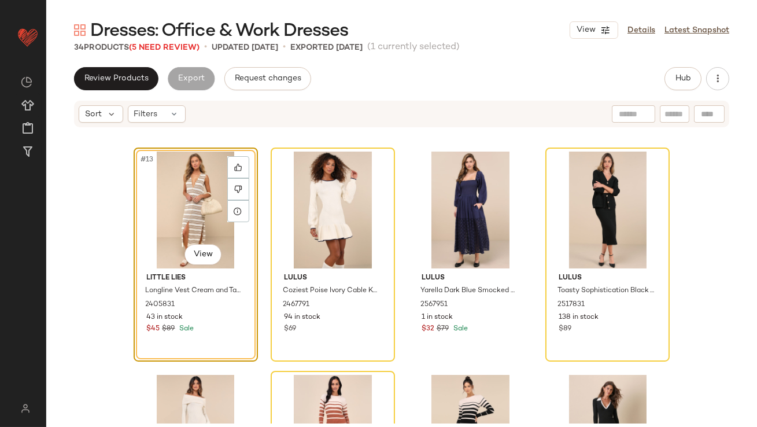
scroll to position [722, 0]
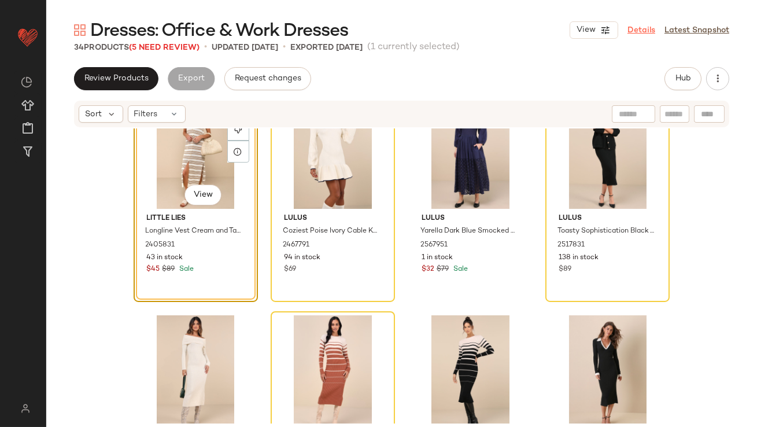
click at [643, 32] on link "Details" at bounding box center [642, 30] width 28 height 12
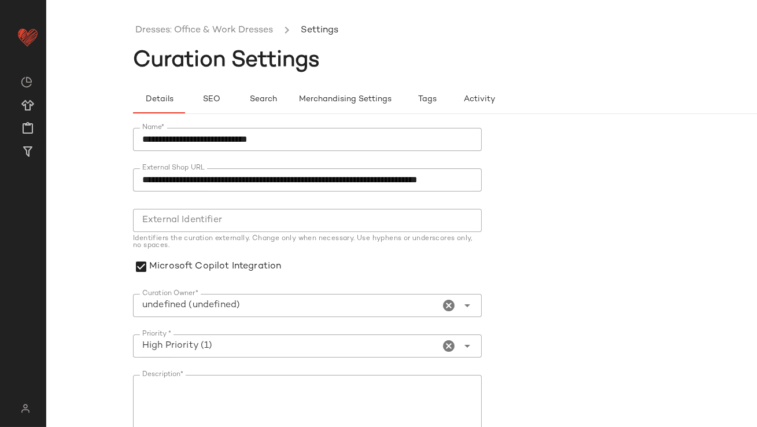
click at [445, 308] on icon "Clear Curation Owner*" at bounding box center [449, 305] width 14 height 14
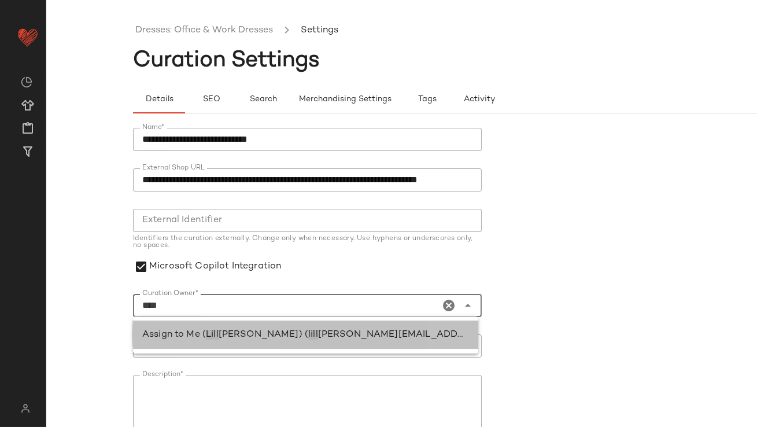
click at [344, 334] on span "[PERSON_NAME][EMAIL_ADDRESS][PERSON_NAME][DOMAIN_NAME])" at bounding box center [484, 335] width 333 height 10
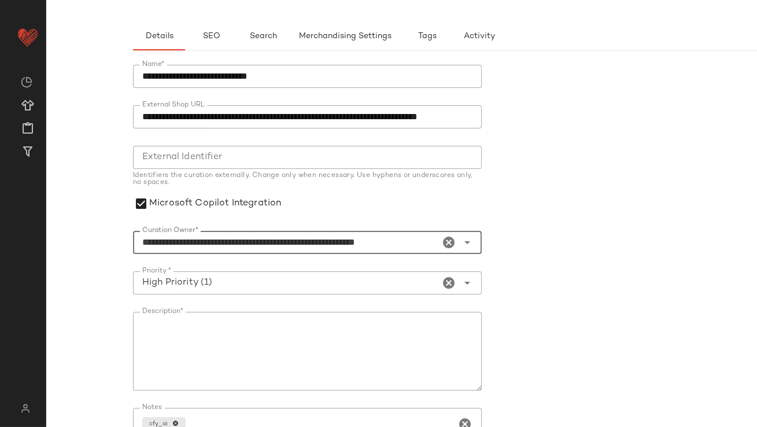
scroll to position [179, 0]
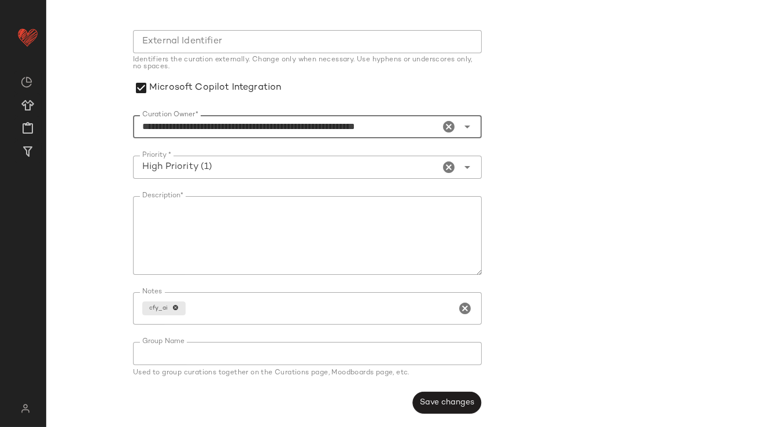
type input "**********"
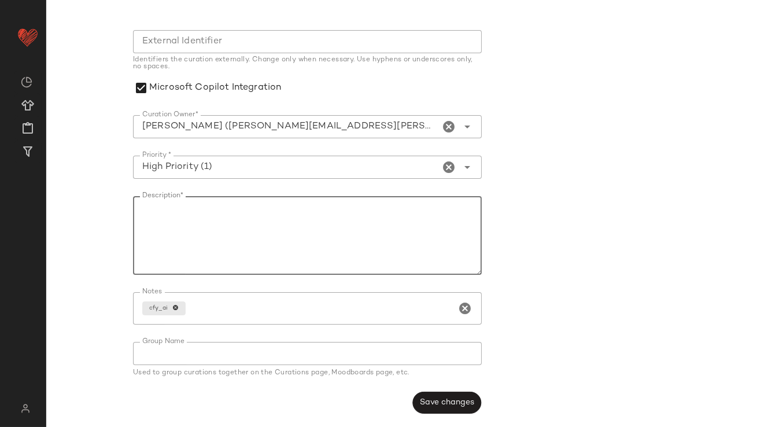
drag, startPoint x: 311, startPoint y: 226, endPoint x: 104, endPoint y: 223, distance: 207.7
click at [105, 224] on div "**********" at bounding box center [378, 223] width 757 height 408
drag, startPoint x: 216, startPoint y: 208, endPoint x: 89, endPoint y: 208, distance: 126.7
click at [90, 208] on div "**********" at bounding box center [378, 223] width 757 height 408
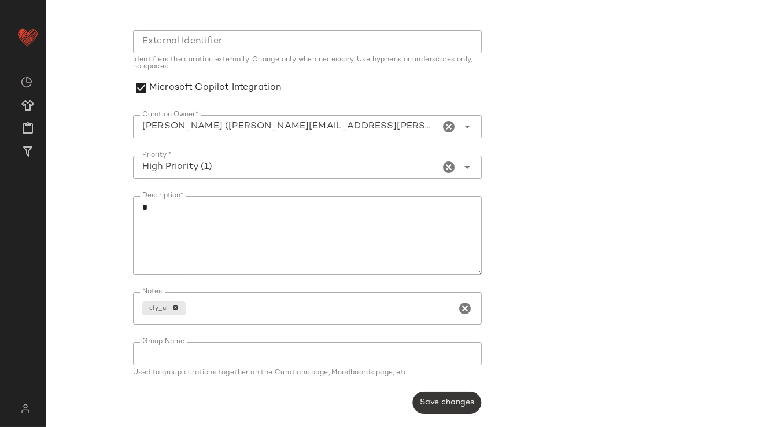
click at [430, 393] on button "Save changes" at bounding box center [446, 403] width 69 height 22
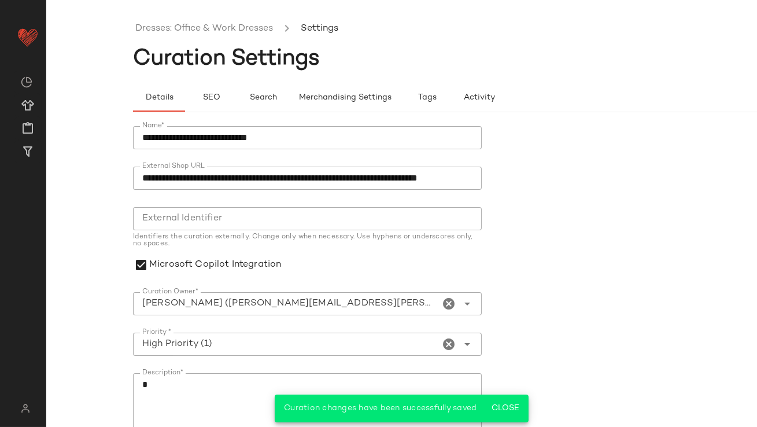
scroll to position [0, 0]
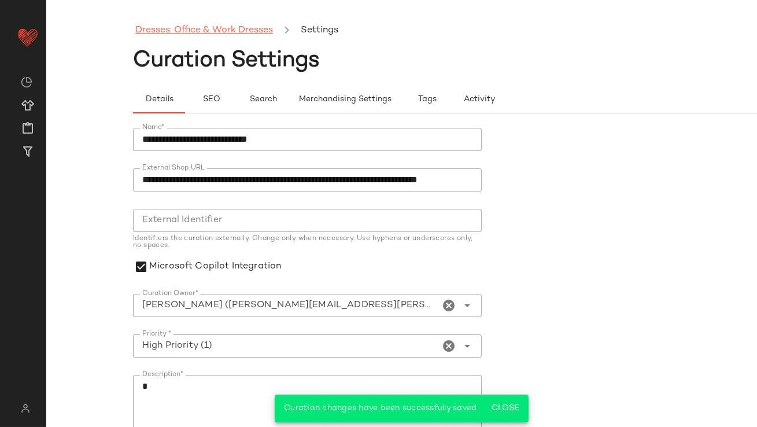
click at [209, 28] on link "Dresses: Office & Work Dresses" at bounding box center [204, 30] width 138 height 15
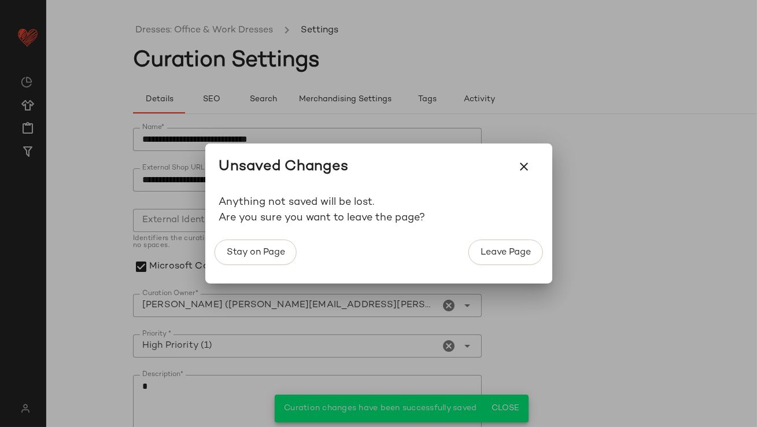
click at [461, 247] on div "Stay on Page Leave Page" at bounding box center [379, 259] width 338 height 49
click at [470, 247] on button "Leave Page" at bounding box center [506, 251] width 74 height 25
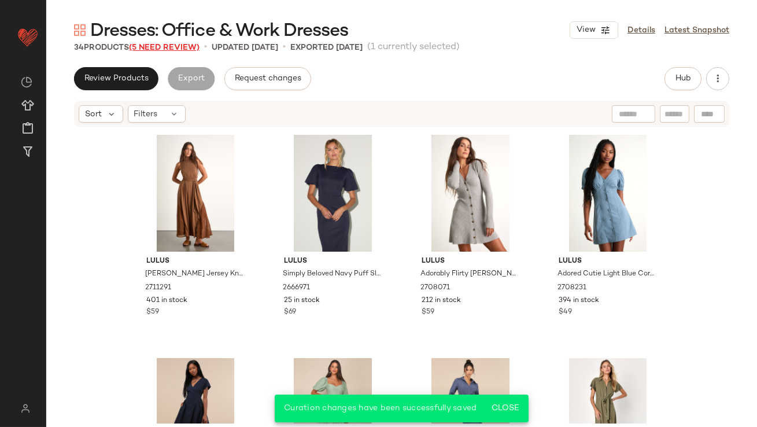
click at [146, 45] on span "(5 Need Review)" at bounding box center [164, 47] width 71 height 9
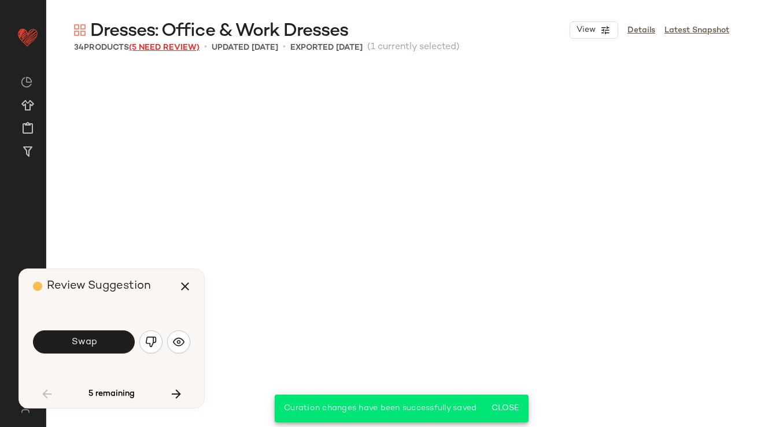
scroll to position [679, 0]
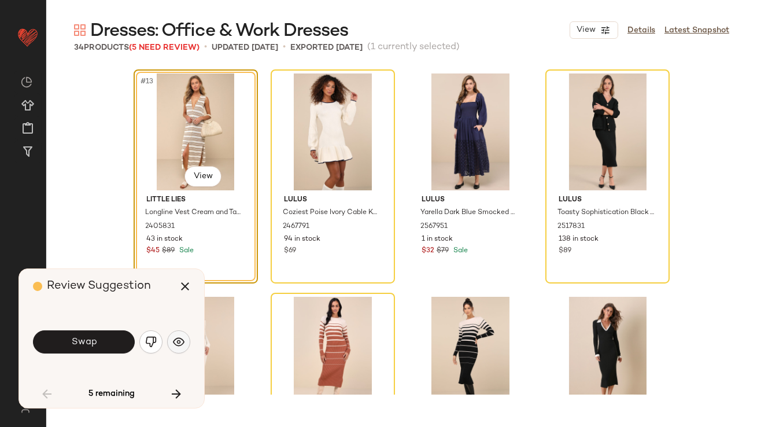
click at [172, 345] on button "button" at bounding box center [178, 341] width 23 height 23
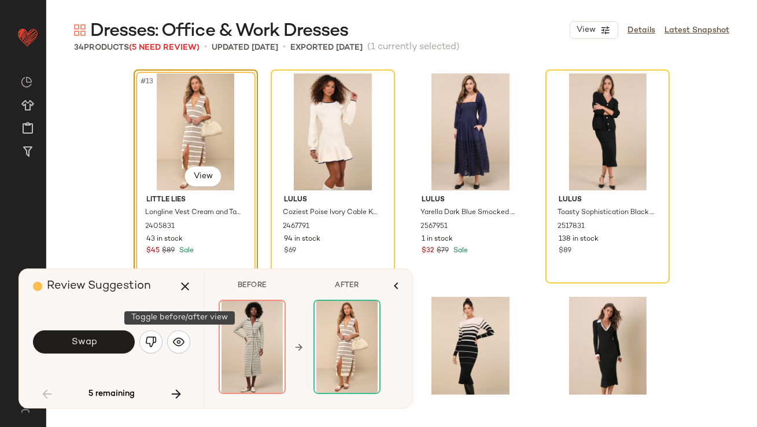
click at [154, 341] on img "button" at bounding box center [151, 342] width 12 height 12
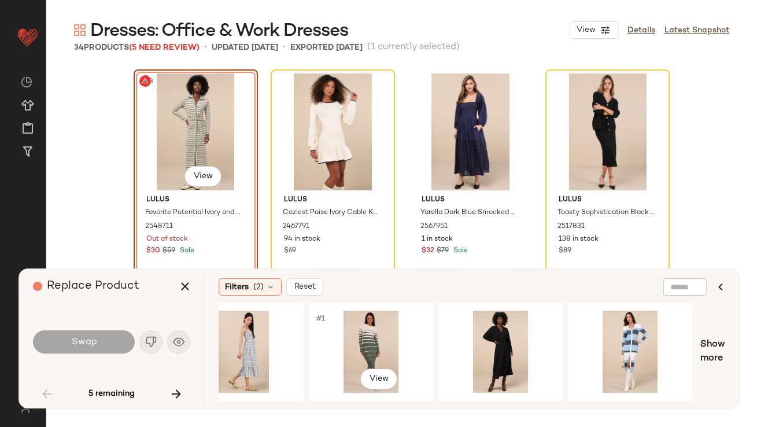
scroll to position [0, 532]
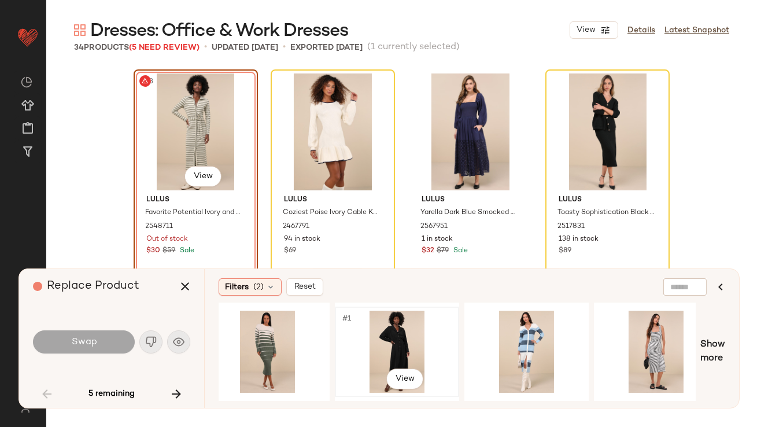
click at [403, 344] on div "#1 View" at bounding box center [397, 352] width 116 height 82
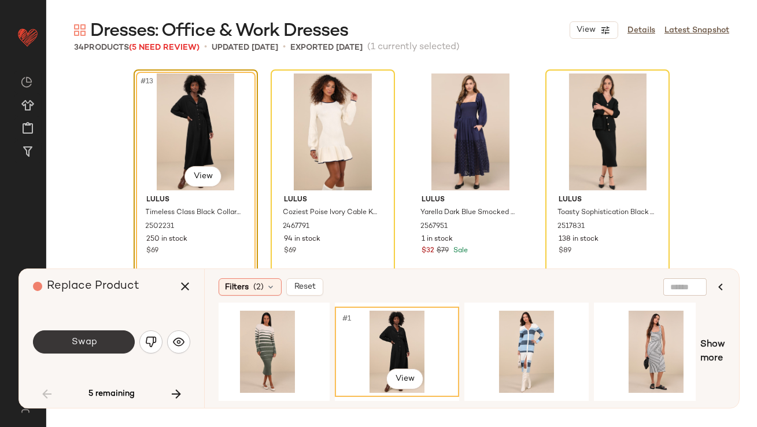
click at [88, 337] on span "Swap" at bounding box center [84, 342] width 26 height 11
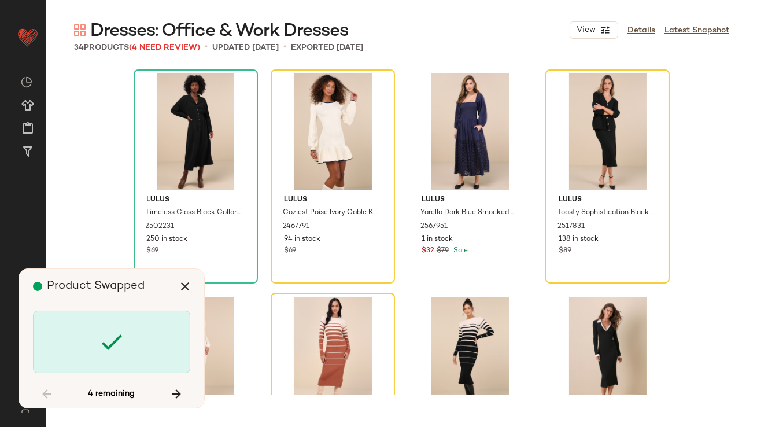
scroll to position [670, 0]
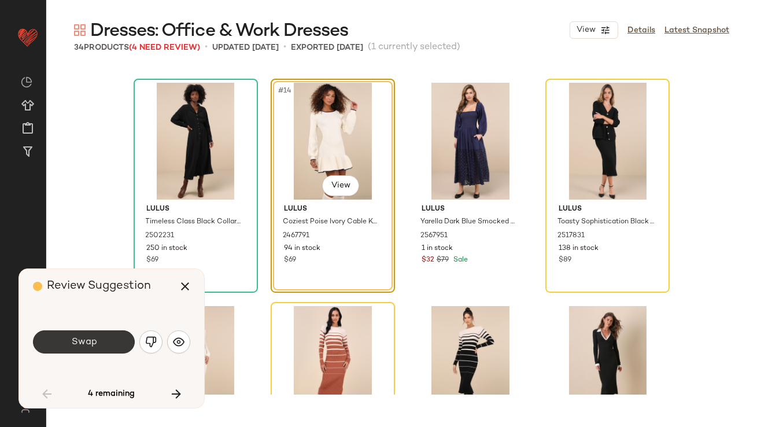
click at [88, 337] on span "Swap" at bounding box center [84, 342] width 26 height 11
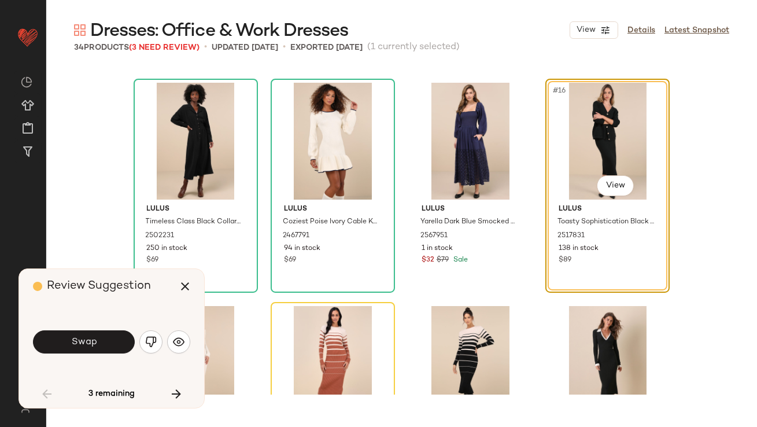
click at [150, 341] on img "button" at bounding box center [151, 342] width 12 height 12
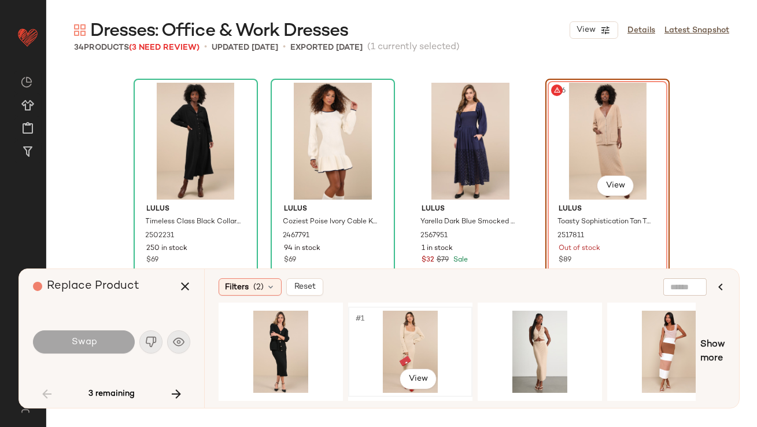
click at [429, 346] on div "#1 View" at bounding box center [410, 352] width 116 height 82
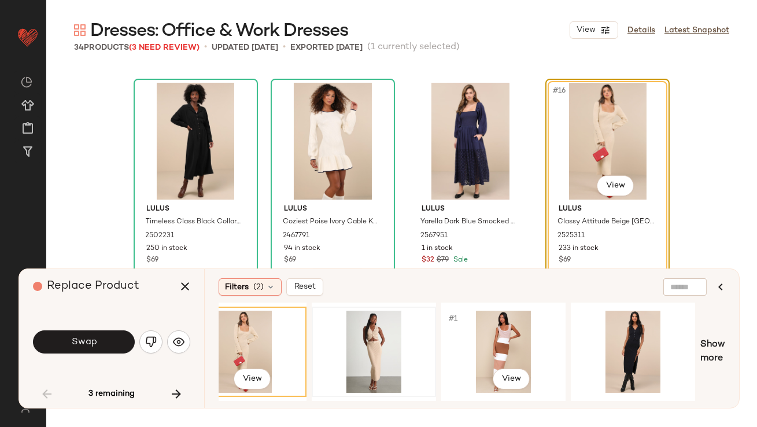
scroll to position [0, 202]
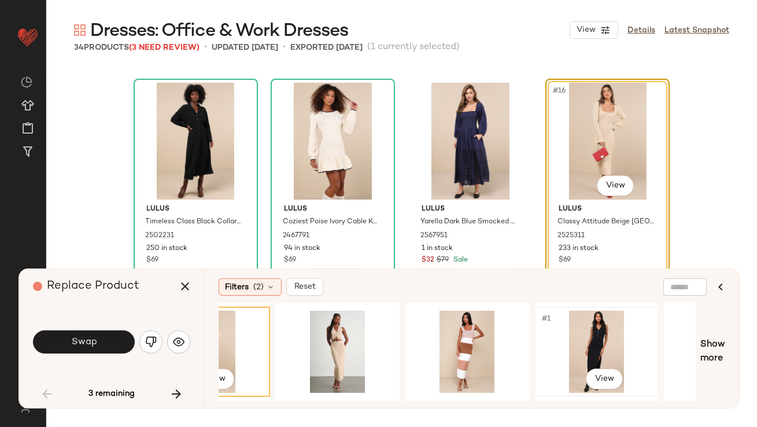
click at [570, 329] on div "#1 View" at bounding box center [597, 352] width 116 height 82
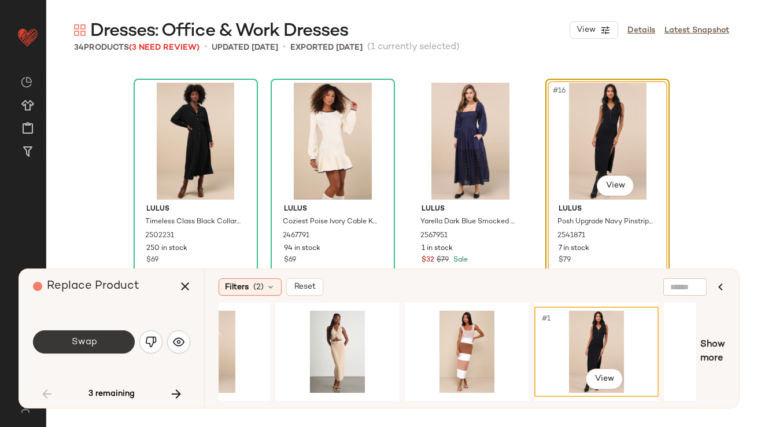
click at [106, 342] on button "Swap" at bounding box center [84, 341] width 102 height 23
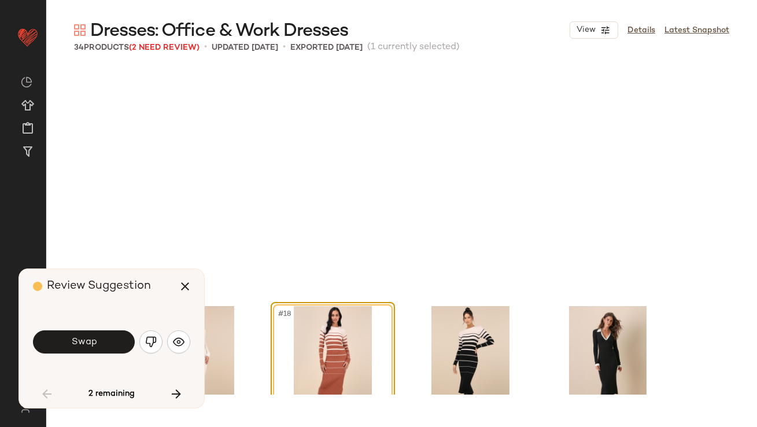
scroll to position [893, 0]
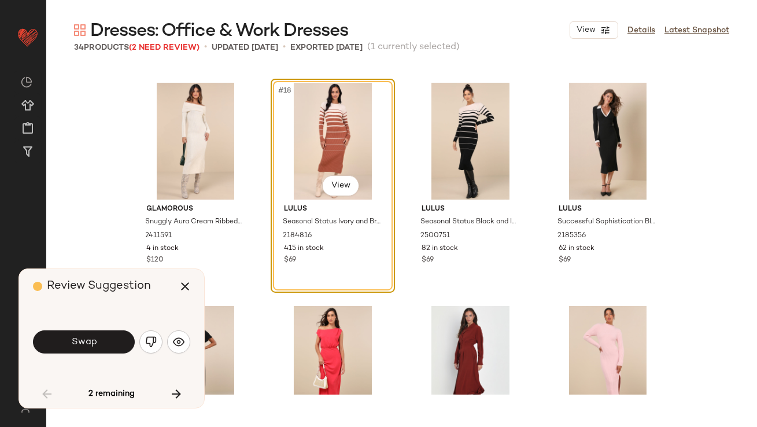
click at [106, 342] on button "Swap" at bounding box center [84, 341] width 102 height 23
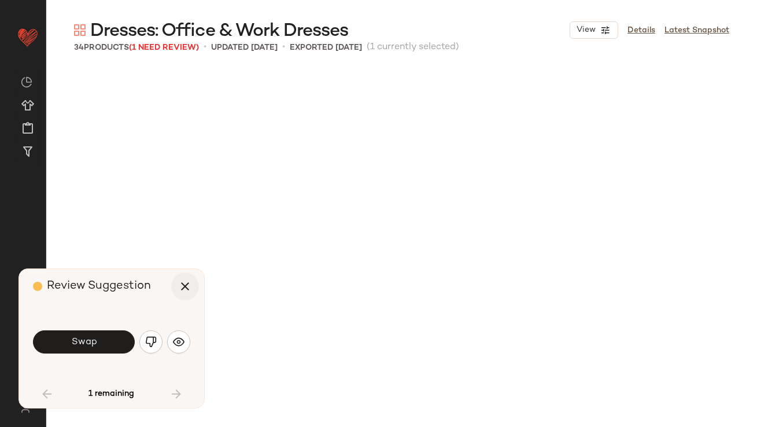
scroll to position [1562, 0]
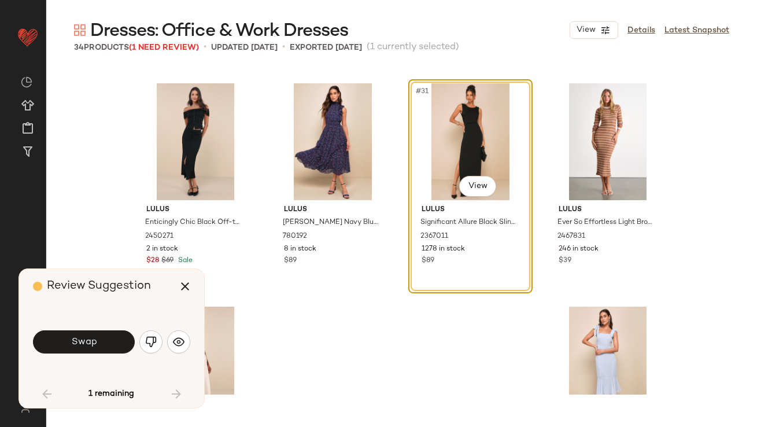
click at [122, 336] on button "Swap" at bounding box center [84, 341] width 102 height 23
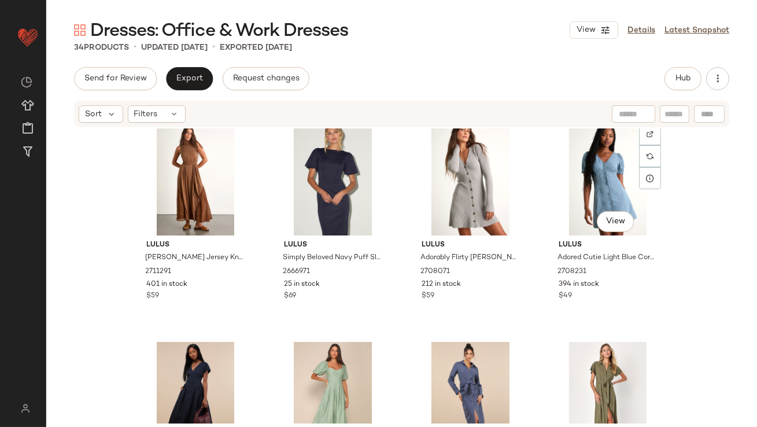
scroll to position [17, 0]
click at [678, 82] on span "Hub" at bounding box center [683, 78] width 16 height 9
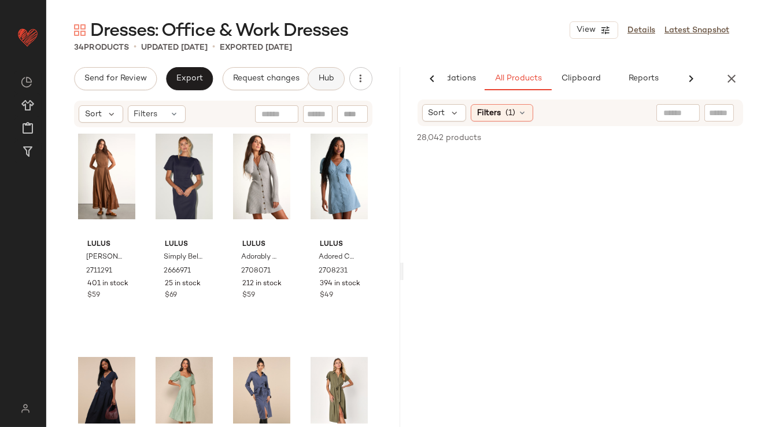
scroll to position [0, 65]
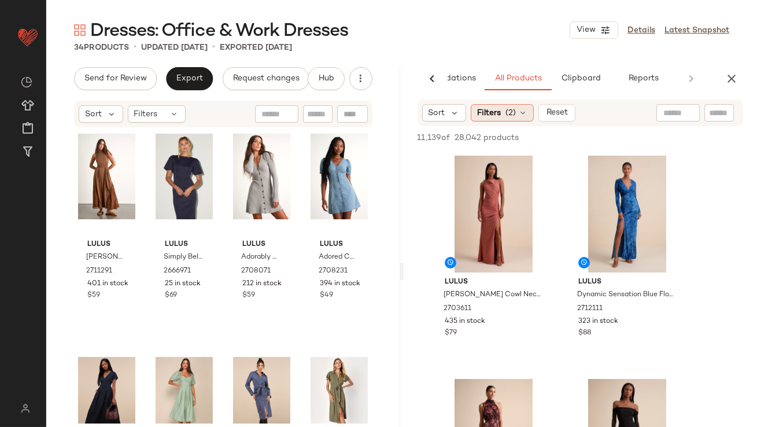
click at [516, 115] on div "Filters (2)" at bounding box center [502, 112] width 63 height 17
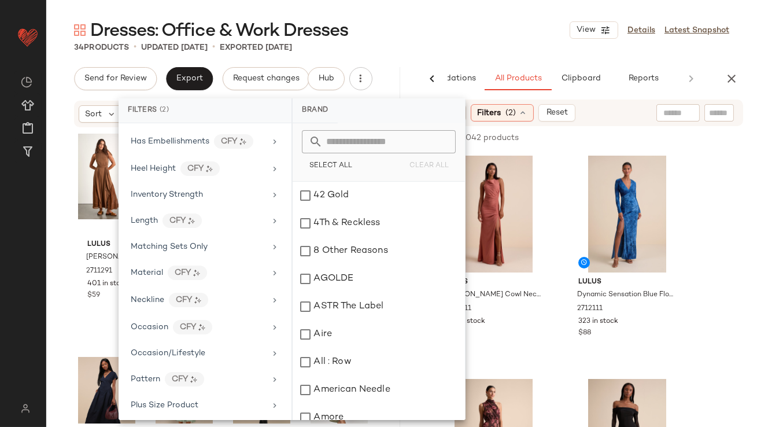
scroll to position [445, 0]
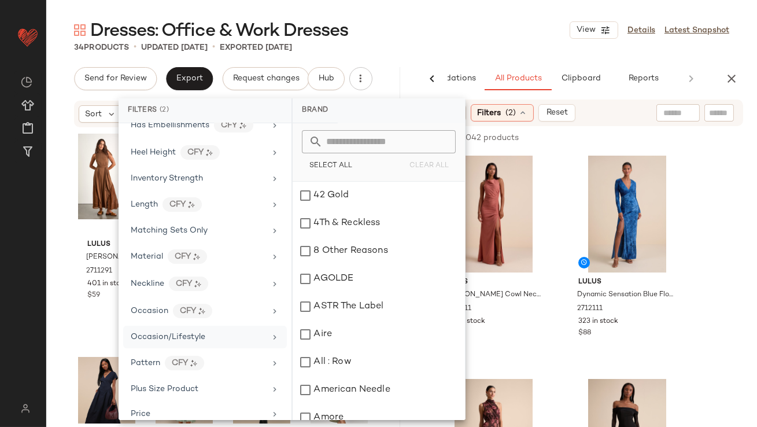
click at [158, 333] on span "Occasion/Lifestyle" at bounding box center [168, 337] width 75 height 9
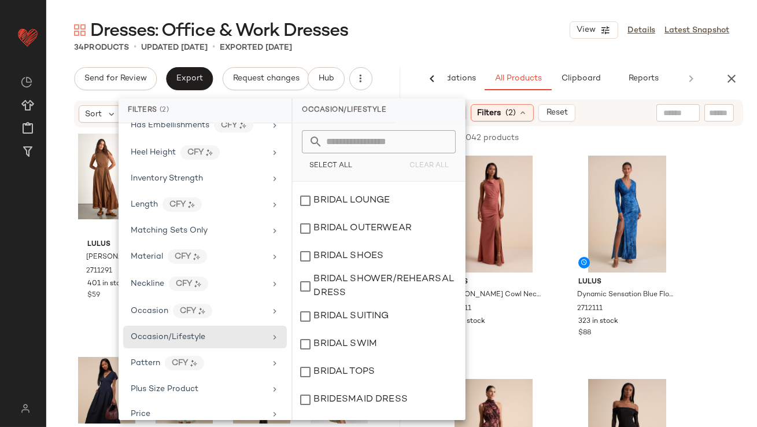
scroll to position [404, 0]
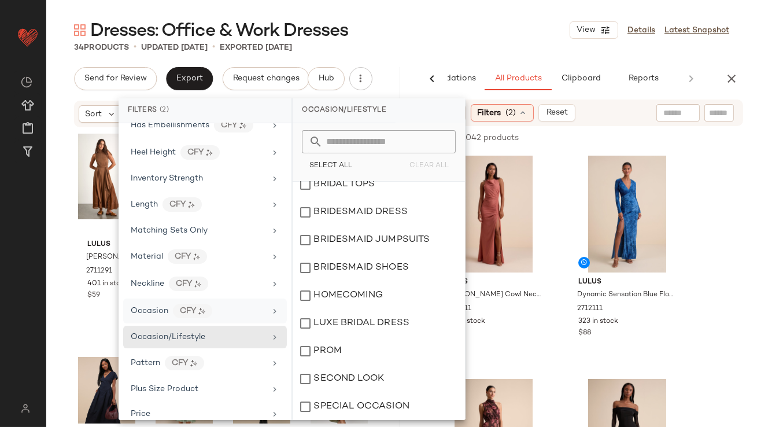
click at [150, 309] on span "Occasion" at bounding box center [150, 311] width 38 height 9
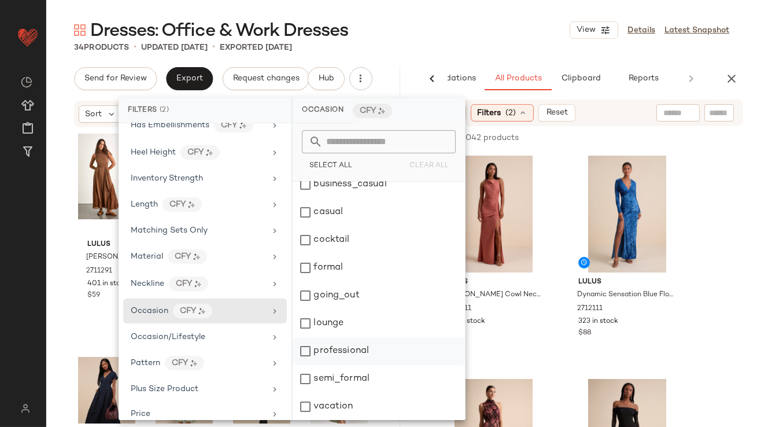
scroll to position [39, 0]
click at [313, 268] on div "formal" at bounding box center [379, 268] width 172 height 28
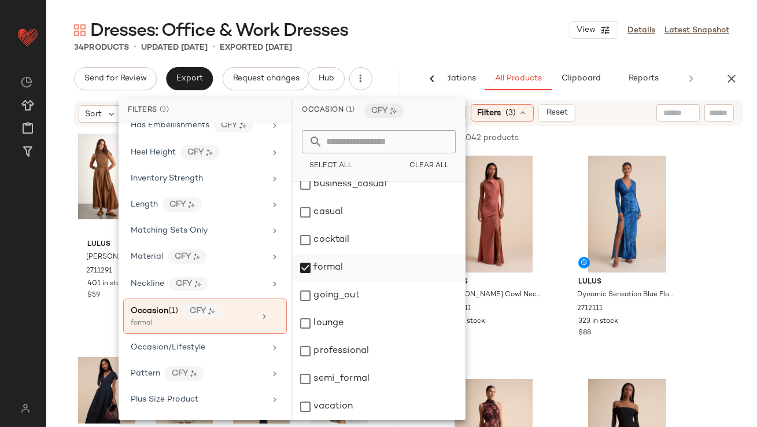
click at [313, 268] on div "formal" at bounding box center [379, 268] width 172 height 28
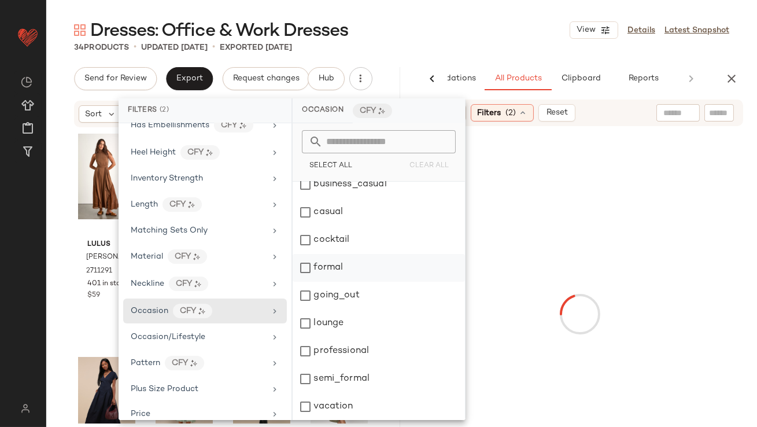
scroll to position [0, 0]
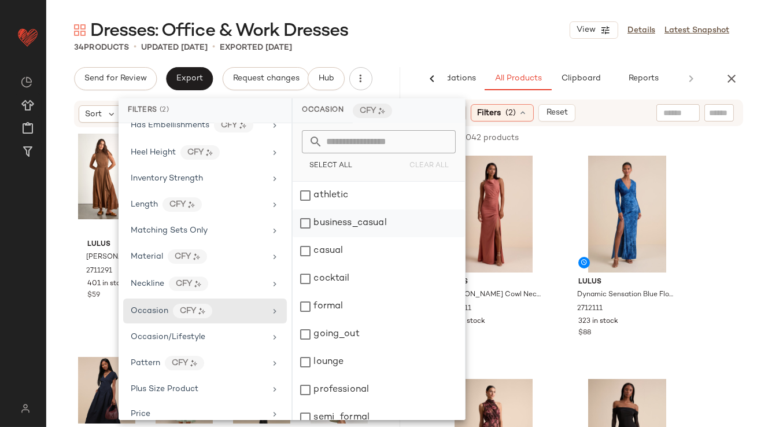
click at [314, 223] on div "business_casual" at bounding box center [379, 223] width 172 height 28
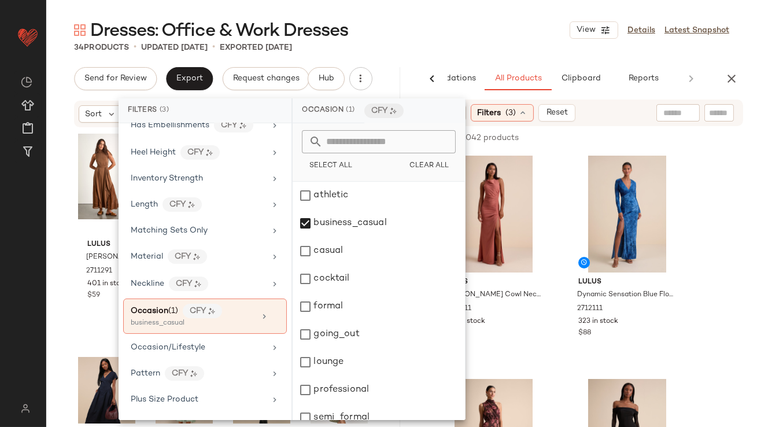
click at [464, 52] on div "34 Products • updated Sep 10th • Exported Aug 27th" at bounding box center [401, 48] width 711 height 12
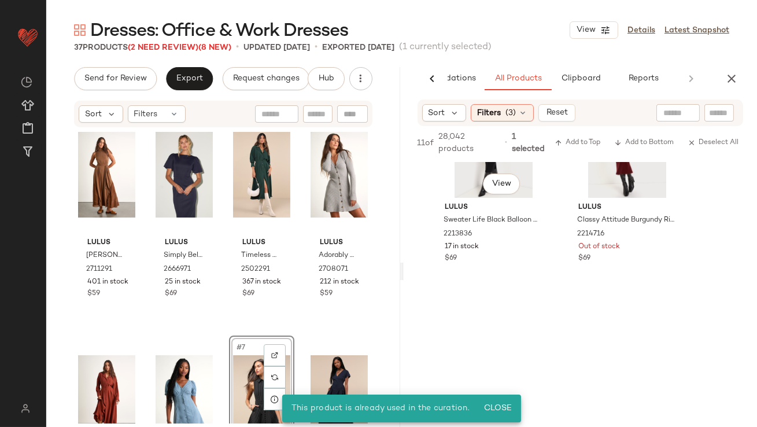
scroll to position [868, 0]
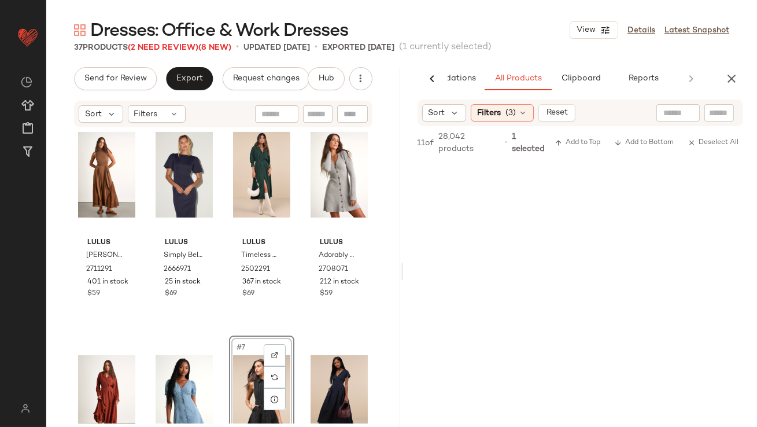
click at [725, 76] on icon "button" at bounding box center [732, 79] width 14 height 14
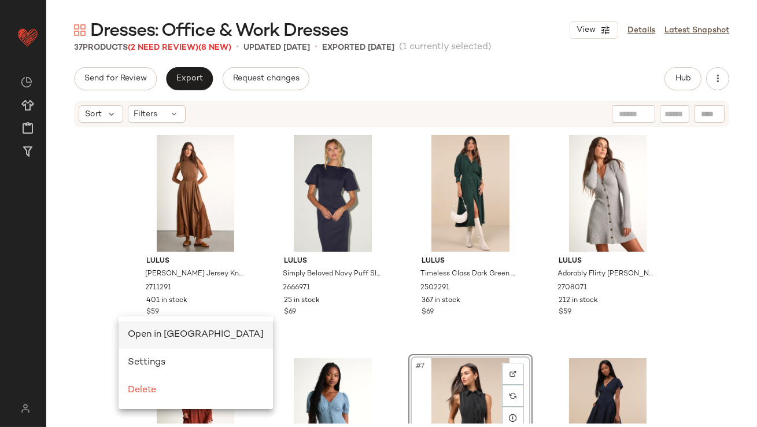
scroll to position [0, 0]
click at [144, 330] on span "Open in Split View" at bounding box center [196, 335] width 136 height 10
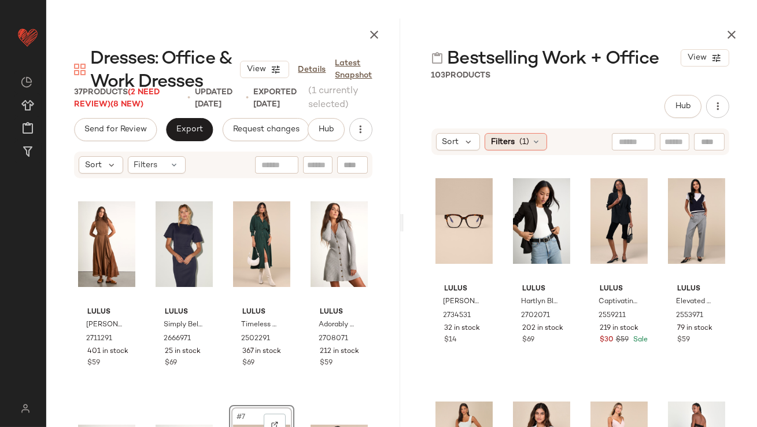
click at [538, 139] on icon at bounding box center [536, 141] width 9 height 9
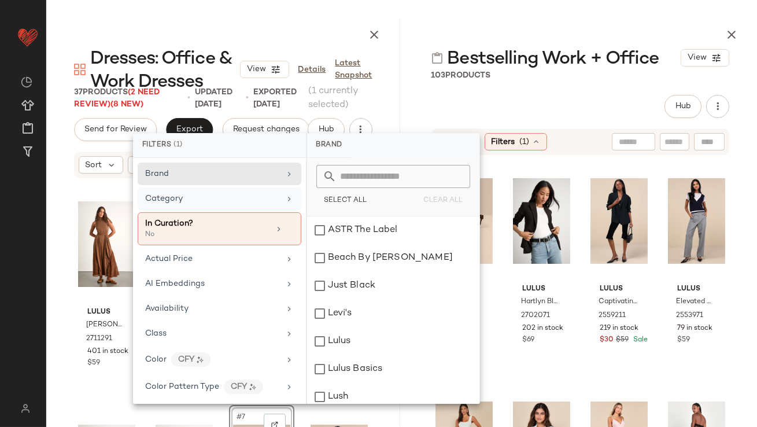
click at [203, 202] on div "Category" at bounding box center [212, 199] width 135 height 12
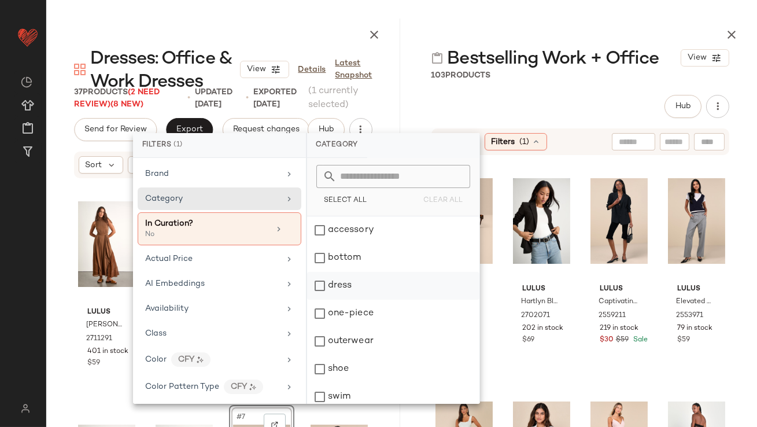
click at [338, 290] on div "dress" at bounding box center [393, 286] width 172 height 28
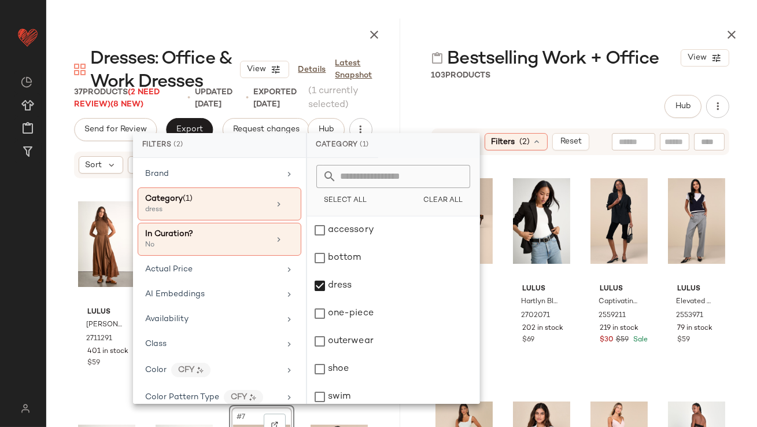
click at [599, 80] on div "103 Products" at bounding box center [581, 75] width 354 height 12
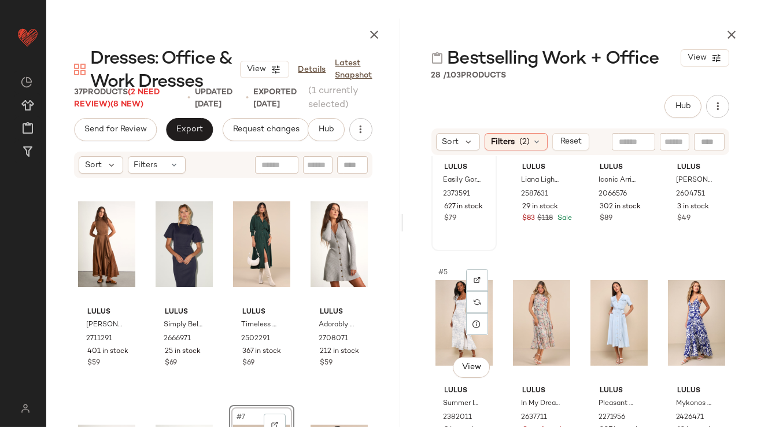
scroll to position [123, 0]
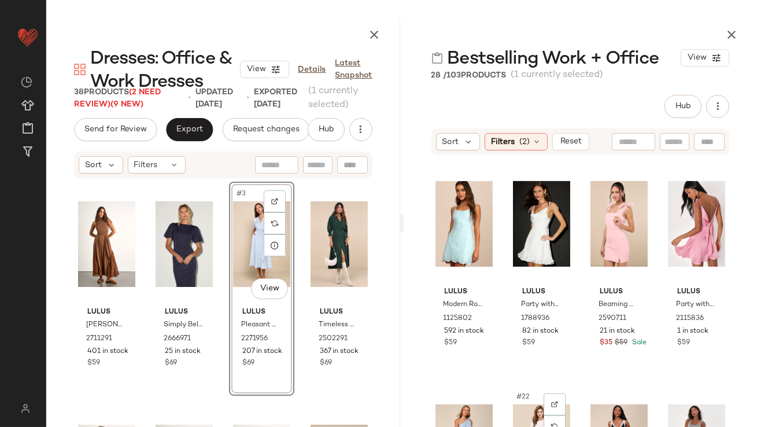
scroll to position [1009, 0]
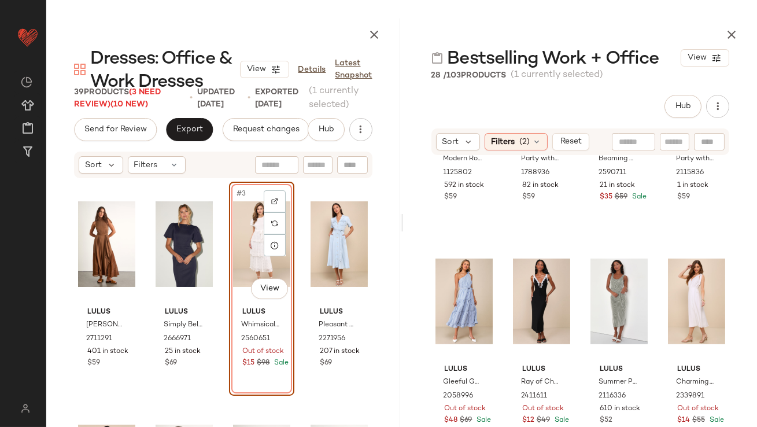
scroll to position [1047, 0]
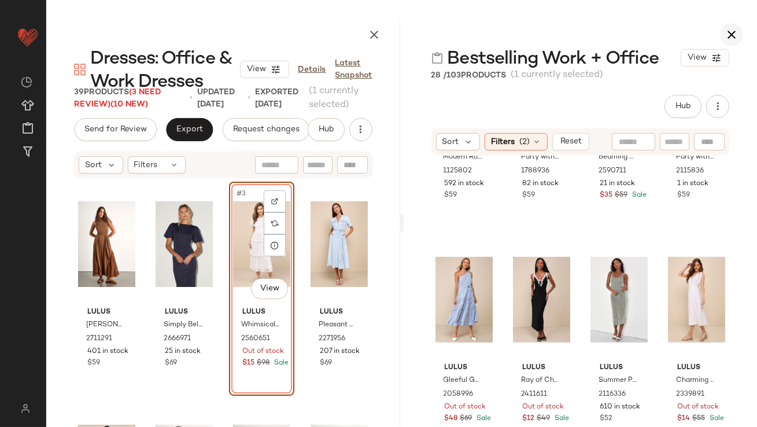
click at [724, 42] on button "button" at bounding box center [731, 34] width 23 height 23
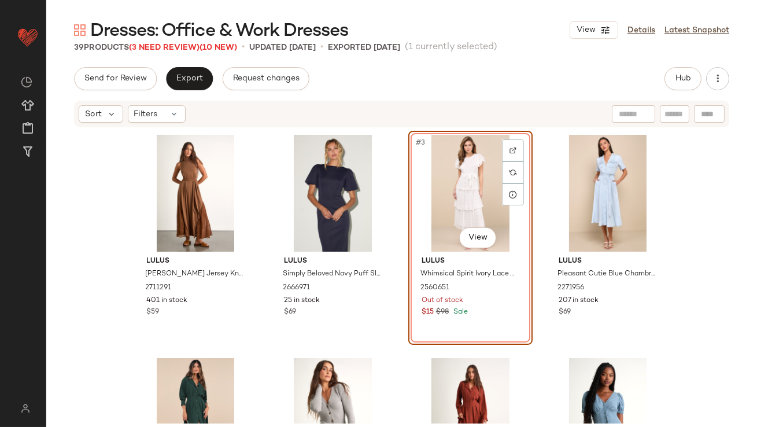
click at [436, 180] on div "#3 View" at bounding box center [470, 193] width 116 height 117
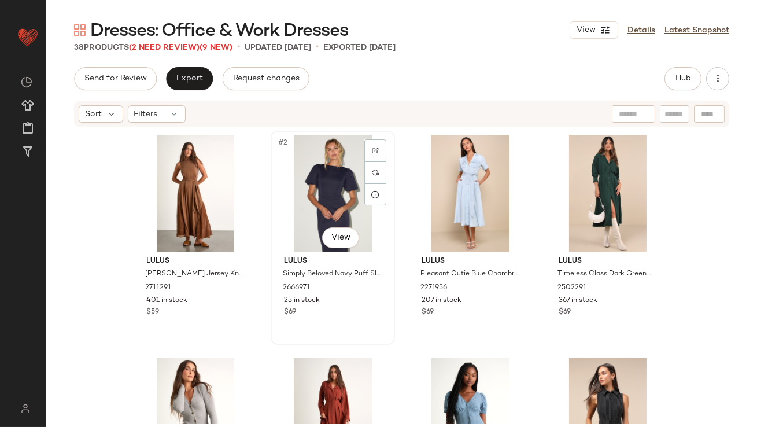
scroll to position [254, 0]
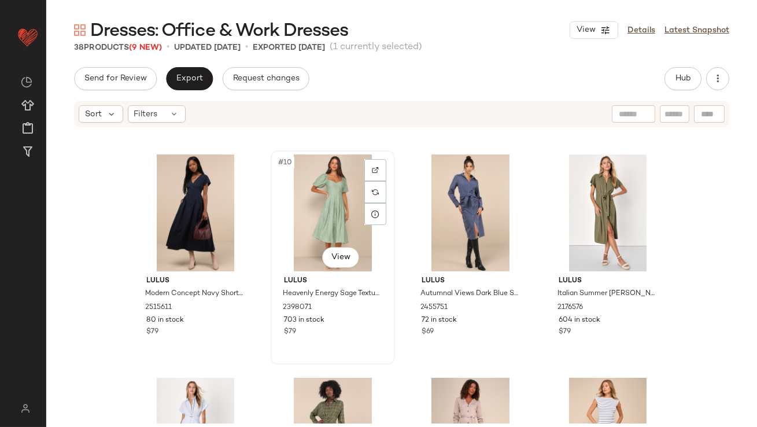
scroll to position [606, 0]
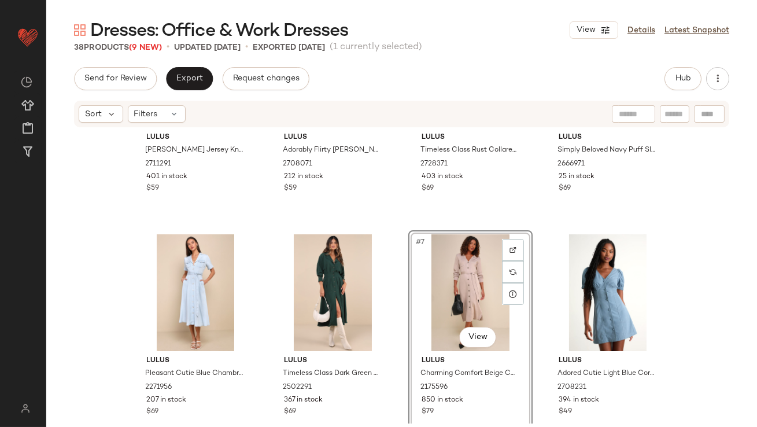
scroll to position [172, 0]
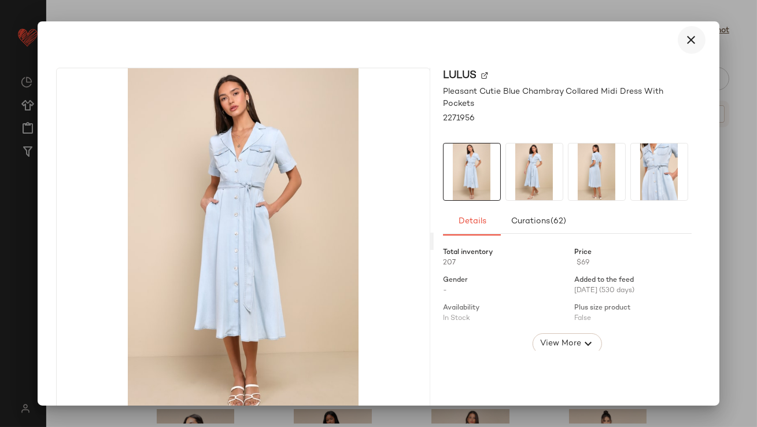
click at [685, 42] on icon "button" at bounding box center [692, 40] width 14 height 14
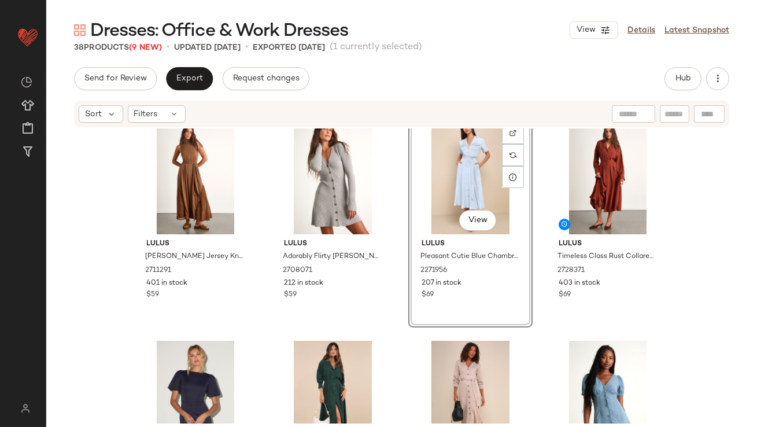
scroll to position [24, 0]
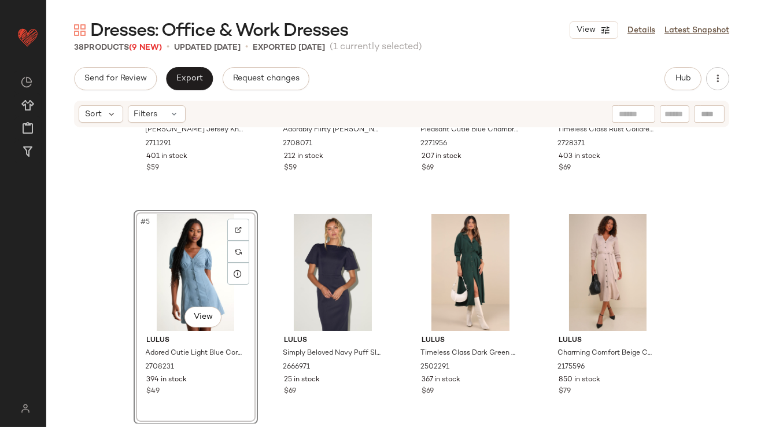
scroll to position [145, 0]
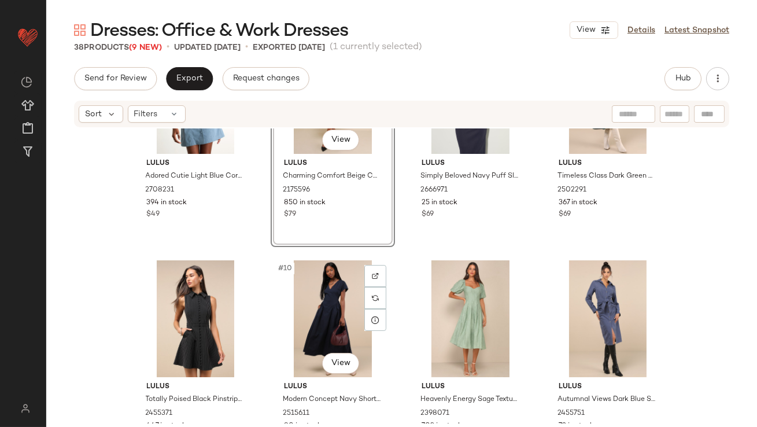
scroll to position [331, 0]
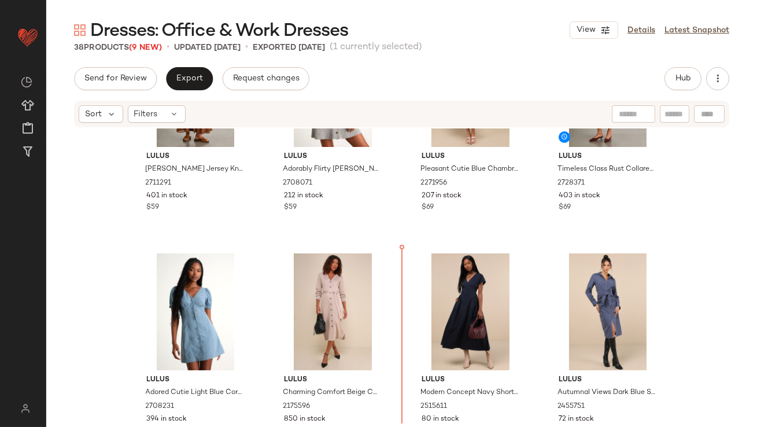
drag, startPoint x: 381, startPoint y: 240, endPoint x: 367, endPoint y: 242, distance: 13.4
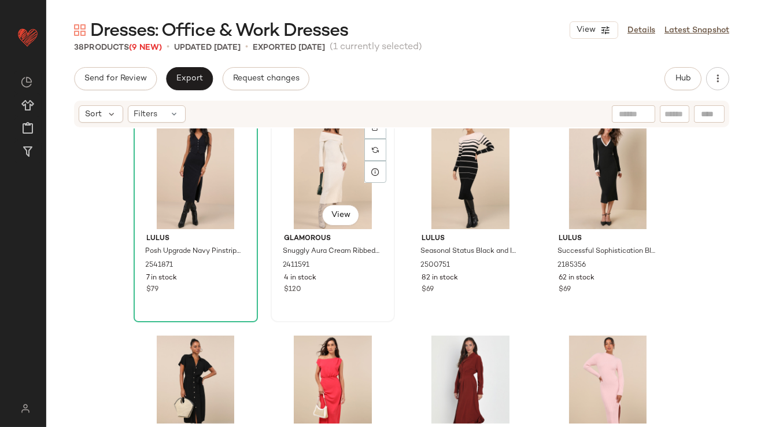
scroll to position [1316, 0]
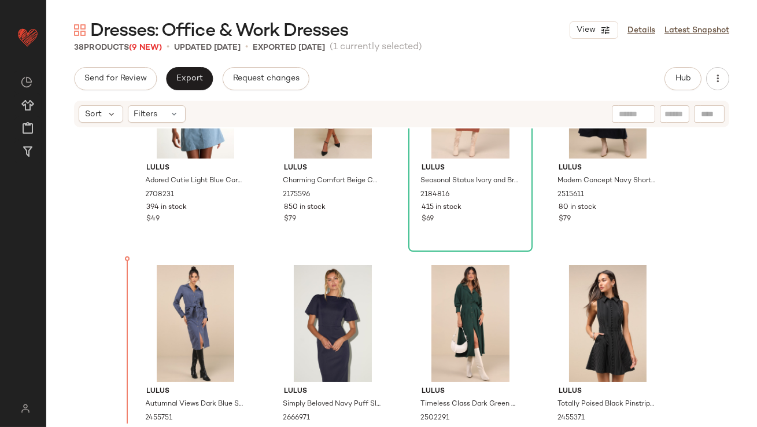
scroll to position [335, 0]
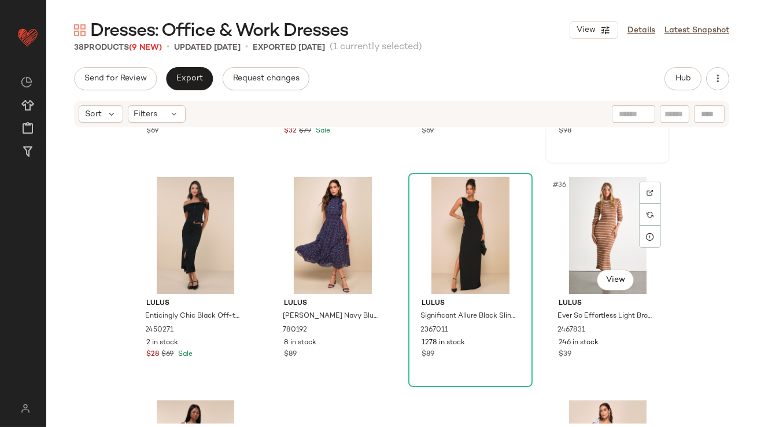
scroll to position [1771, 0]
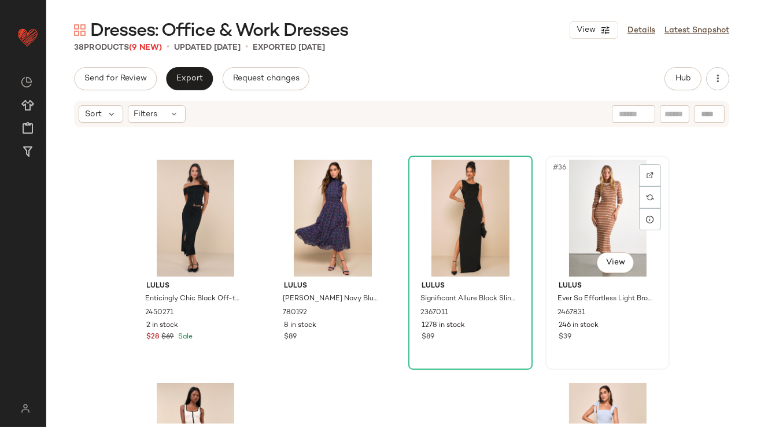
click at [590, 222] on div "#36 View" at bounding box center [608, 218] width 116 height 117
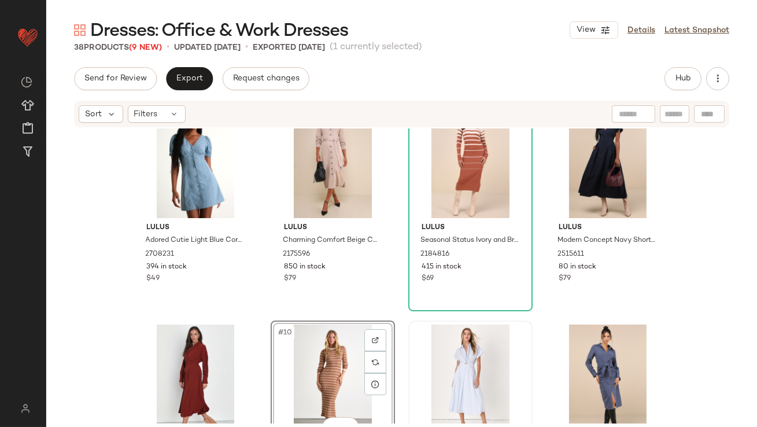
scroll to position [136, 0]
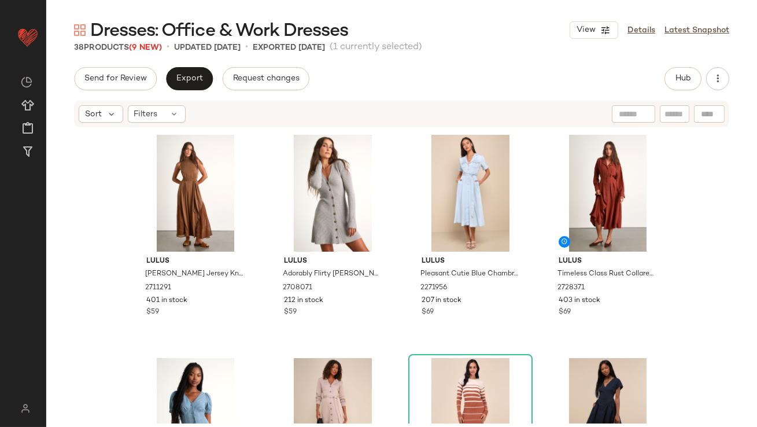
click at [714, 88] on button "button" at bounding box center [717, 78] width 23 height 23
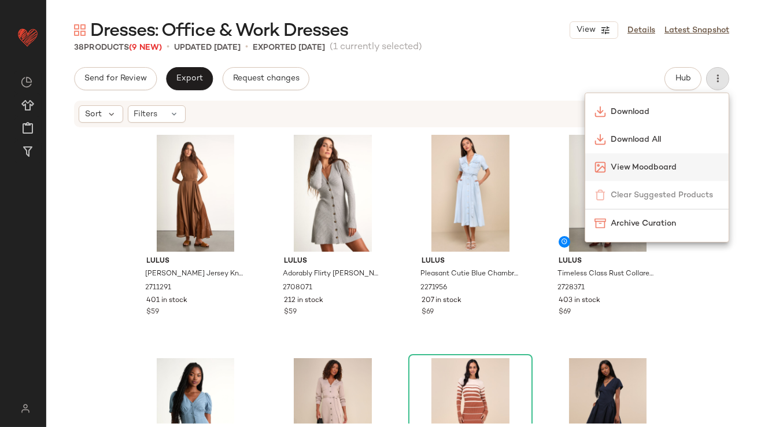
click at [606, 161] on img at bounding box center [601, 167] width 12 height 12
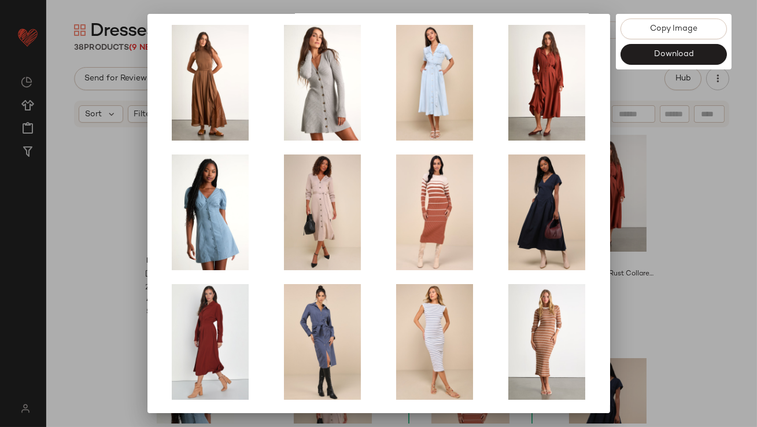
click at [650, 276] on div at bounding box center [378, 213] width 757 height 427
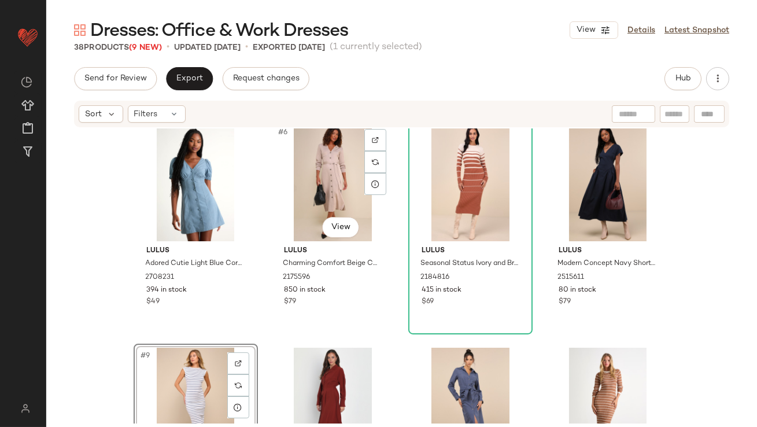
scroll to position [246, 0]
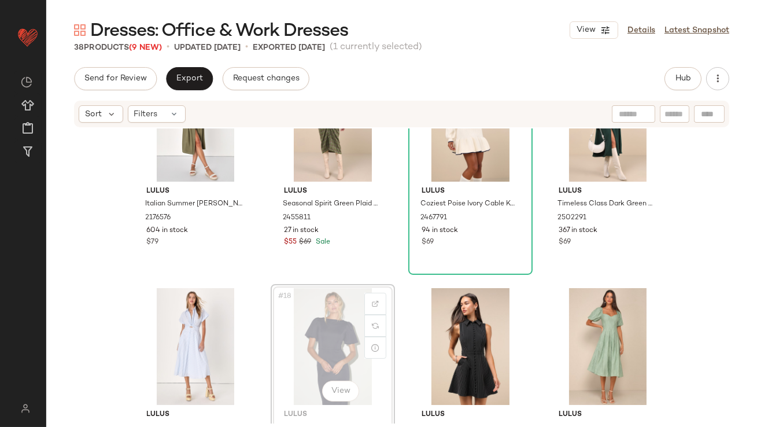
scroll to position [750, 0]
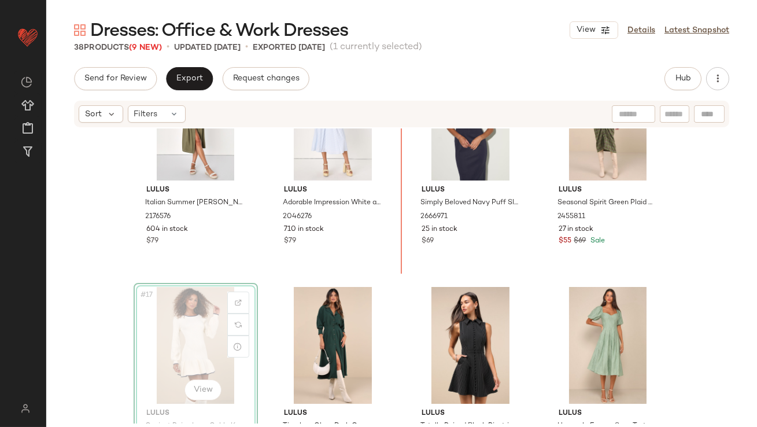
scroll to position [751, 0]
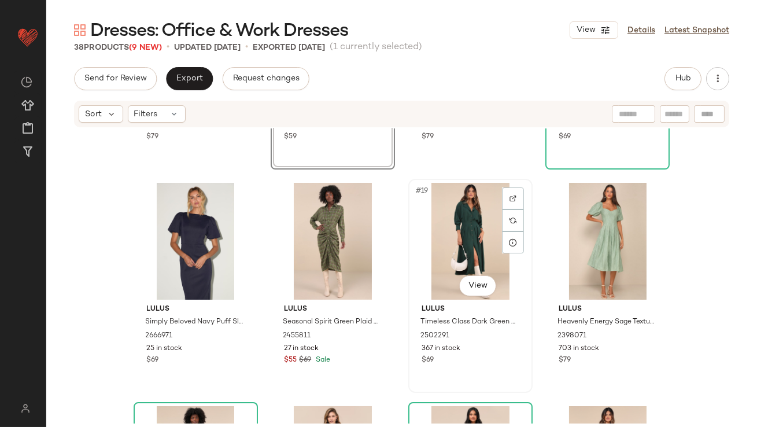
scroll to position [1029, 0]
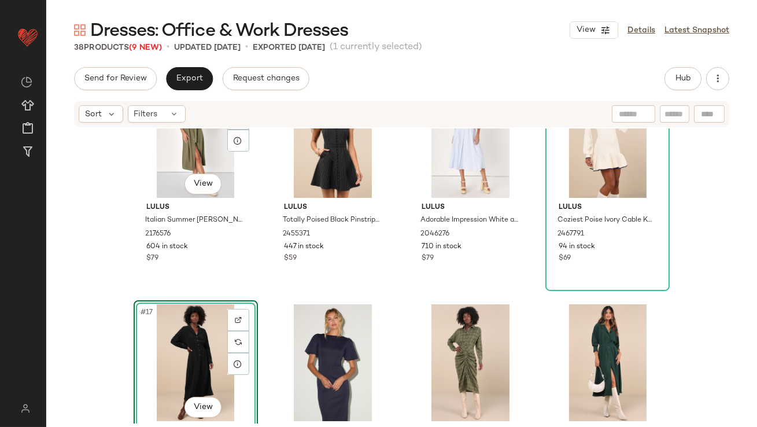
scroll to position [703, 0]
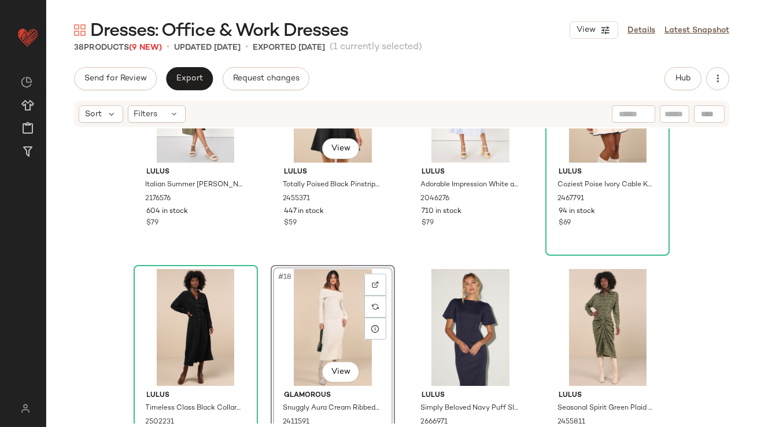
scroll to position [791, 0]
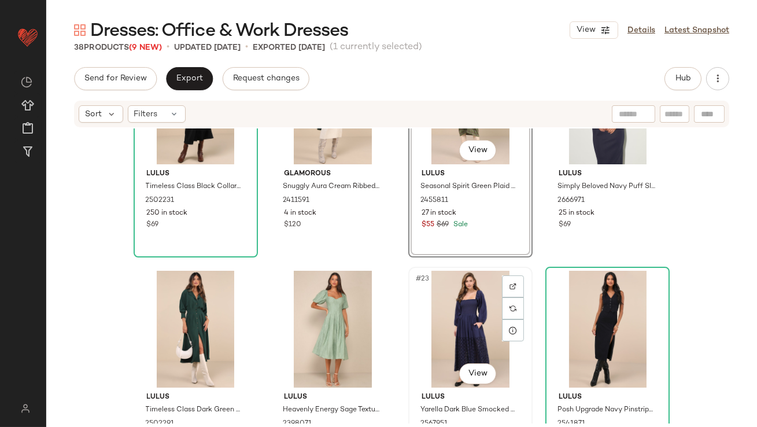
scroll to position [1006, 0]
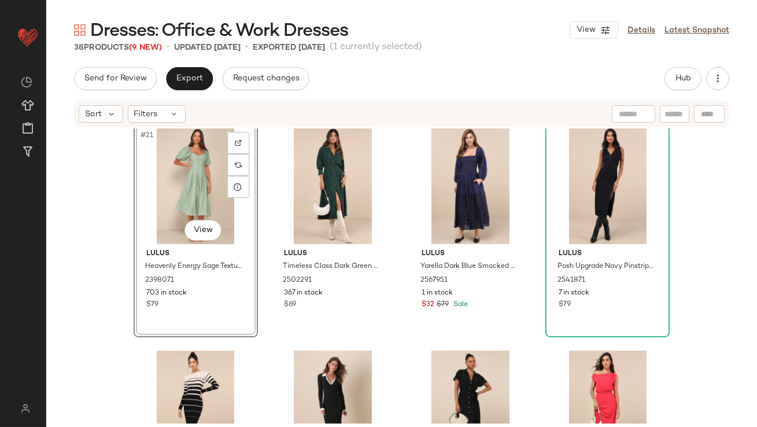
scroll to position [1159, 0]
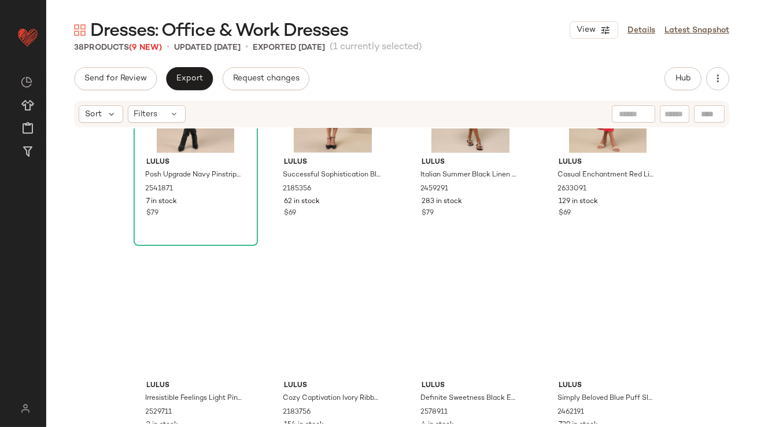
scroll to position [1477, 0]
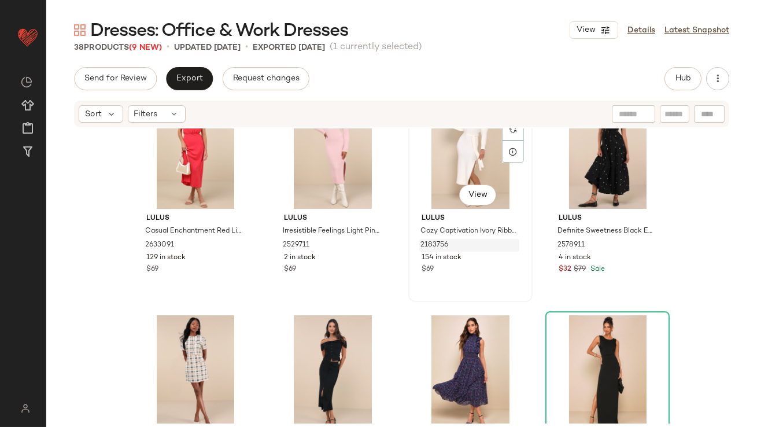
scroll to position [1571, 0]
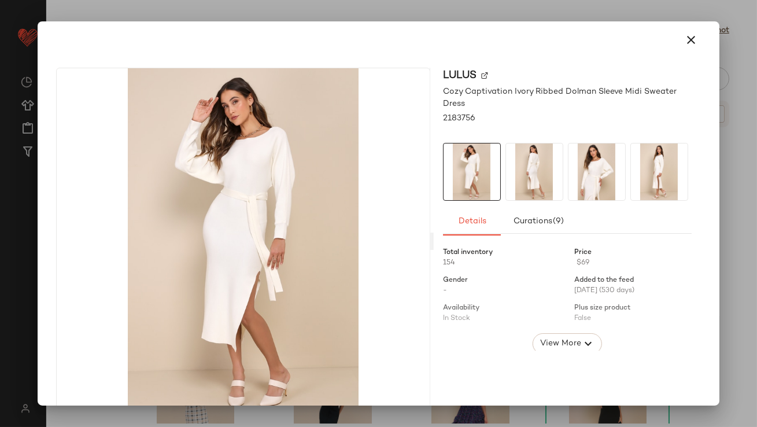
click at [535, 164] on img at bounding box center [534, 171] width 57 height 57
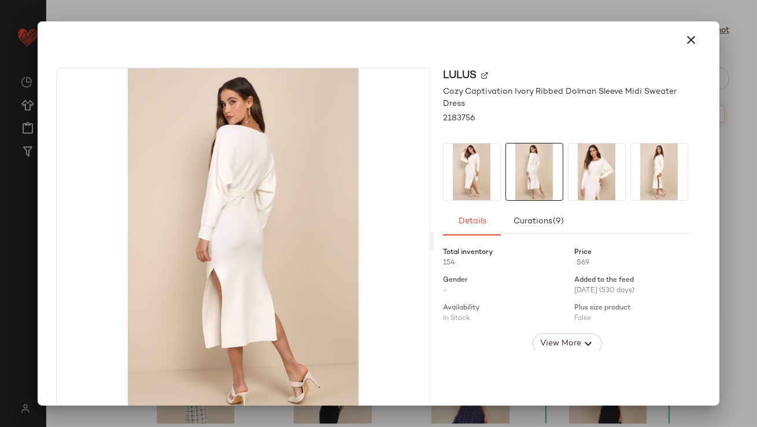
click at [576, 164] on img at bounding box center [597, 171] width 57 height 57
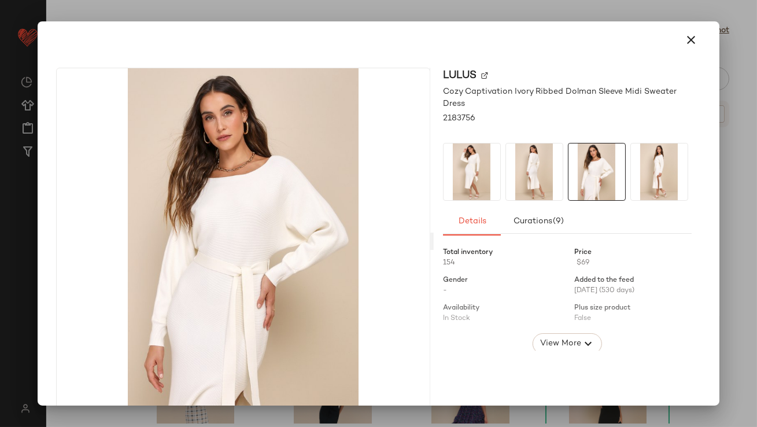
click at [621, 168] on div at bounding box center [597, 172] width 58 height 58
click at [452, 171] on img at bounding box center [472, 171] width 57 height 57
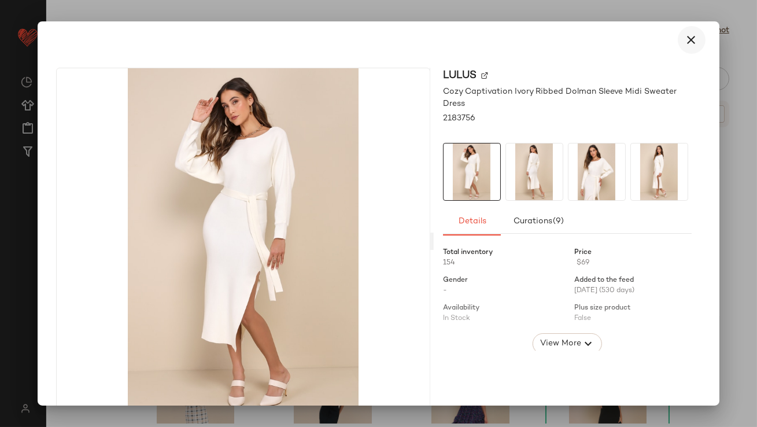
click at [685, 43] on icon "button" at bounding box center [692, 40] width 14 height 14
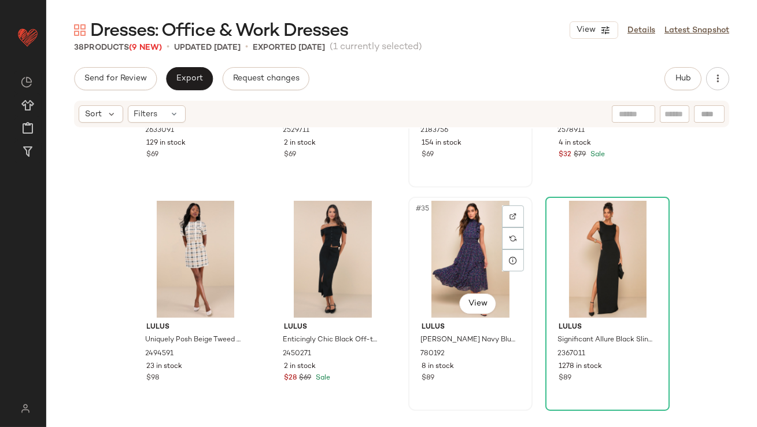
scroll to position [1890, 0]
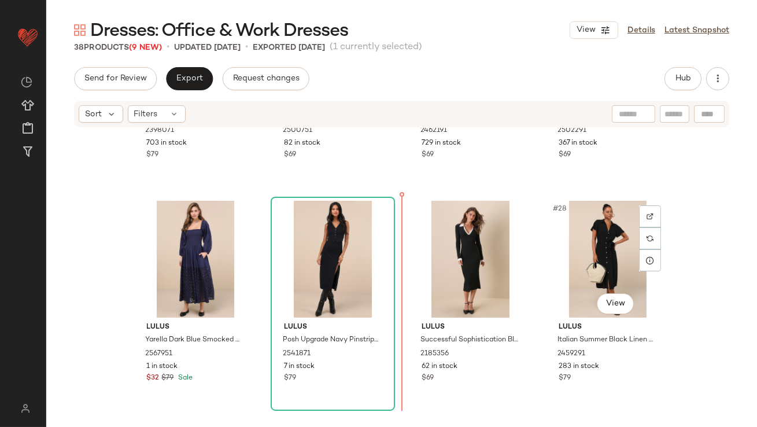
scroll to position [1283, 0]
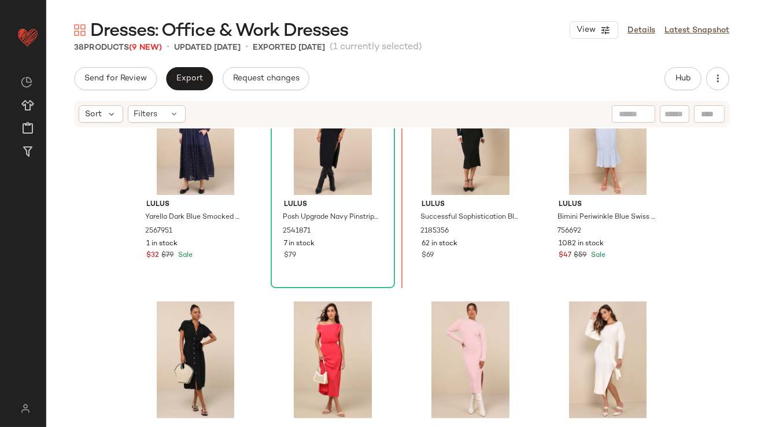
scroll to position [1406, 0]
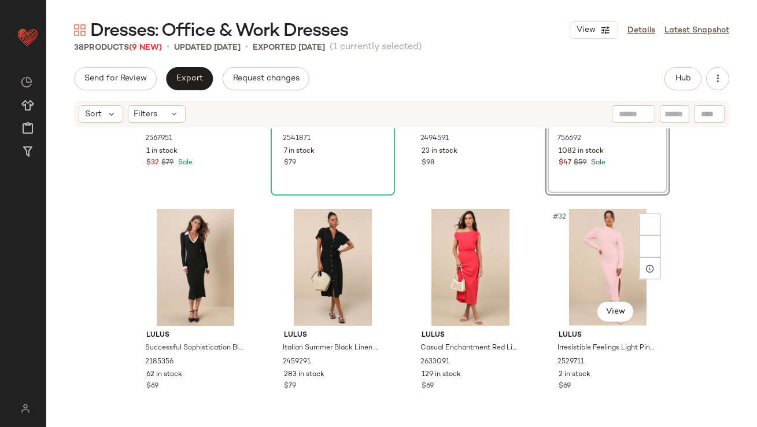
scroll to position [1504, 0]
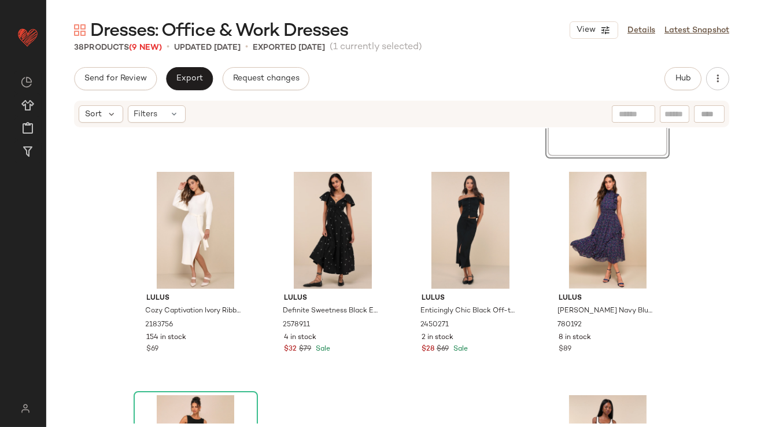
scroll to position [1757, 0]
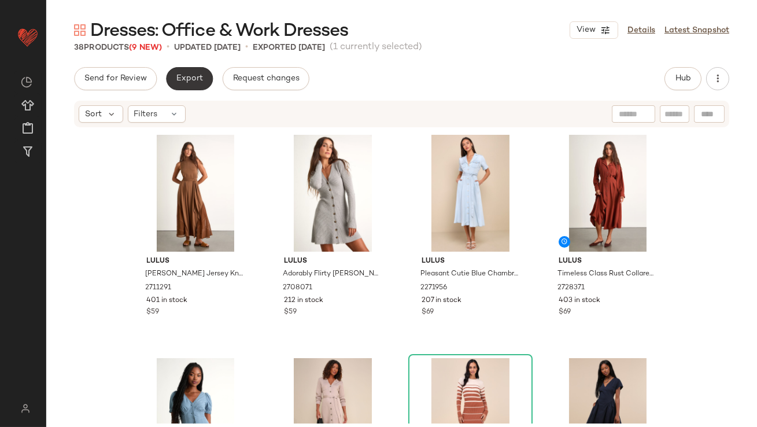
click at [189, 81] on span "Export" at bounding box center [189, 78] width 27 height 9
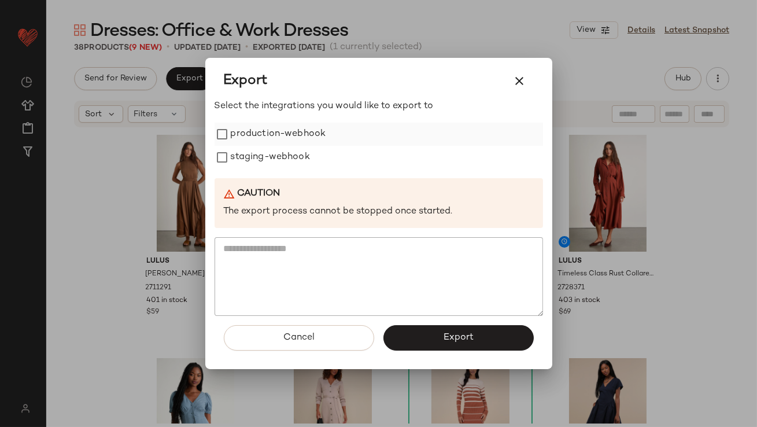
click at [238, 132] on label "production-webhook" at bounding box center [278, 134] width 95 height 23
click at [239, 153] on label "staging-webhook" at bounding box center [270, 157] width 79 height 23
click at [440, 328] on button "Export" at bounding box center [458, 337] width 150 height 25
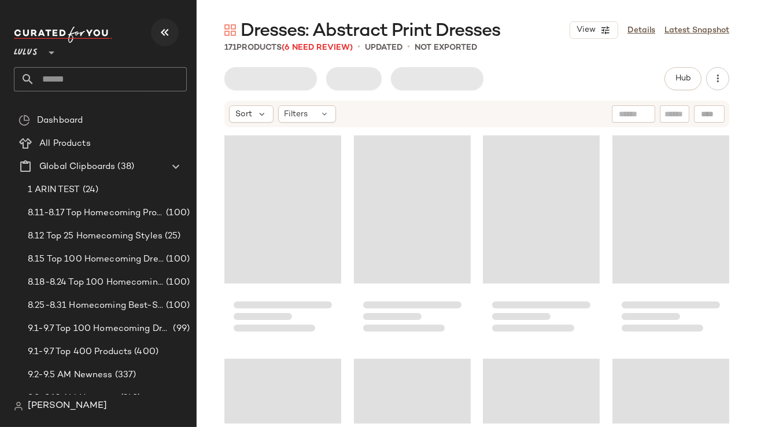
click at [164, 25] on icon "button" at bounding box center [165, 32] width 14 height 14
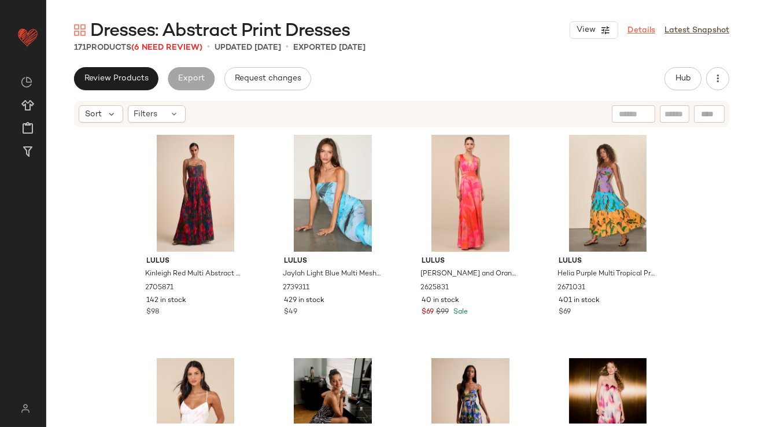
click at [635, 33] on link "Details" at bounding box center [642, 30] width 28 height 12
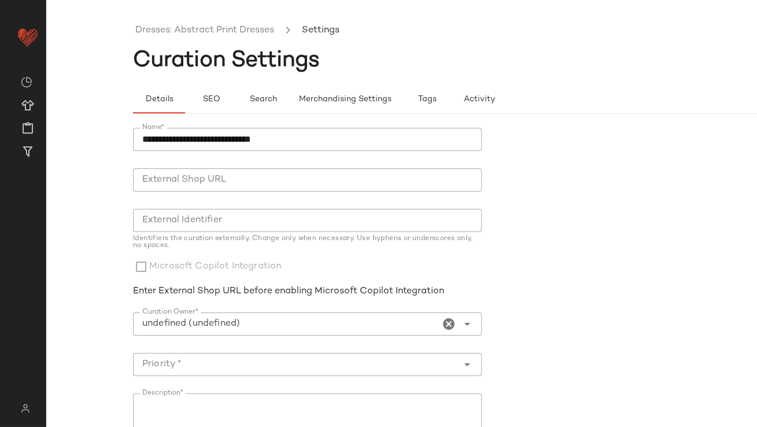
click at [448, 322] on icon "Clear Curation Owner*" at bounding box center [449, 324] width 14 height 14
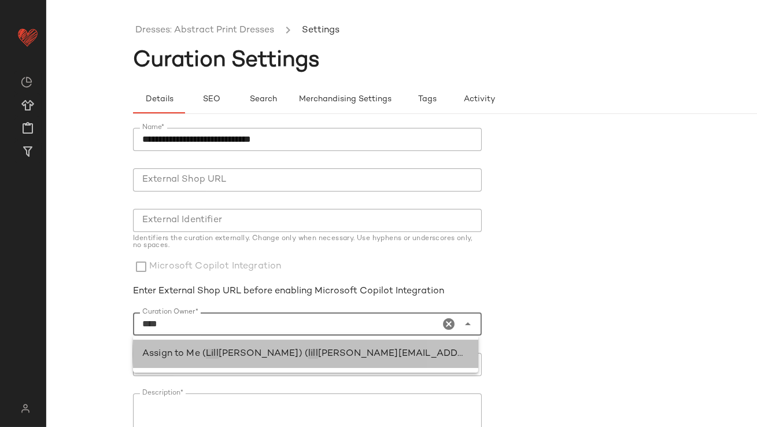
click at [243, 351] on span "[PERSON_NAME]) (" at bounding box center [264, 354] width 90 height 10
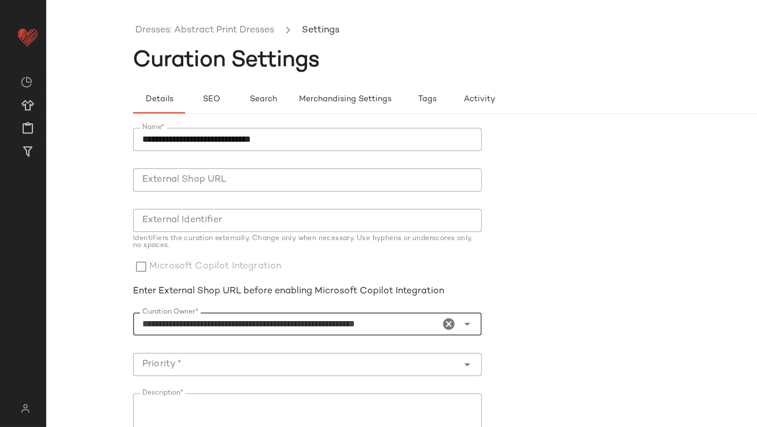
type input "**********"
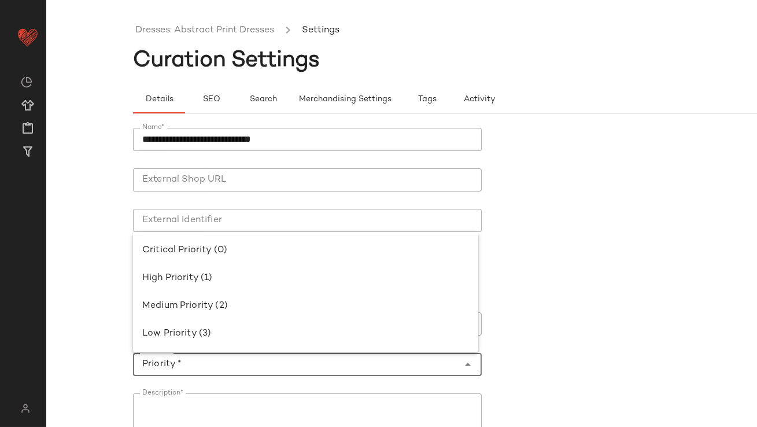
click at [241, 359] on input "Priority *" at bounding box center [296, 364] width 326 height 14
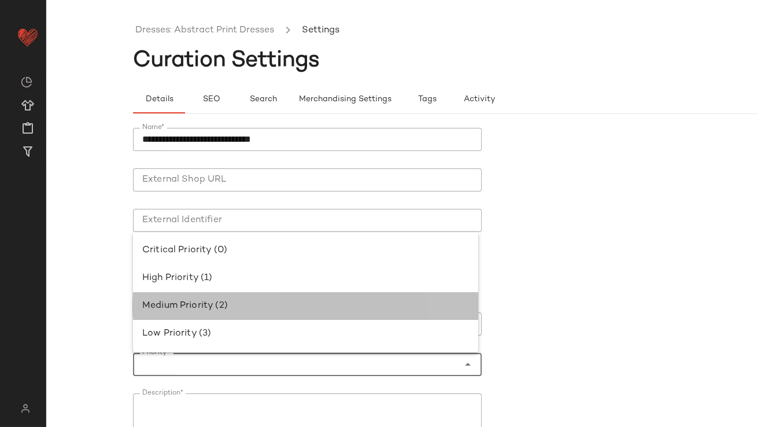
click at [243, 307] on div "Medium Priority (2)" at bounding box center [305, 306] width 327 height 14
type input "**********"
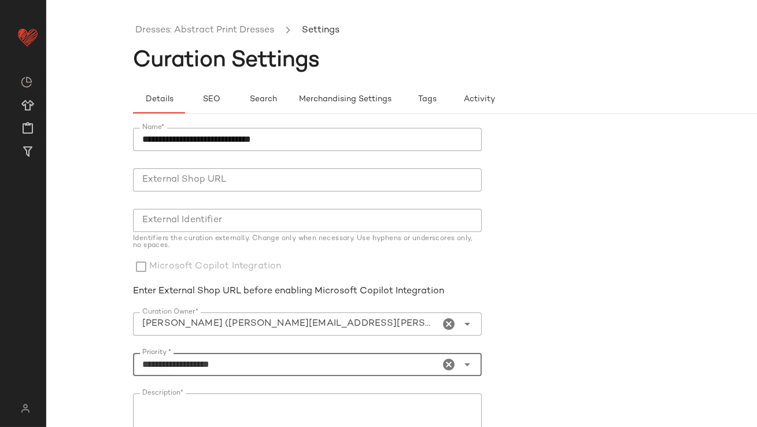
click at [443, 364] on icon "Clear Priority *" at bounding box center [449, 364] width 14 height 14
click at [284, 368] on input "Priority *" at bounding box center [293, 364] width 321 height 14
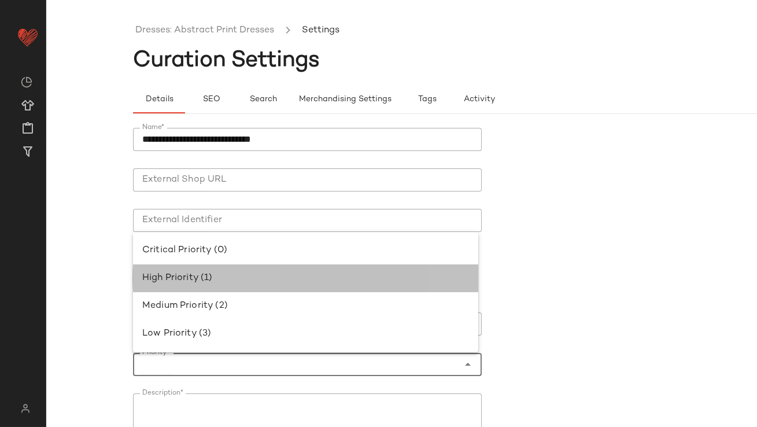
click at [223, 266] on div "High Priority (1)" at bounding box center [305, 278] width 345 height 28
type input "**********"
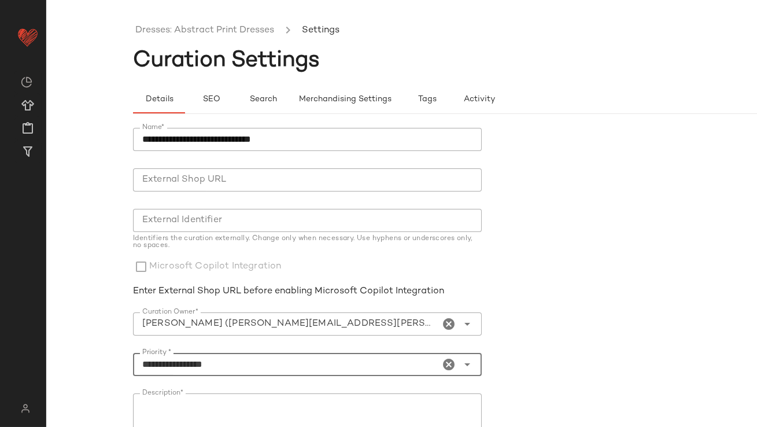
scroll to position [197, 0]
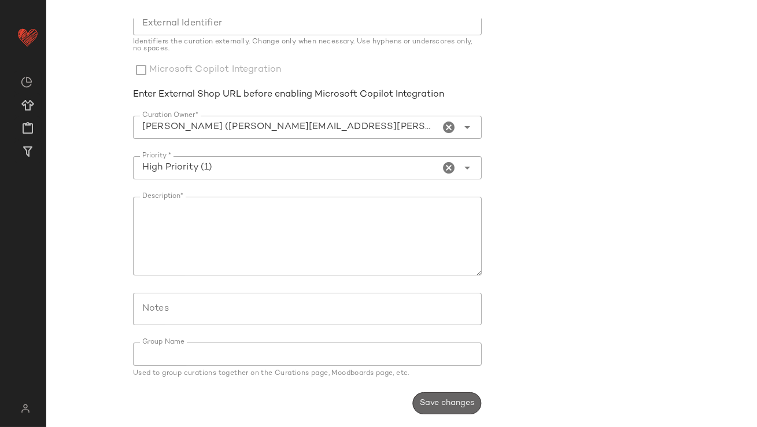
click at [444, 408] on button "Save changes" at bounding box center [446, 403] width 69 height 22
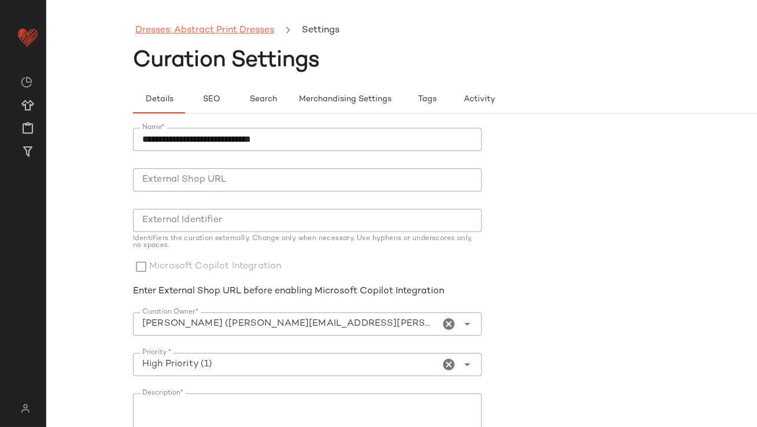
click at [222, 24] on link "Dresses: Abstract Print Dresses" at bounding box center [204, 30] width 139 height 15
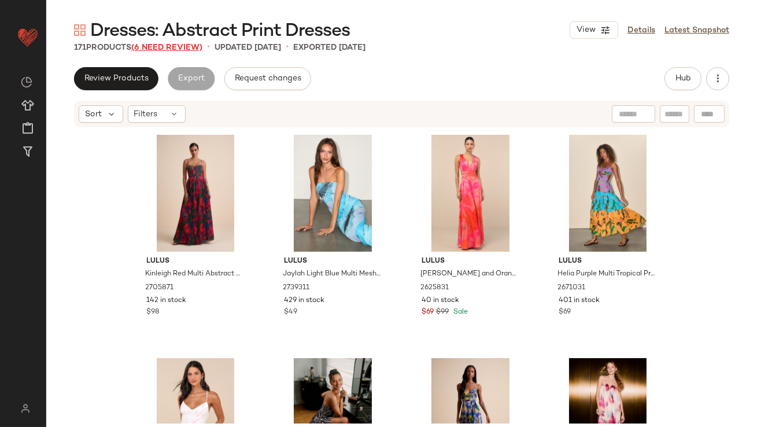
click at [187, 46] on span "(6 Need Review)" at bounding box center [166, 47] width 71 height 9
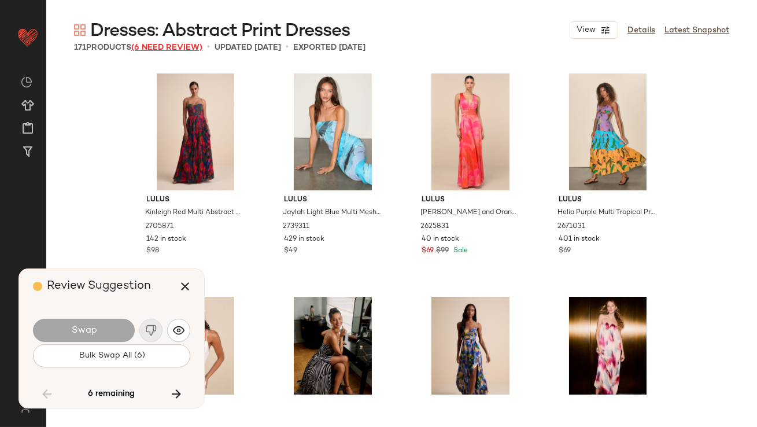
scroll to position [4911, 0]
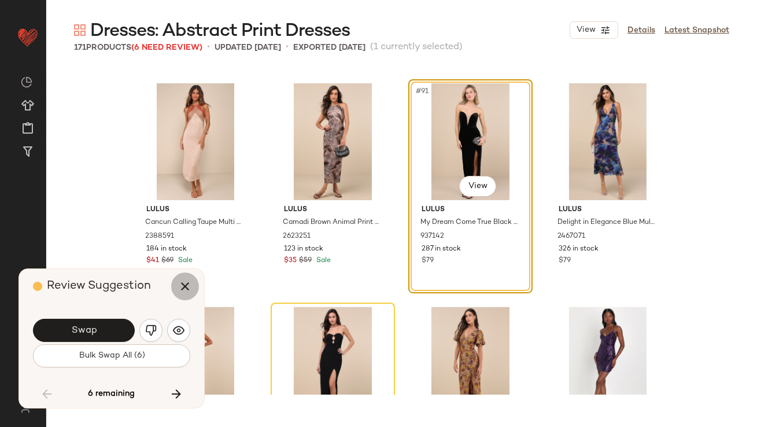
click at [182, 292] on icon "button" at bounding box center [185, 286] width 14 height 14
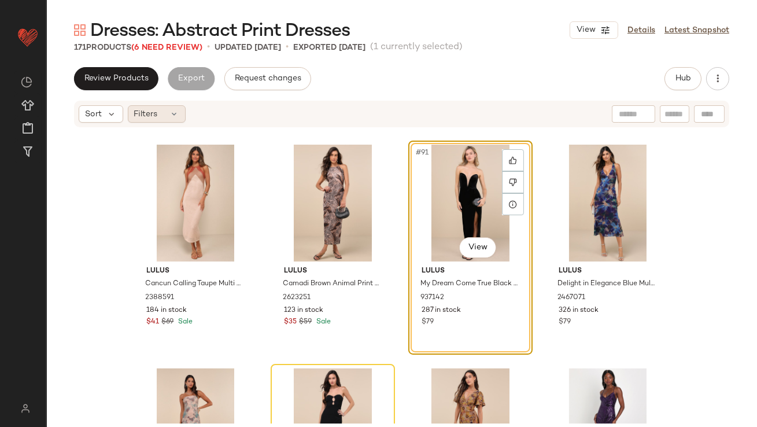
click at [165, 119] on div "Filters" at bounding box center [157, 113] width 58 height 17
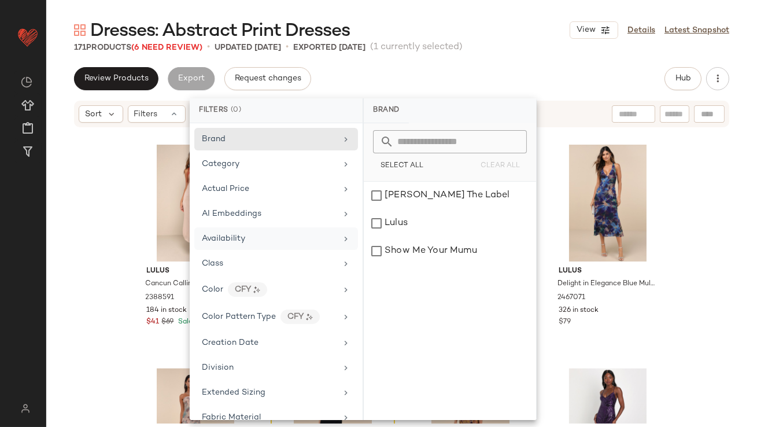
click at [222, 235] on span "Availability" at bounding box center [223, 238] width 43 height 9
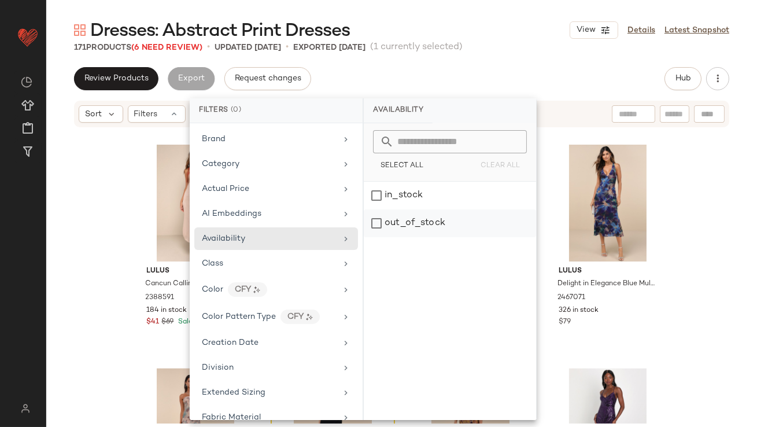
click at [396, 230] on div "out_of_stock" at bounding box center [450, 223] width 172 height 28
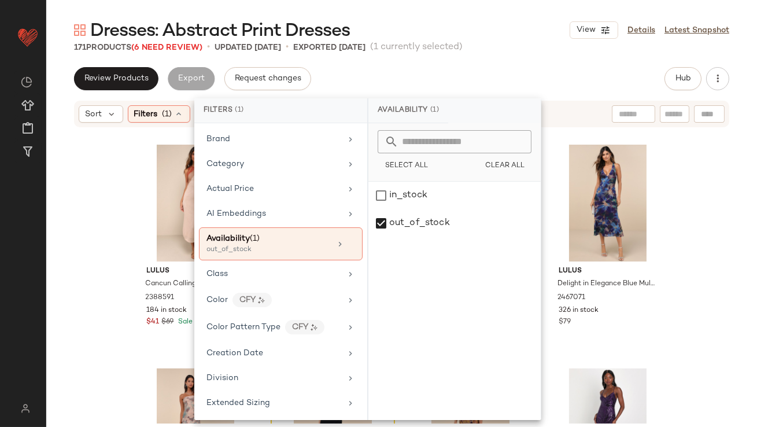
click at [460, 72] on div "Review Products Export Request changes Hub" at bounding box center [401, 78] width 655 height 23
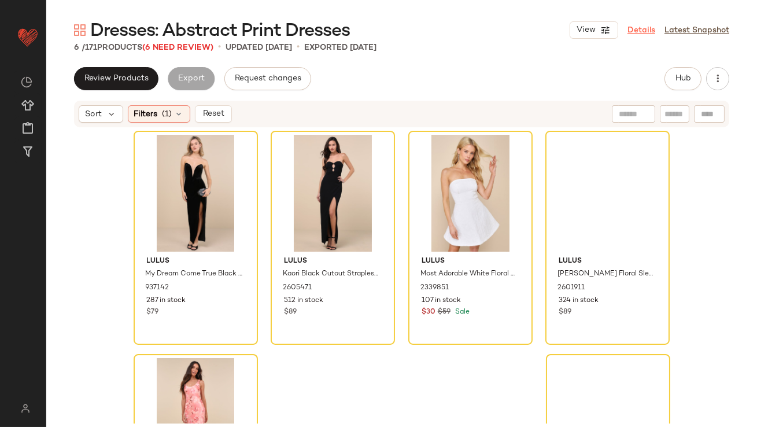
click at [637, 30] on link "Details" at bounding box center [642, 30] width 28 height 12
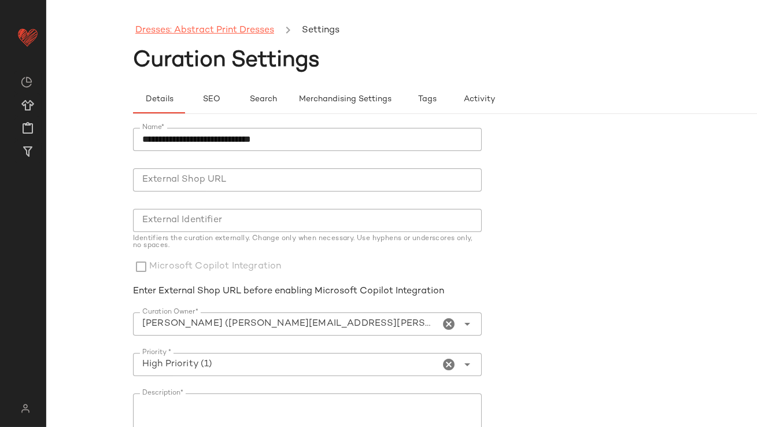
click at [215, 28] on link "Dresses: Abstract Print Dresses" at bounding box center [204, 30] width 139 height 15
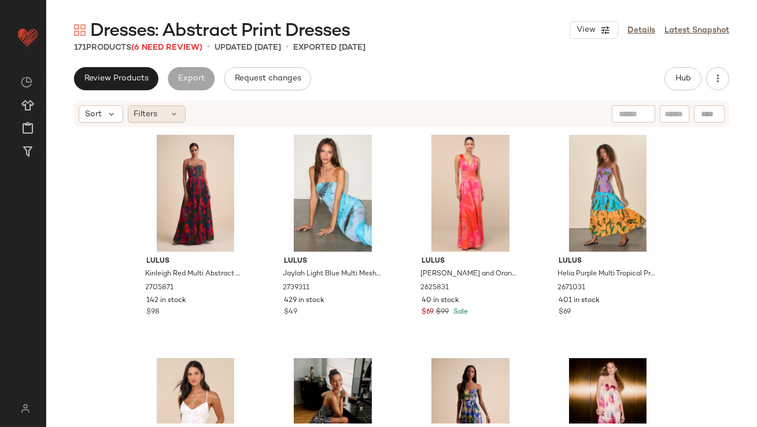
click at [176, 116] on icon at bounding box center [174, 113] width 9 height 9
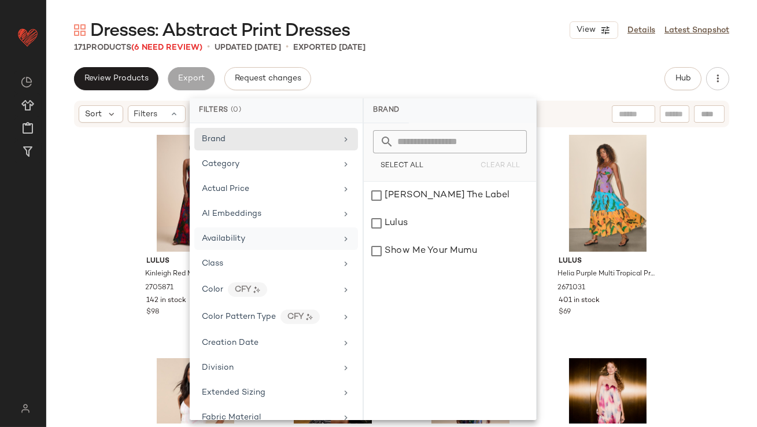
click at [233, 233] on div "Availability" at bounding box center [223, 239] width 43 height 12
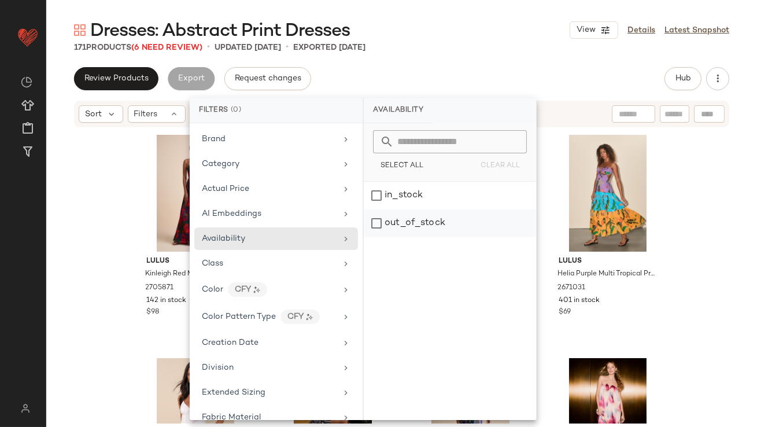
click at [399, 227] on div "out_of_stock" at bounding box center [450, 223] width 172 height 28
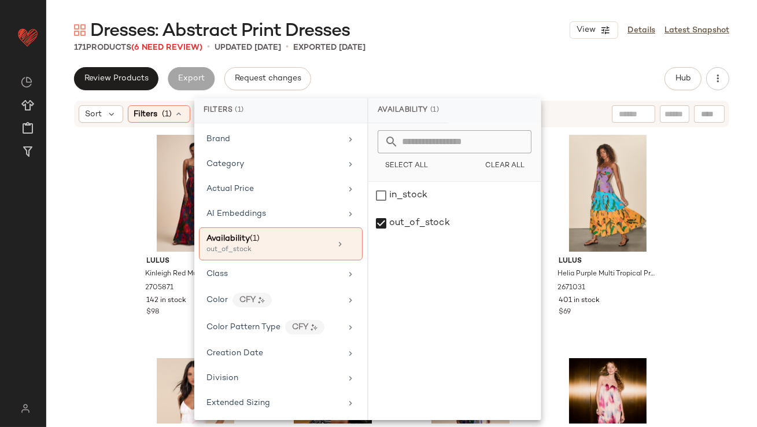
click at [429, 87] on div "Review Products Export Request changes Hub" at bounding box center [401, 78] width 655 height 23
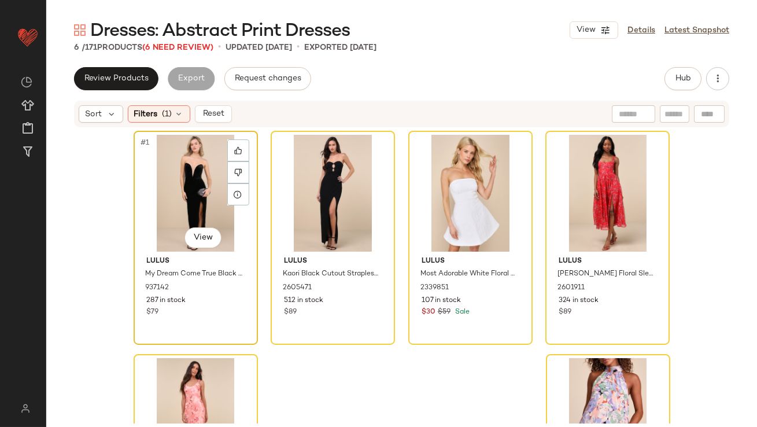
click at [205, 179] on div "#1 View" at bounding box center [196, 193] width 116 height 117
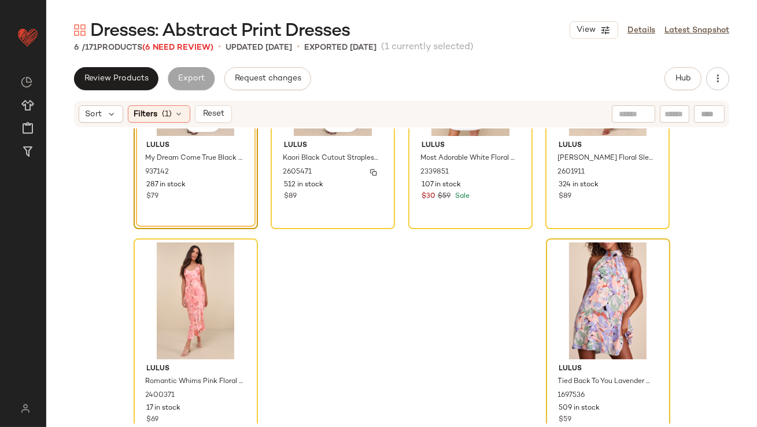
scroll to position [144, 0]
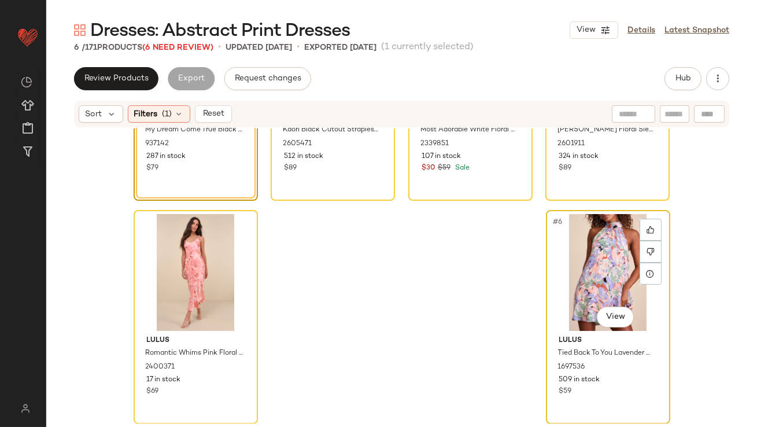
click at [582, 277] on div "#6 View" at bounding box center [608, 272] width 116 height 117
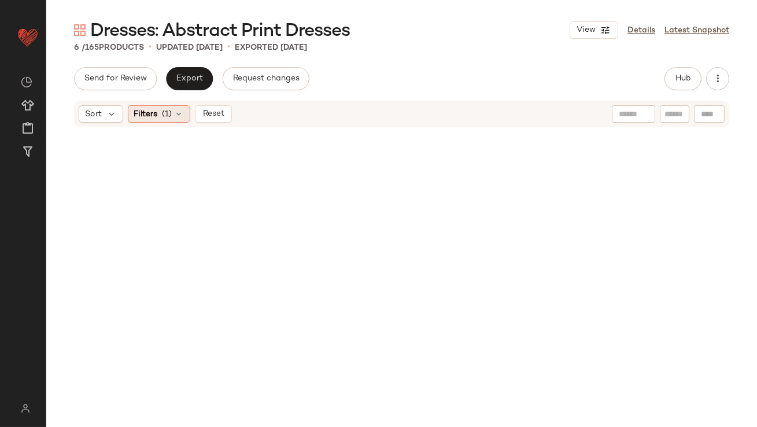
click at [181, 116] on icon at bounding box center [179, 113] width 9 height 9
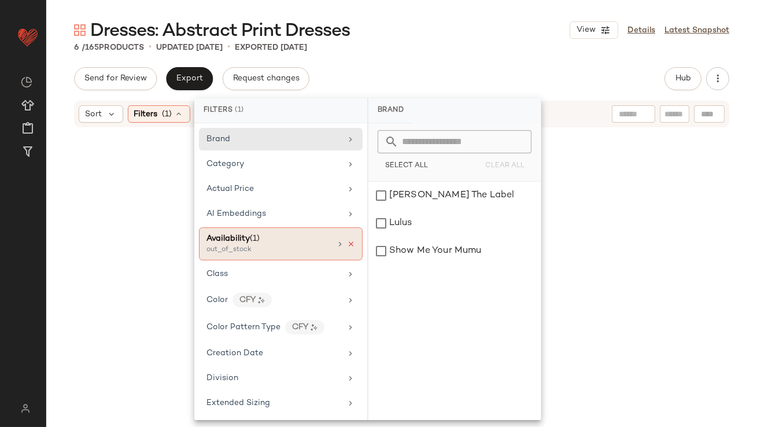
click at [347, 243] on icon at bounding box center [351, 244] width 8 height 8
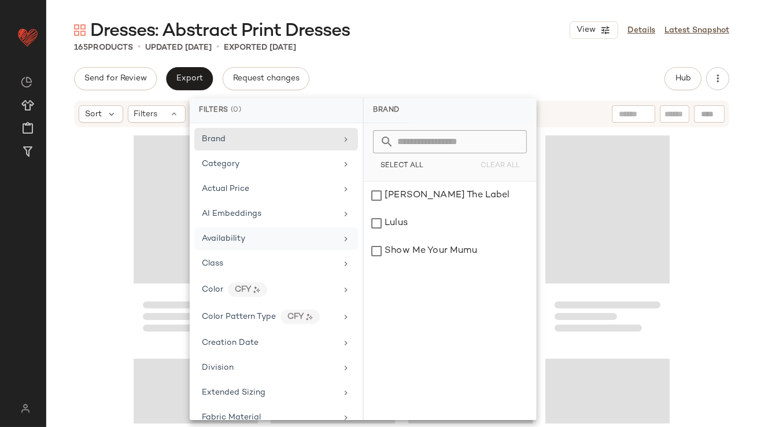
click at [468, 48] on div "165 Products • updated [DATE] • Exported [DATE]" at bounding box center [401, 48] width 711 height 12
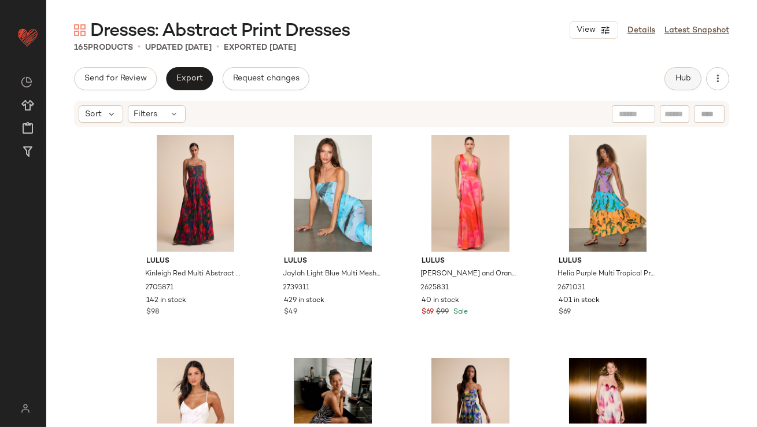
click at [686, 88] on button "Hub" at bounding box center [683, 78] width 37 height 23
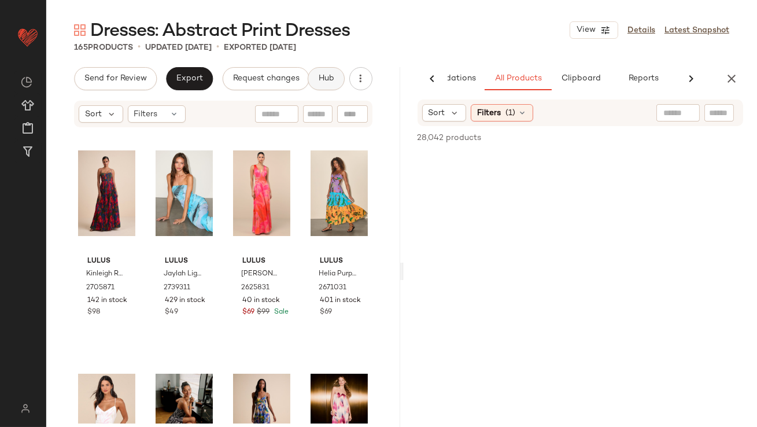
scroll to position [0, 65]
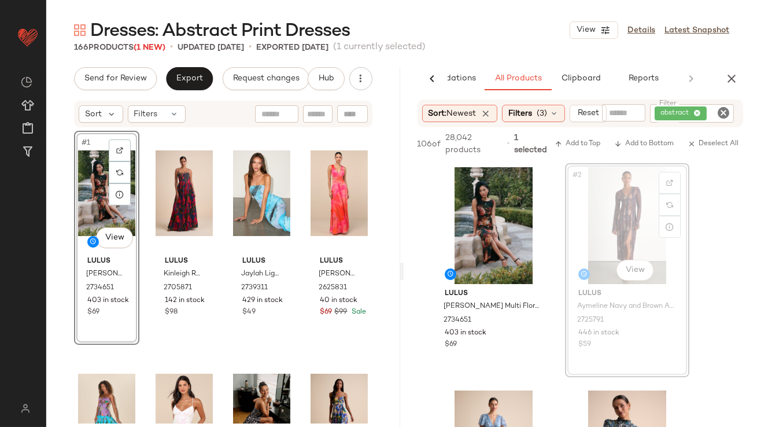
drag, startPoint x: 623, startPoint y: 228, endPoint x: 617, endPoint y: 228, distance: 5.8
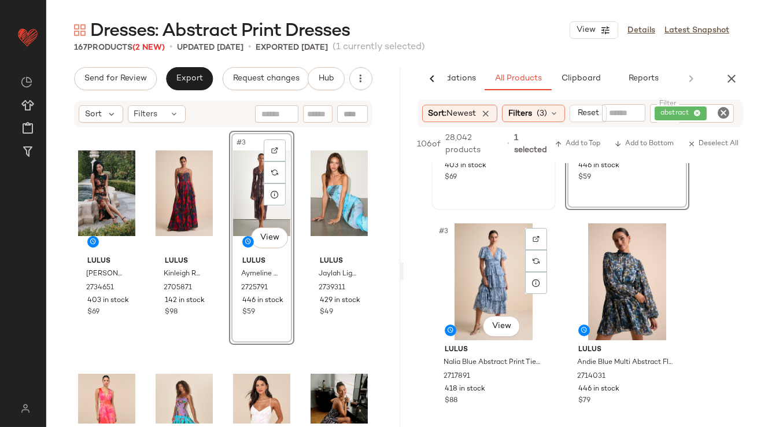
scroll to position [218, 0]
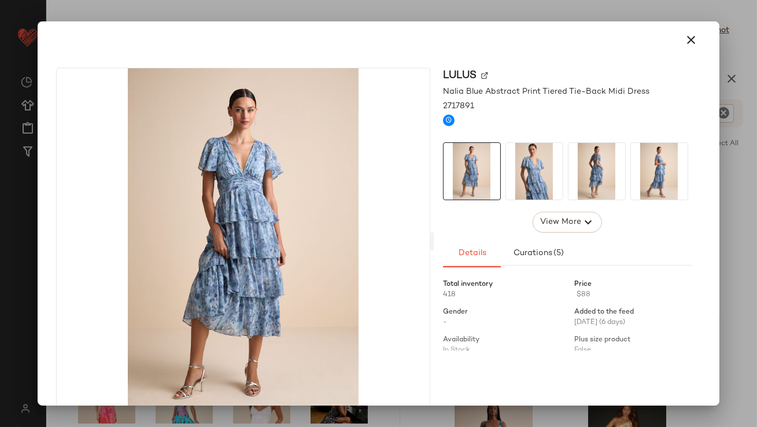
click at [518, 170] on img at bounding box center [534, 171] width 57 height 57
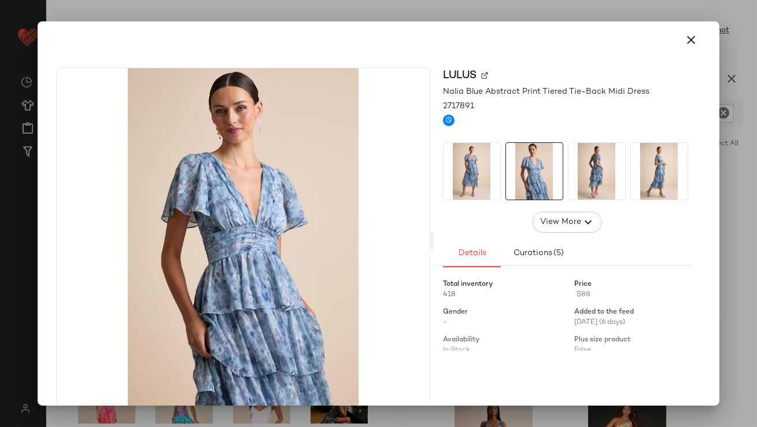
click at [587, 172] on img at bounding box center [597, 171] width 57 height 57
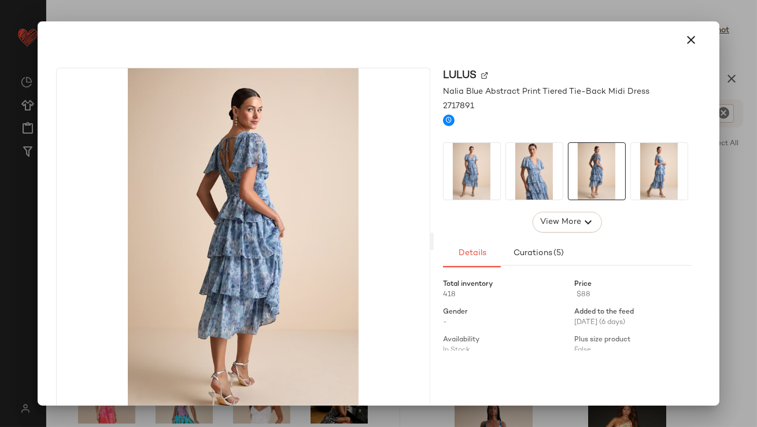
click at [685, 37] on icon "button" at bounding box center [692, 40] width 14 height 14
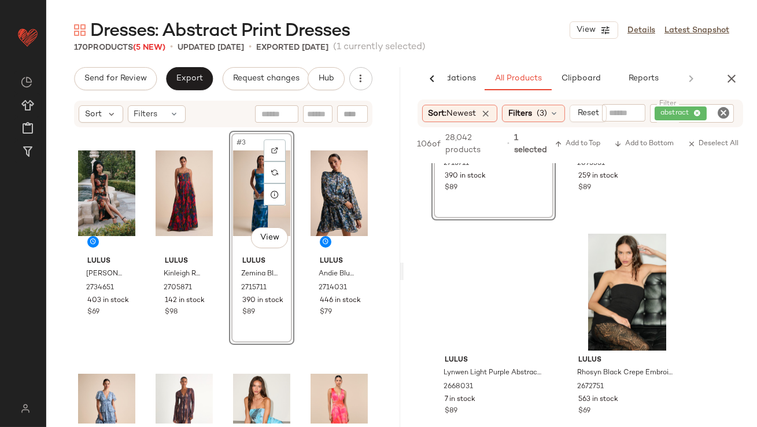
scroll to position [705, 0]
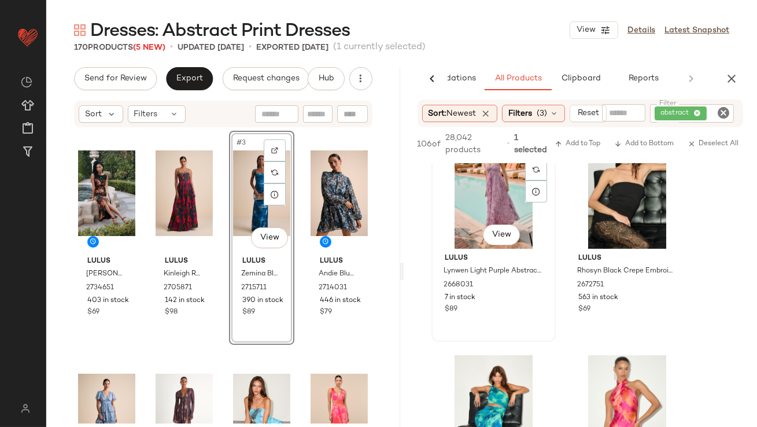
click at [500, 248] on div "#7 View [PERSON_NAME] Light Purple Abstract Pleated Strapless Maxi Dress 266803…" at bounding box center [494, 235] width 122 height 212
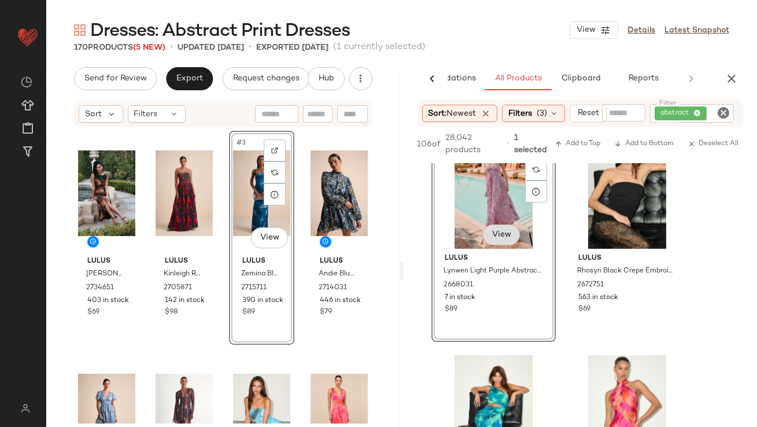
click at [500, 241] on body "Lulus ** Dashboard All Products Global Clipboards (38) Curations (813) [PERSON_…" at bounding box center [378, 213] width 757 height 427
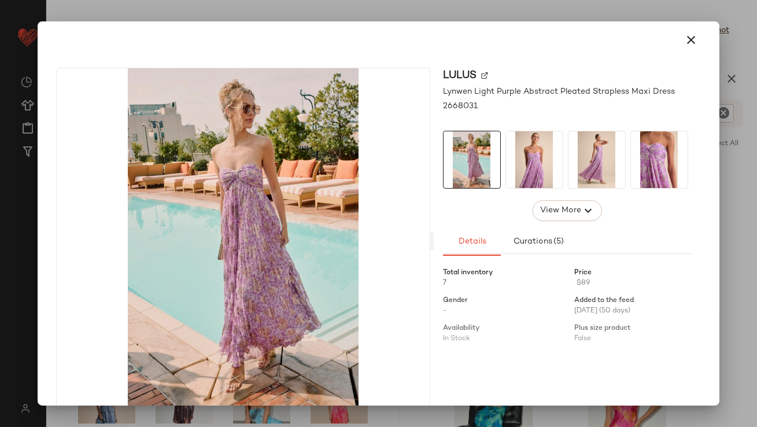
click at [678, 28] on button "button" at bounding box center [692, 40] width 28 height 28
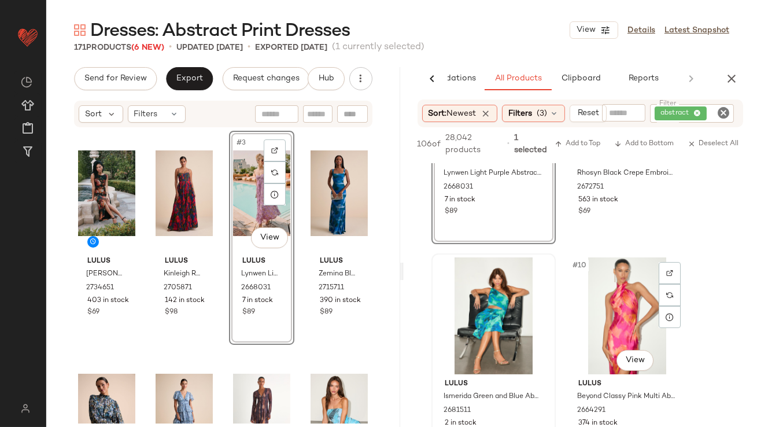
scroll to position [806, 0]
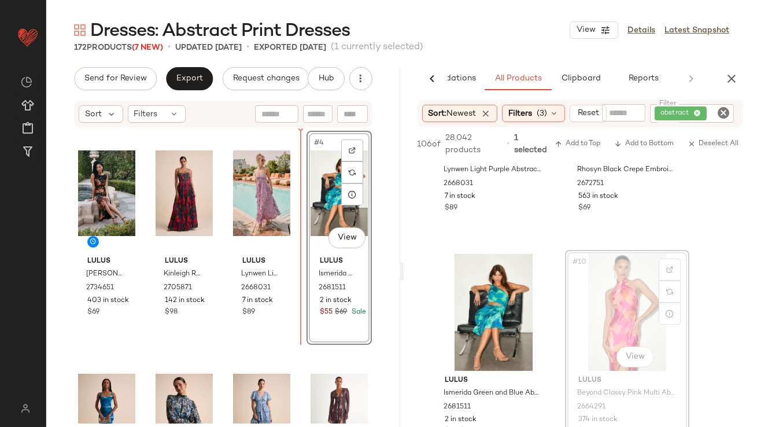
drag, startPoint x: 619, startPoint y: 299, endPoint x: 612, endPoint y: 300, distance: 7.5
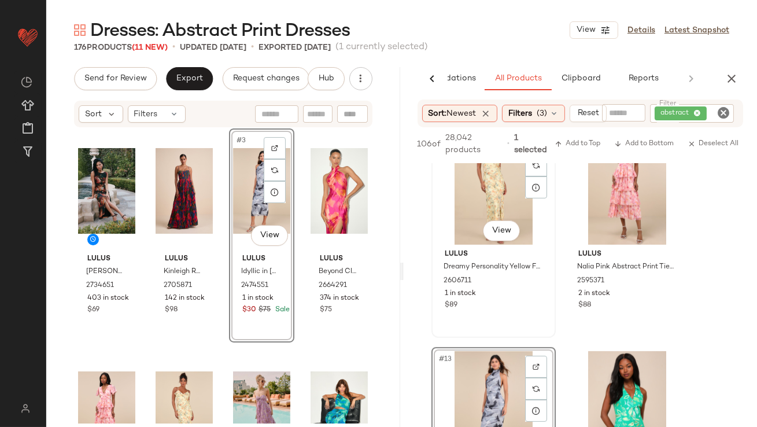
scroll to position [1300, 0]
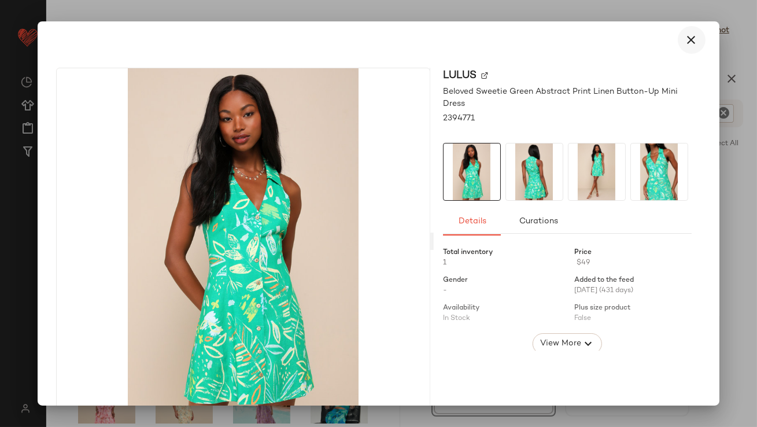
click at [691, 35] on icon "button" at bounding box center [692, 40] width 14 height 14
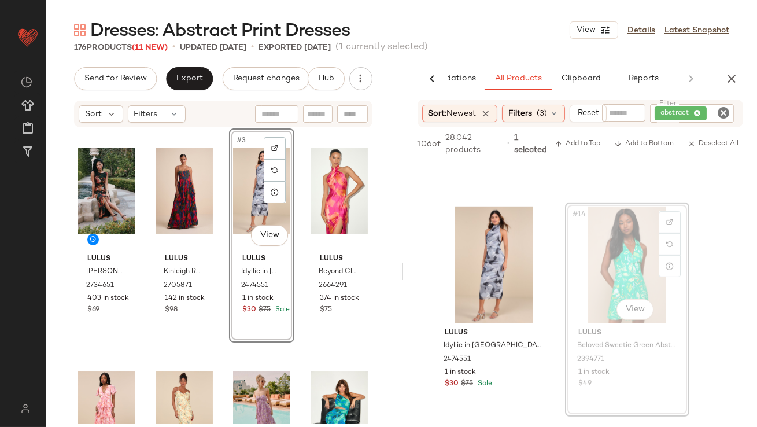
drag, startPoint x: 626, startPoint y: 273, endPoint x: 619, endPoint y: 273, distance: 6.9
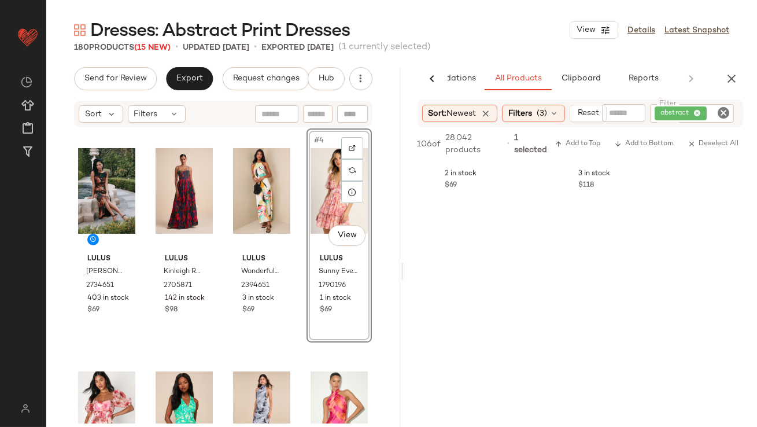
scroll to position [2169, 0]
click at [584, 76] on span "Clipboard" at bounding box center [580, 78] width 40 height 9
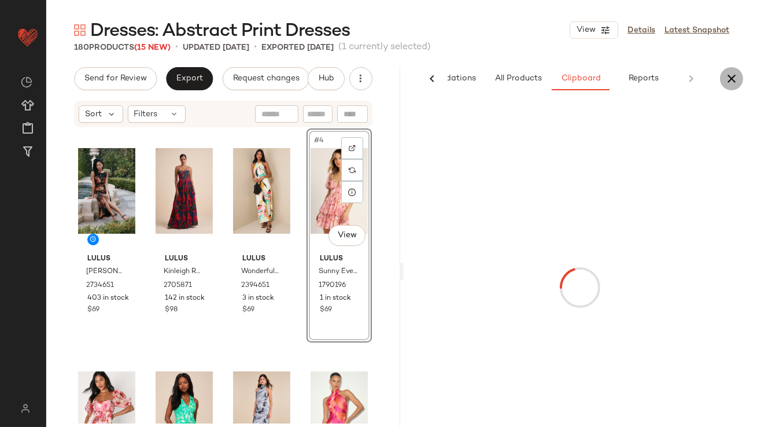
click at [733, 75] on icon "button" at bounding box center [732, 79] width 14 height 14
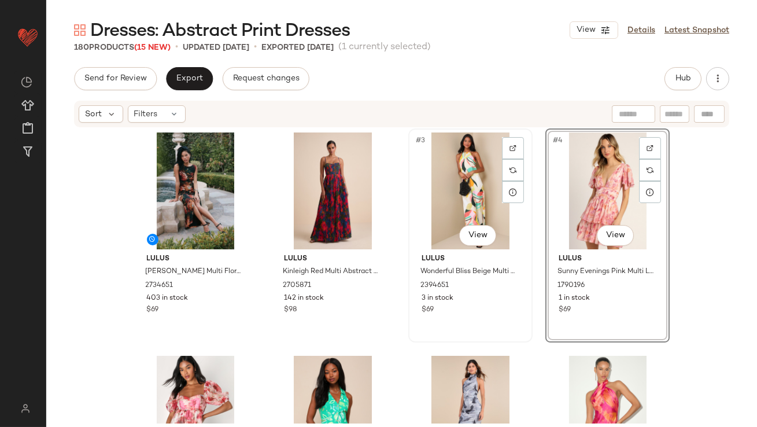
click at [464, 167] on div "#3 View" at bounding box center [470, 190] width 116 height 117
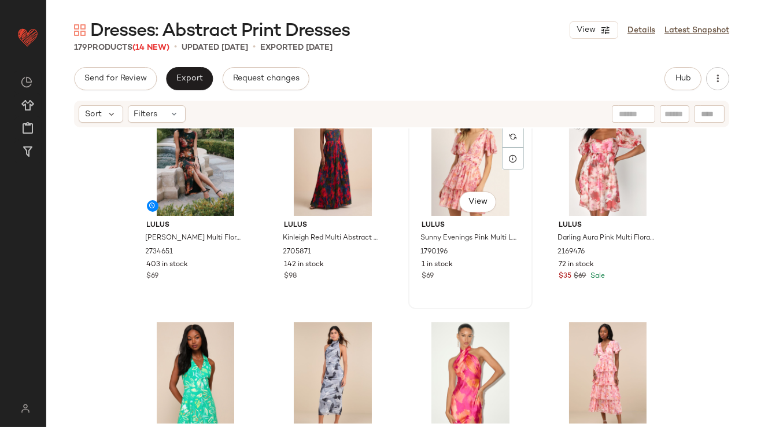
scroll to position [87, 0]
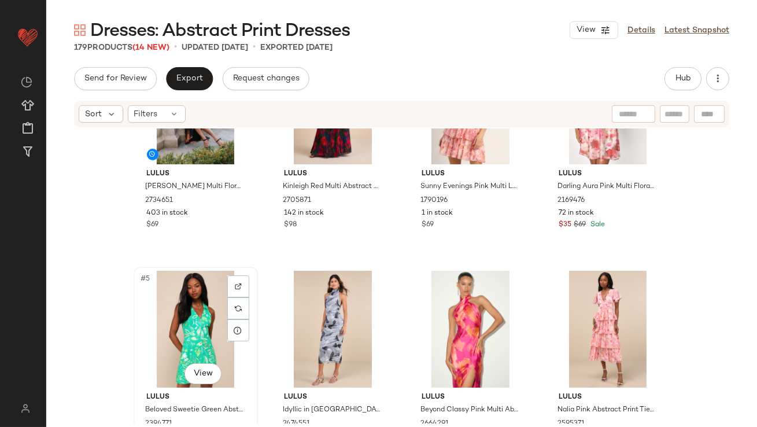
click at [199, 308] on div "#5 View" at bounding box center [196, 329] width 116 height 117
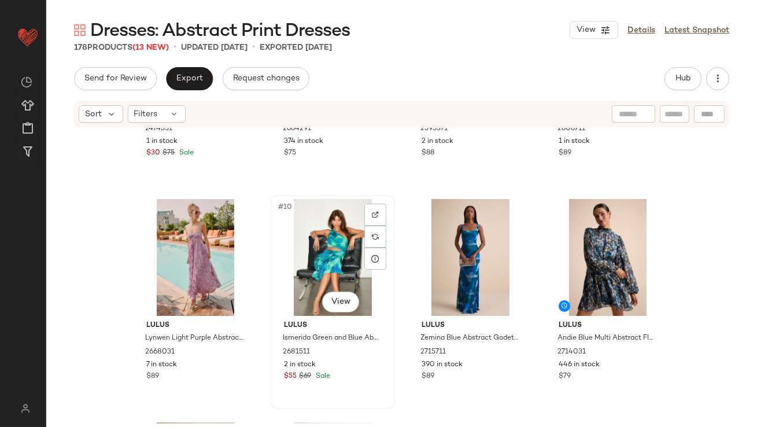
scroll to position [401, 0]
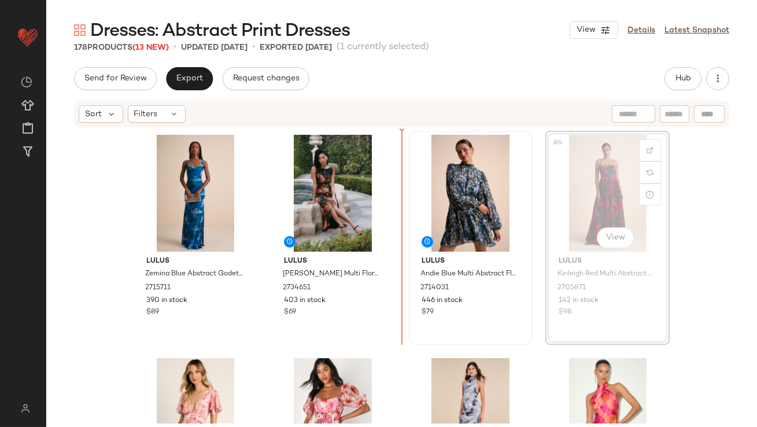
drag, startPoint x: 585, startPoint y: 210, endPoint x: 432, endPoint y: 233, distance: 155.6
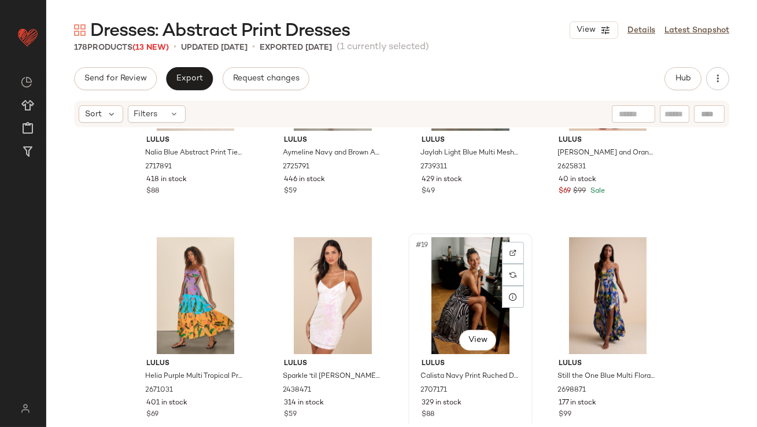
scroll to position [801, 0]
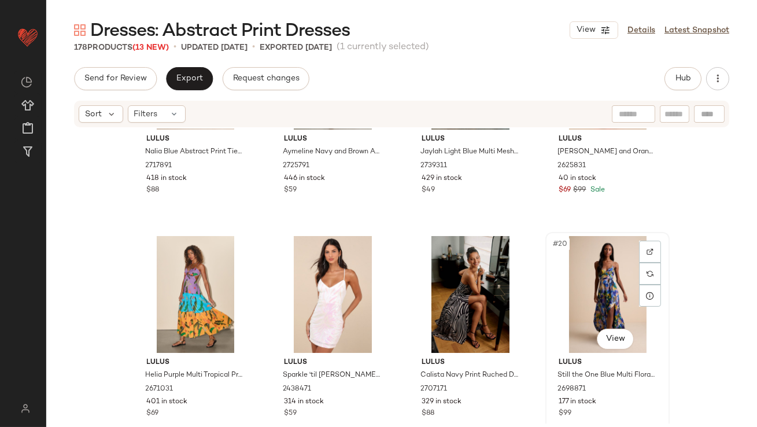
click at [606, 281] on div "#20 View" at bounding box center [608, 294] width 116 height 117
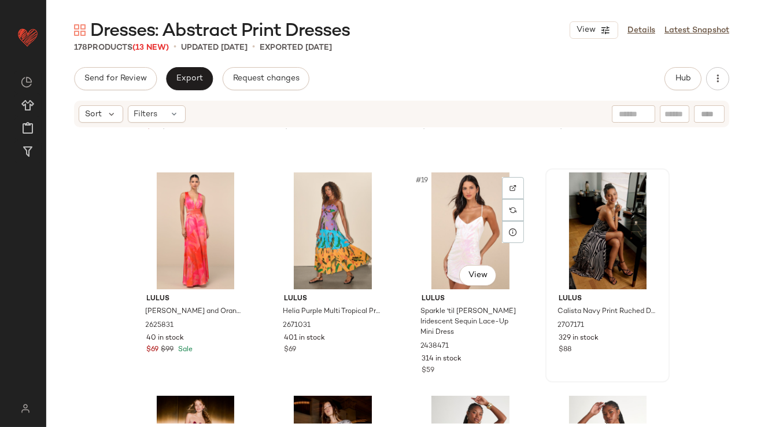
scroll to position [1077, 0]
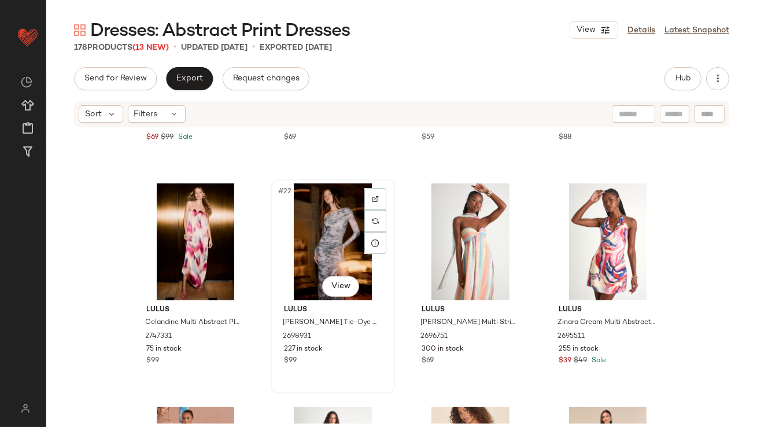
click at [323, 250] on div "#22 View" at bounding box center [333, 241] width 116 height 117
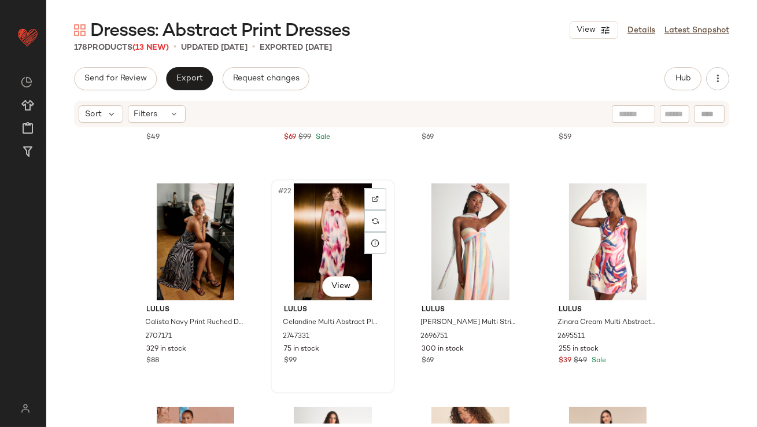
click at [323, 249] on div "#22 View" at bounding box center [333, 241] width 116 height 117
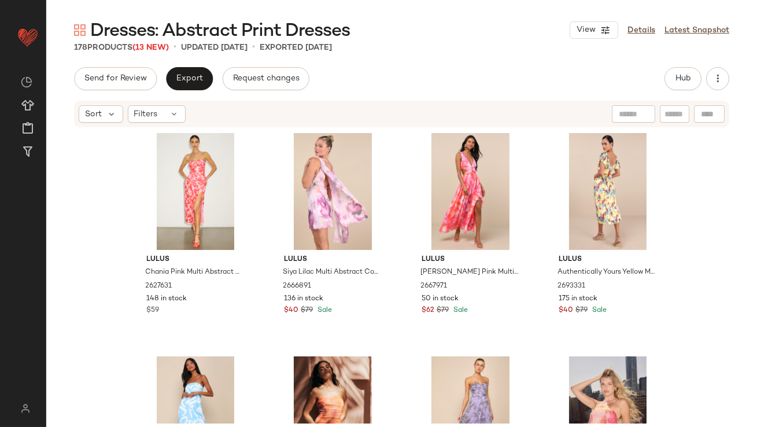
scroll to position [1553, 0]
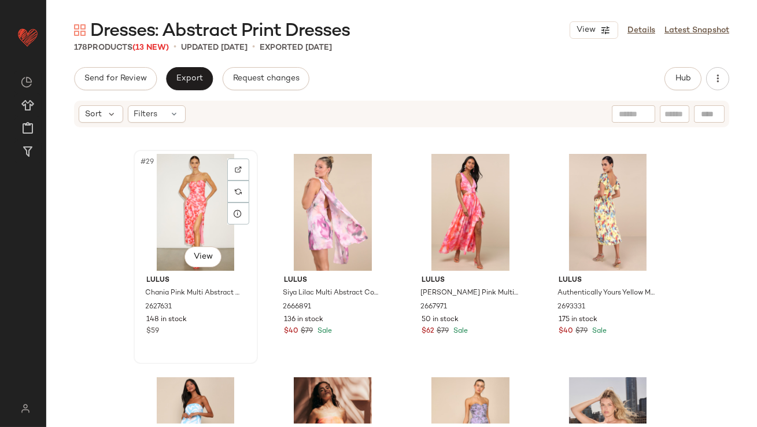
click at [197, 206] on div "#29 View" at bounding box center [196, 212] width 116 height 117
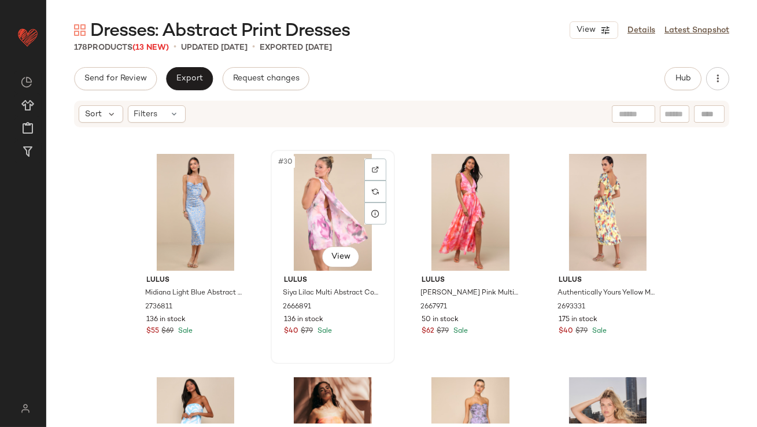
click at [297, 206] on div "#30 View" at bounding box center [333, 212] width 116 height 117
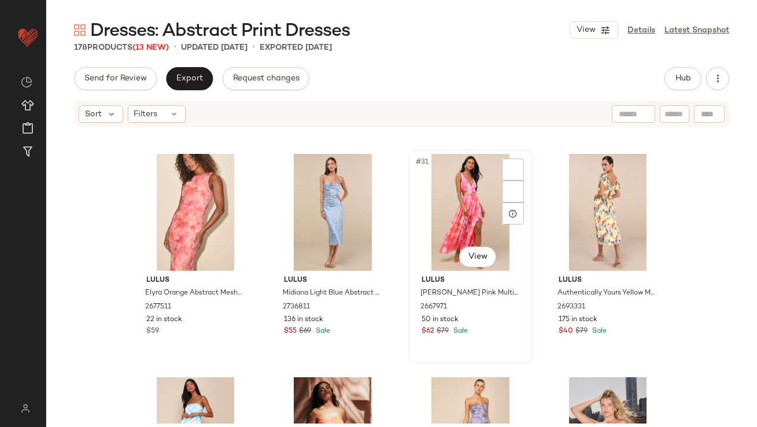
click at [436, 204] on div "#31 View" at bounding box center [470, 212] width 116 height 117
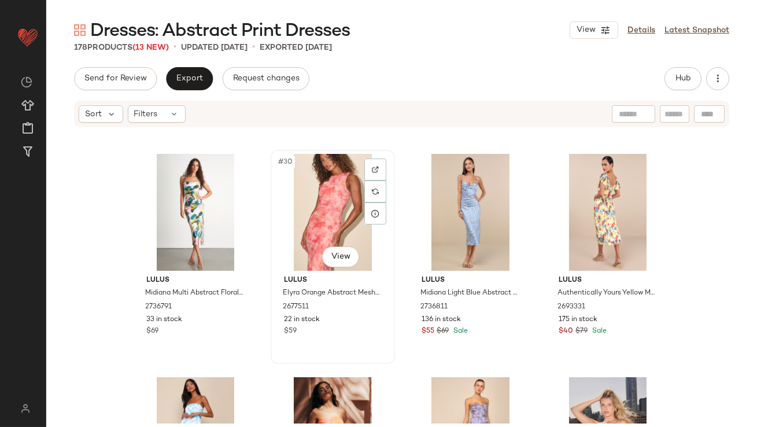
click at [342, 210] on div "#30 View" at bounding box center [333, 212] width 116 height 117
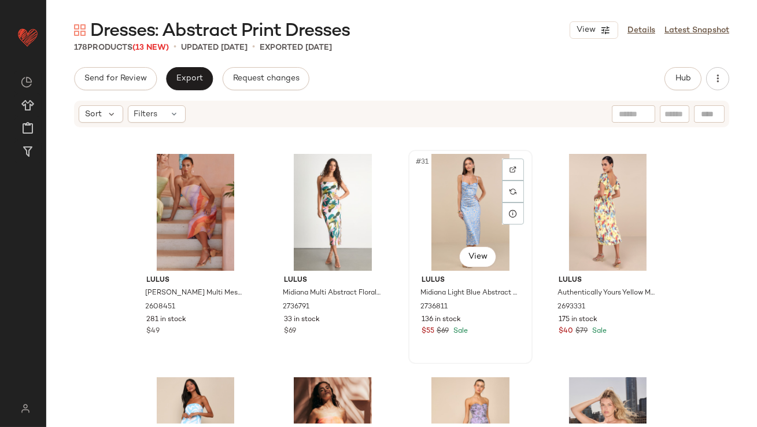
click at [440, 207] on div "#31 View" at bounding box center [470, 212] width 116 height 117
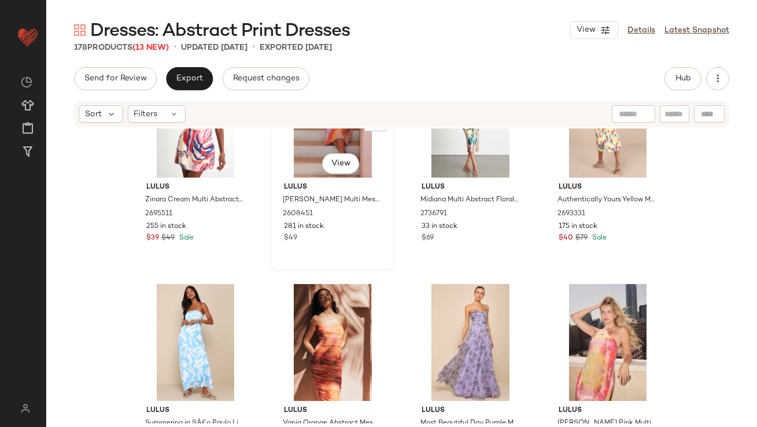
scroll to position [1852, 0]
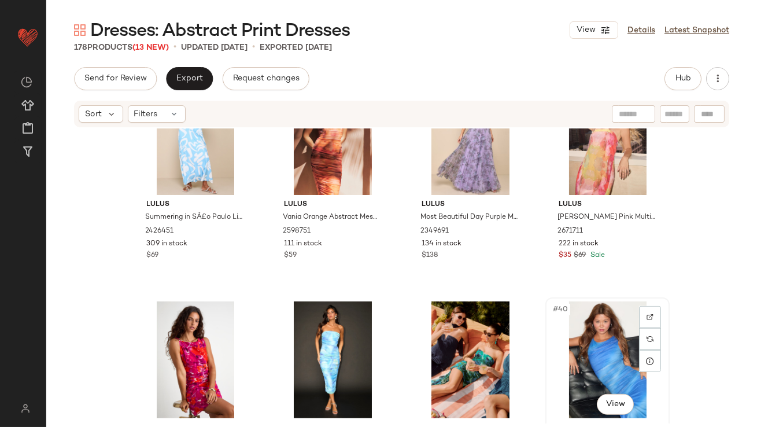
click at [574, 335] on div "#40 View" at bounding box center [608, 359] width 116 height 117
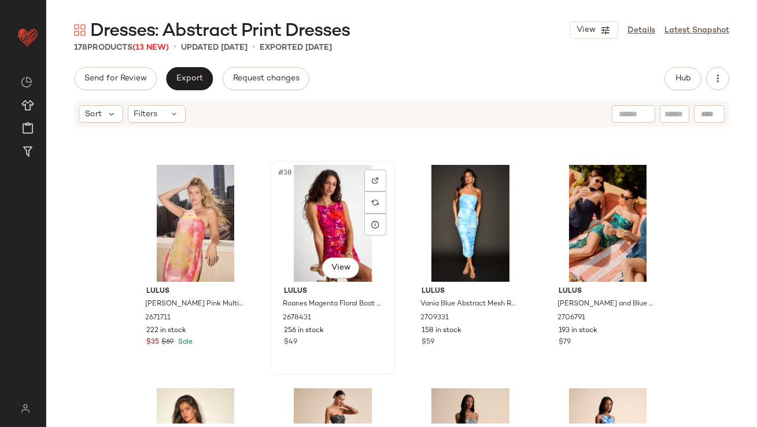
click at [325, 223] on div "#38 View" at bounding box center [333, 223] width 116 height 117
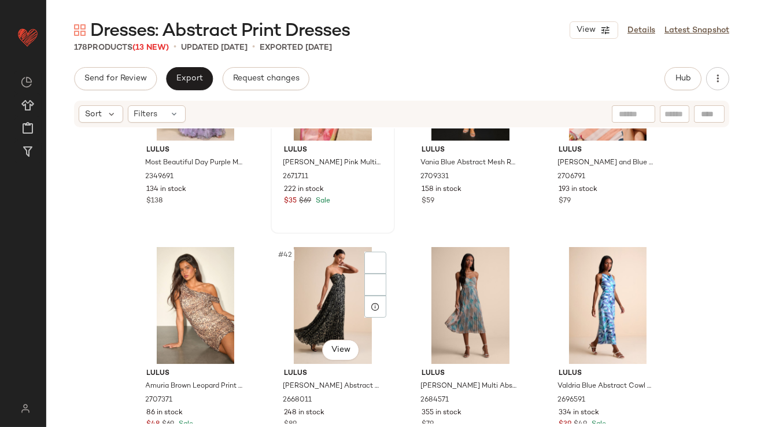
scroll to position [2295, 0]
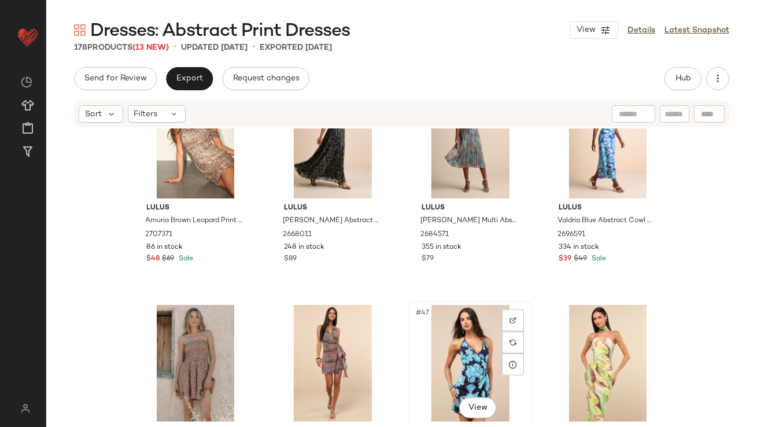
click at [456, 351] on div "#47 View" at bounding box center [470, 363] width 116 height 117
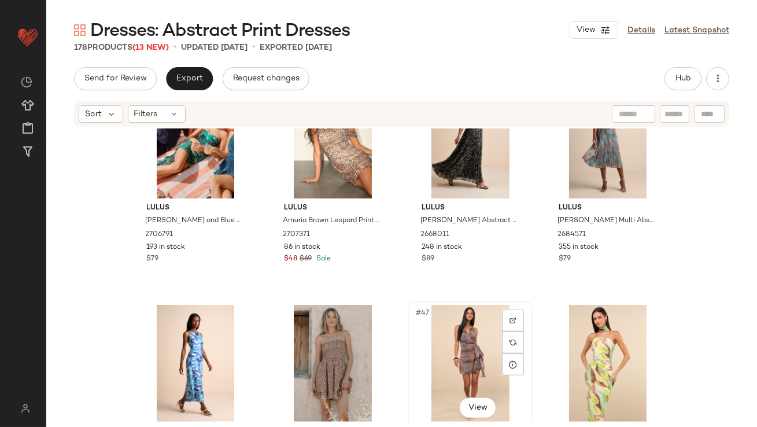
click at [450, 339] on div "#47 View" at bounding box center [470, 363] width 116 height 117
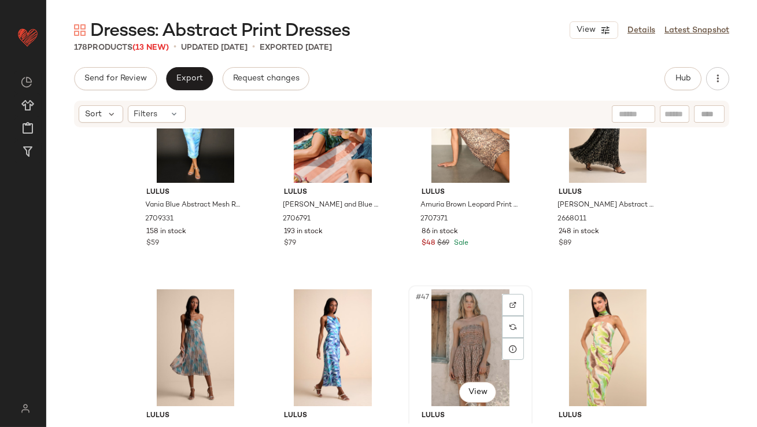
click at [450, 340] on div "#47 View" at bounding box center [470, 347] width 116 height 117
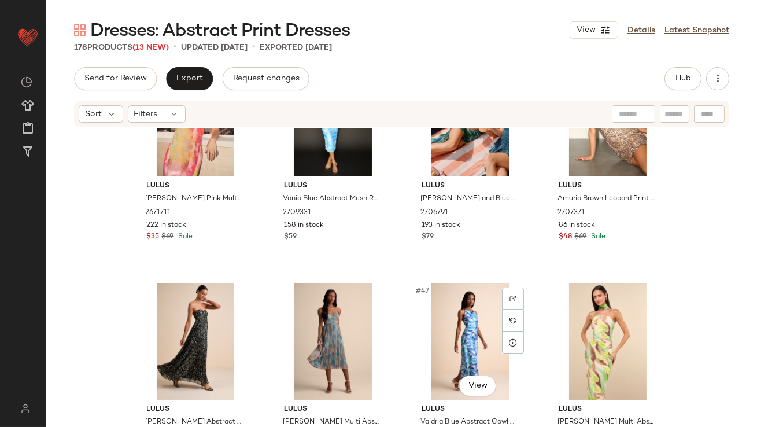
scroll to position [2320, 0]
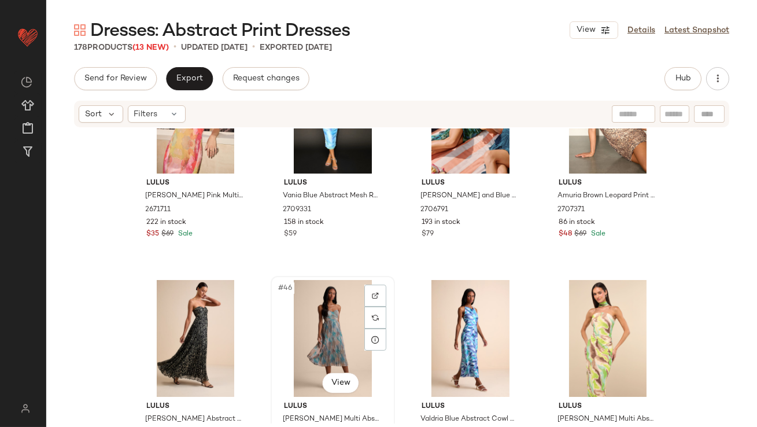
click at [320, 335] on div "#46 View" at bounding box center [333, 338] width 116 height 117
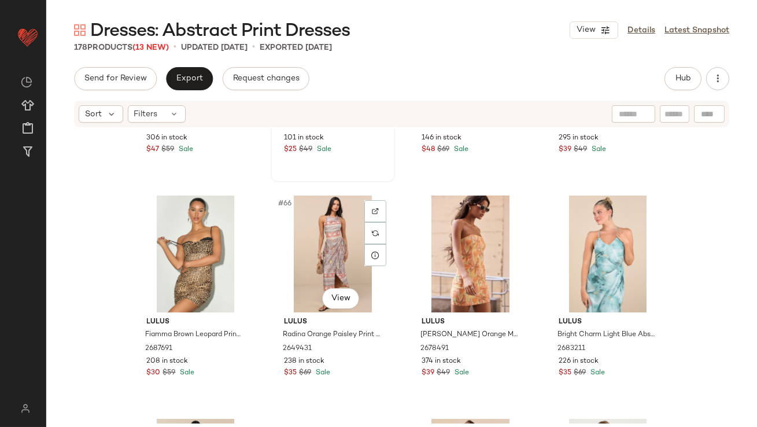
scroll to position [3538, 0]
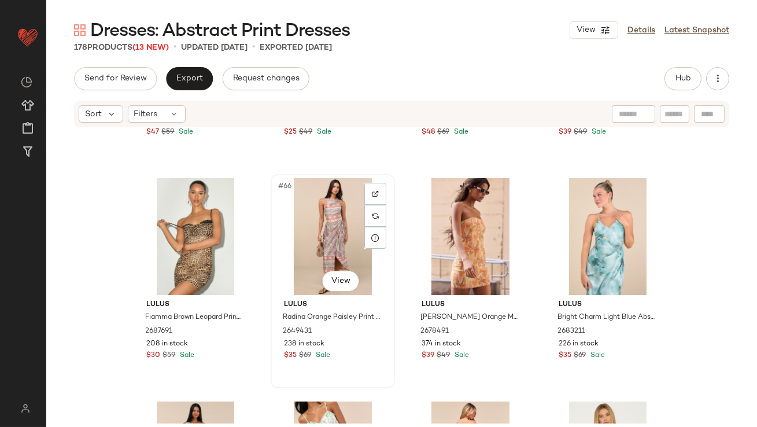
click at [338, 237] on div "#66 View" at bounding box center [333, 236] width 116 height 117
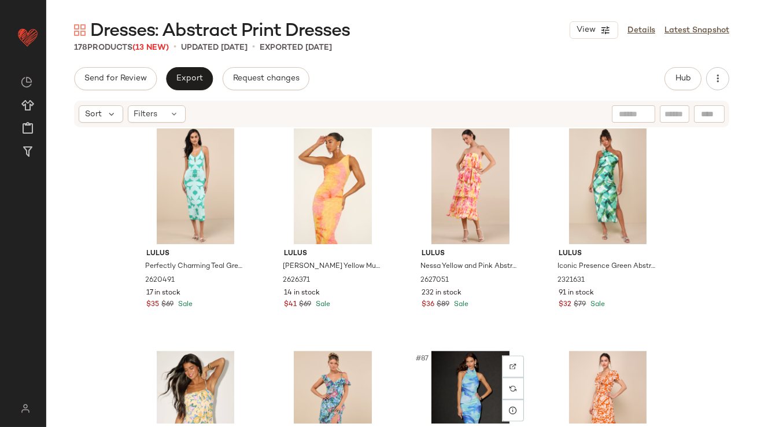
scroll to position [4671, 0]
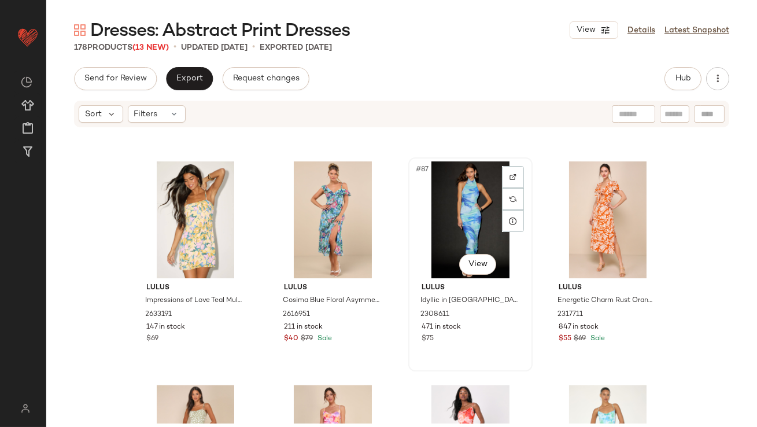
click at [440, 241] on div "#87 View" at bounding box center [470, 219] width 116 height 117
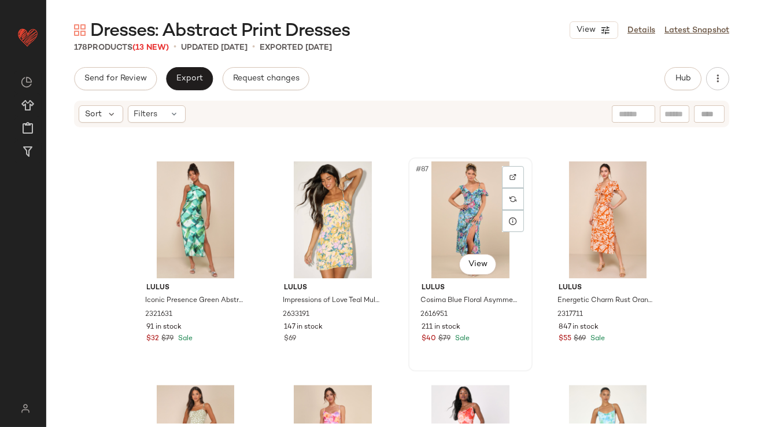
click at [431, 209] on div "#87 View" at bounding box center [470, 219] width 116 height 117
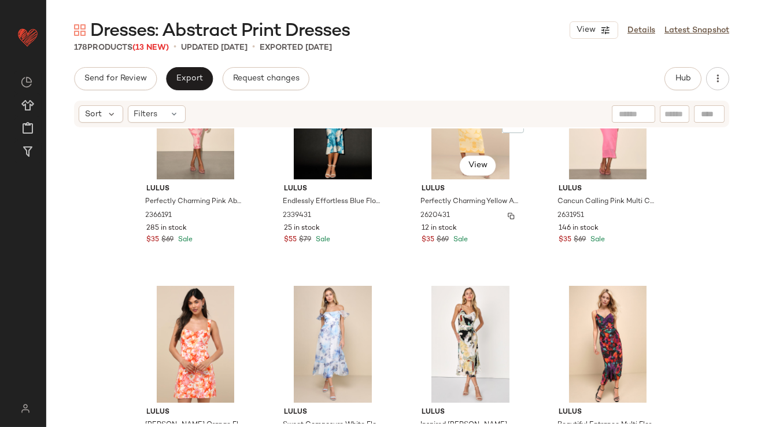
scroll to position [5245, 0]
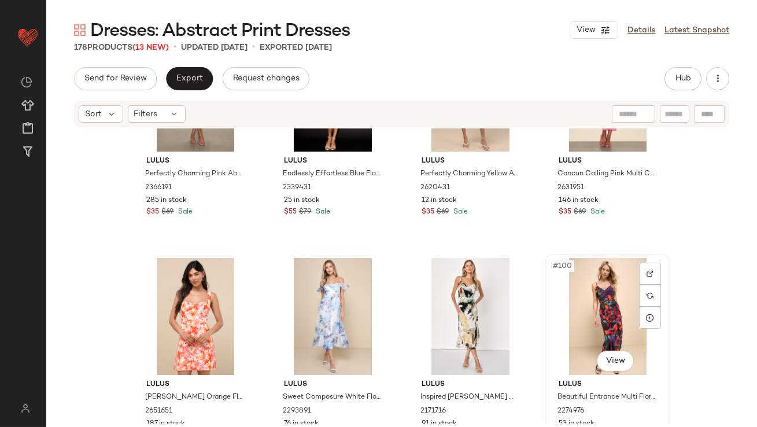
click at [580, 302] on div "#100 View" at bounding box center [608, 316] width 116 height 117
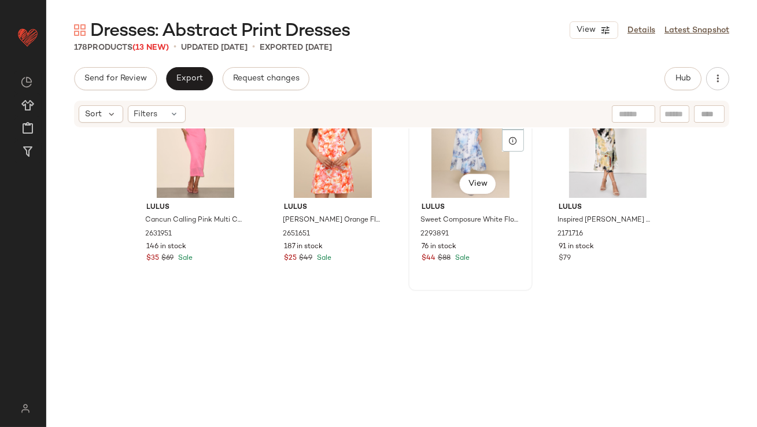
scroll to position [5518, 0]
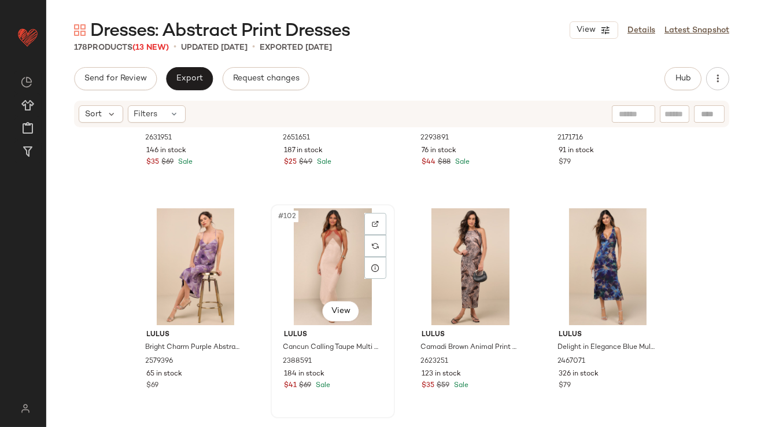
click at [327, 272] on div "#102 View" at bounding box center [333, 266] width 116 height 117
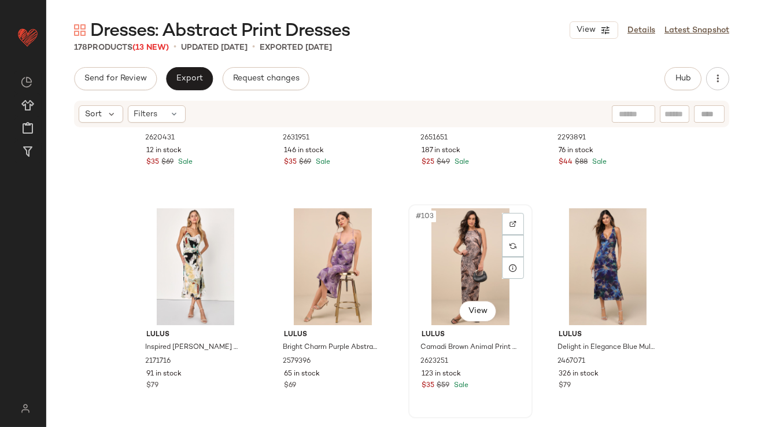
click at [440, 275] on div "#103 View" at bounding box center [470, 266] width 116 height 117
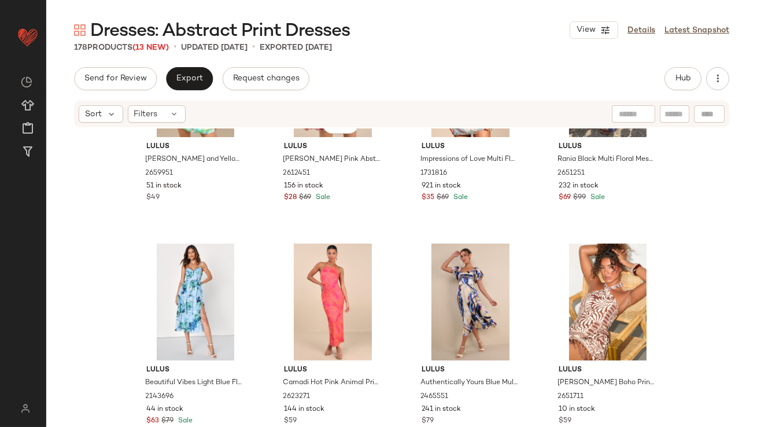
scroll to position [6466, 0]
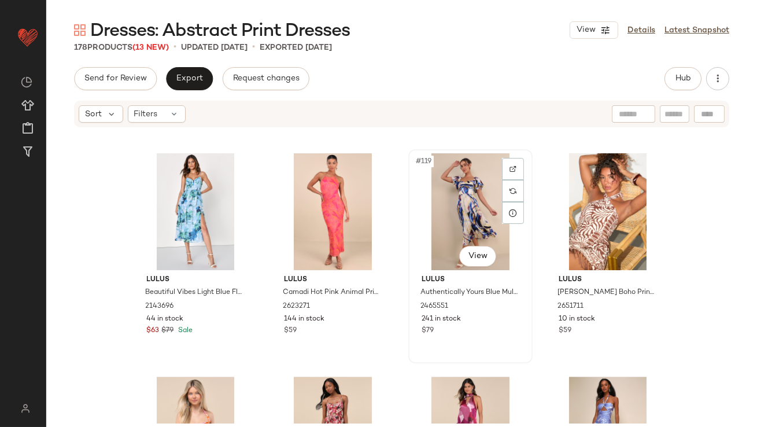
click at [464, 212] on div "#119 View" at bounding box center [470, 211] width 116 height 117
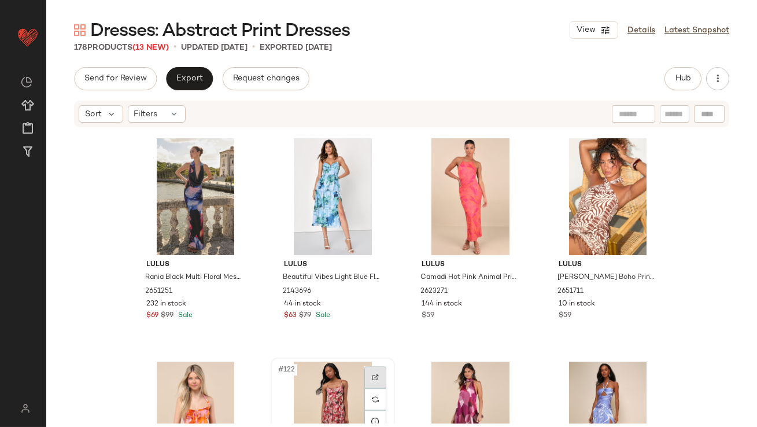
scroll to position [6484, 0]
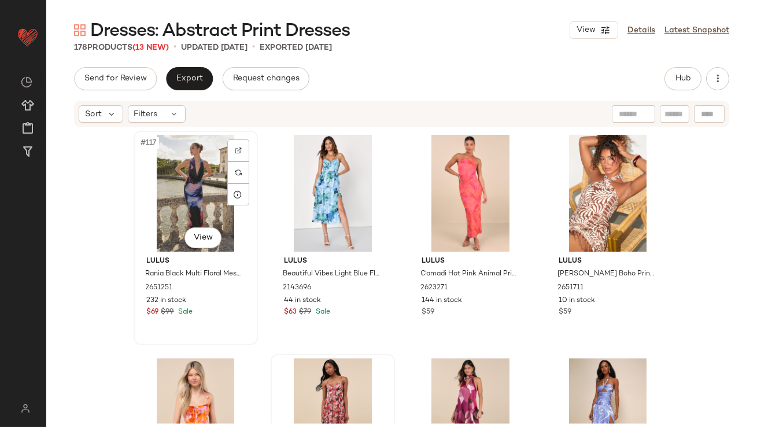
click at [183, 183] on div "#117 View" at bounding box center [196, 193] width 116 height 117
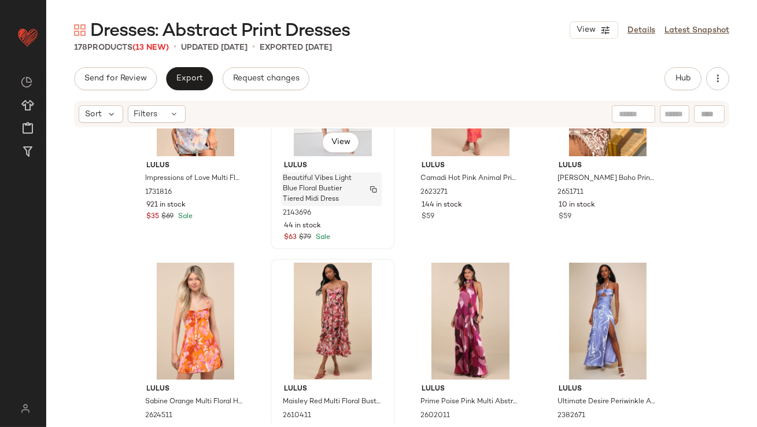
scroll to position [6620, 0]
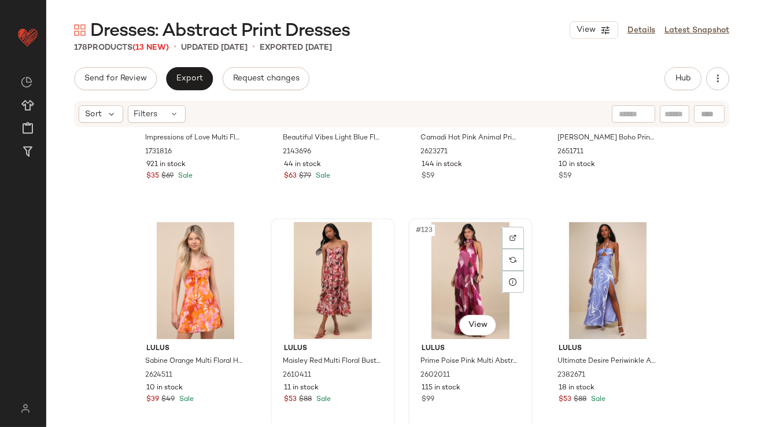
click at [445, 274] on div "#123 View" at bounding box center [470, 280] width 116 height 117
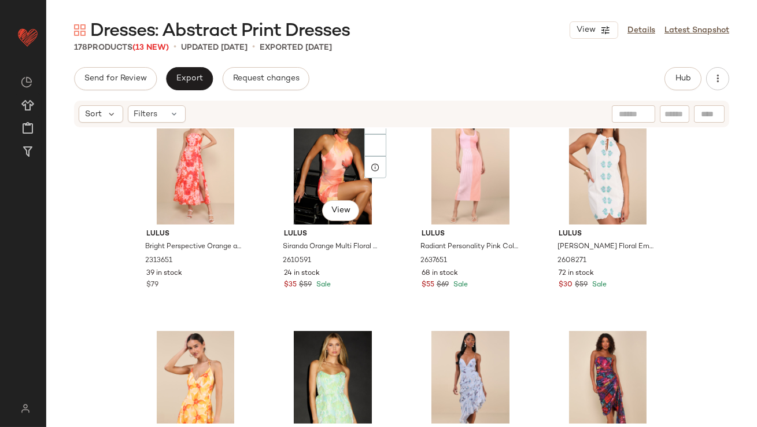
scroll to position [7962, 0]
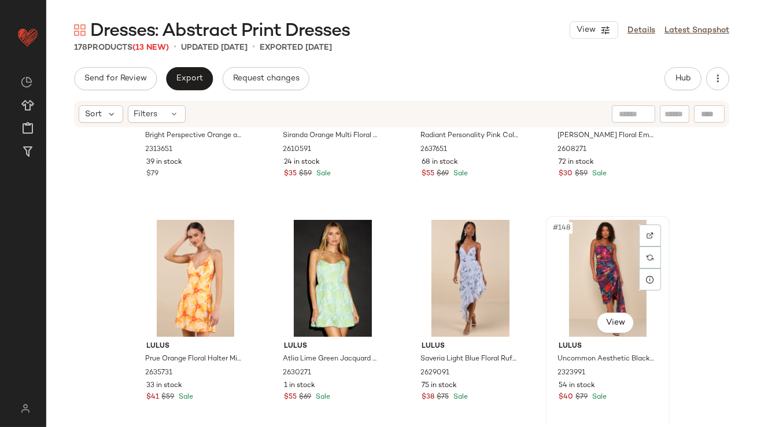
click at [585, 261] on div "#148 View" at bounding box center [608, 278] width 116 height 117
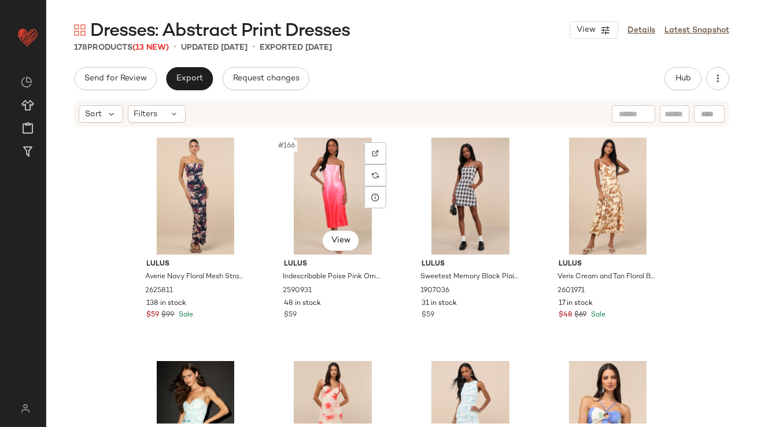
scroll to position [9155, 0]
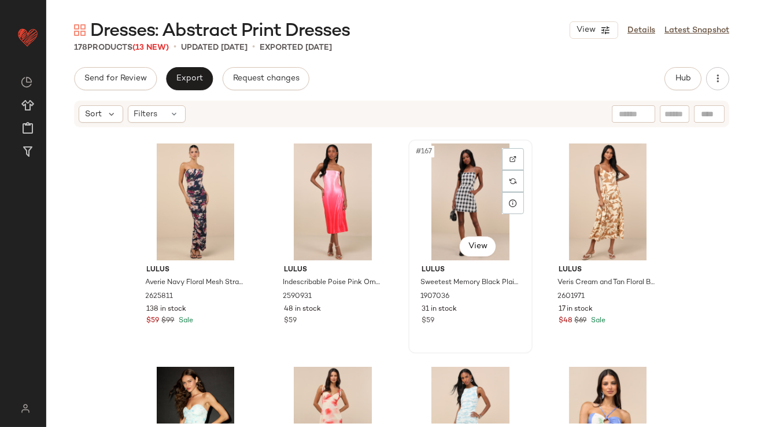
click at [468, 211] on div "#167 View" at bounding box center [470, 201] width 116 height 117
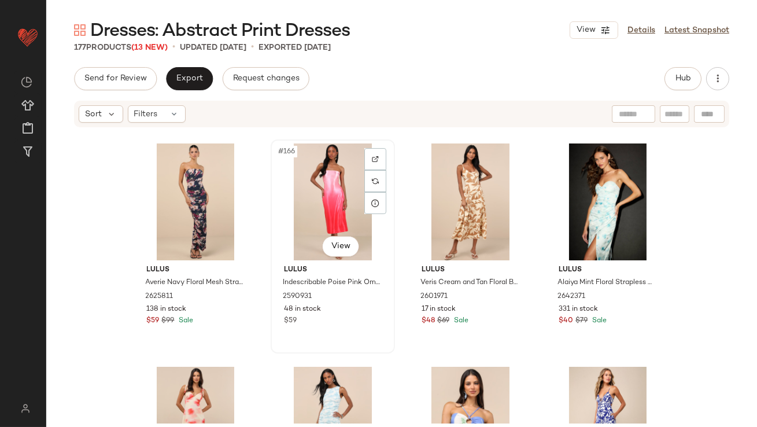
click at [308, 184] on div "#166 View" at bounding box center [333, 201] width 116 height 117
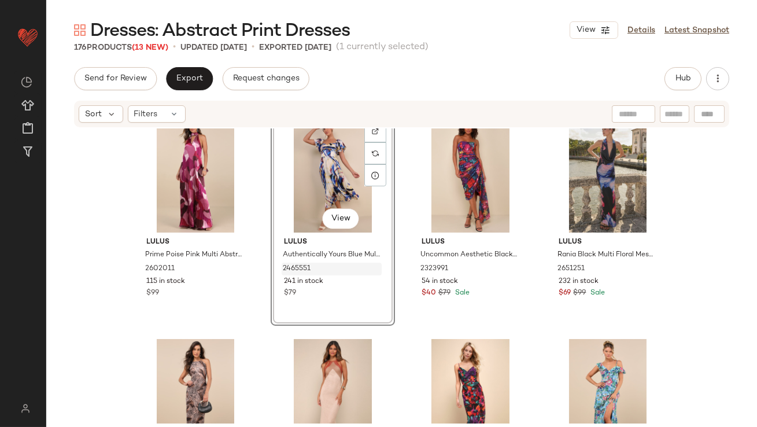
scroll to position [56, 0]
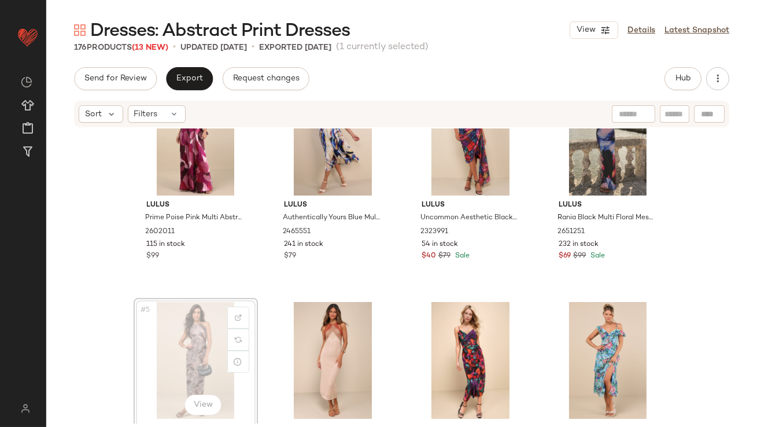
scroll to position [57, 0]
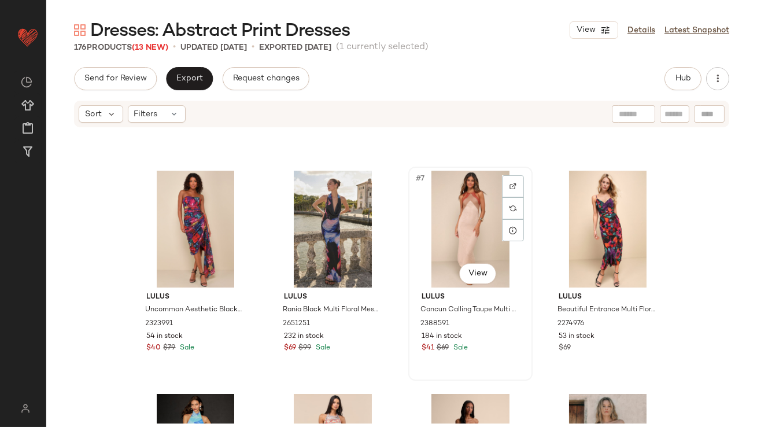
scroll to position [309, 0]
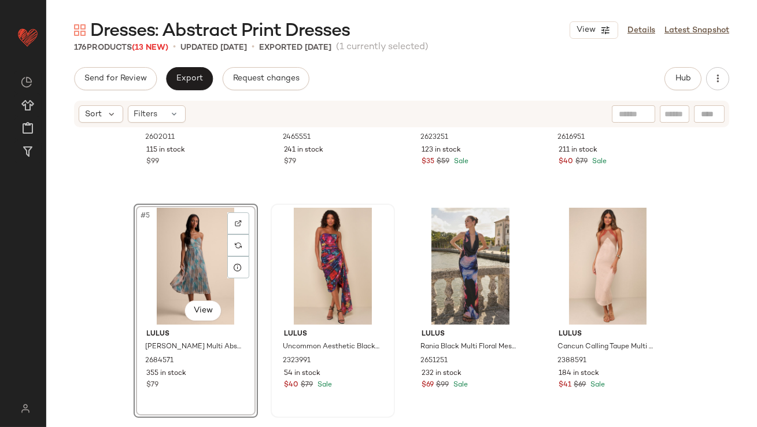
scroll to position [295, 0]
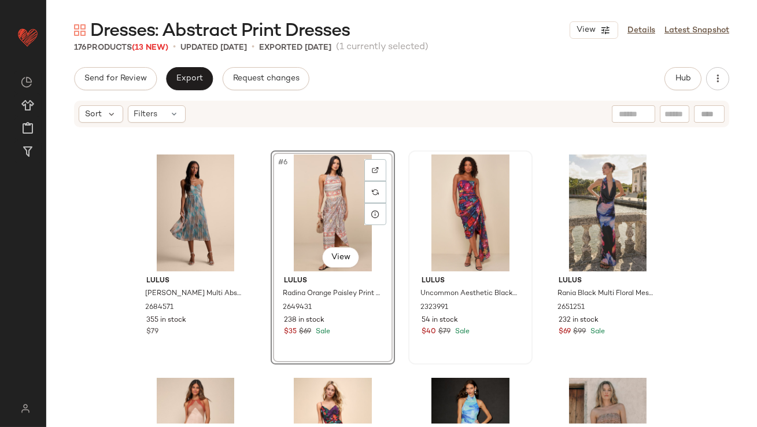
scroll to position [378, 0]
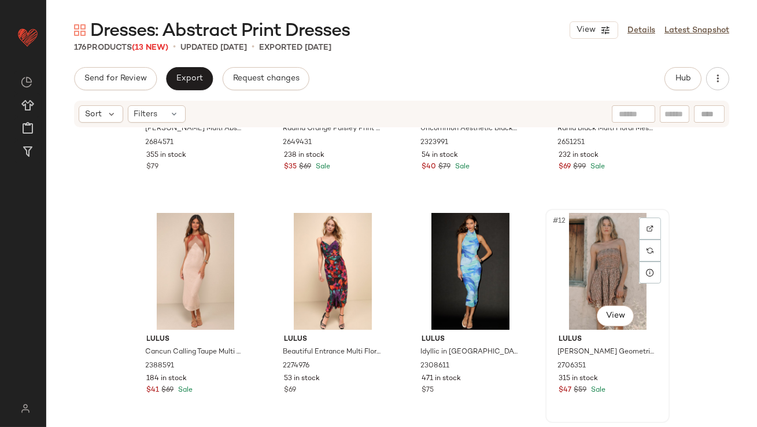
click at [587, 274] on div "#12 View" at bounding box center [608, 271] width 116 height 117
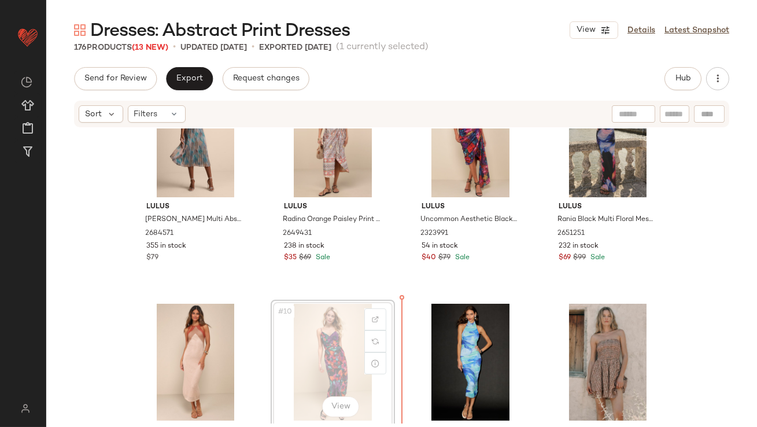
scroll to position [342, 0]
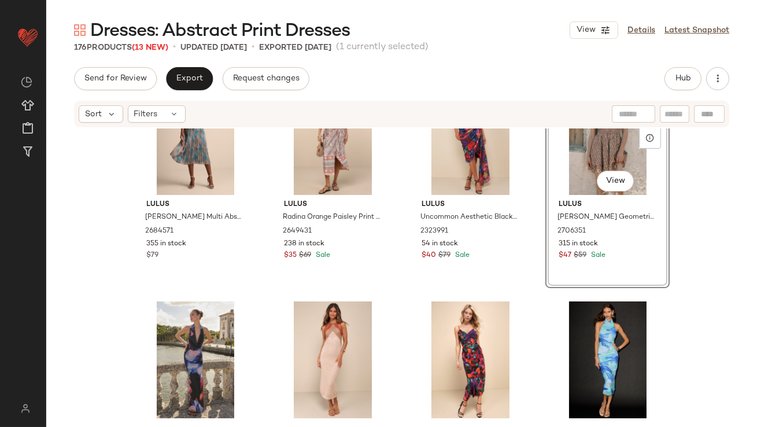
scroll to position [300, 0]
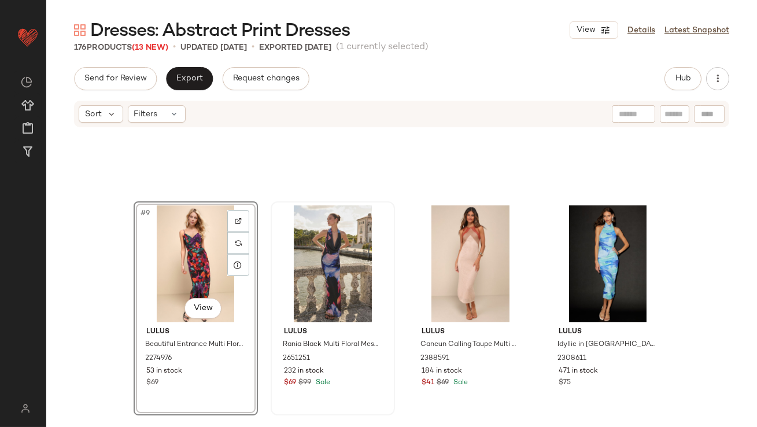
scroll to position [557, 0]
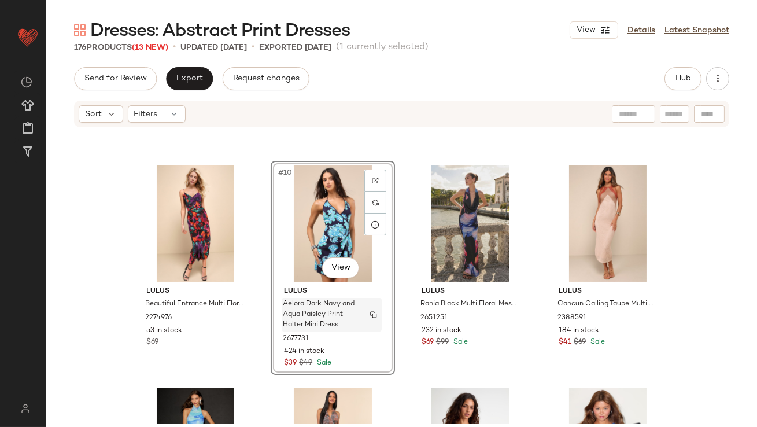
scroll to position [414, 0]
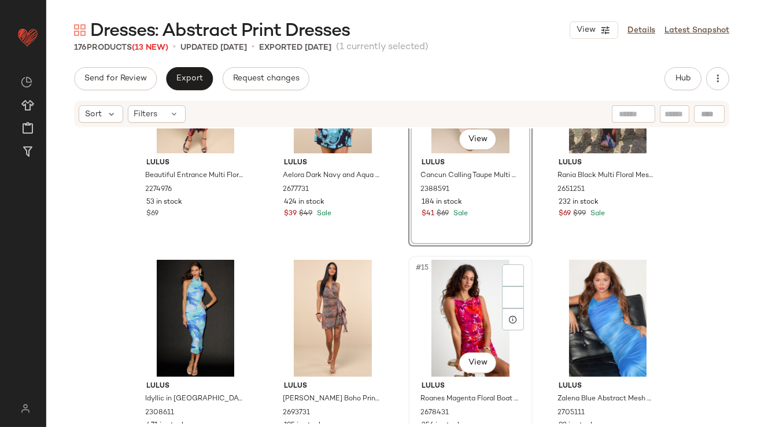
scroll to position [564, 0]
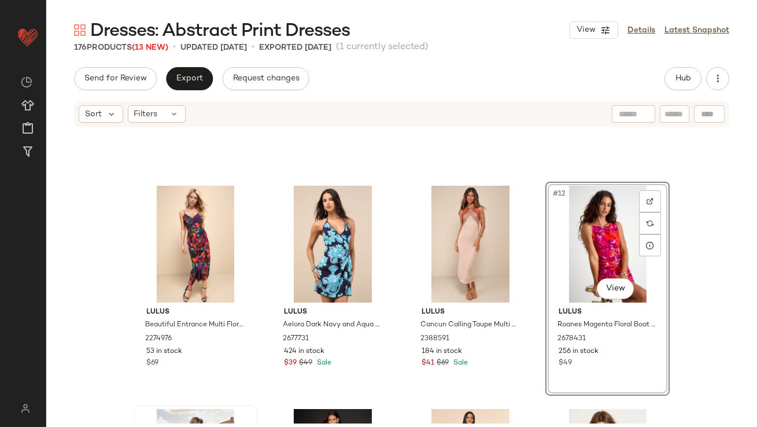
scroll to position [301, 0]
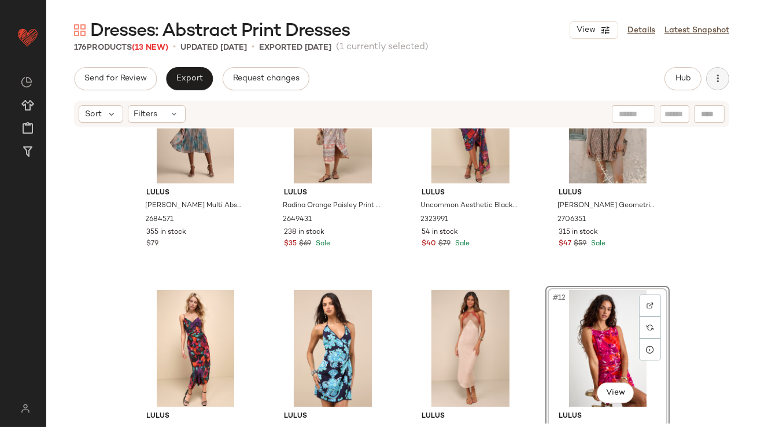
click at [714, 75] on icon "button" at bounding box center [718, 79] width 12 height 12
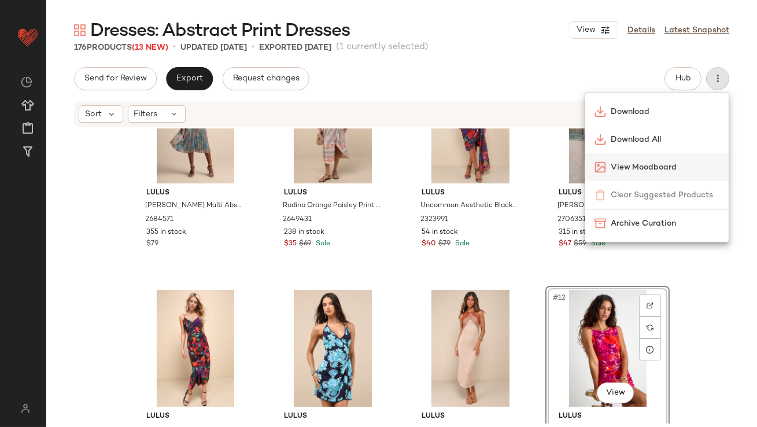
click at [626, 162] on span "View Moodboard" at bounding box center [665, 167] width 109 height 12
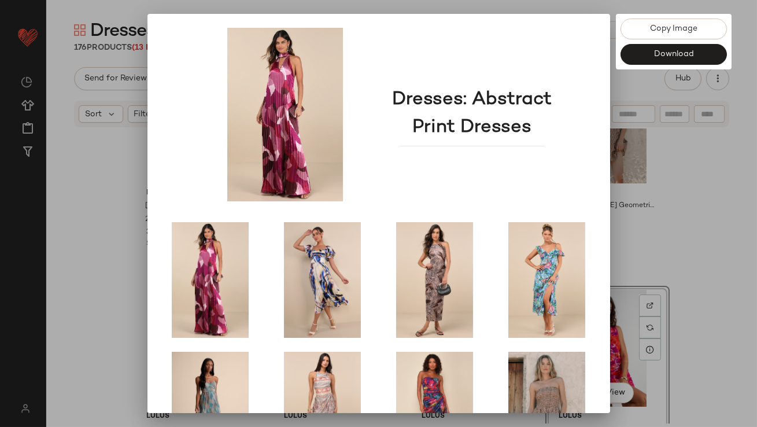
scroll to position [197, 0]
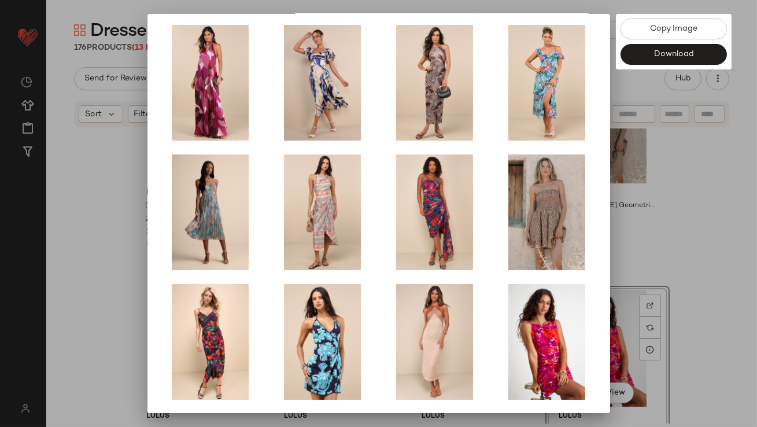
click at [661, 272] on div at bounding box center [378, 213] width 757 height 427
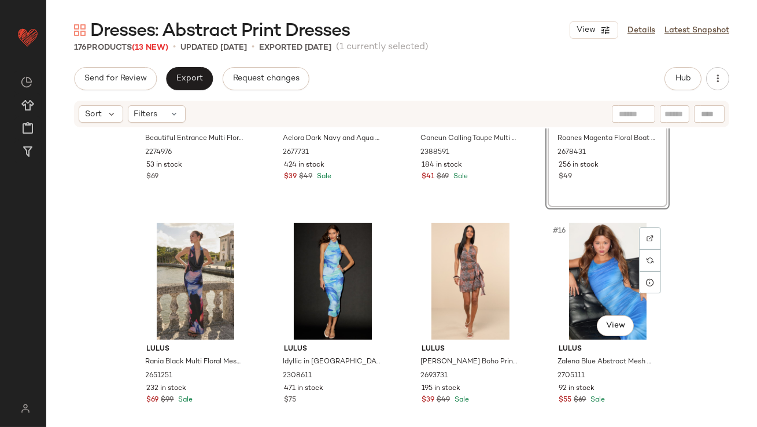
scroll to position [713, 0]
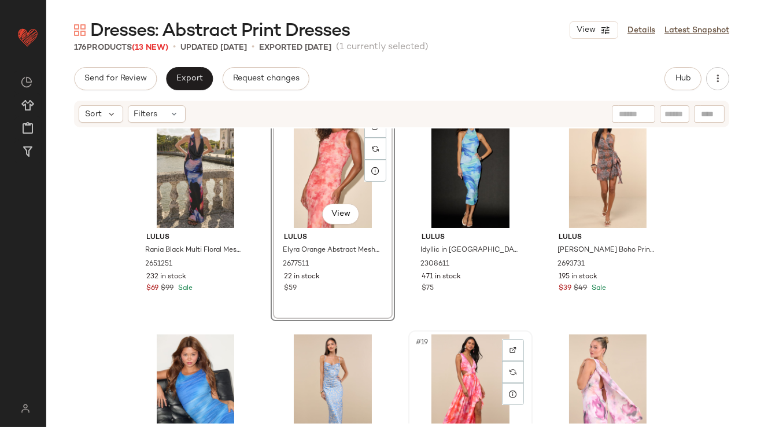
scroll to position [863, 0]
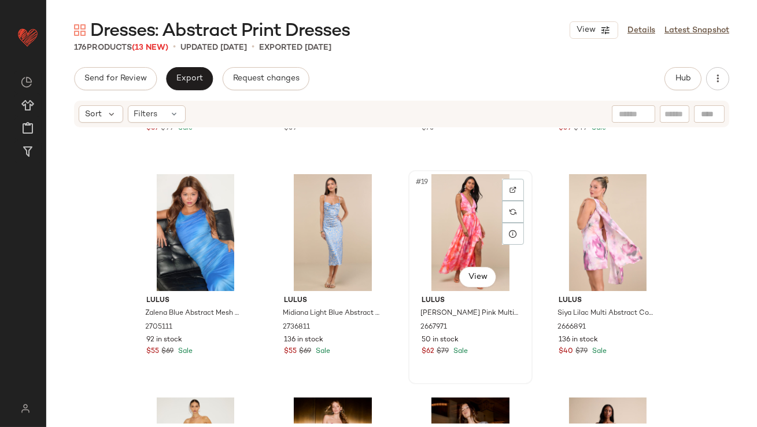
scroll to position [862, 0]
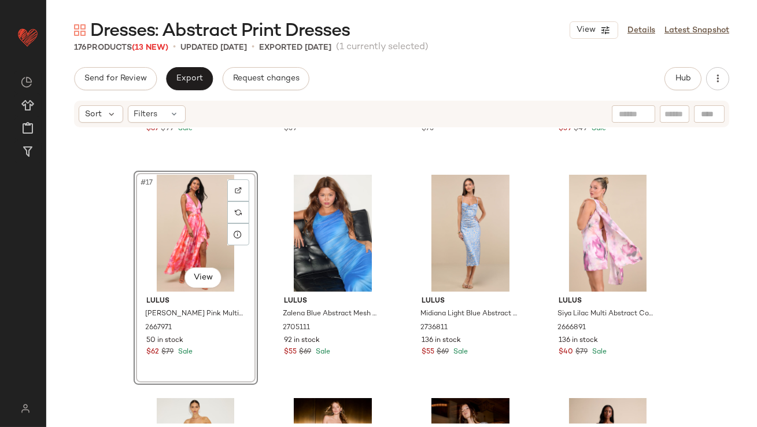
drag, startPoint x: 541, startPoint y: 223, endPoint x: 399, endPoint y: 234, distance: 143.2
click at [401, 234] on div "Lulus Rania Black Multi Floral Mesh Backless Maxi Dress 2651251 232 in stock $6…" at bounding box center [401, 275] width 711 height 295
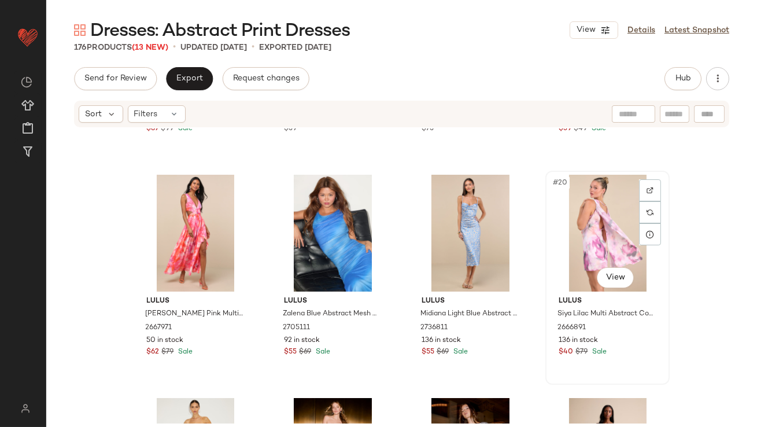
drag, startPoint x: 589, startPoint y: 209, endPoint x: 581, endPoint y: 211, distance: 8.2
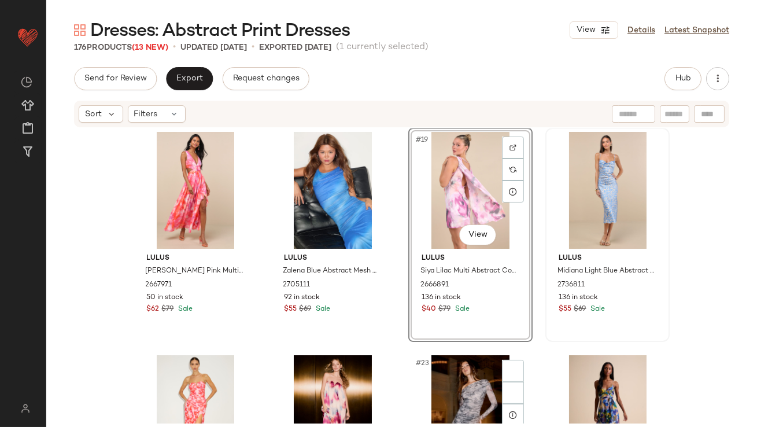
scroll to position [1017, 0]
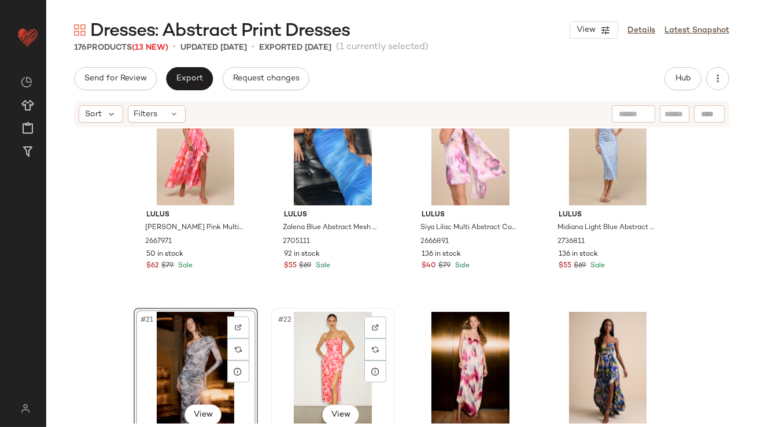
scroll to position [1032, 0]
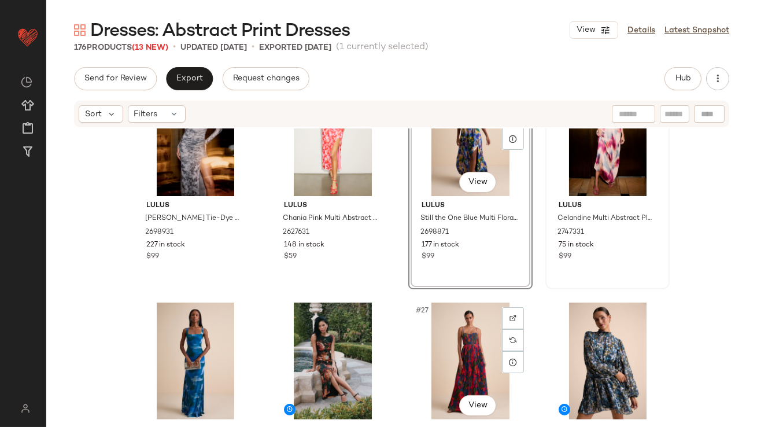
scroll to position [1182, 0]
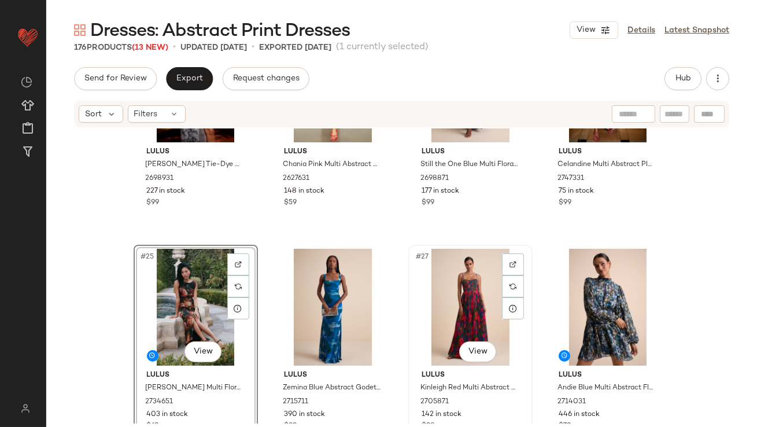
scroll to position [1360, 0]
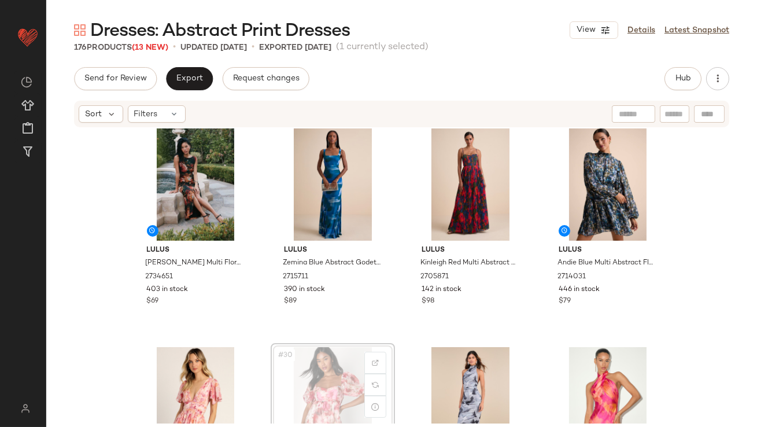
scroll to position [1360, 0]
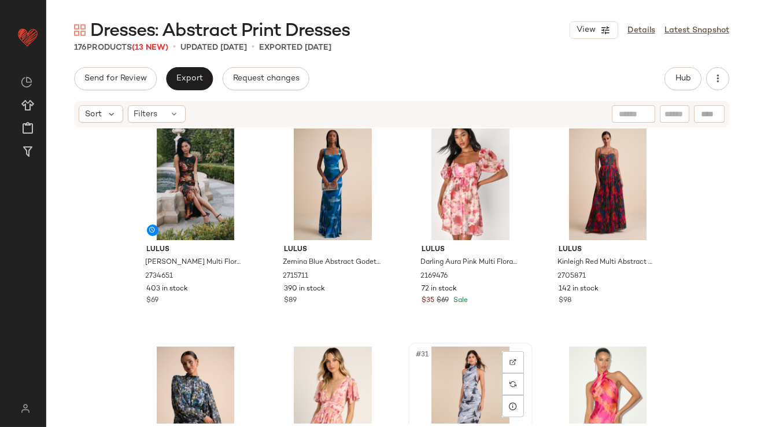
scroll to position [1362, 0]
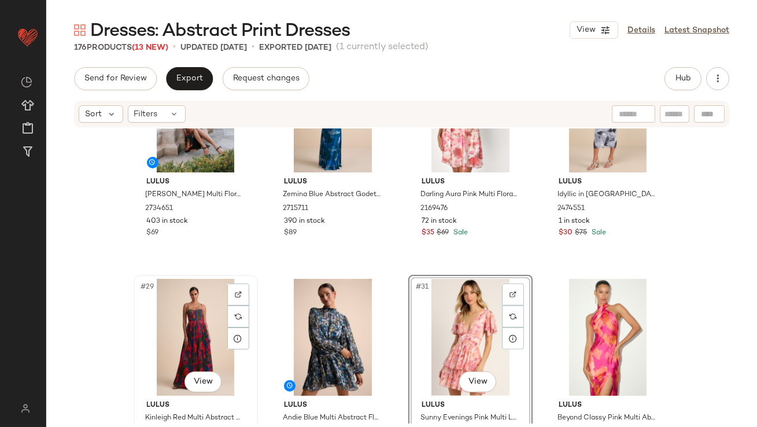
scroll to position [1437, 0]
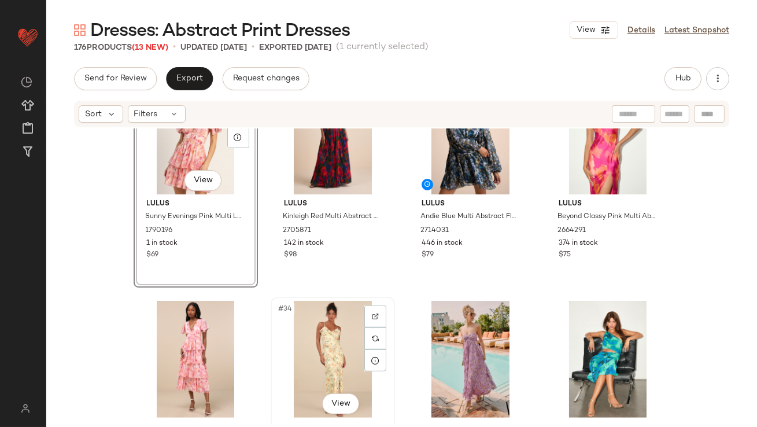
scroll to position [1634, 0]
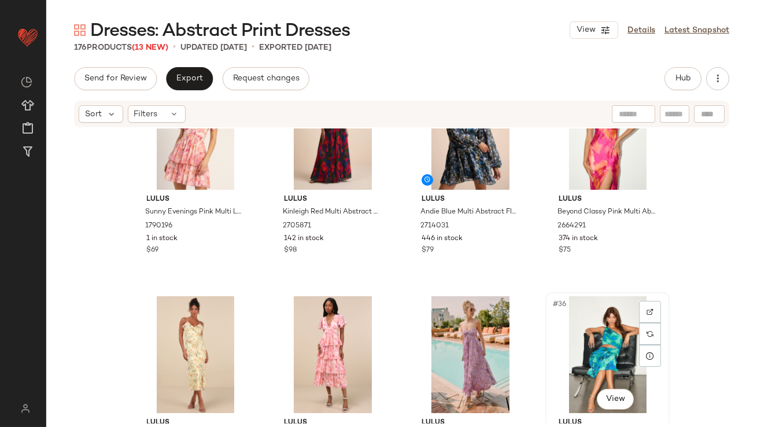
click at [598, 344] on div "#36 View" at bounding box center [608, 354] width 116 height 117
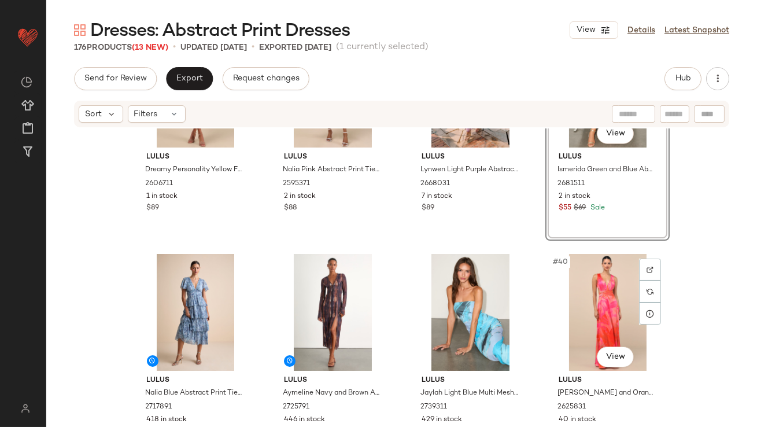
scroll to position [1904, 0]
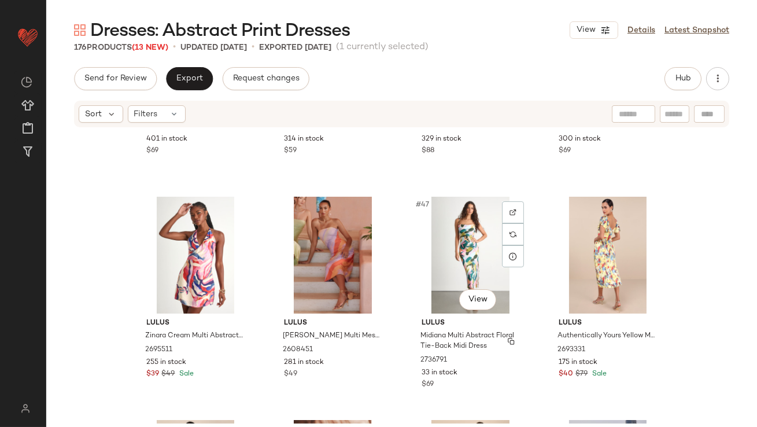
scroll to position [2314, 0]
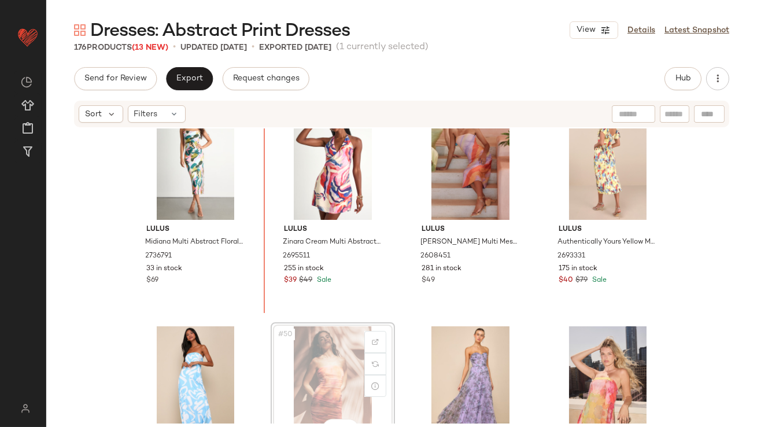
scroll to position [2498, 0]
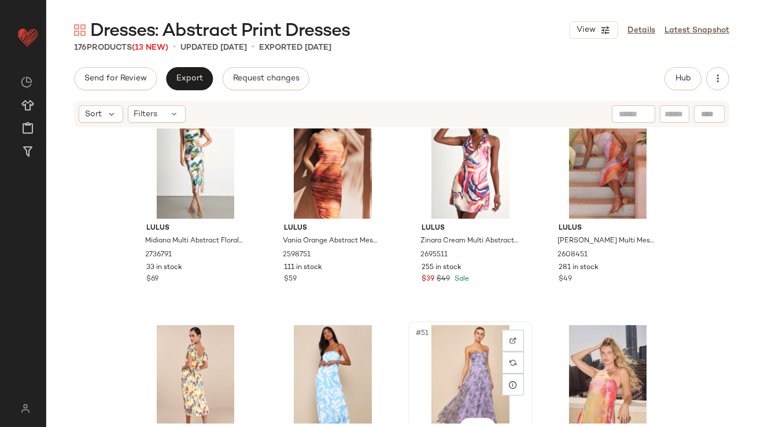
click at [460, 347] on div "#51 View" at bounding box center [470, 383] width 116 height 117
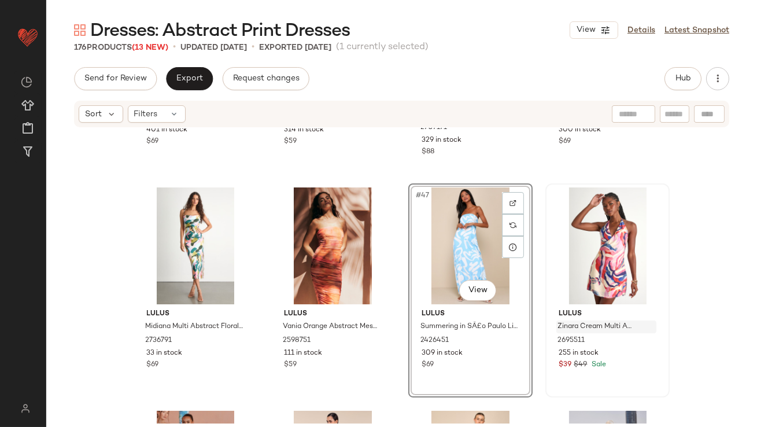
scroll to position [2480, 0]
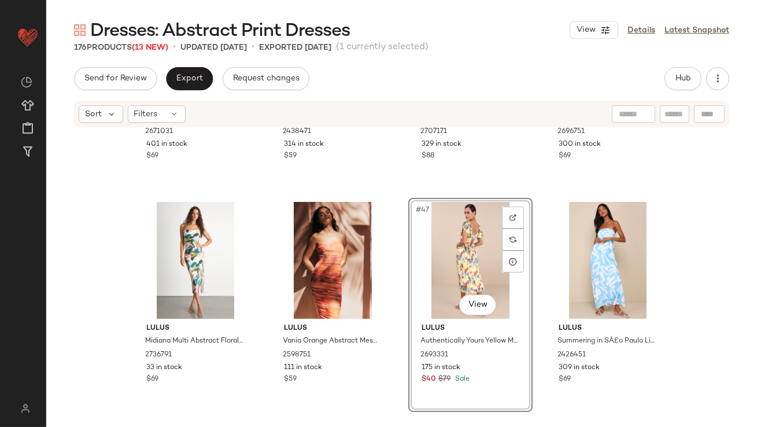
scroll to position [2514, 0]
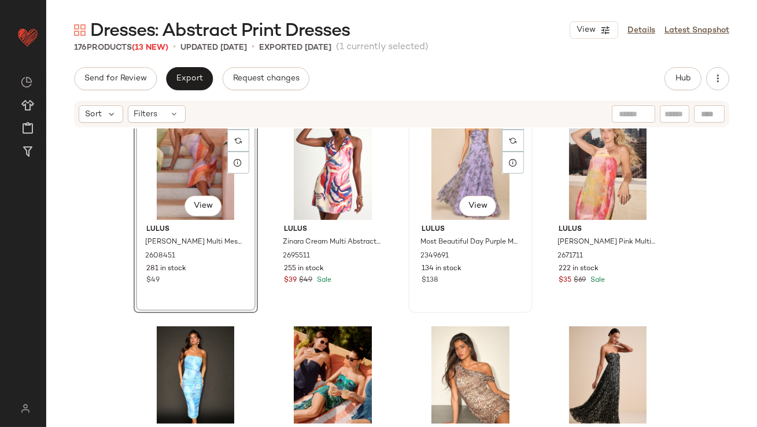
scroll to position [2769, 0]
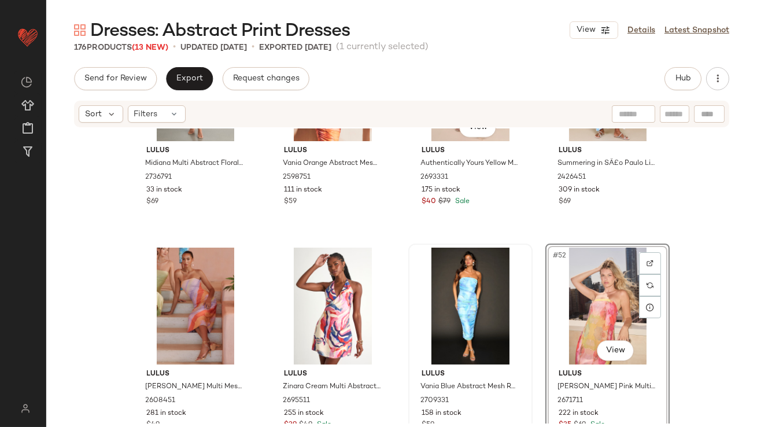
scroll to position [2758, 0]
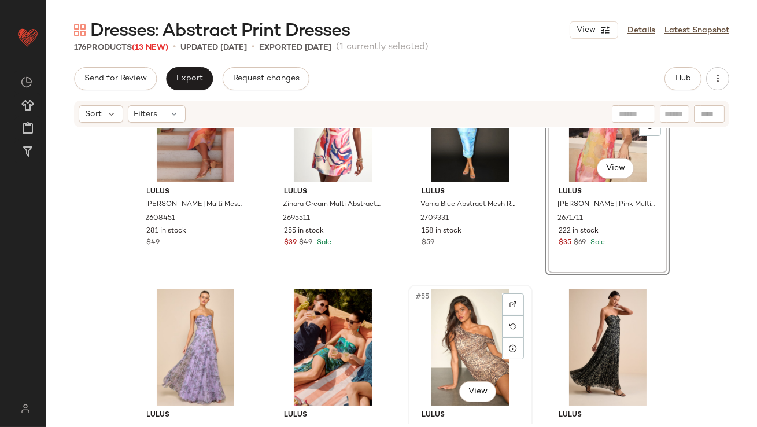
click at [467, 316] on div "#55 View" at bounding box center [470, 347] width 116 height 117
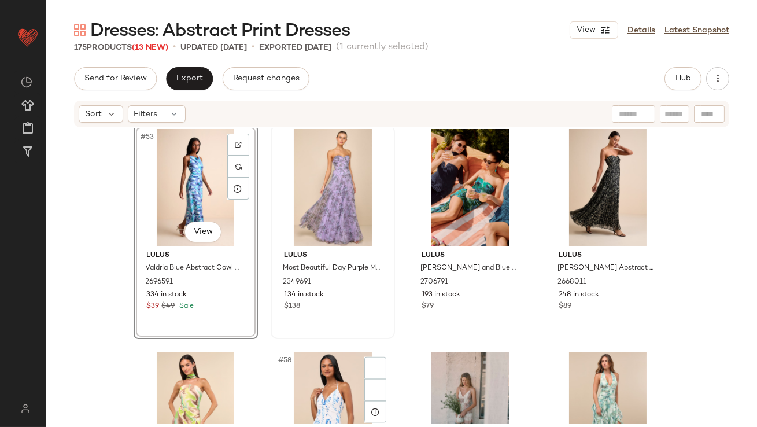
scroll to position [2982, 0]
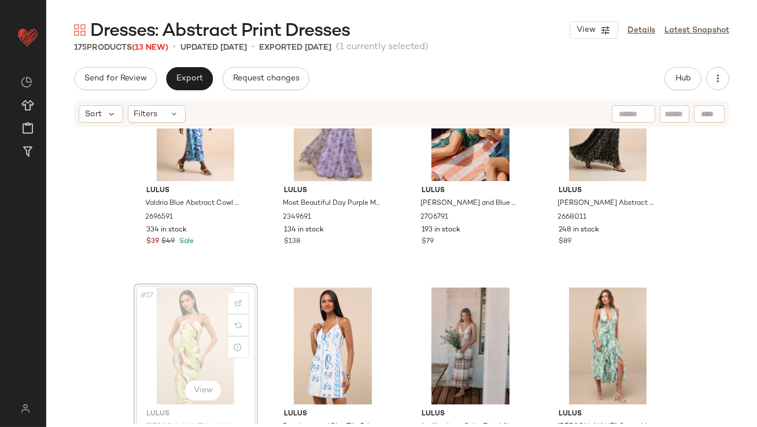
scroll to position [2984, 0]
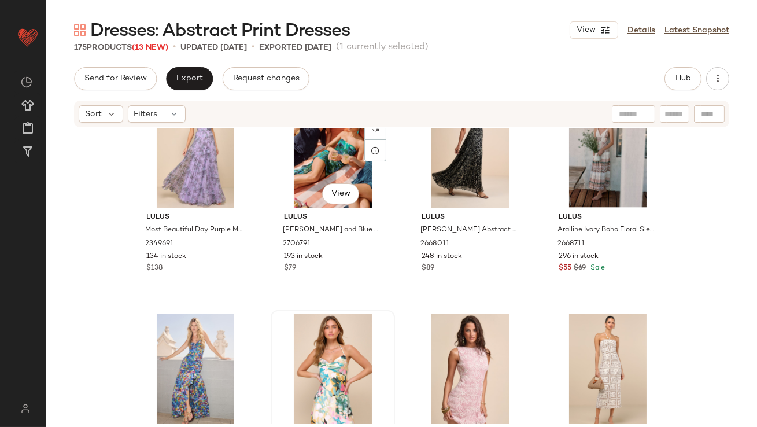
scroll to position [3185, 0]
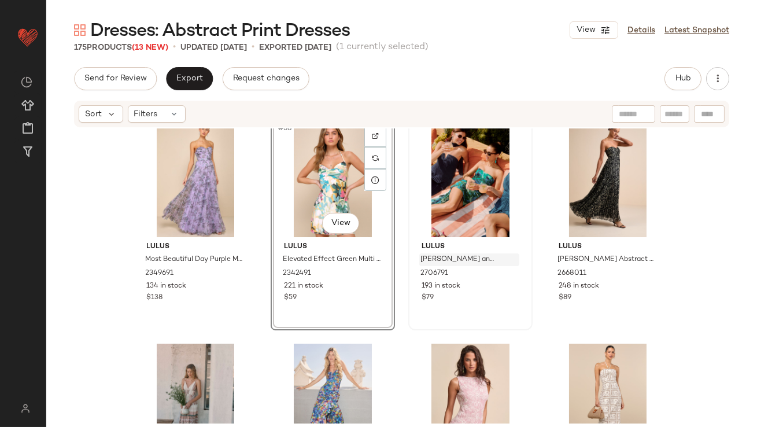
scroll to position [3213, 0]
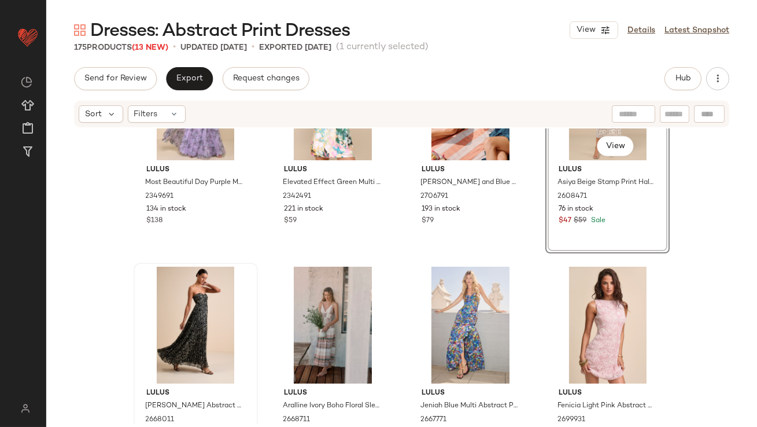
scroll to position [3230, 0]
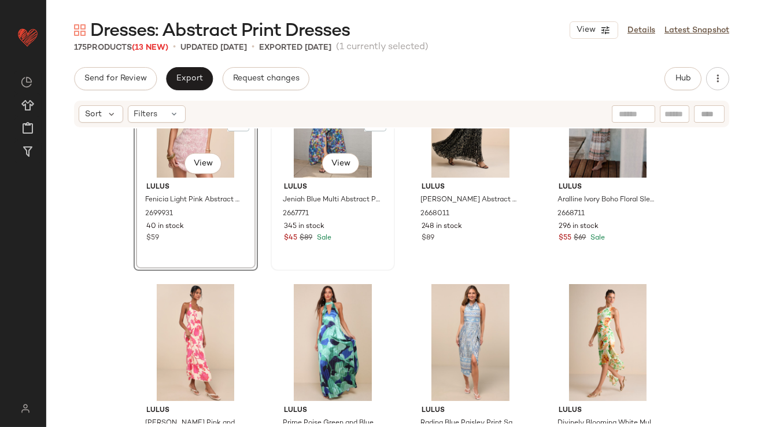
scroll to position [3455, 0]
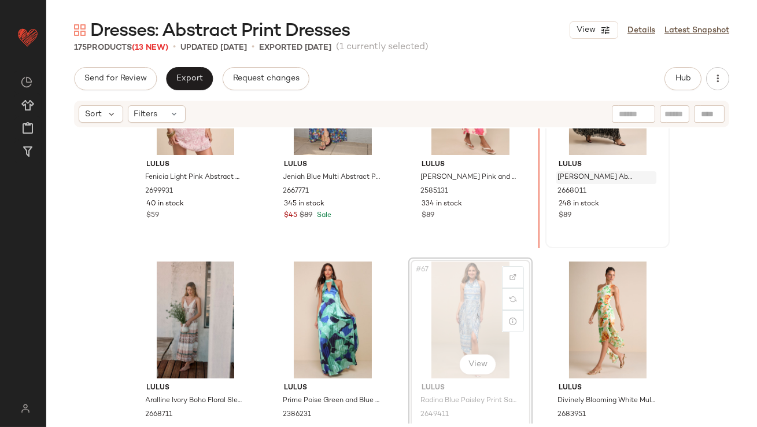
scroll to position [3450, 0]
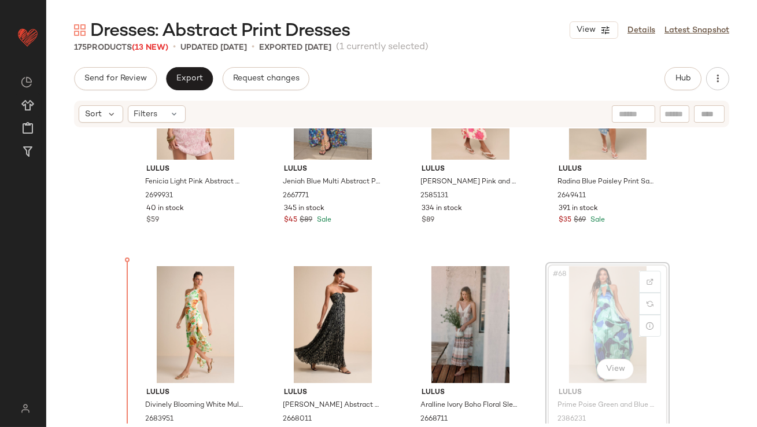
drag, startPoint x: 581, startPoint y: 309, endPoint x: 571, endPoint y: 309, distance: 9.3
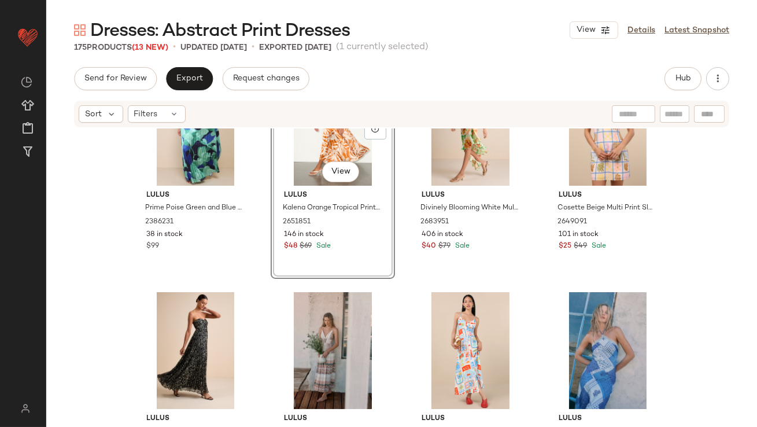
scroll to position [3662, 0]
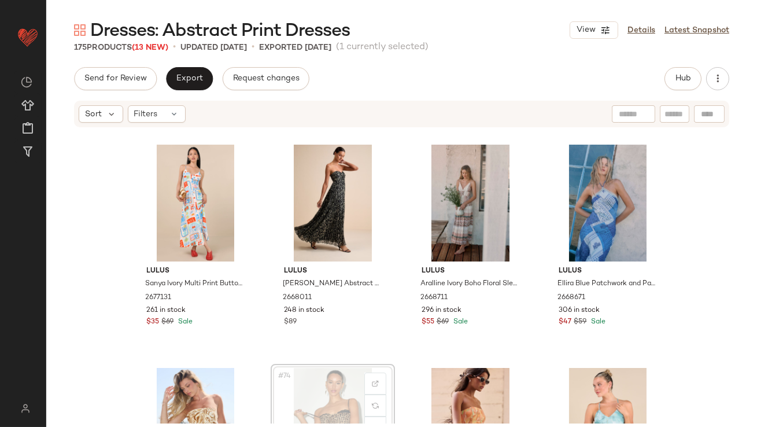
scroll to position [3798, 0]
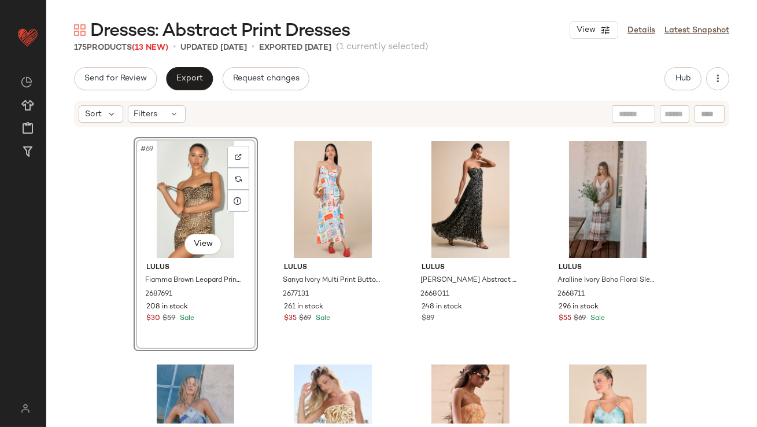
click at [199, 221] on div "#69 View" at bounding box center [196, 199] width 116 height 117
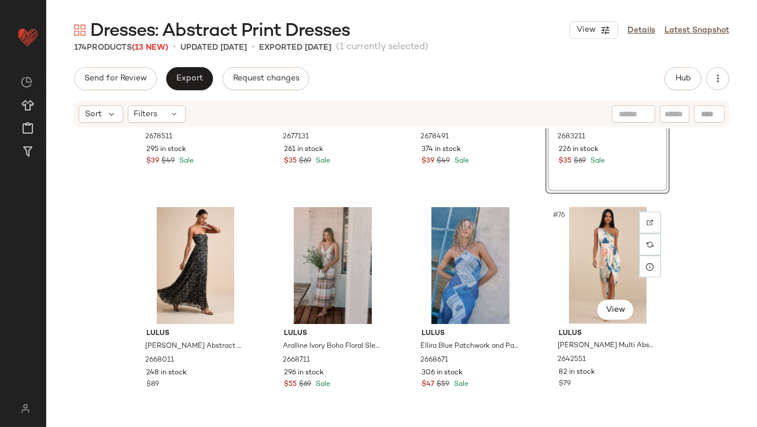
scroll to position [3967, 0]
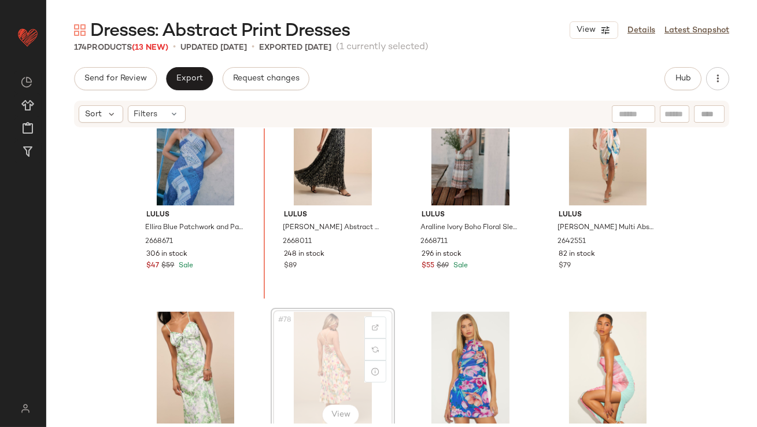
scroll to position [4076, 0]
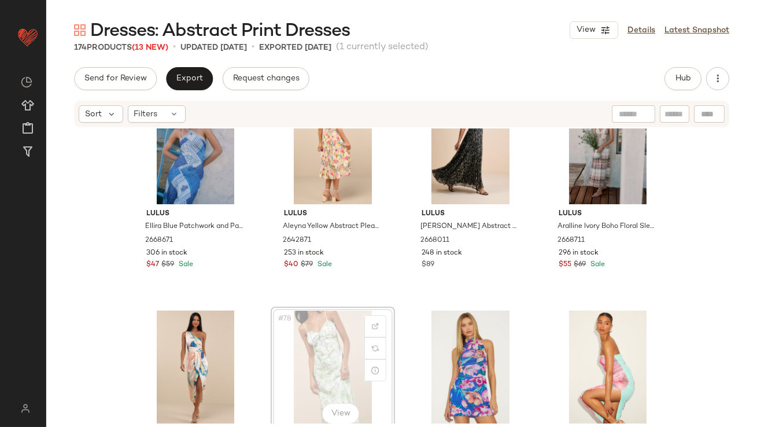
scroll to position [4077, 0]
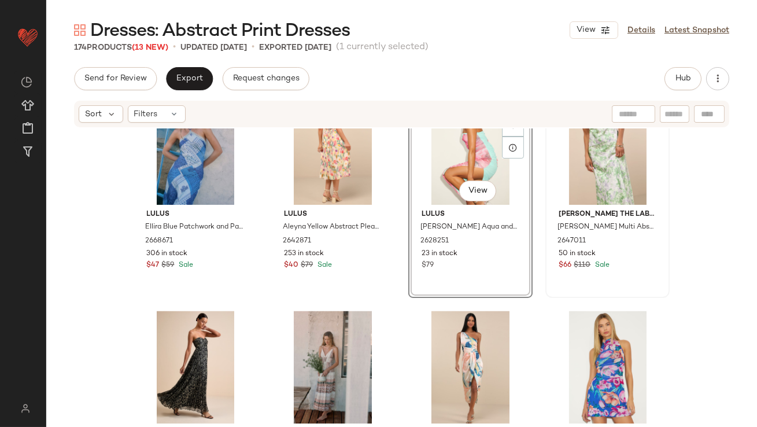
scroll to position [4096, 0]
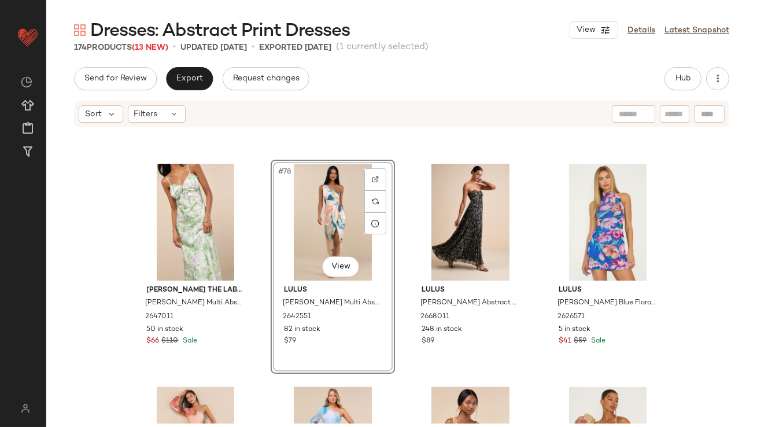
scroll to position [4278, 0]
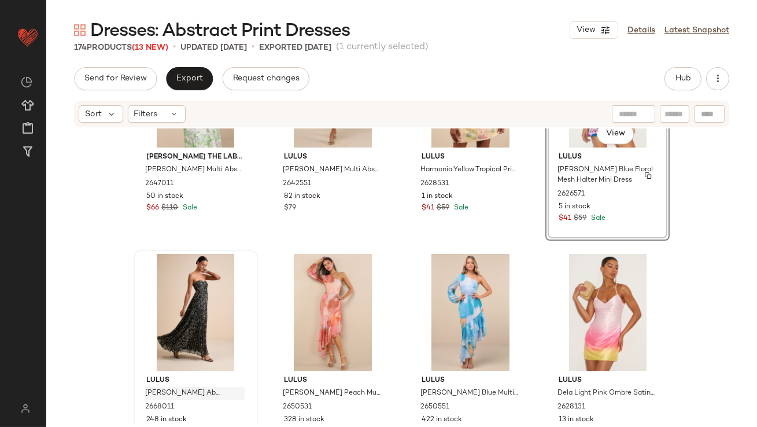
scroll to position [4364, 0]
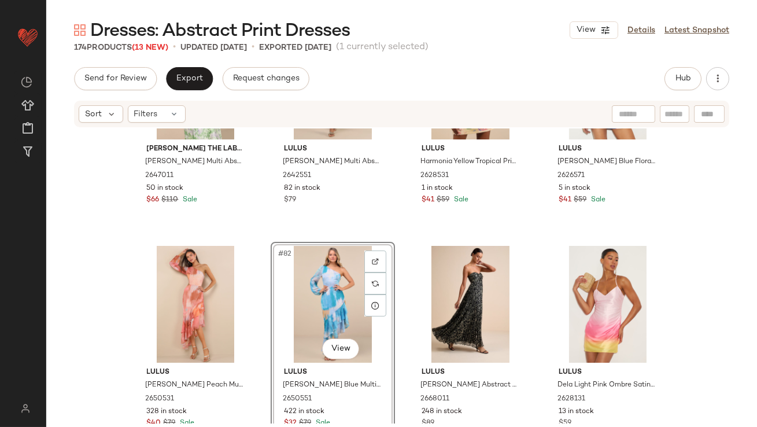
drag, startPoint x: 529, startPoint y: 297, endPoint x: 358, endPoint y: 308, distance: 171.5
click at [358, 308] on div "Jacquie The Label Valentina Green Multi Abstract Satin Ruffled Maxi Dress 26470…" at bounding box center [401, 275] width 711 height 295
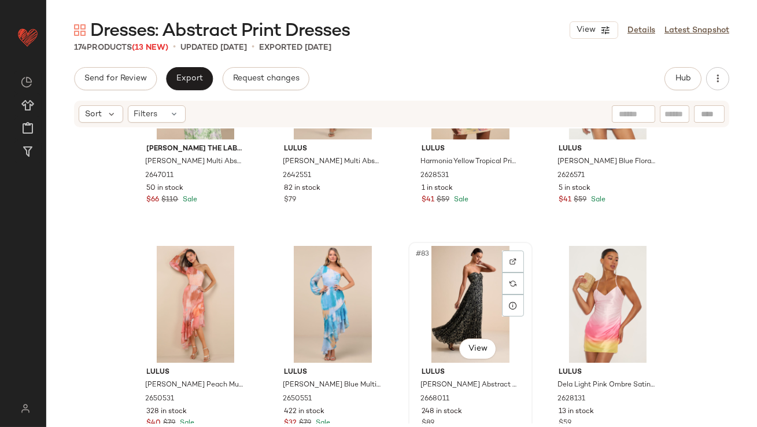
click at [474, 289] on div "#83 View" at bounding box center [470, 304] width 116 height 117
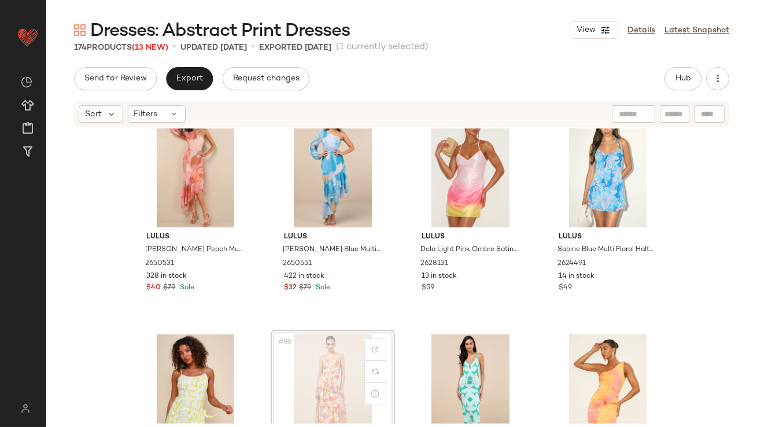
scroll to position [4500, 0]
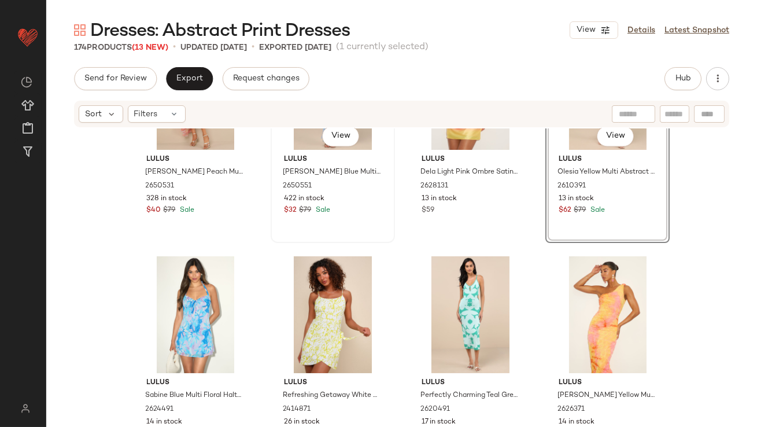
scroll to position [4656, 0]
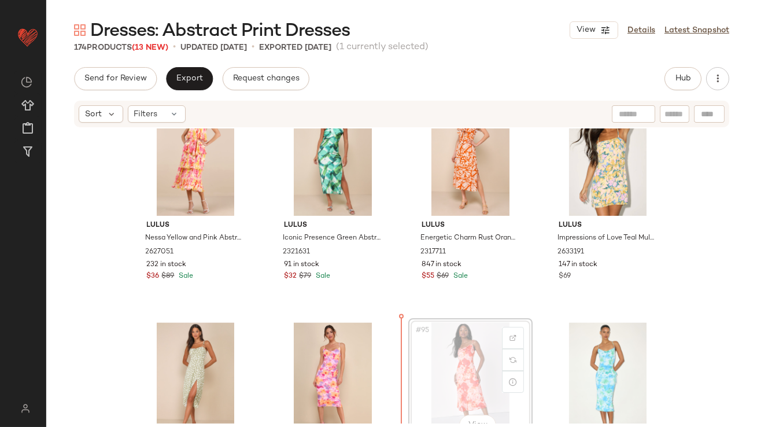
scroll to position [4972, 0]
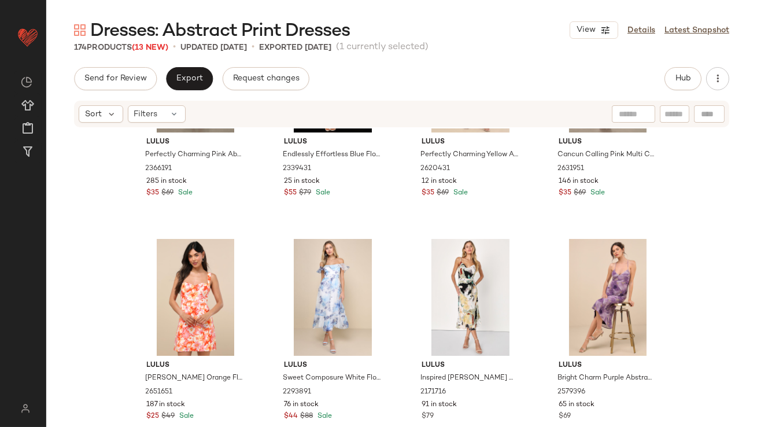
scroll to position [5290, 0]
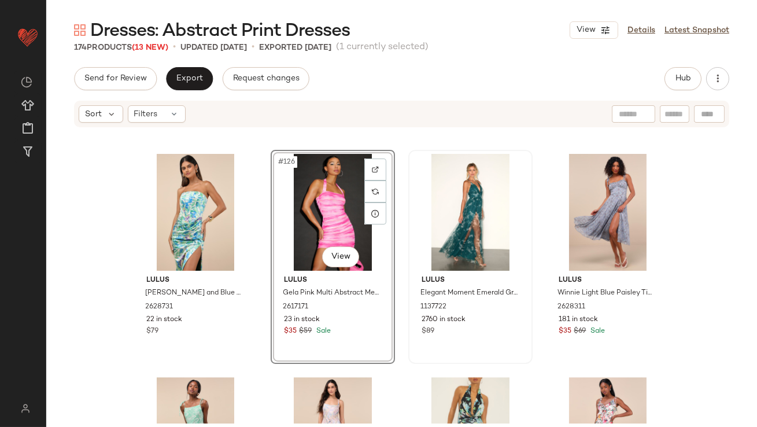
scroll to position [7001, 0]
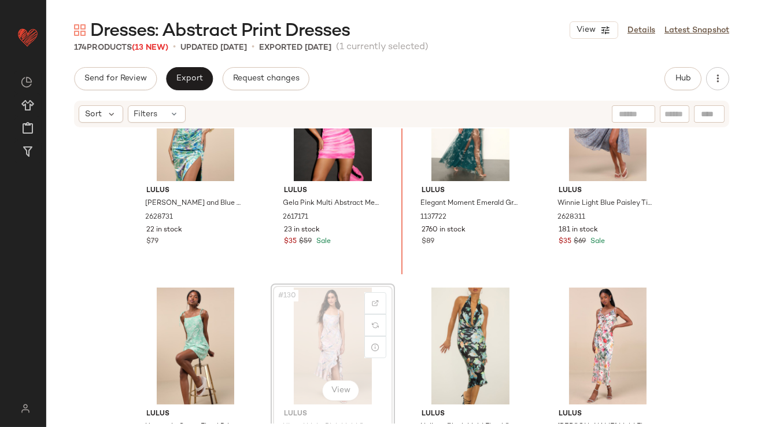
scroll to position [6994, 0]
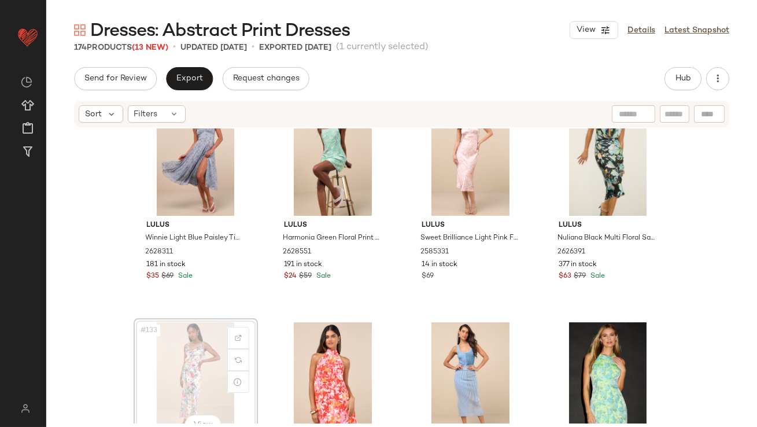
scroll to position [7190, 0]
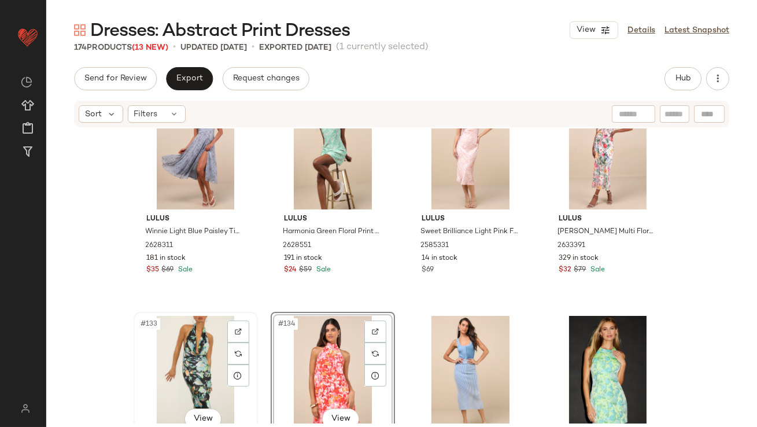
scroll to position [7200, 0]
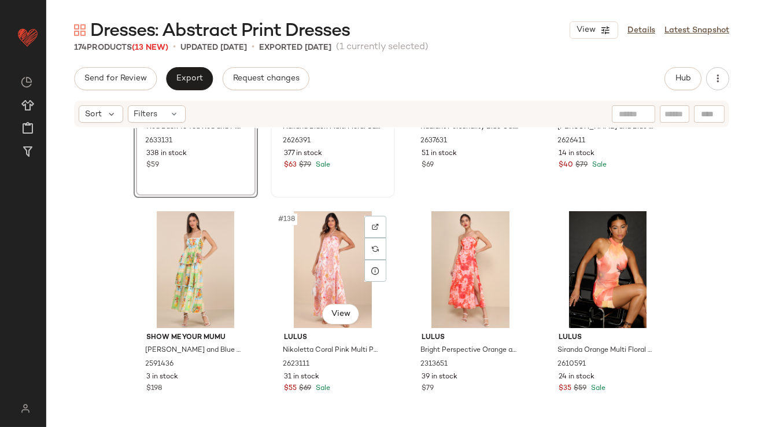
scroll to position [7675, 0]
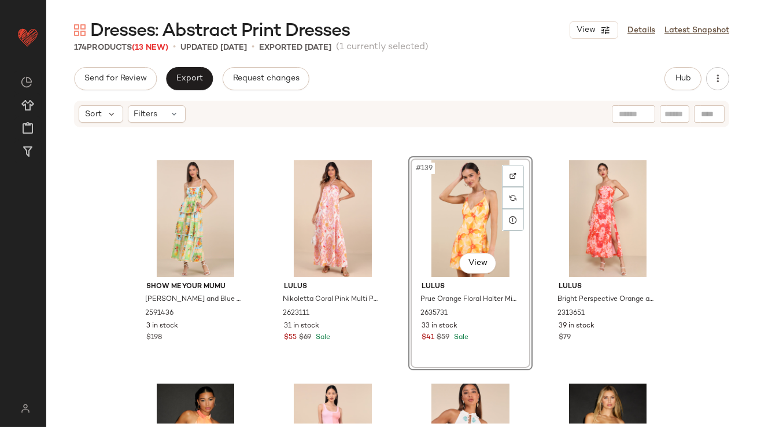
scroll to position [7658, 0]
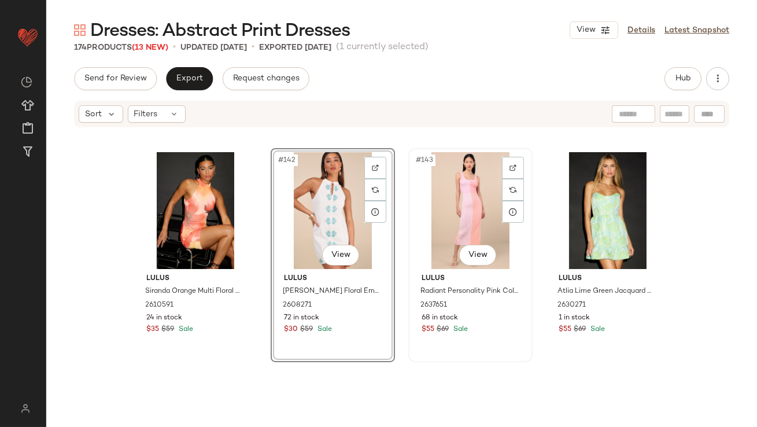
scroll to position [7907, 0]
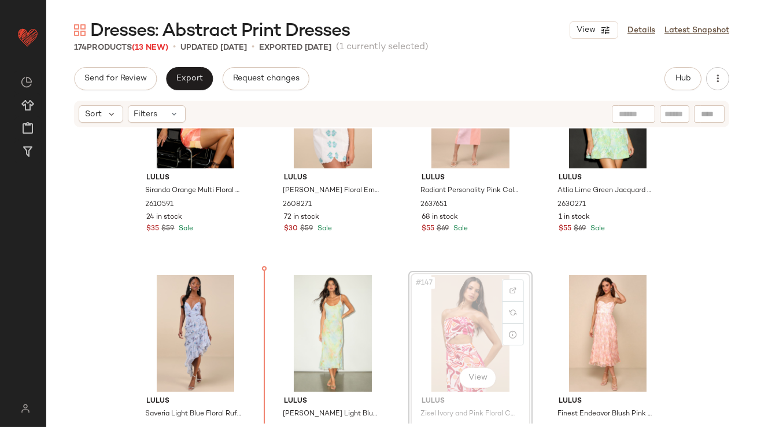
scroll to position [7912, 0]
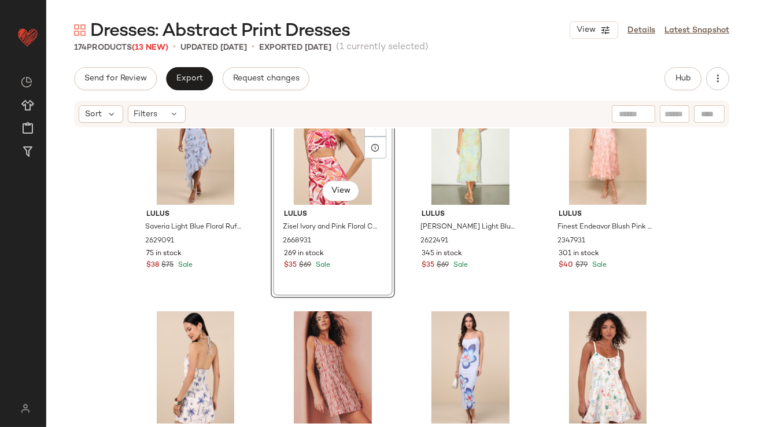
scroll to position [8132, 0]
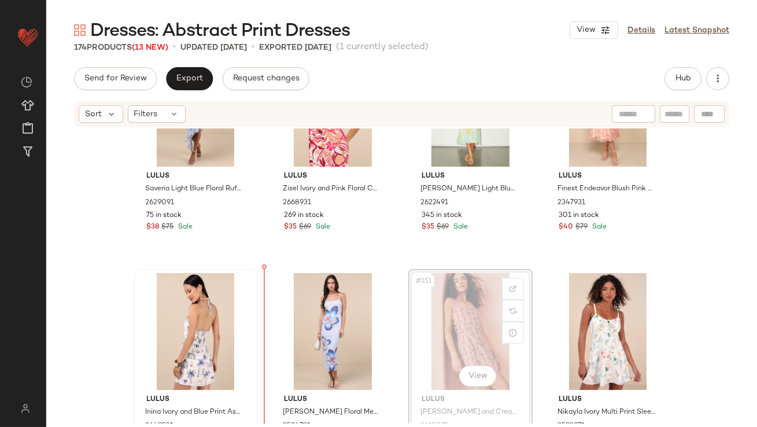
scroll to position [8136, 0]
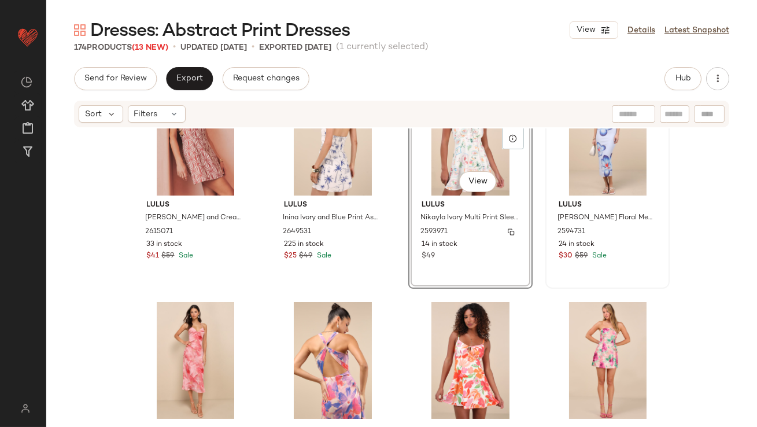
scroll to position [8342, 0]
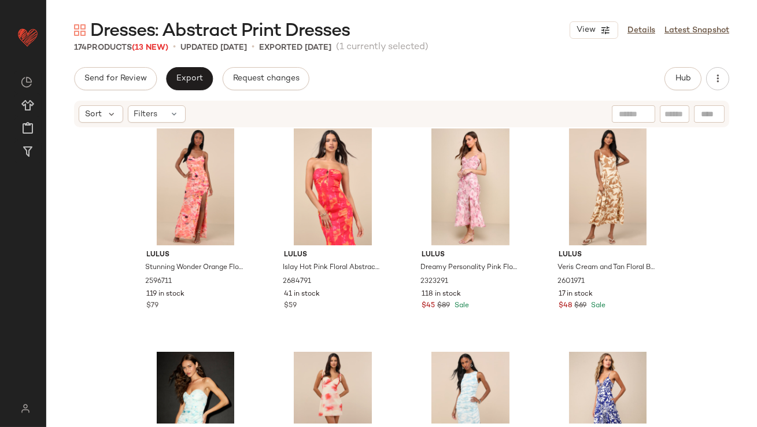
scroll to position [9038, 0]
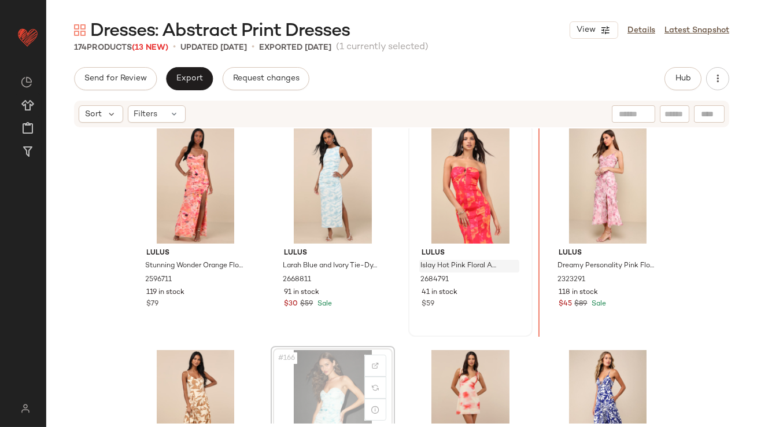
drag, startPoint x: 308, startPoint y: 375, endPoint x: 495, endPoint y: 265, distance: 216.3
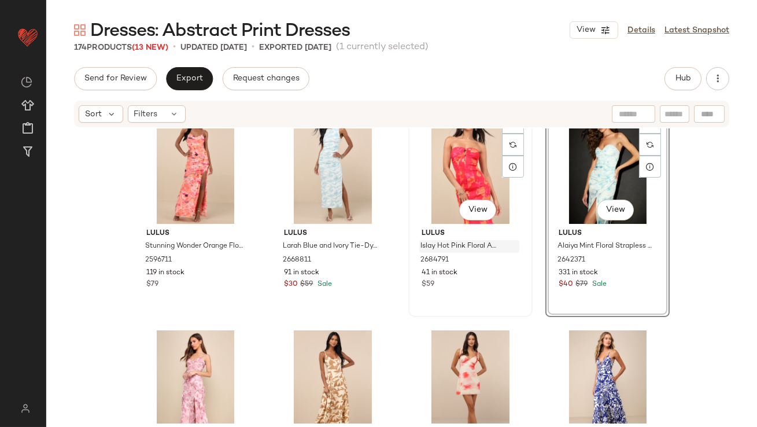
scroll to position [9023, 0]
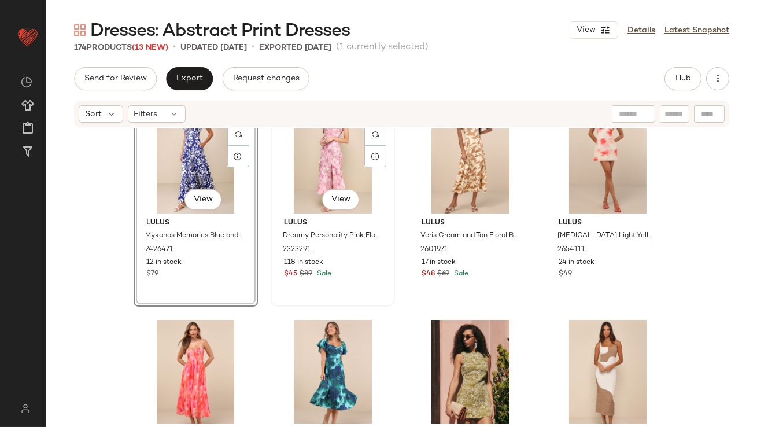
scroll to position [9213, 0]
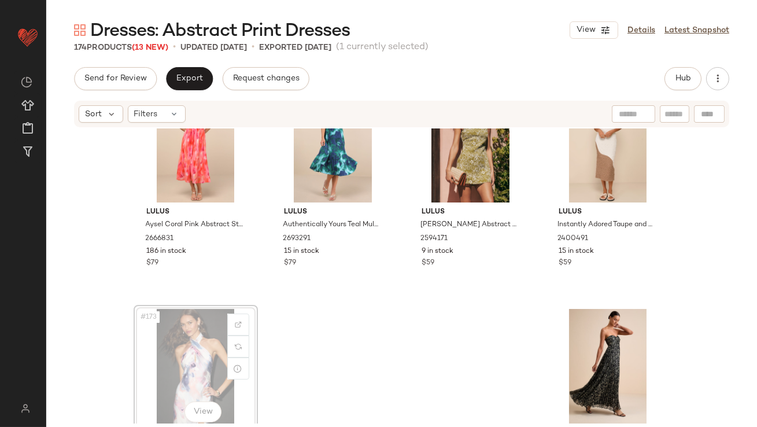
scroll to position [9437, 0]
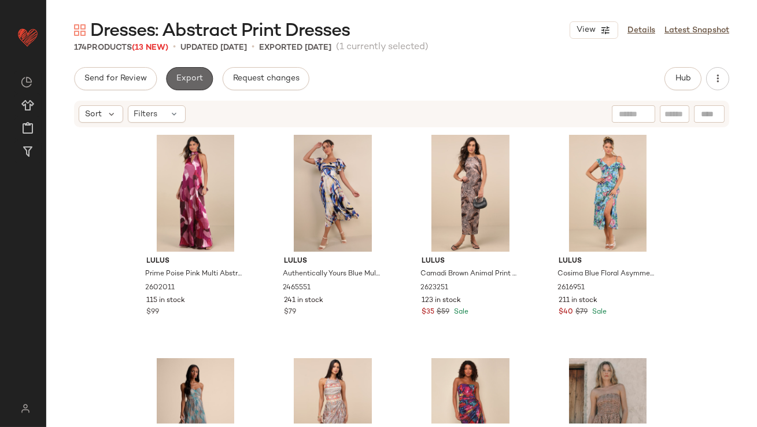
click at [204, 81] on button "Export" at bounding box center [189, 78] width 47 height 23
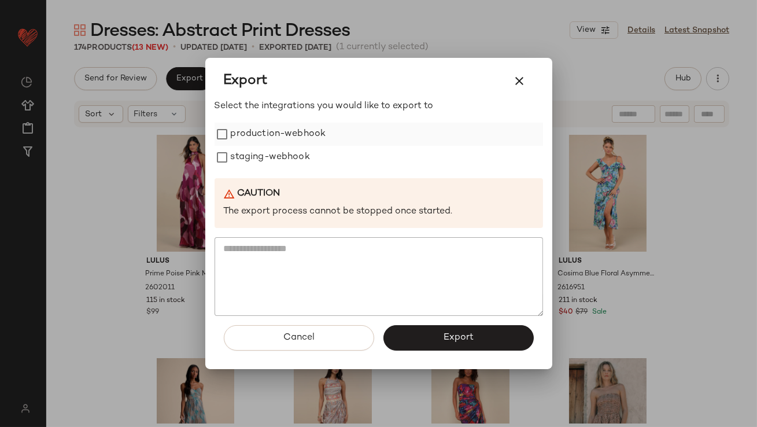
click at [267, 135] on label "production-webhook" at bounding box center [278, 134] width 95 height 23
click at [268, 157] on label "staging-webhook" at bounding box center [270, 157] width 79 height 23
click at [442, 341] on button "Export" at bounding box center [458, 337] width 150 height 25
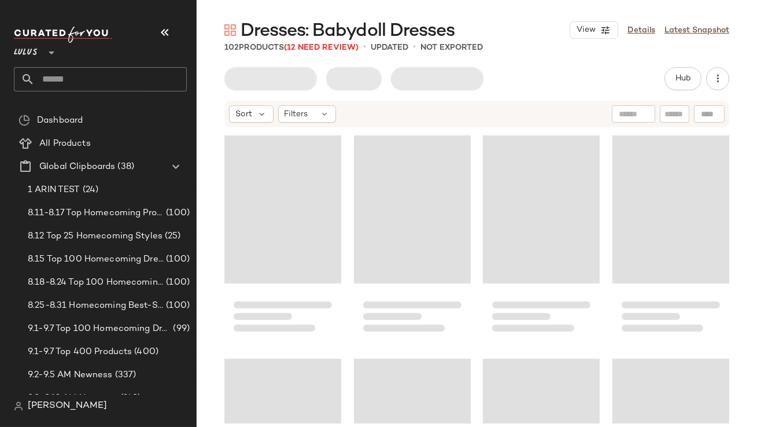
click at [165, 38] on icon "button" at bounding box center [165, 32] width 14 height 14
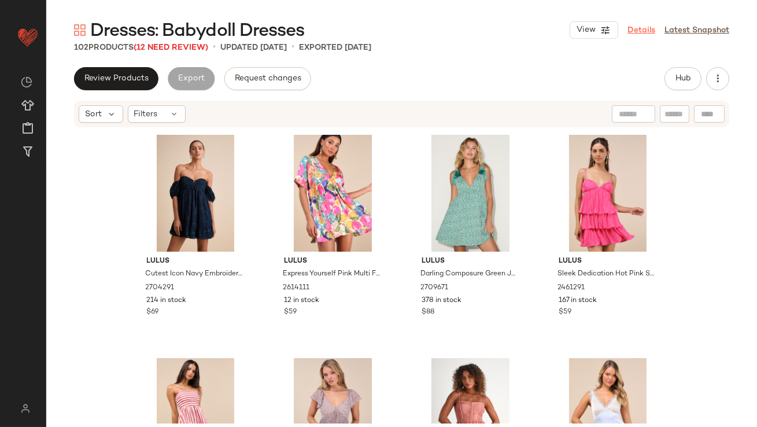
click at [644, 31] on link "Details" at bounding box center [642, 30] width 28 height 12
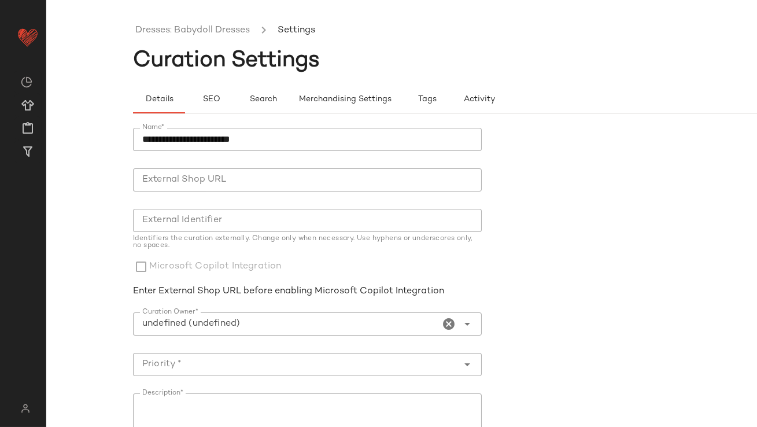
click at [447, 321] on icon "Clear Curation Owner*" at bounding box center [449, 324] width 14 height 14
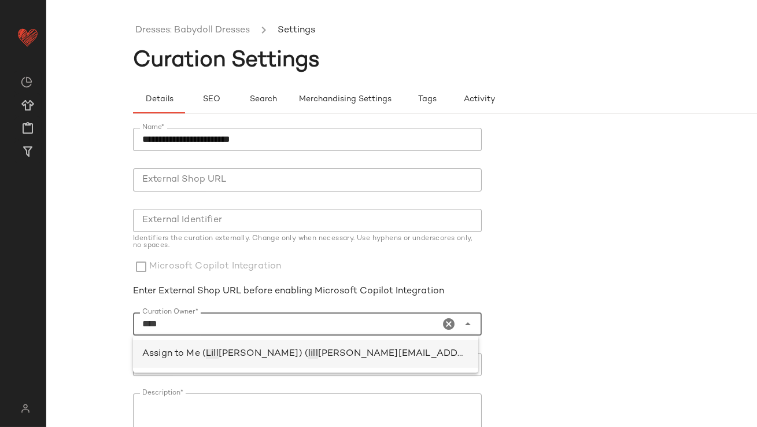
click at [323, 362] on div "Assign to Me ( [PERSON_NAME] [PERSON_NAME]) ( lill [EMAIL_ADDRESS][PERSON_NAME]…" at bounding box center [305, 354] width 345 height 28
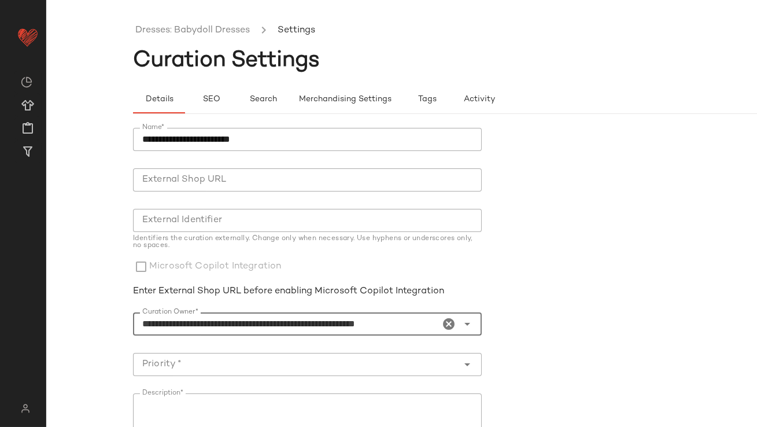
type input "**********"
click at [323, 362] on input "Priority *" at bounding box center [296, 364] width 326 height 14
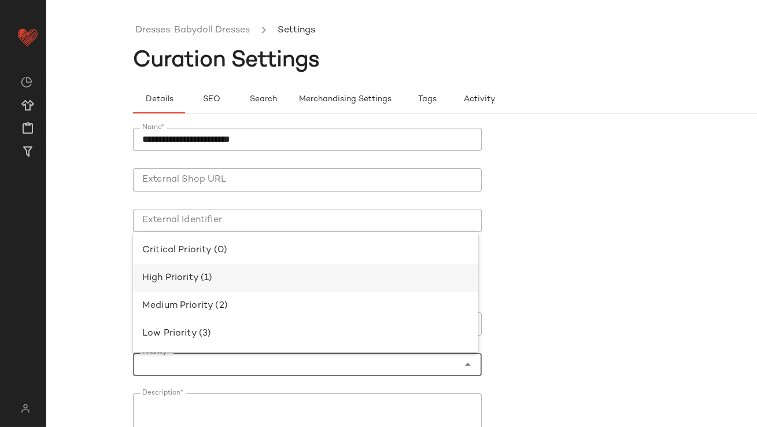
click at [242, 272] on div "High Priority (1)" at bounding box center [305, 278] width 327 height 14
type input "**********"
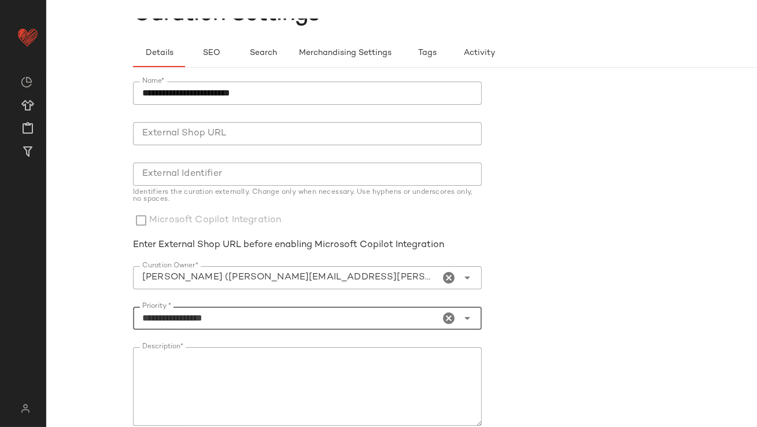
scroll to position [197, 0]
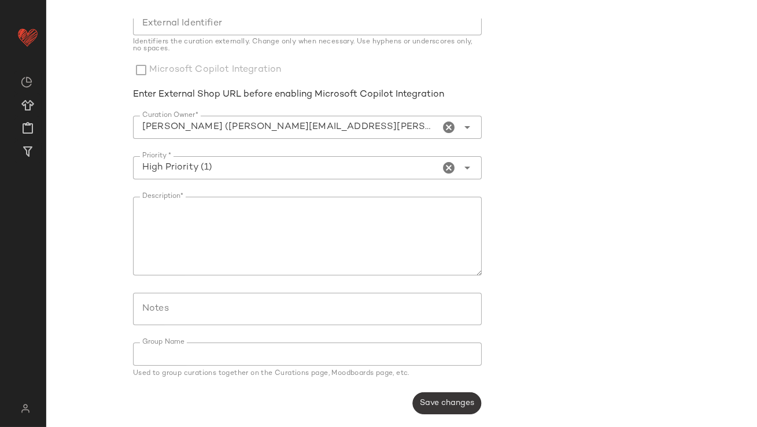
click at [442, 392] on button "Save changes" at bounding box center [446, 403] width 69 height 22
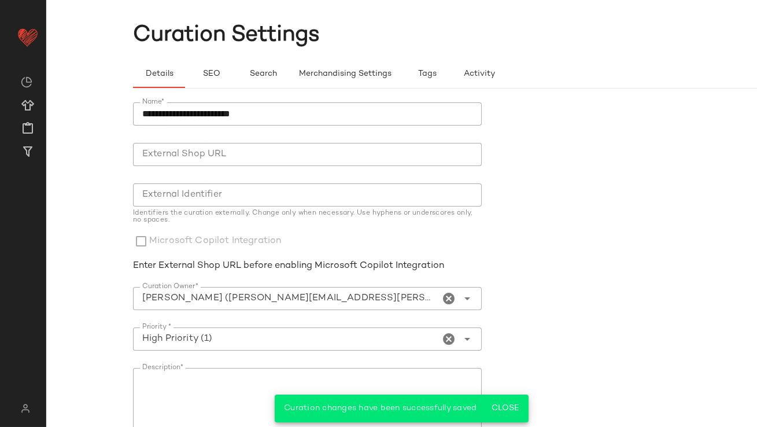
scroll to position [0, 0]
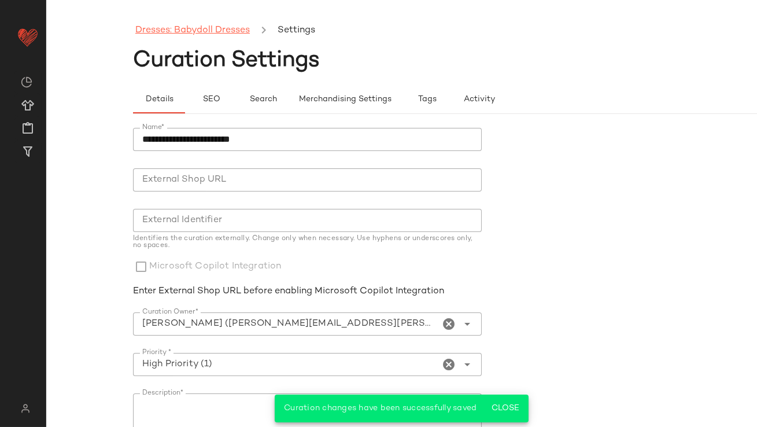
click at [201, 27] on link "Dresses: Babydoll Dresses" at bounding box center [192, 30] width 115 height 15
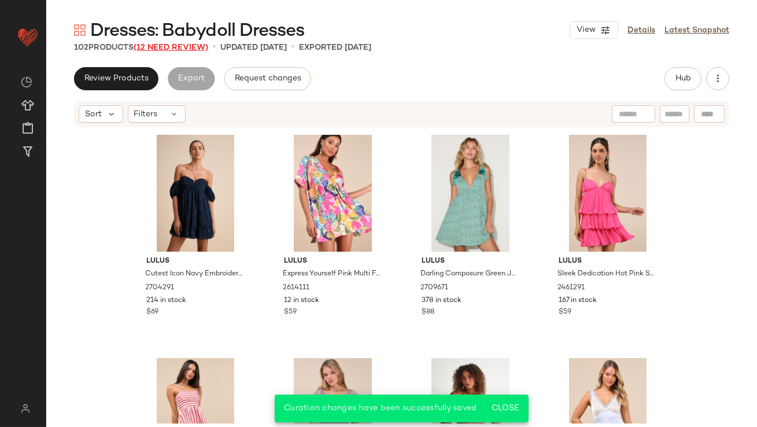
click at [200, 48] on span "(12 Need Review)" at bounding box center [171, 47] width 75 height 9
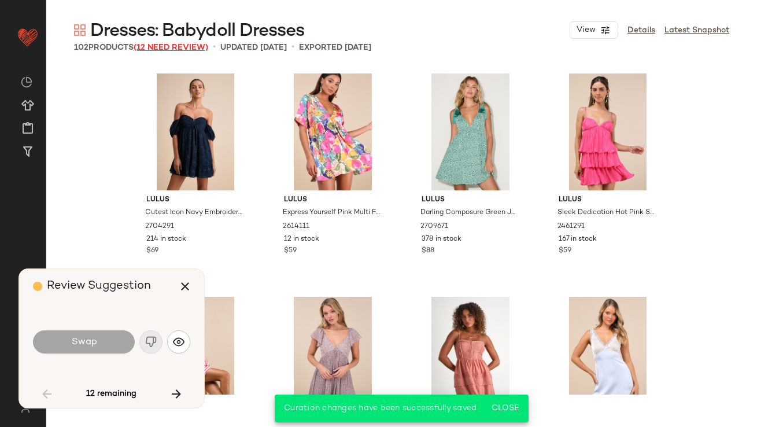
scroll to position [893, 0]
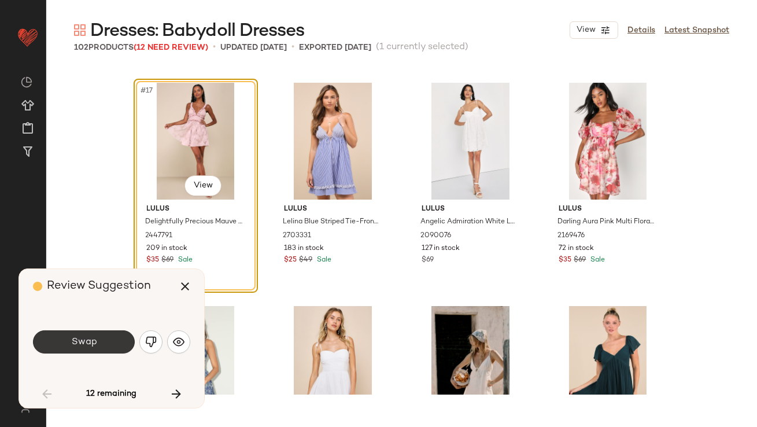
click at [105, 348] on button "Swap" at bounding box center [84, 341] width 102 height 23
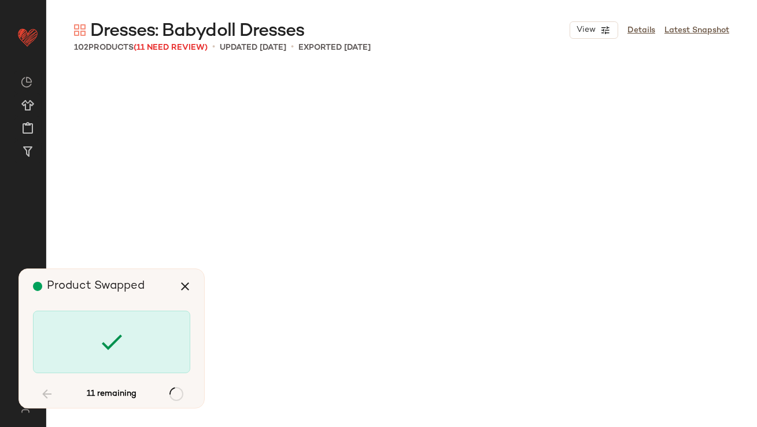
scroll to position [1786, 0]
